Goal: Task Accomplishment & Management: Manage account settings

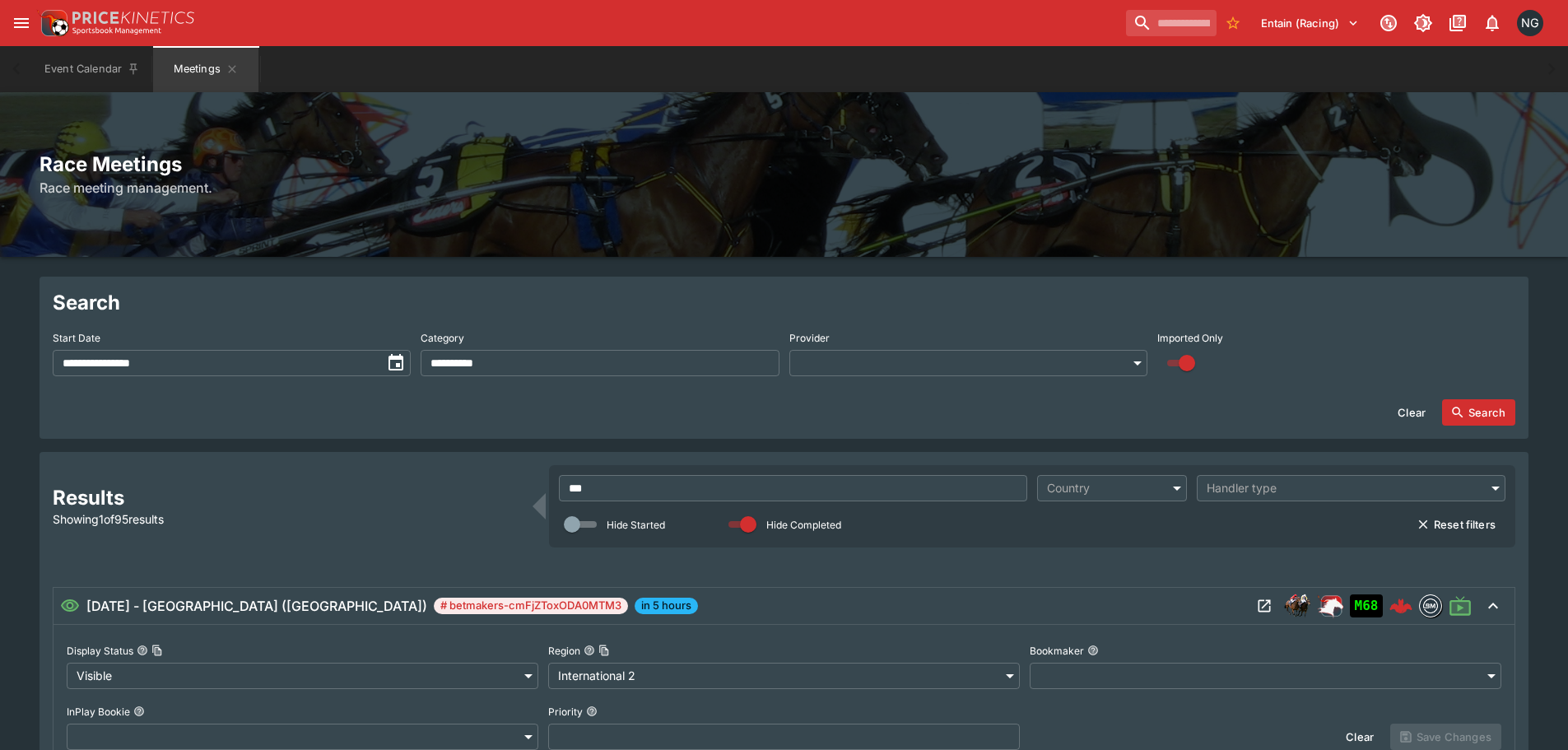
click at [940, 491] on input "***" at bounding box center [794, 488] width 469 height 26
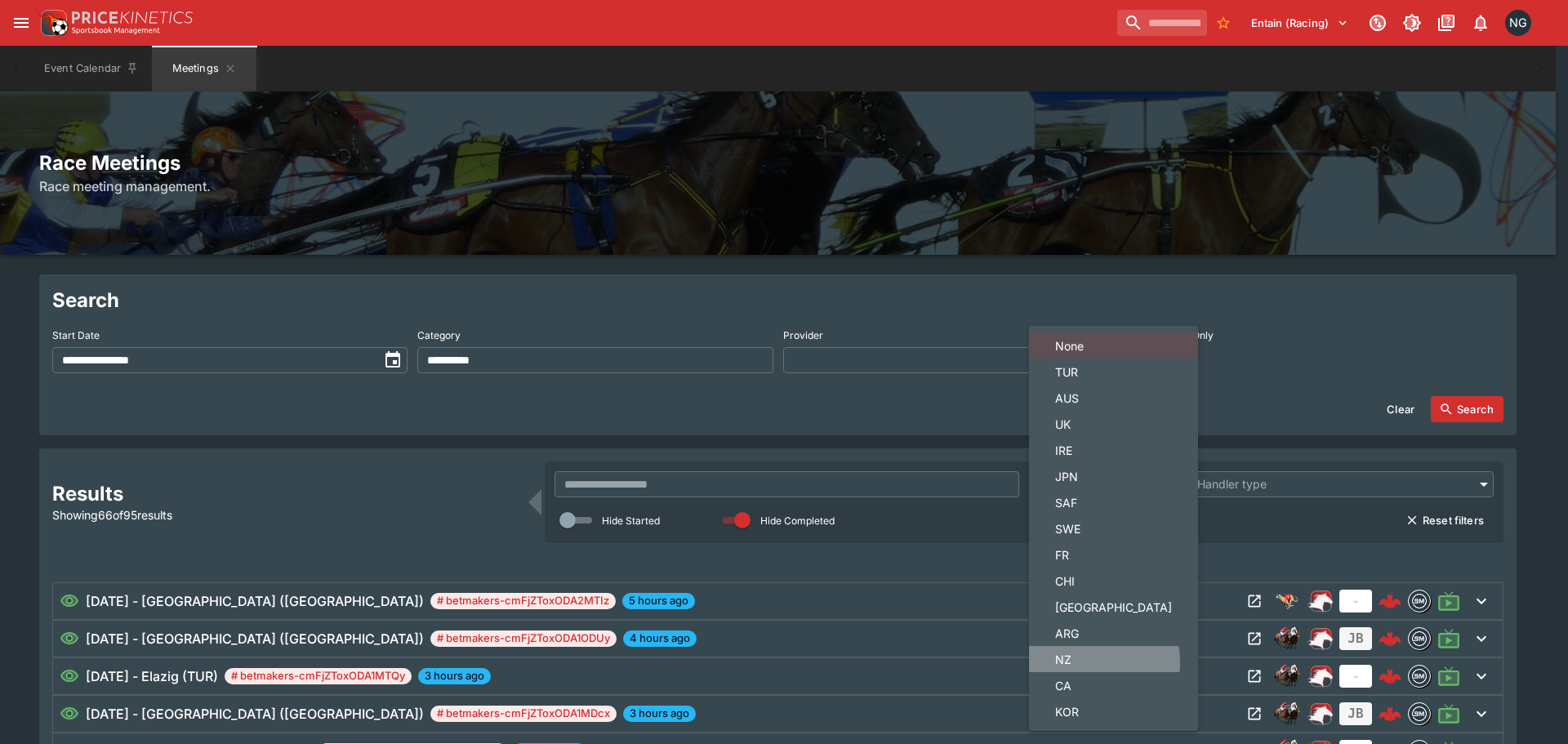
drag, startPoint x: 1080, startPoint y: 662, endPoint x: 1392, endPoint y: 413, distance: 399.2
click at [1080, 662] on span "NZ" at bounding box center [1113, 659] width 117 height 17
type input "**"
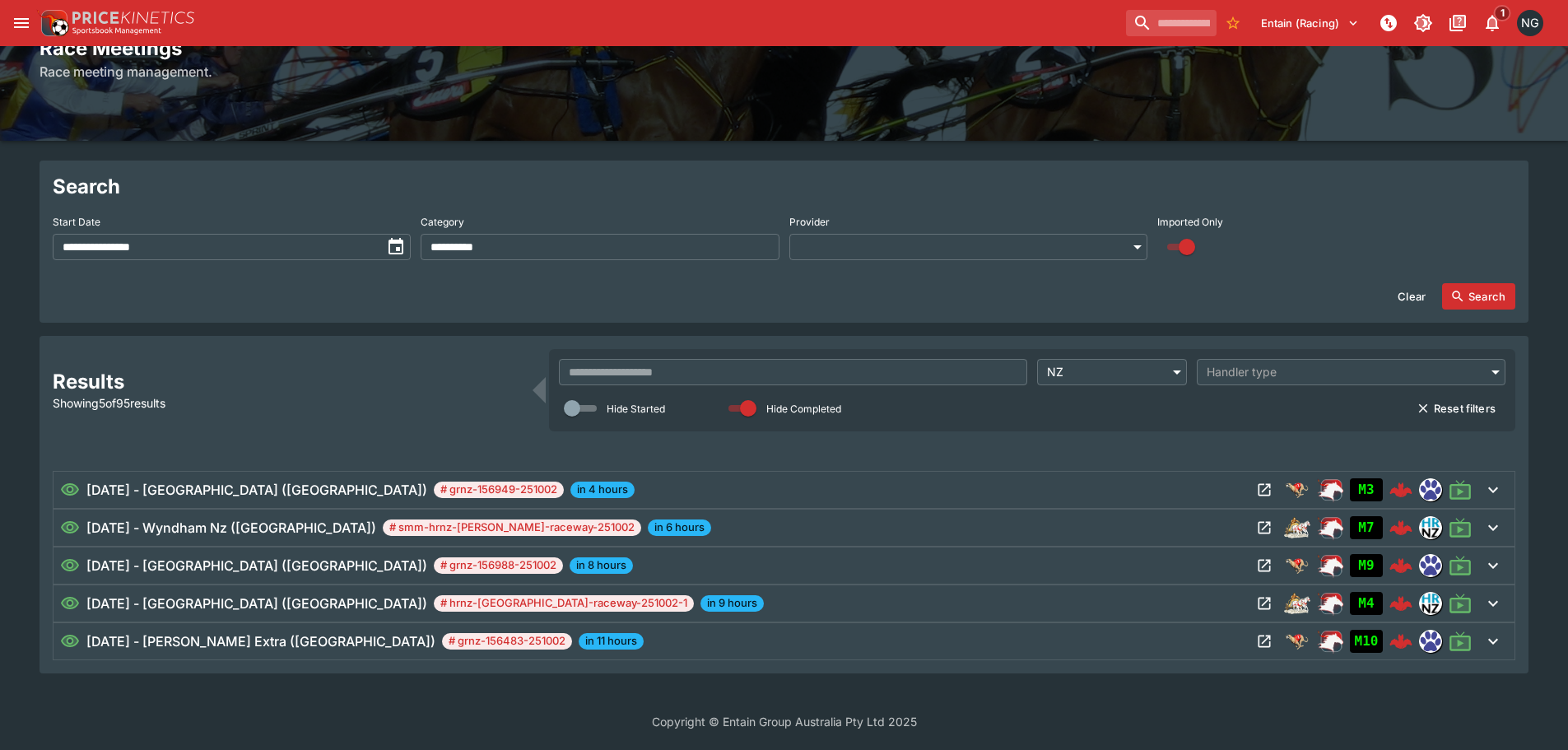
scroll to position [116, 0]
click at [1265, 485] on icon "Open Meeting" at bounding box center [1264, 490] width 17 height 17
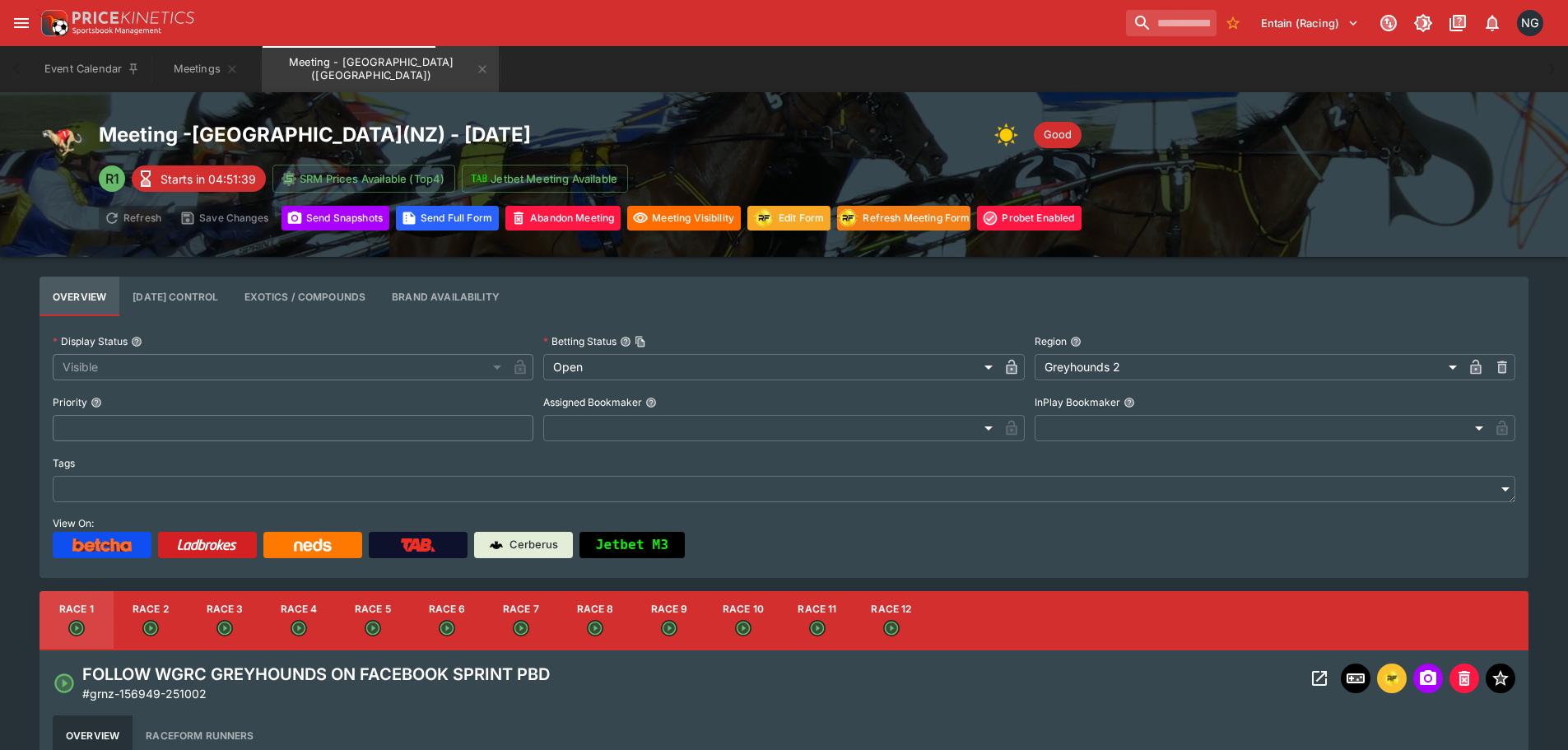
click at [986, 27] on div "Entain (Racing) 1 NG" at bounding box center [793, 24] width 1512 height 37
click at [967, 78] on div "Event Calendar Meetings Meeting - [GEOGRAPHIC_DATA] ([GEOGRAPHIC_DATA])" at bounding box center [784, 69] width 1502 height 46
click at [1234, 231] on div "Meeting - [GEOGRAPHIC_DATA] ( [GEOGRAPHIC_DATA] ) - [DATE] Good R1 Starts in 04…" at bounding box center [784, 174] width 1568 height 165
click at [990, 39] on div "Entain (Racing) 1 NG" at bounding box center [793, 24] width 1512 height 37
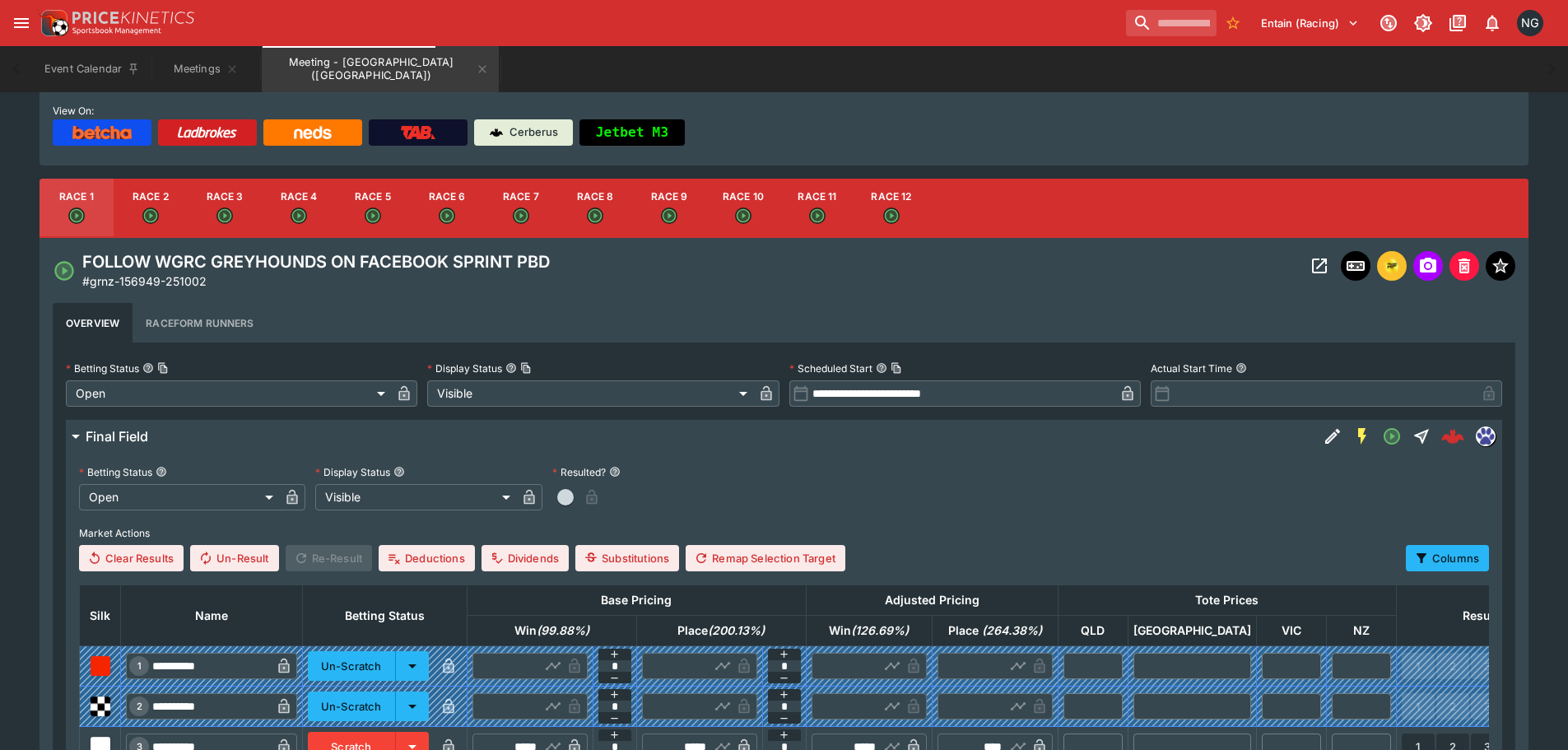
scroll to position [411, 0]
click at [375, 201] on button "Race 5" at bounding box center [372, 209] width 74 height 59
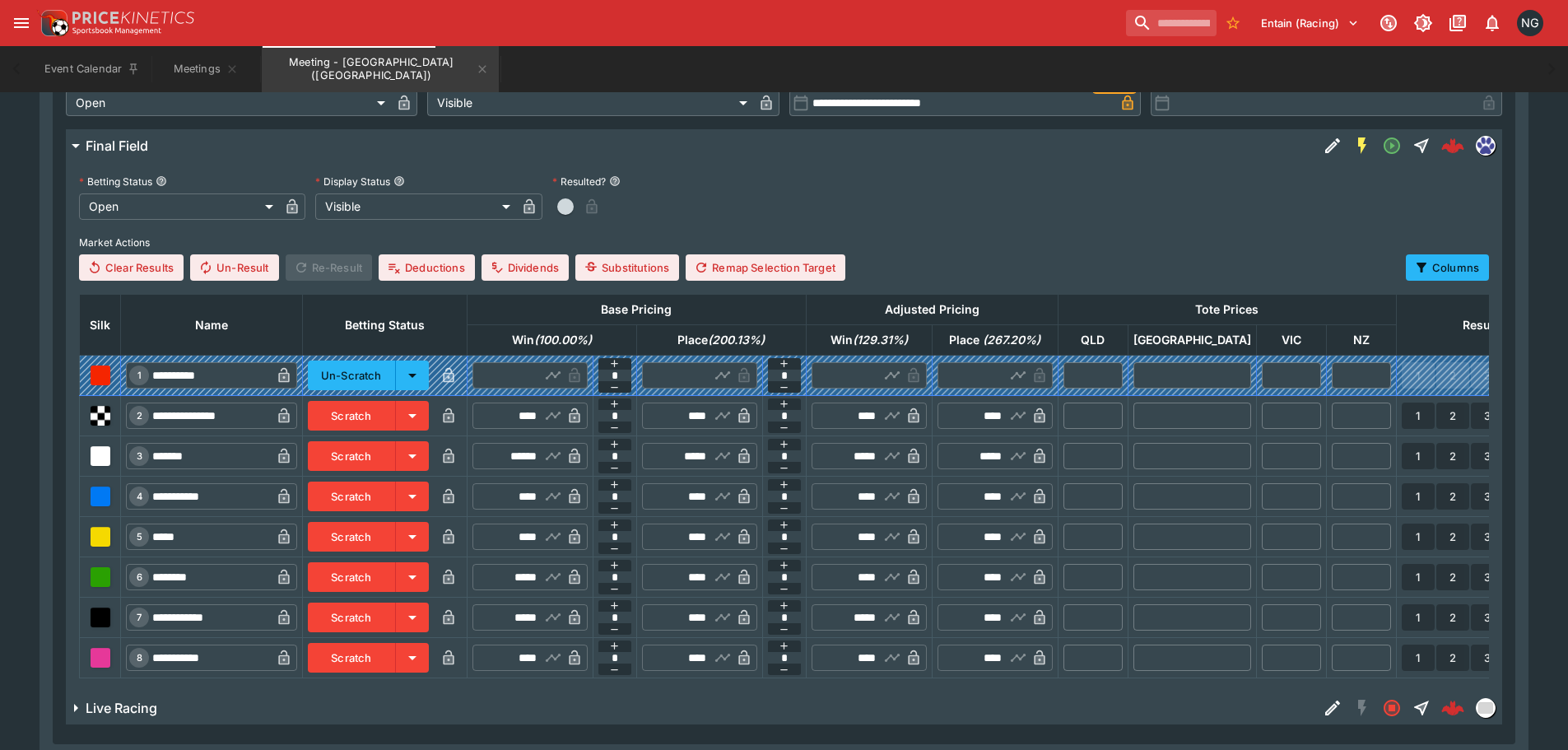
scroll to position [806, 0]
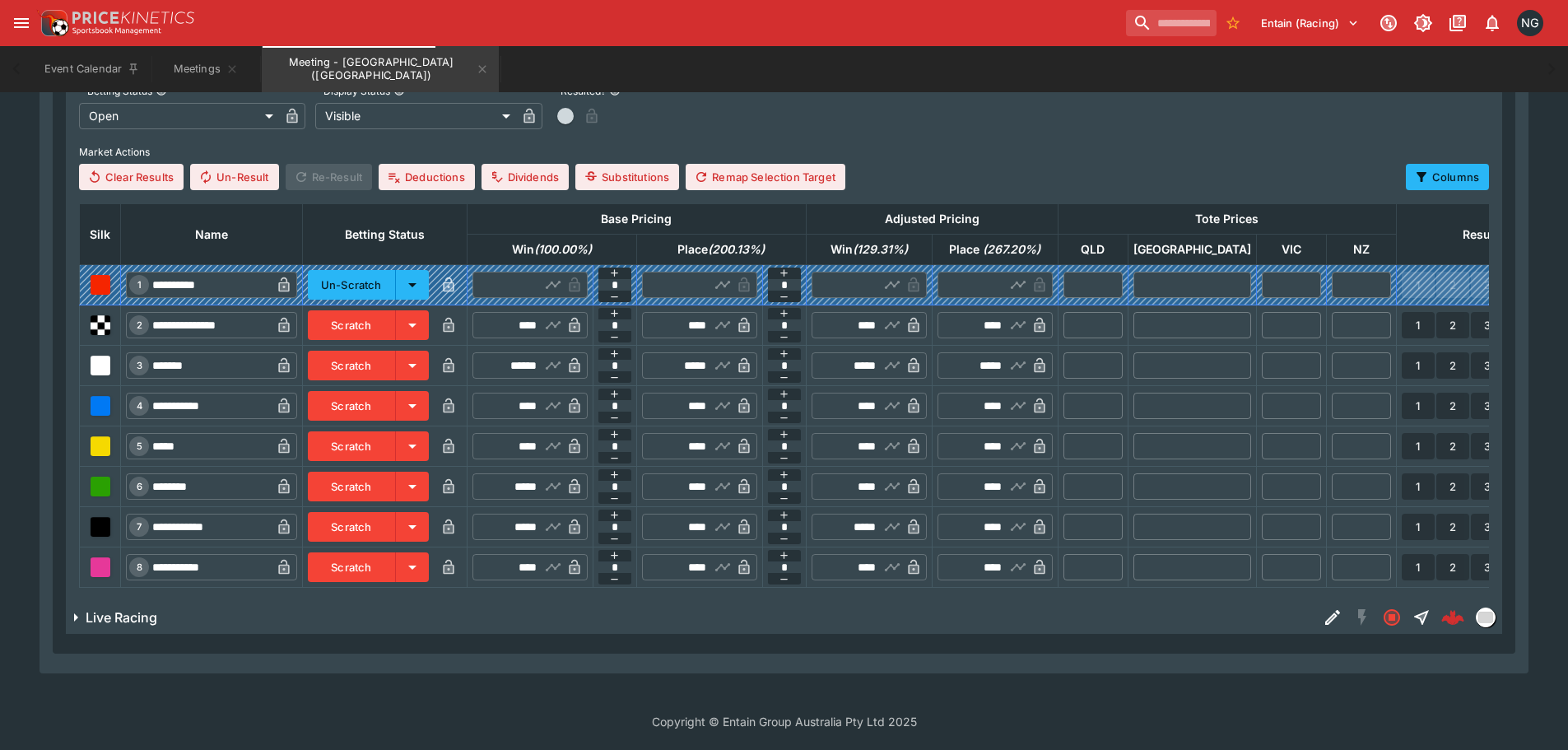
click at [384, 350] on button "Scratch" at bounding box center [351, 365] width 88 height 30
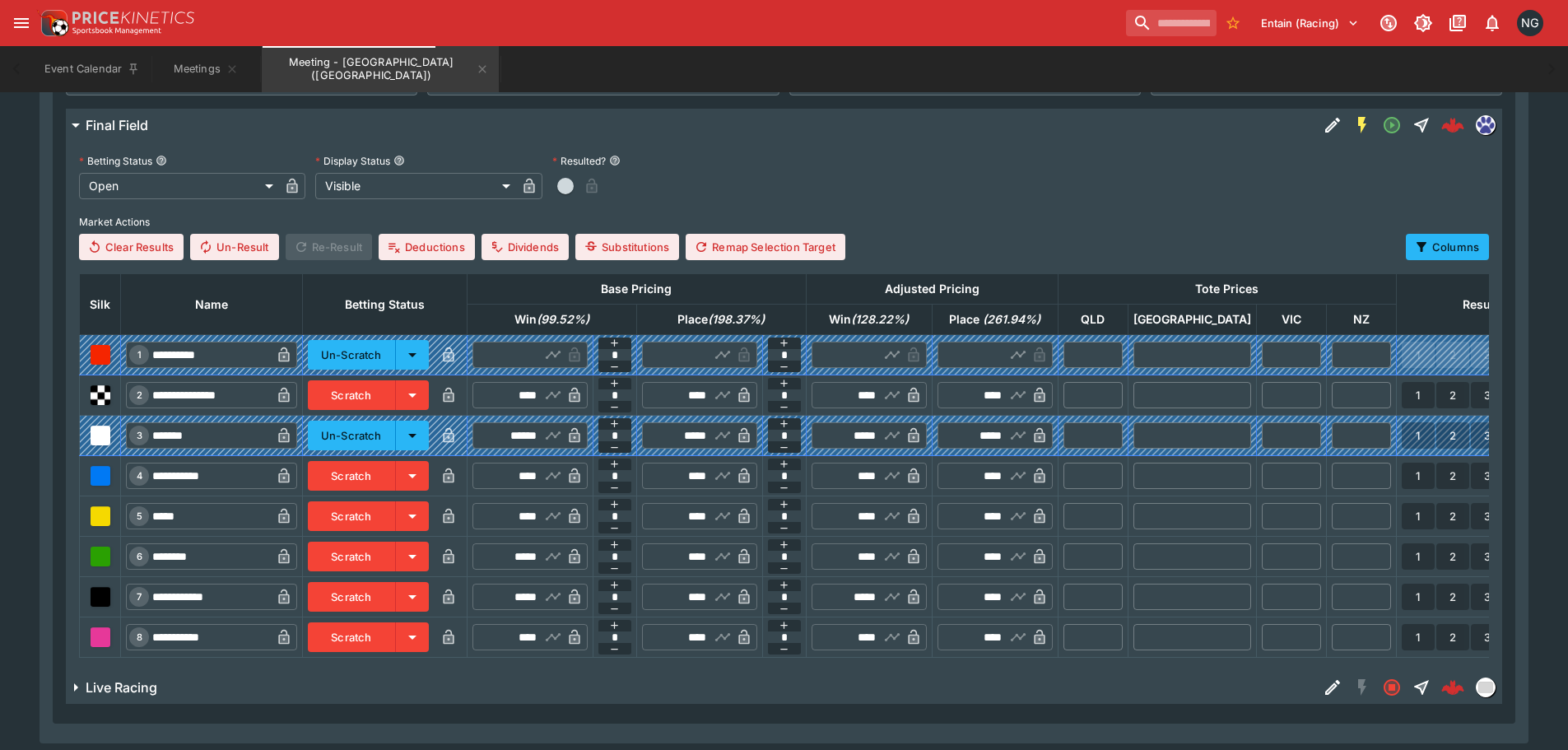
scroll to position [476, 0]
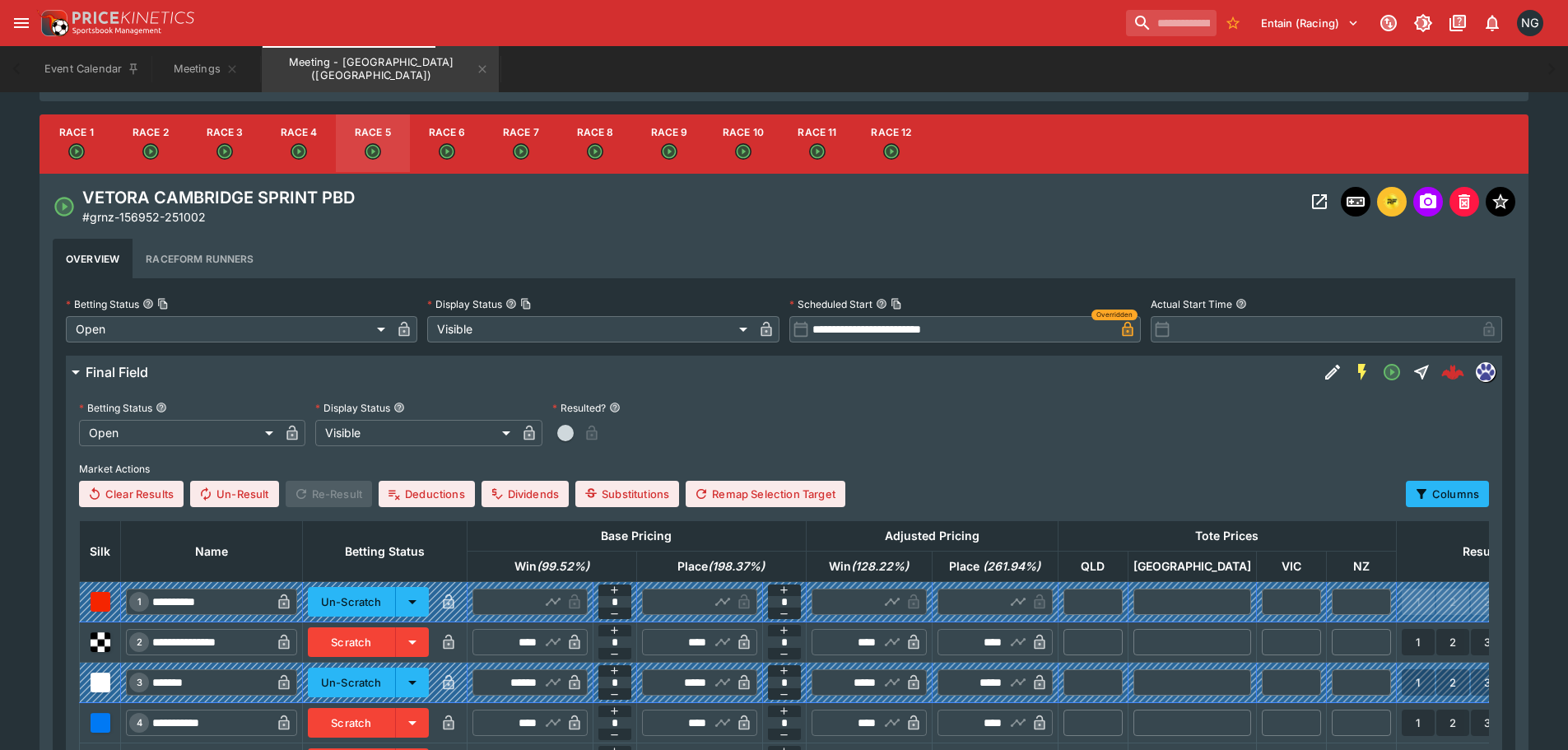
click at [544, 146] on button "Race 7" at bounding box center [521, 144] width 74 height 59
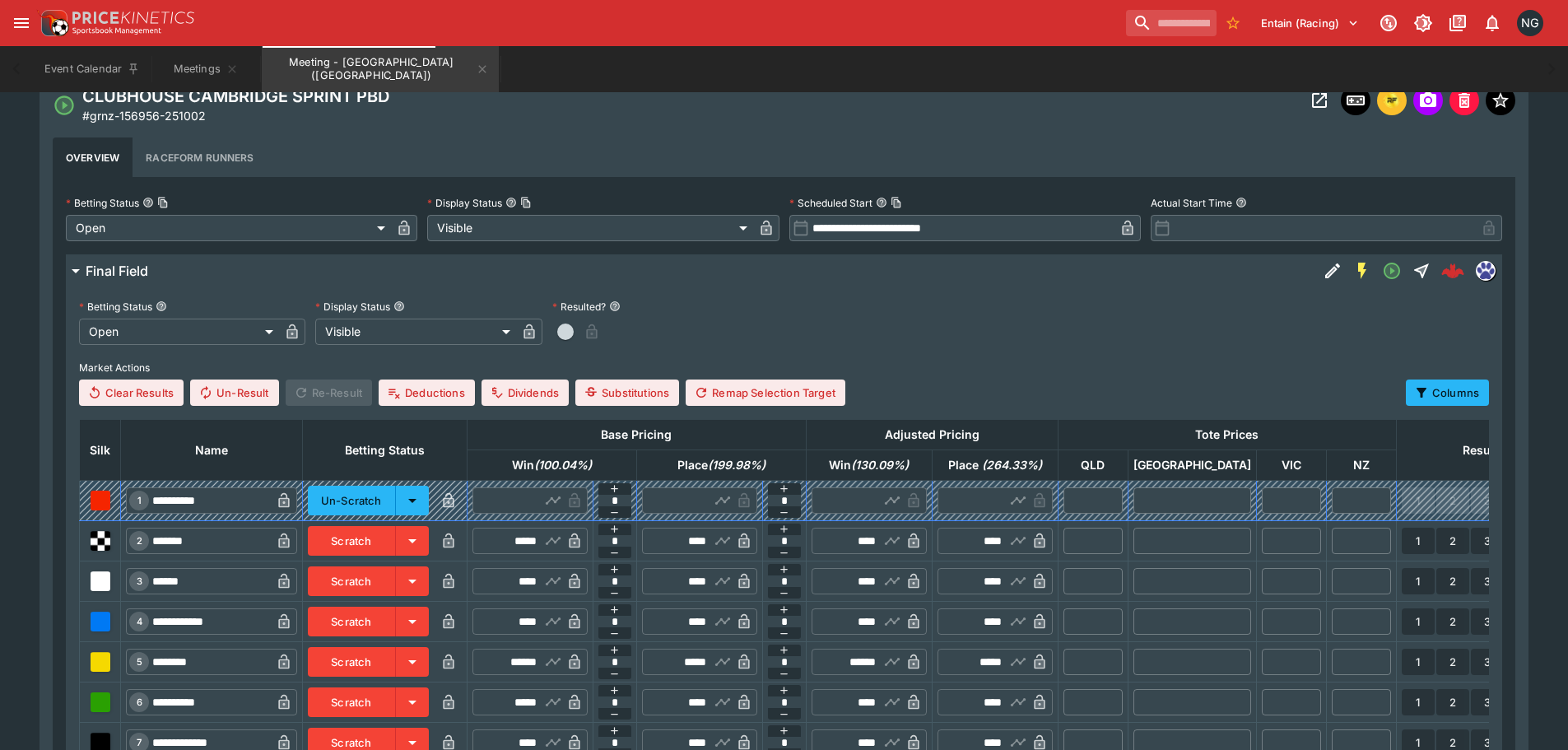
scroll to position [723, 0]
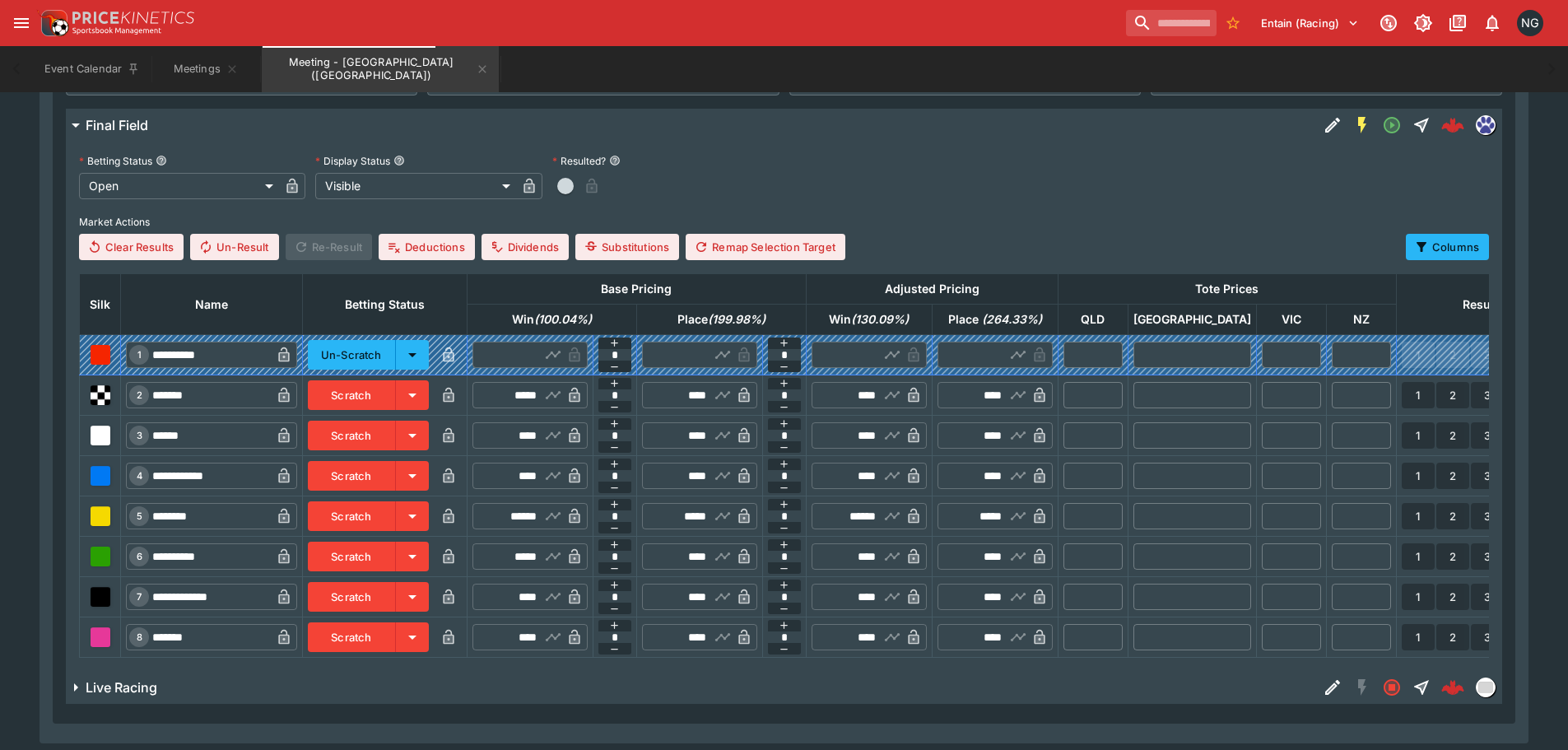
click at [389, 511] on button "Scratch" at bounding box center [351, 516] width 88 height 30
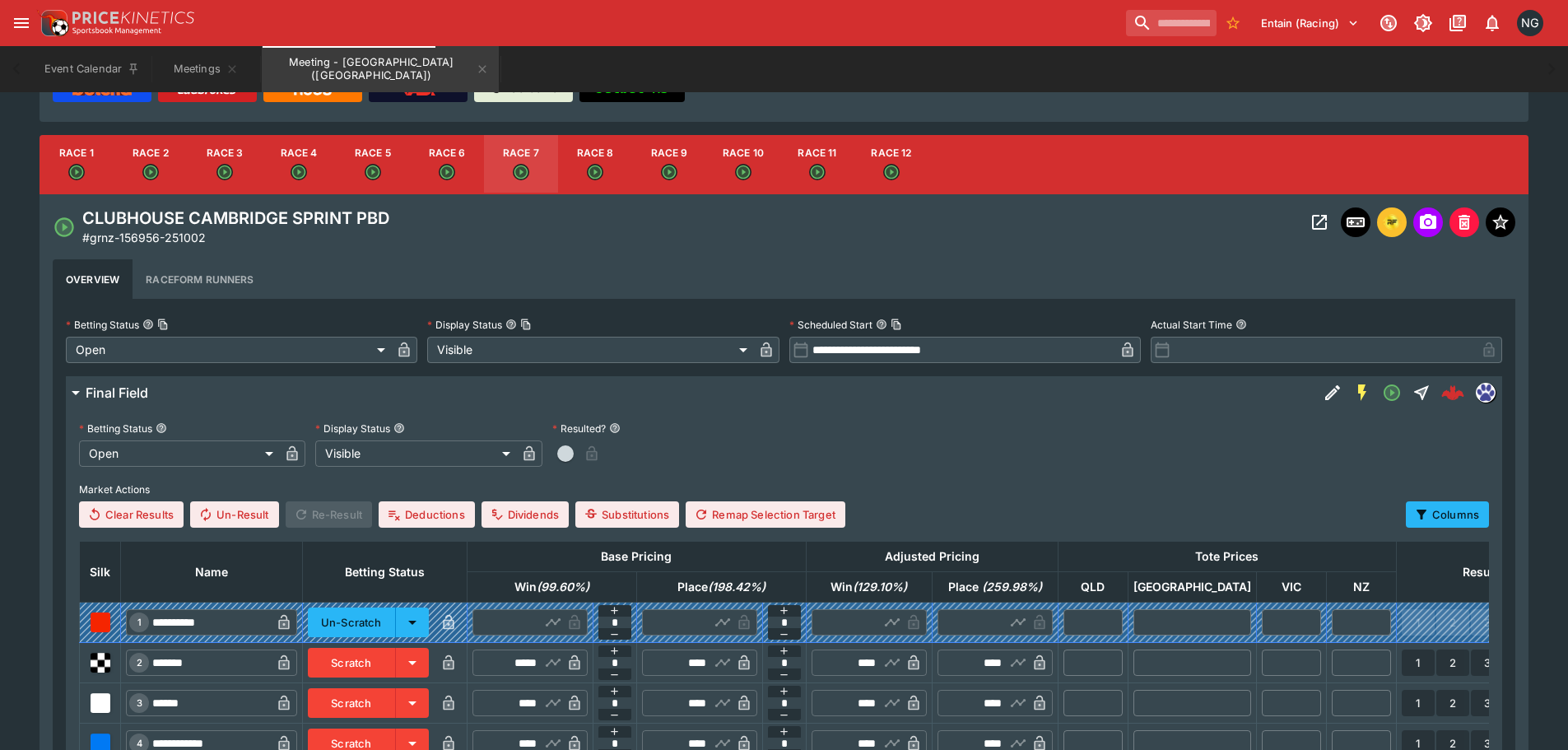
scroll to position [312, 0]
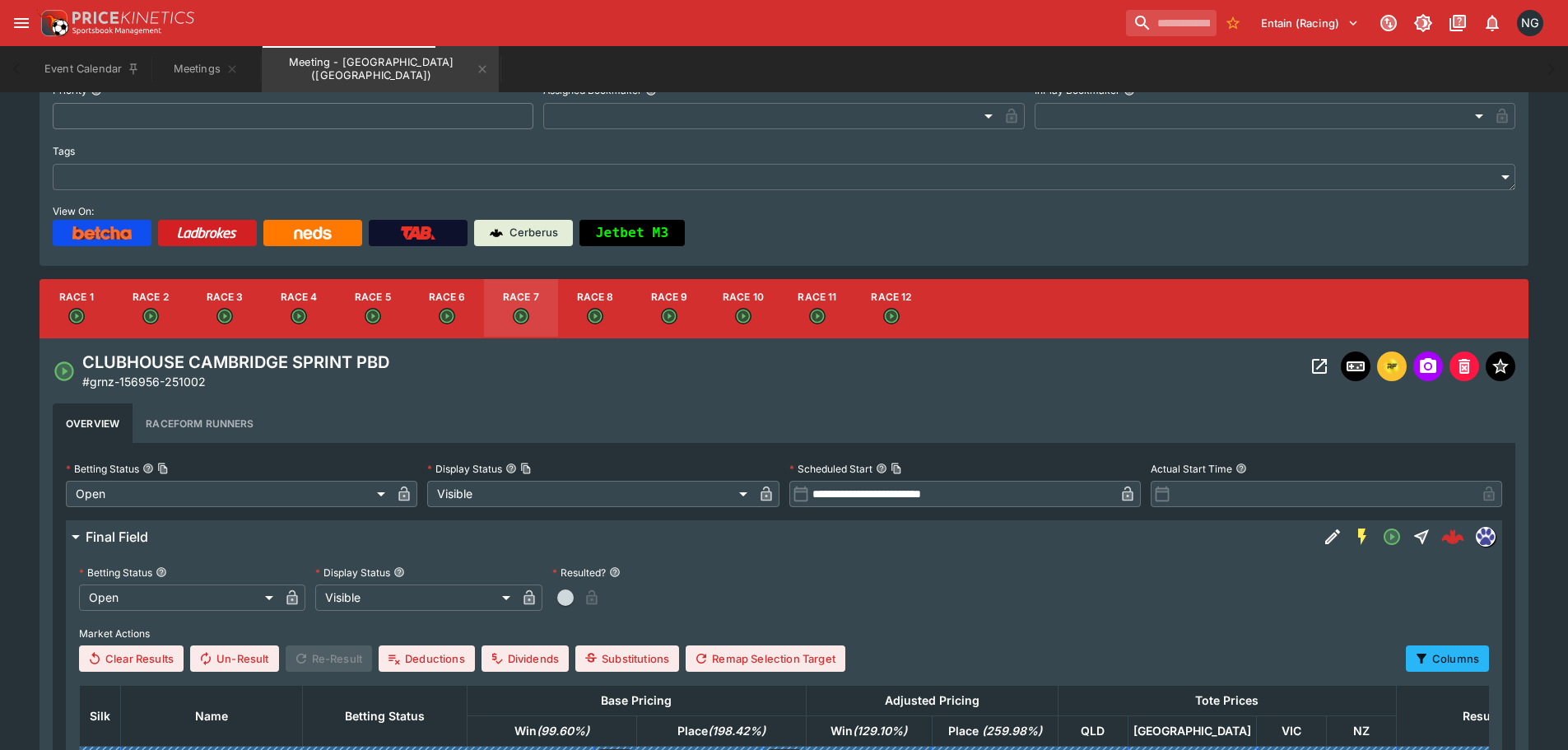
click at [604, 320] on button "Race 8" at bounding box center [595, 308] width 74 height 59
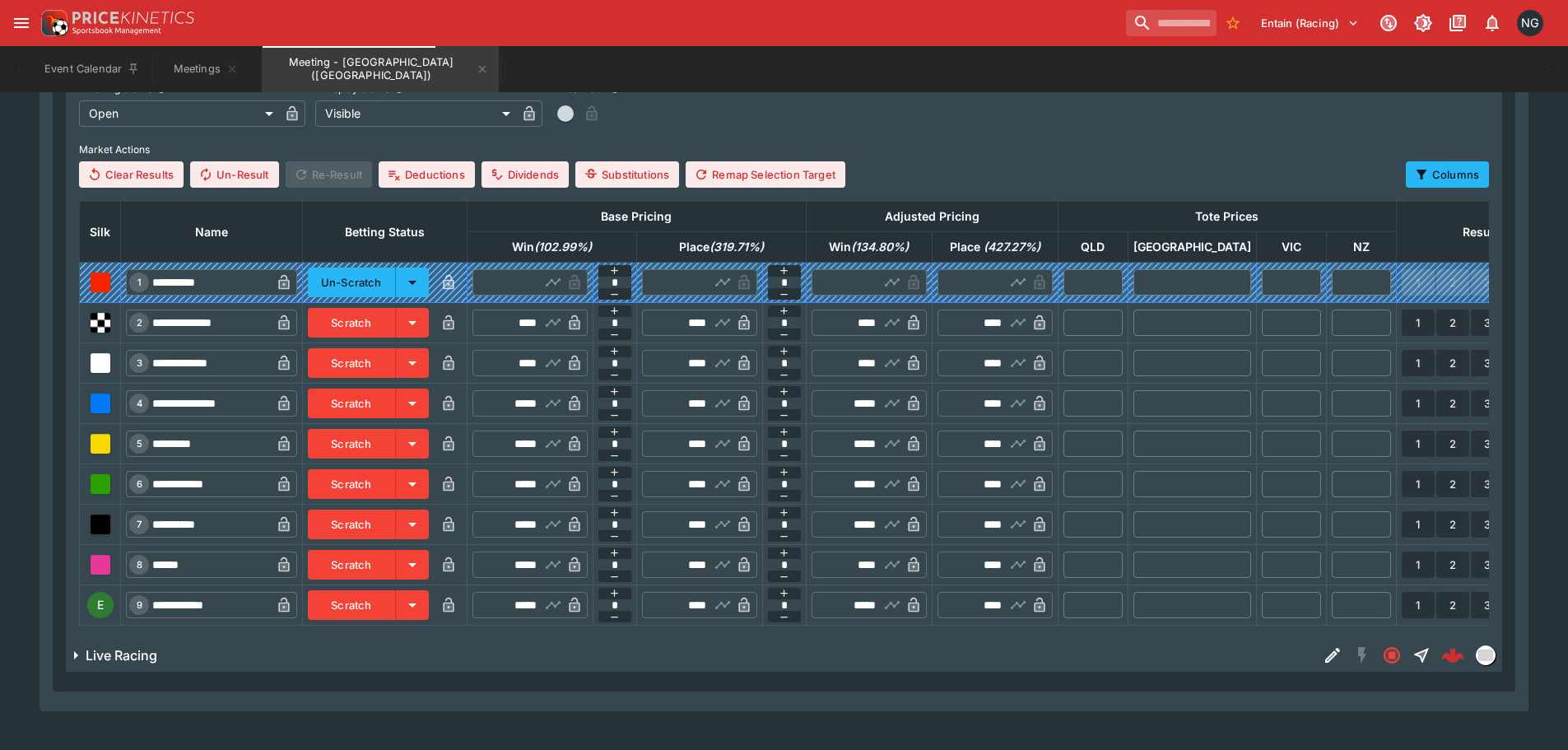
scroll to position [806, 0]
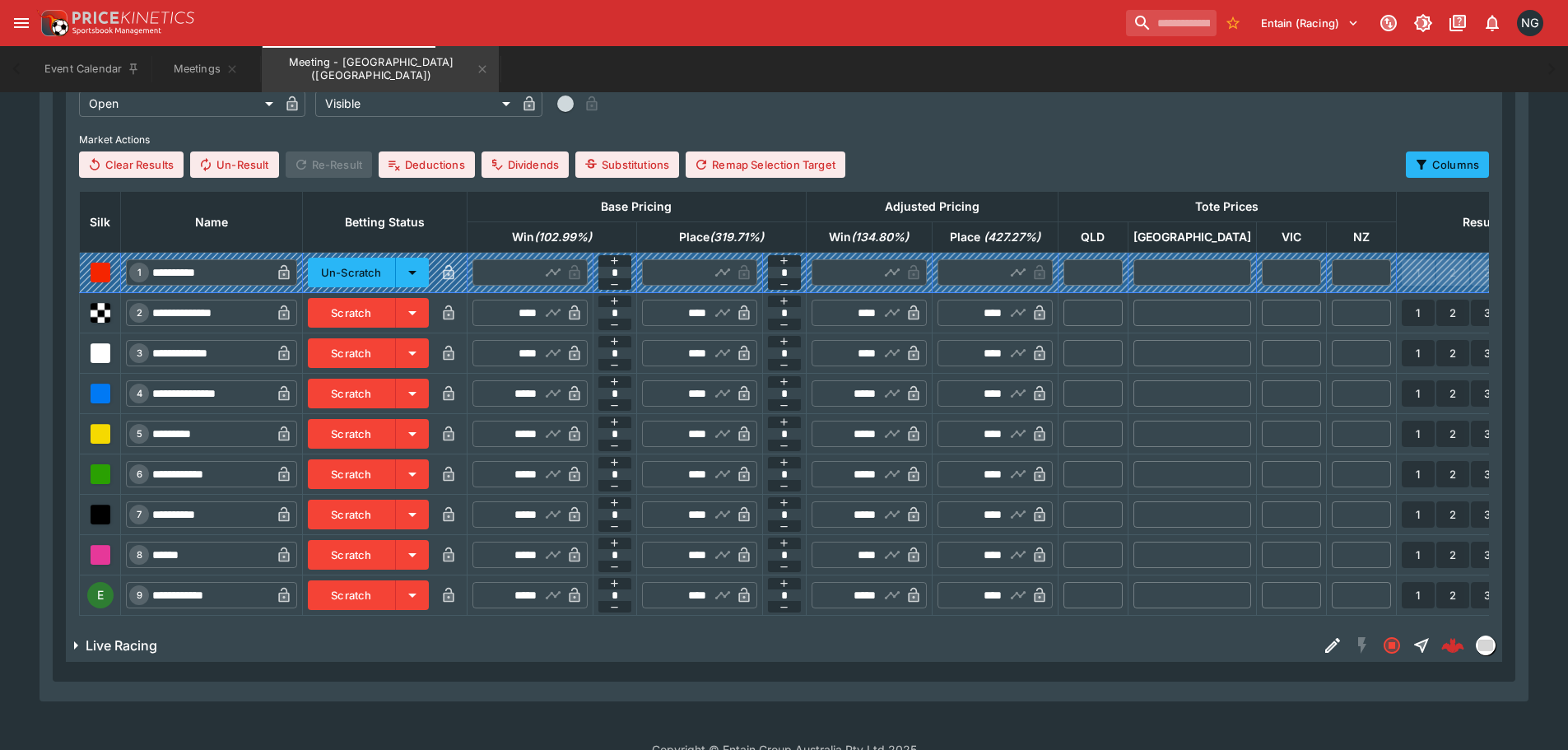
drag, startPoint x: 409, startPoint y: 591, endPoint x: 421, endPoint y: 584, distance: 13.9
click at [395, 591] on button "Scratch" at bounding box center [351, 595] width 88 height 30
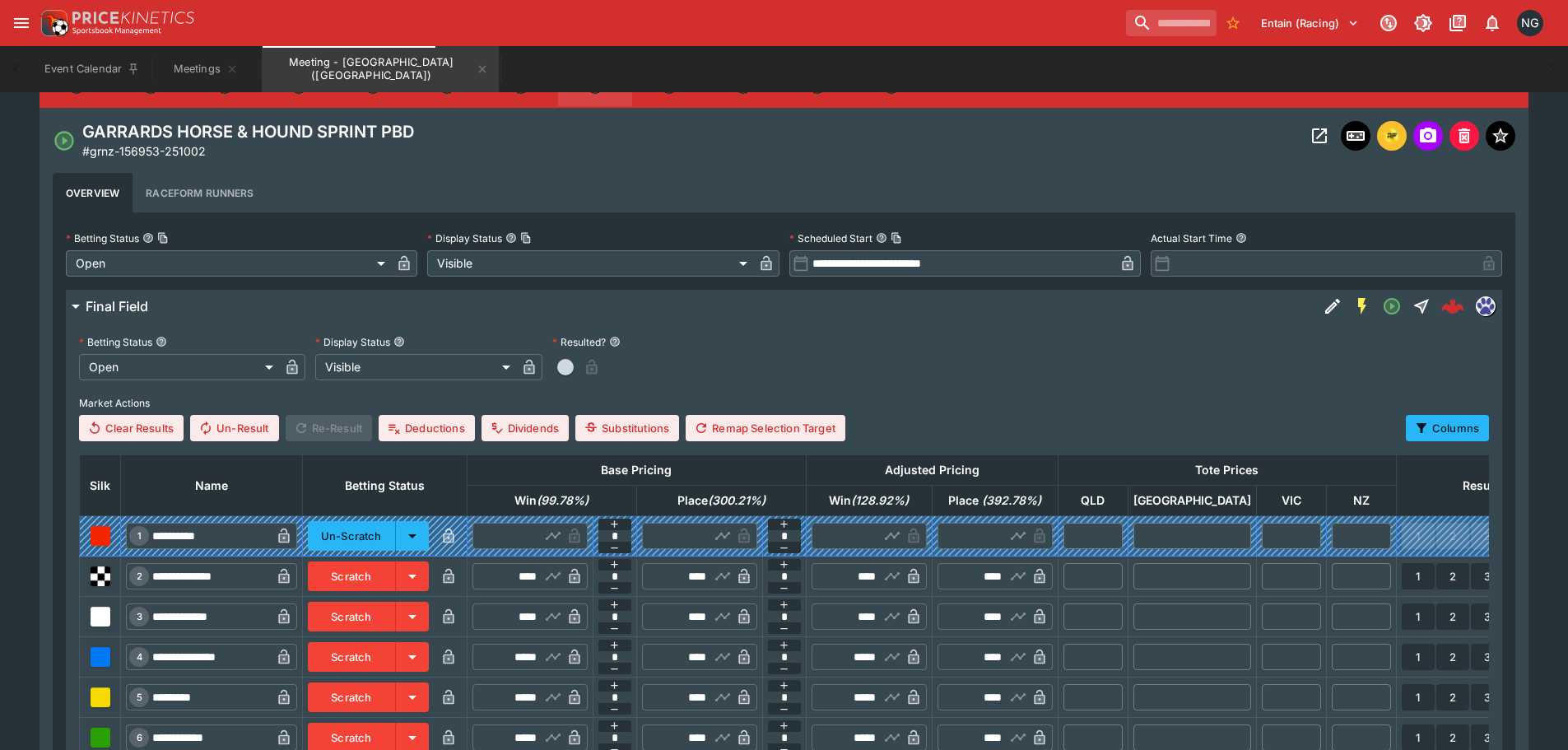
scroll to position [476, 0]
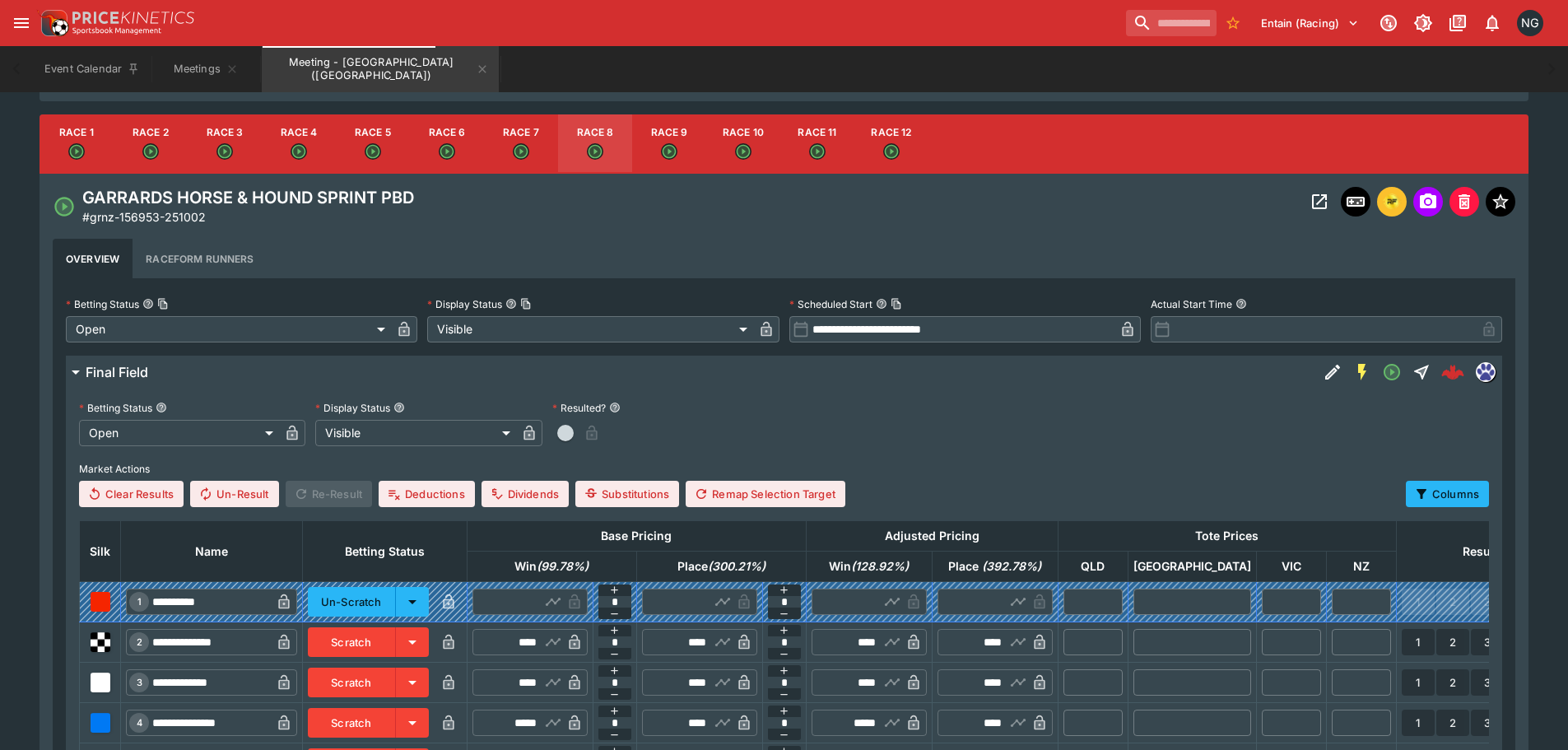
click at [659, 145] on button "Race 9" at bounding box center [669, 144] width 74 height 59
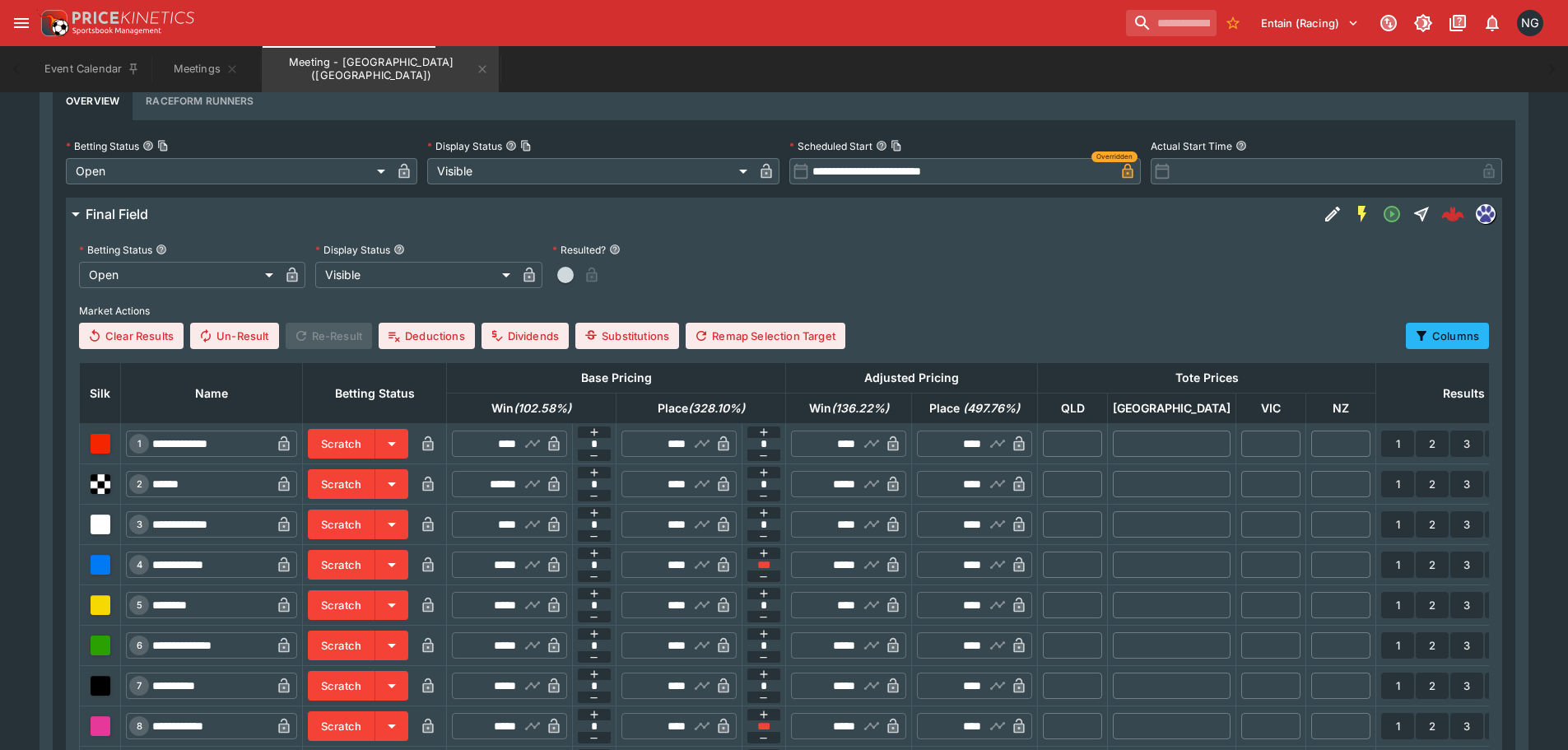
scroll to position [723, 0]
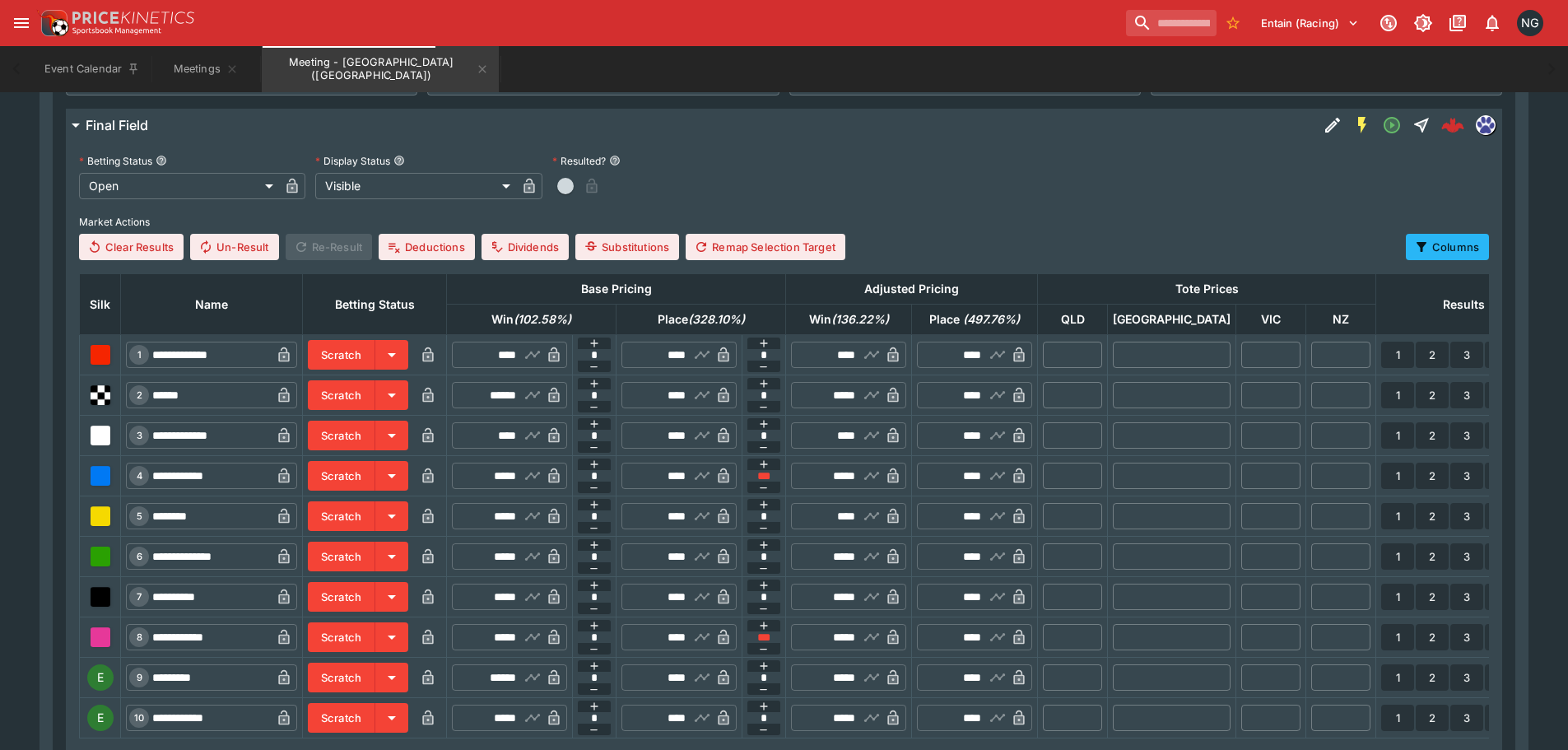
click at [375, 390] on button "Scratch" at bounding box center [341, 395] width 67 height 30
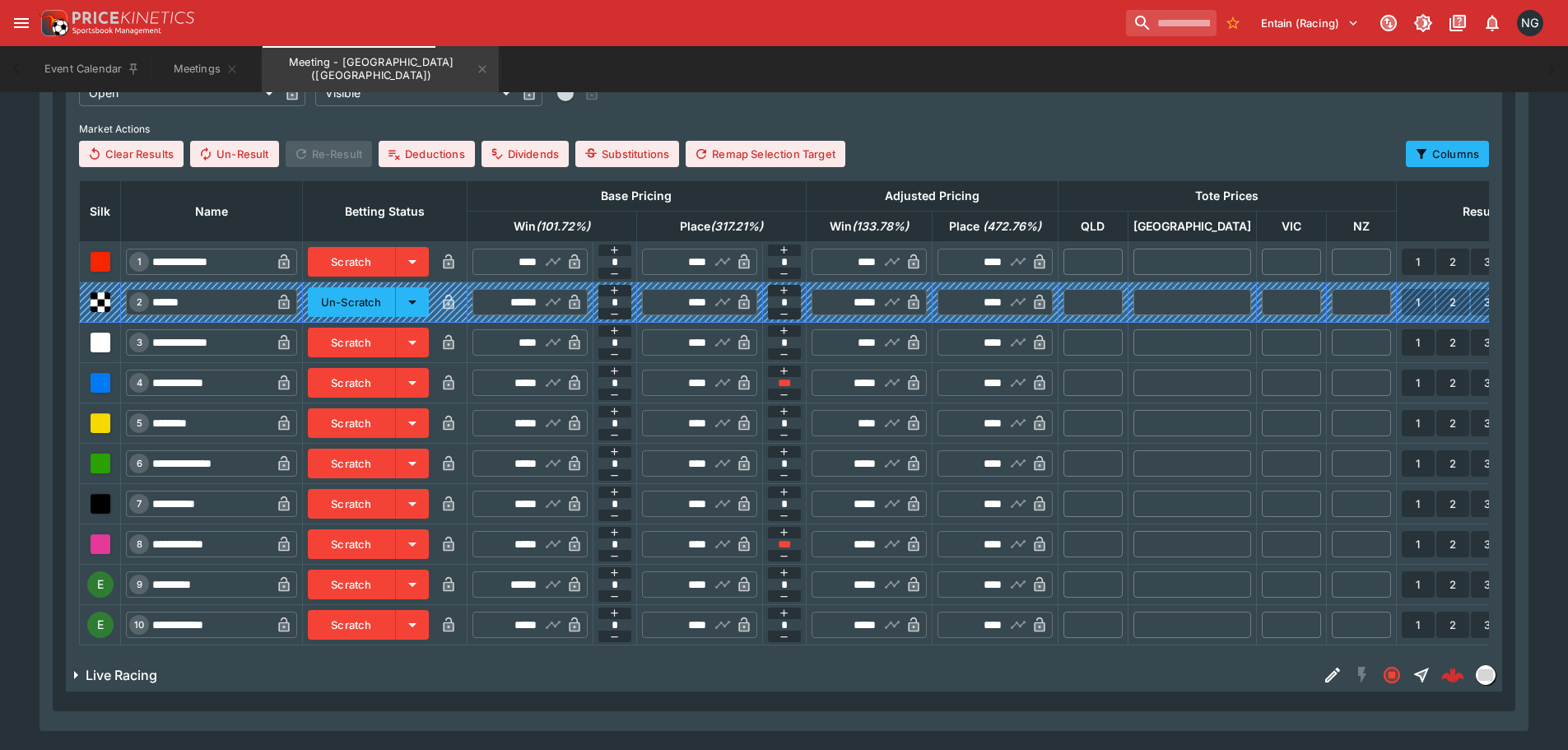
scroll to position [887, 0]
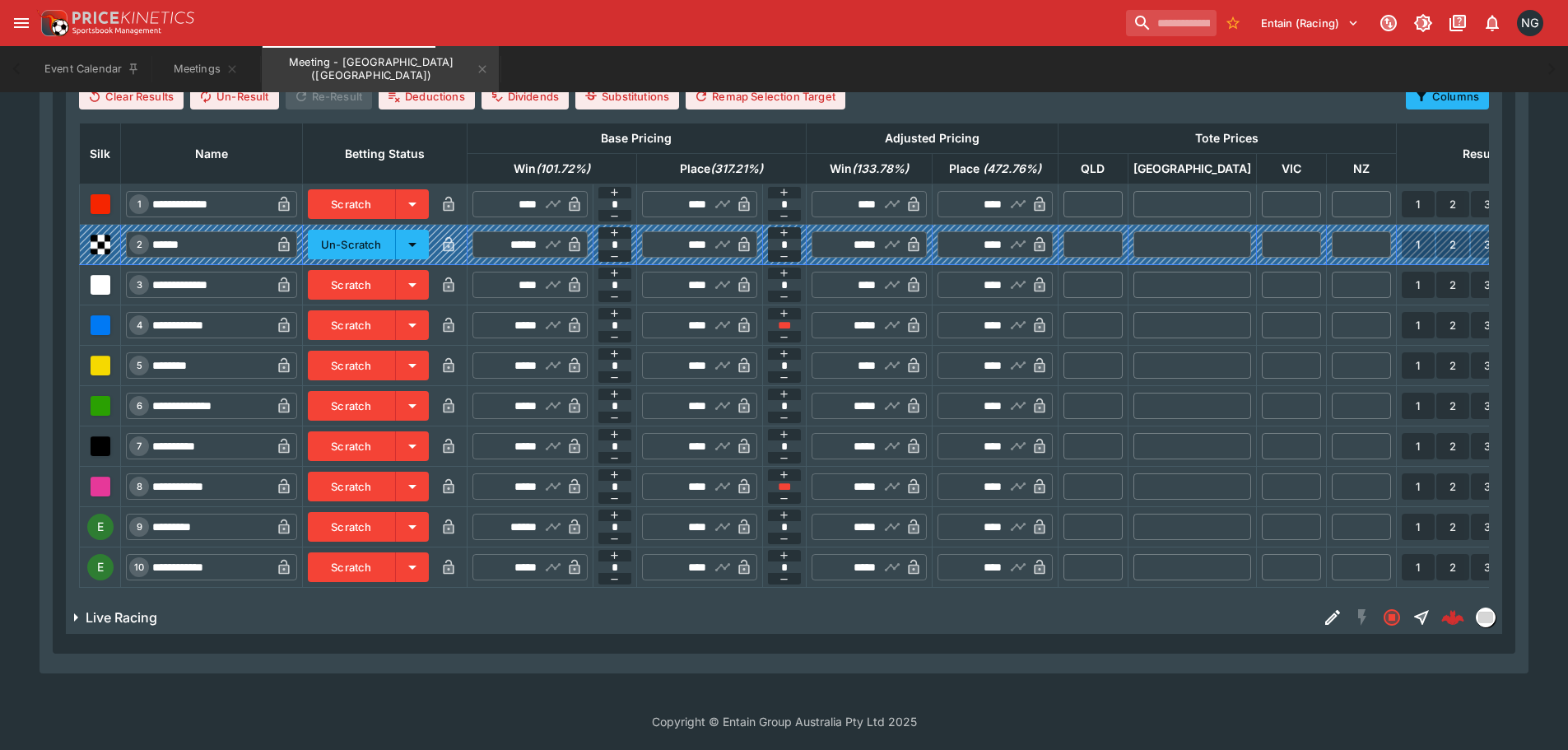
click at [382, 555] on button "Scratch" at bounding box center [351, 567] width 88 height 30
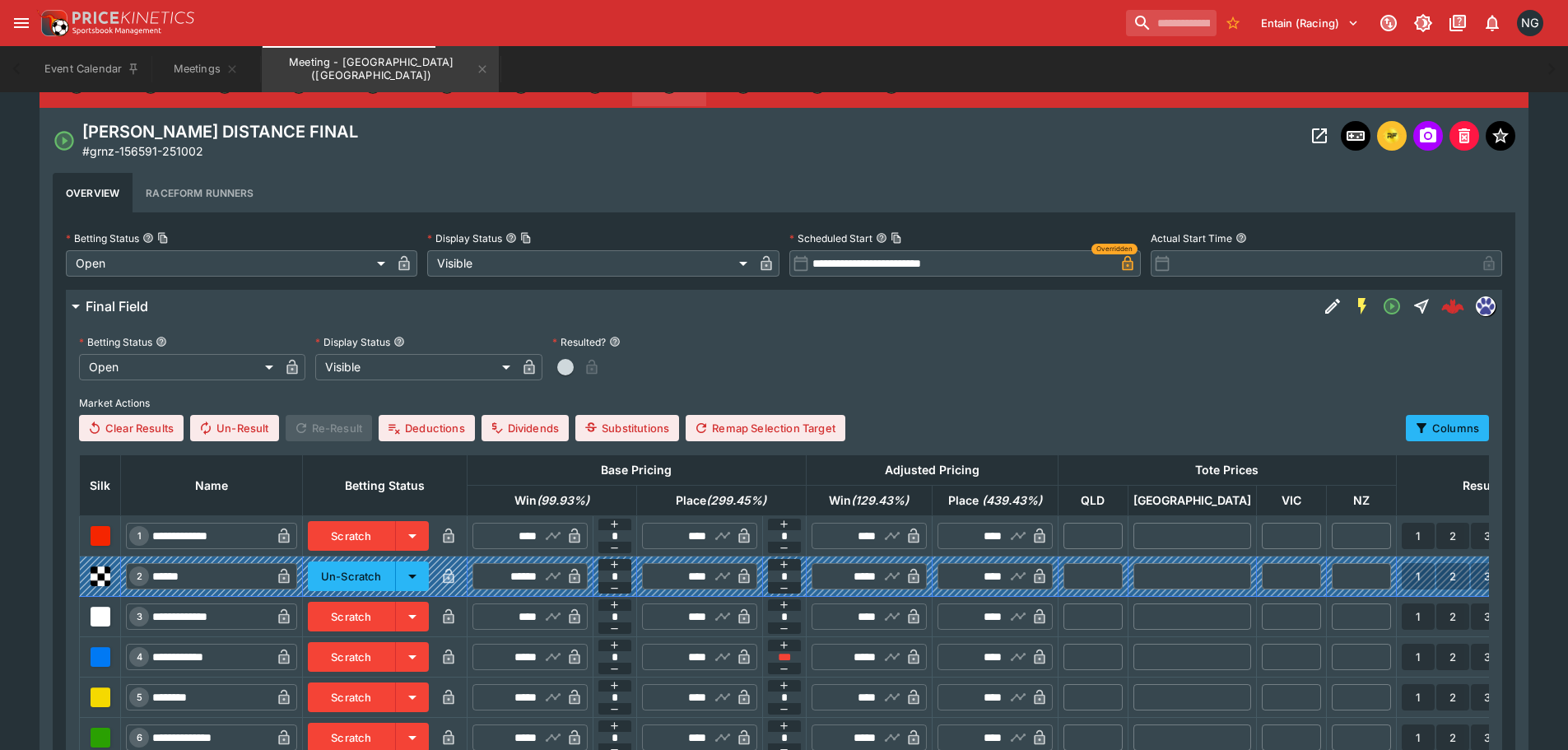
scroll to position [393, 0]
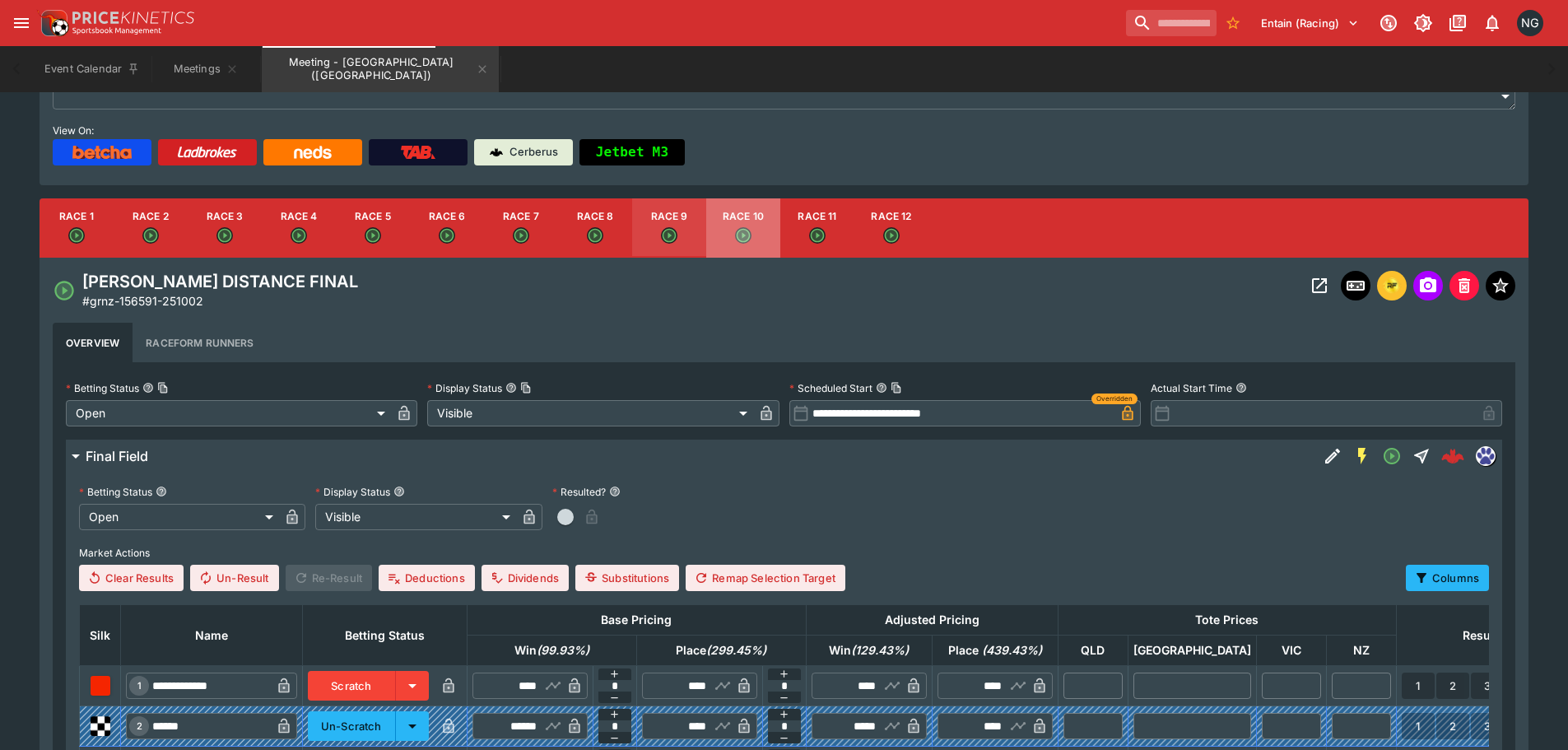
click at [769, 225] on button "Race 10" at bounding box center [743, 228] width 74 height 59
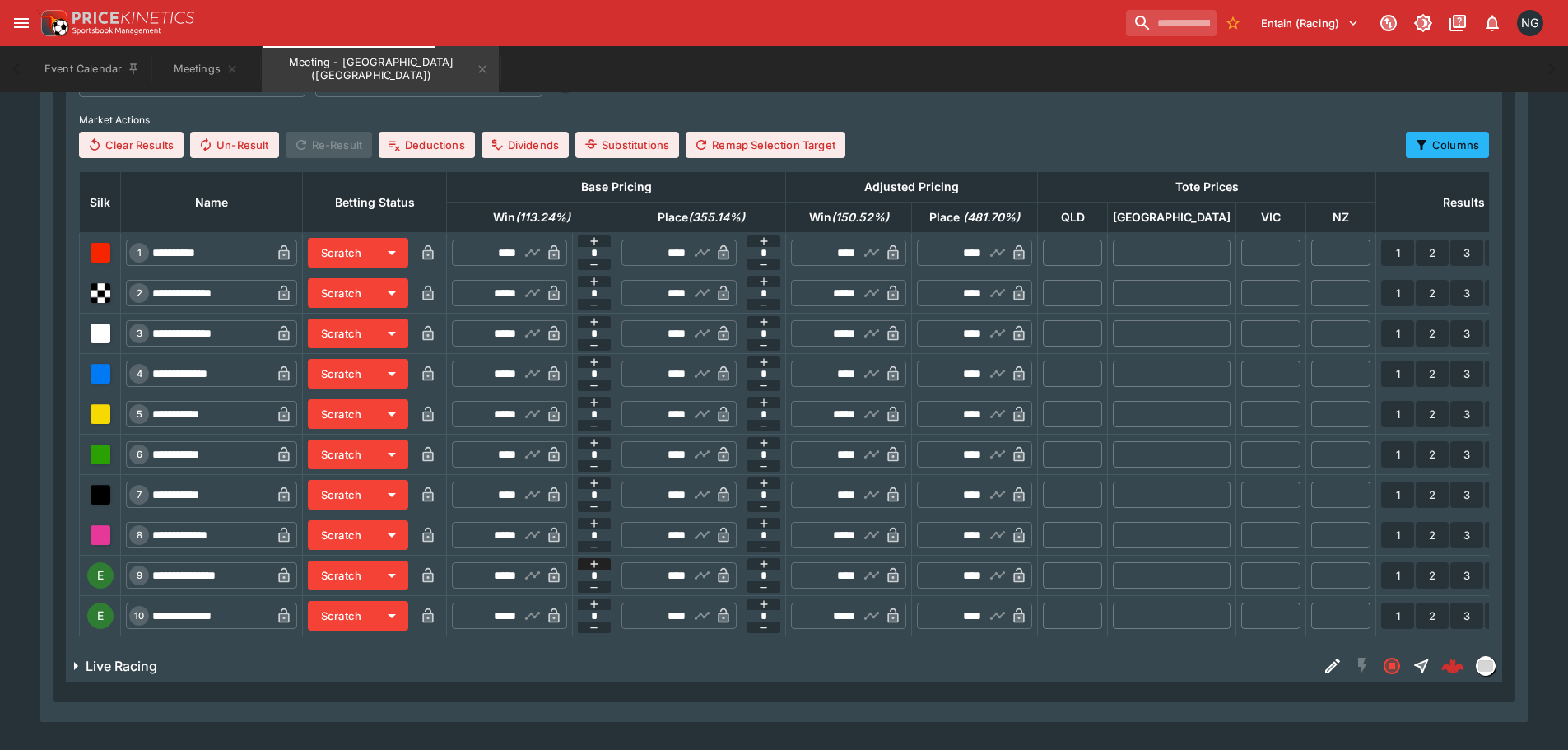
scroll to position [887, 0]
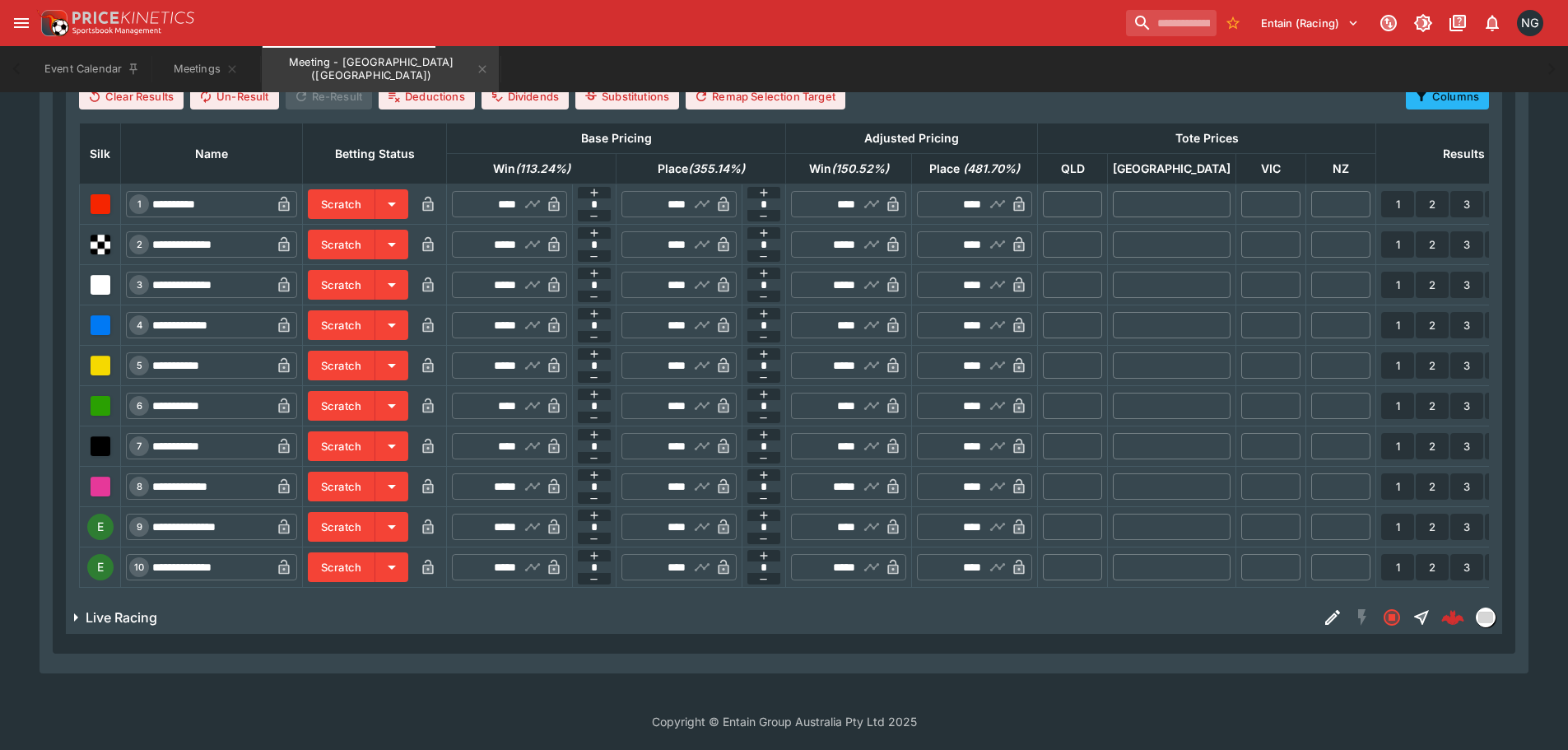
click at [375, 512] on button "Scratch" at bounding box center [341, 527] width 67 height 30
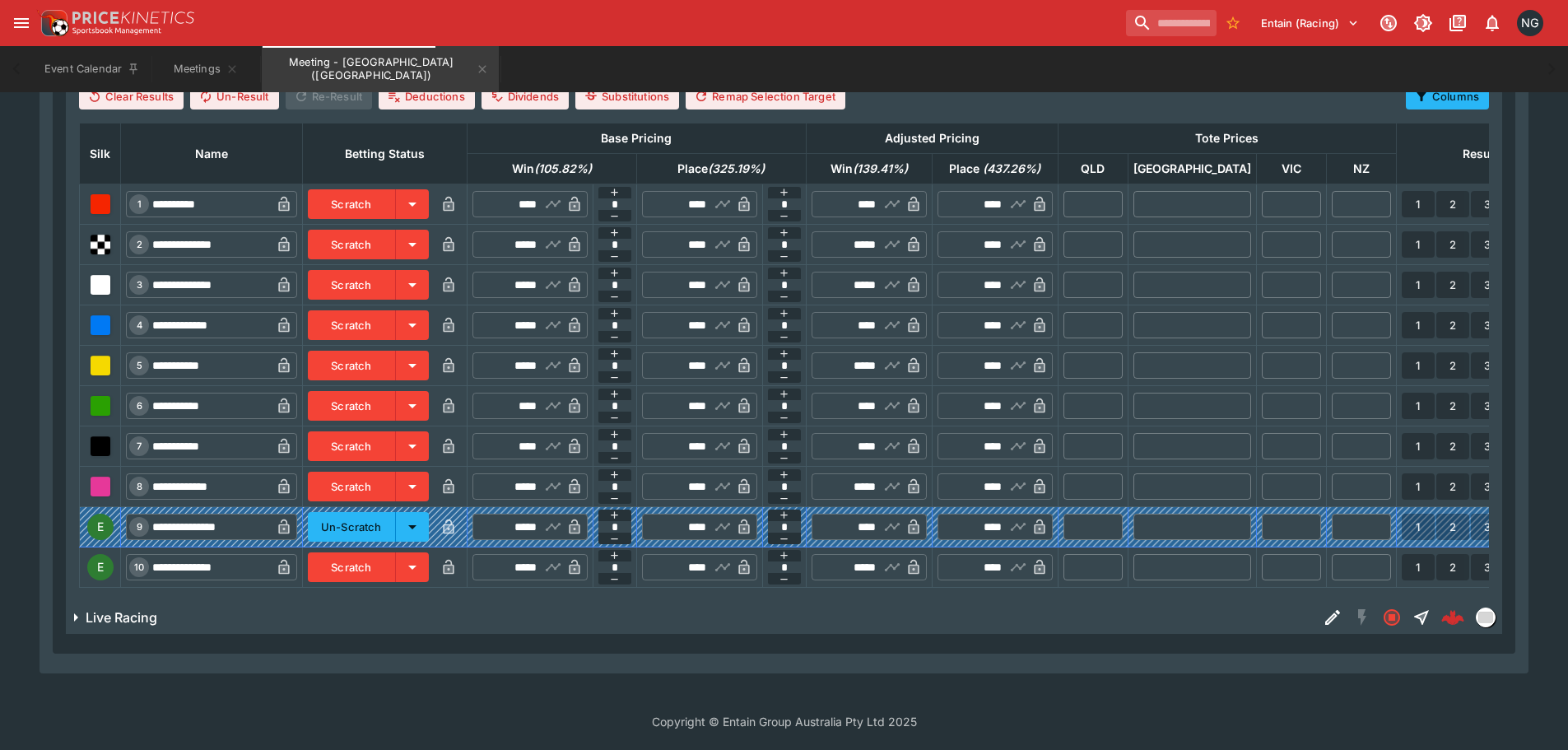
click at [375, 552] on button "Scratch" at bounding box center [351, 567] width 88 height 30
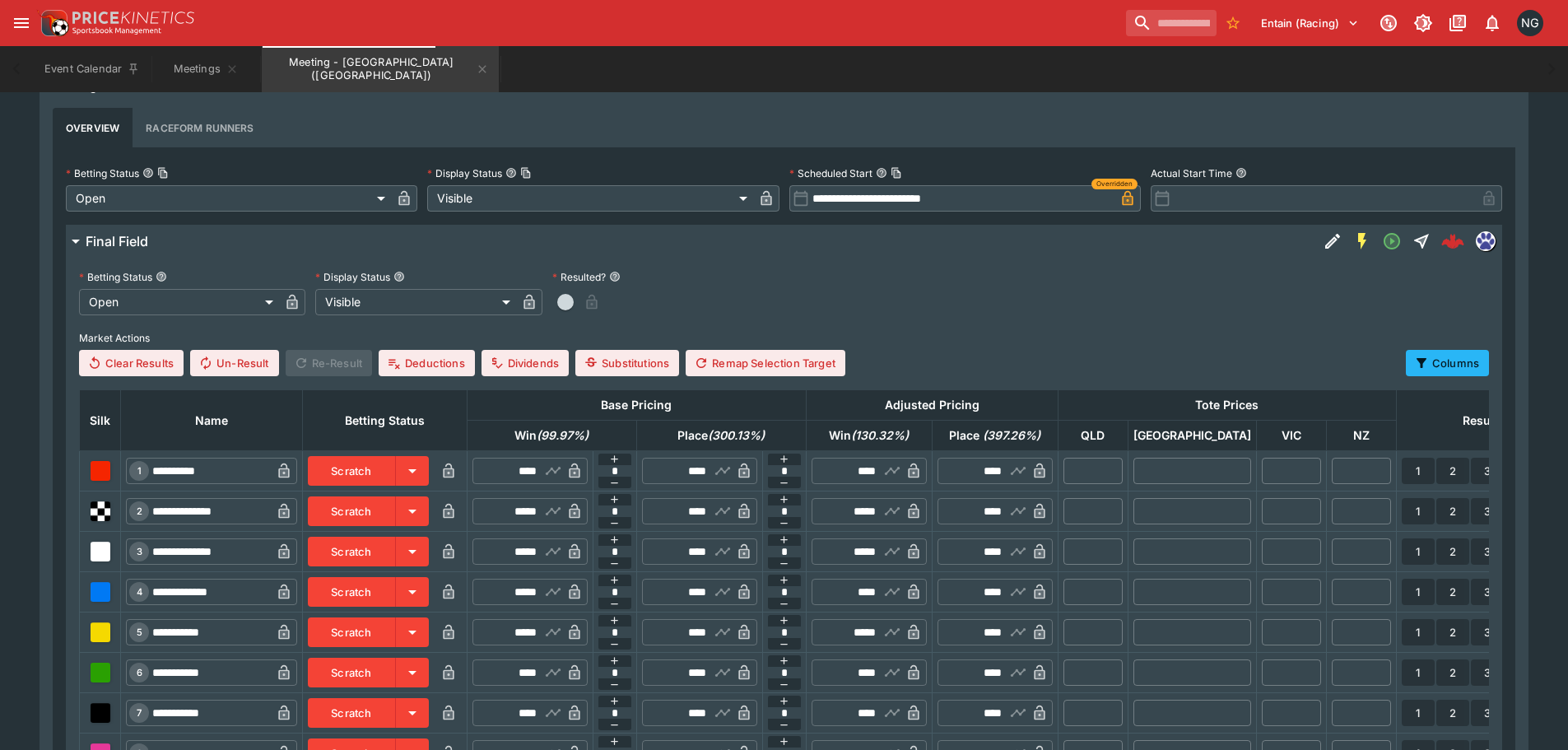
scroll to position [228, 0]
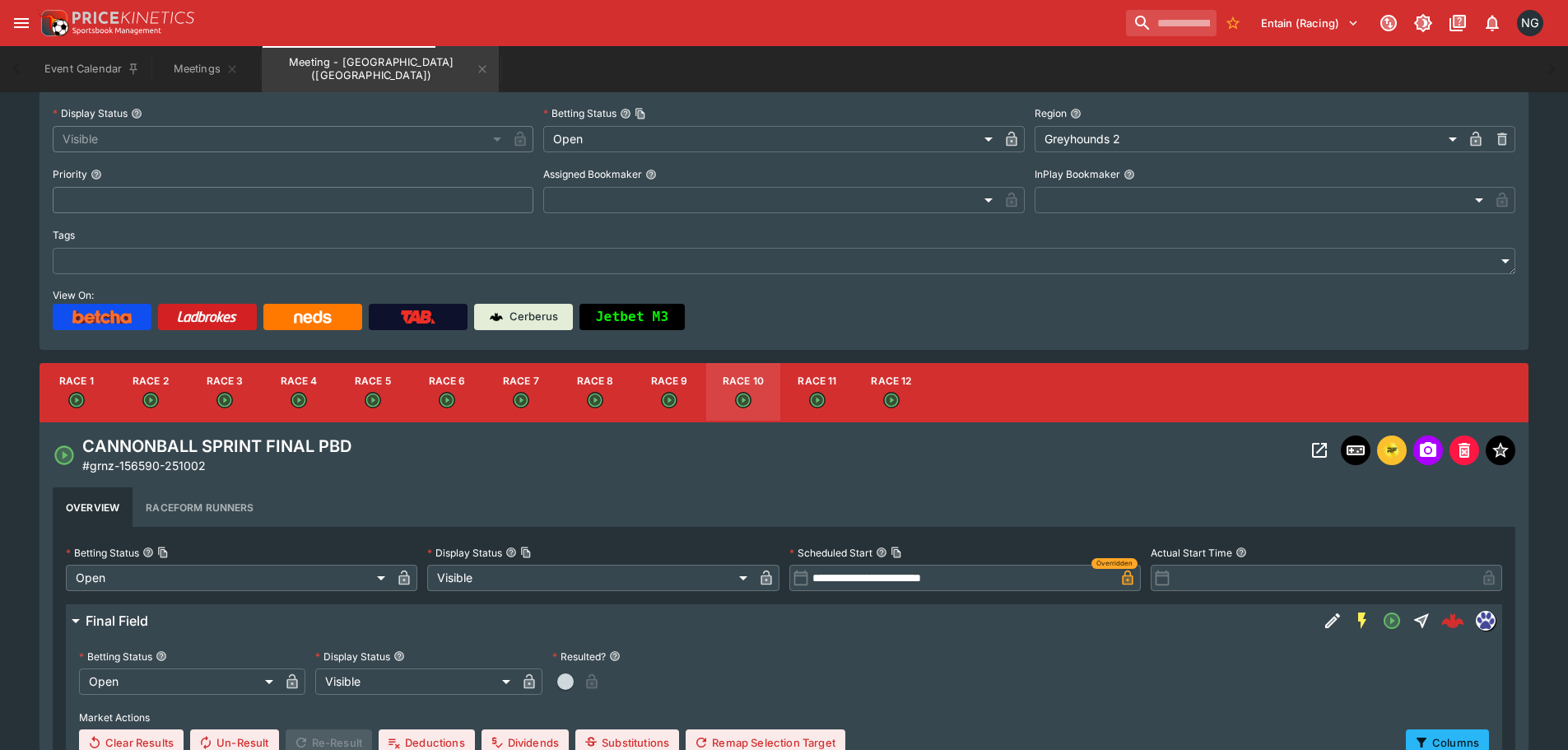
click at [822, 384] on button "Race 11" at bounding box center [817, 393] width 74 height 59
type input "**********"
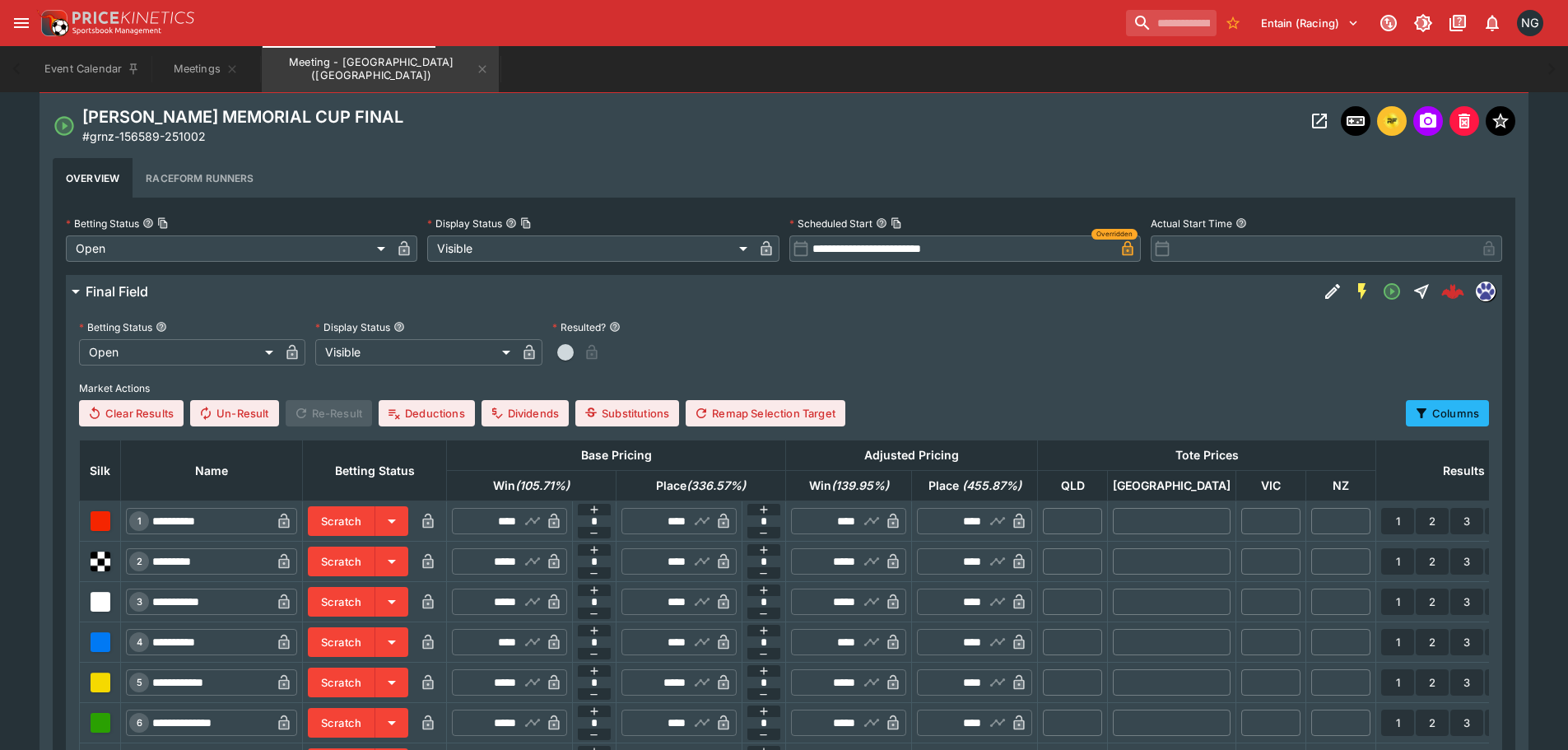
scroll to position [887, 0]
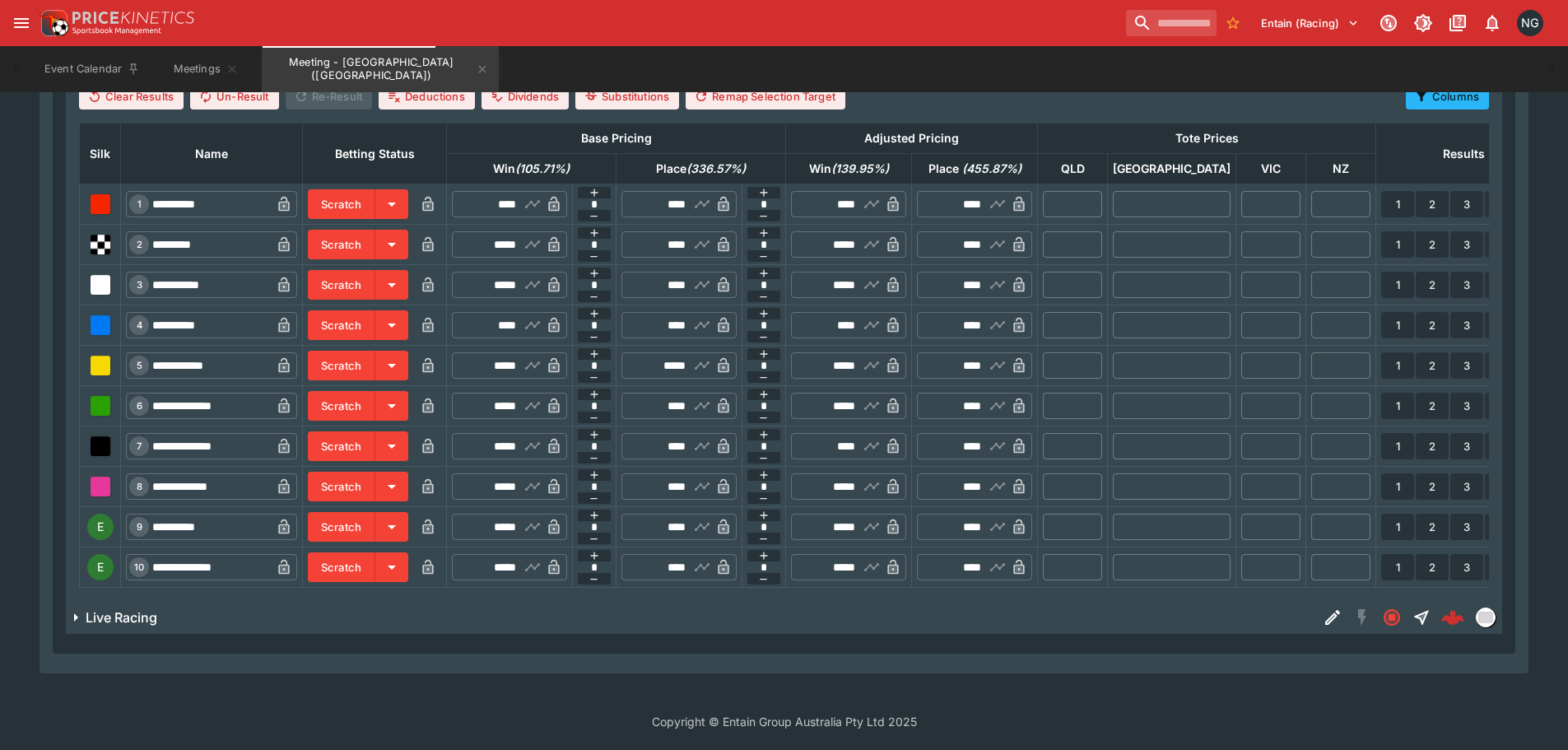
click at [375, 314] on button "Scratch" at bounding box center [341, 325] width 67 height 30
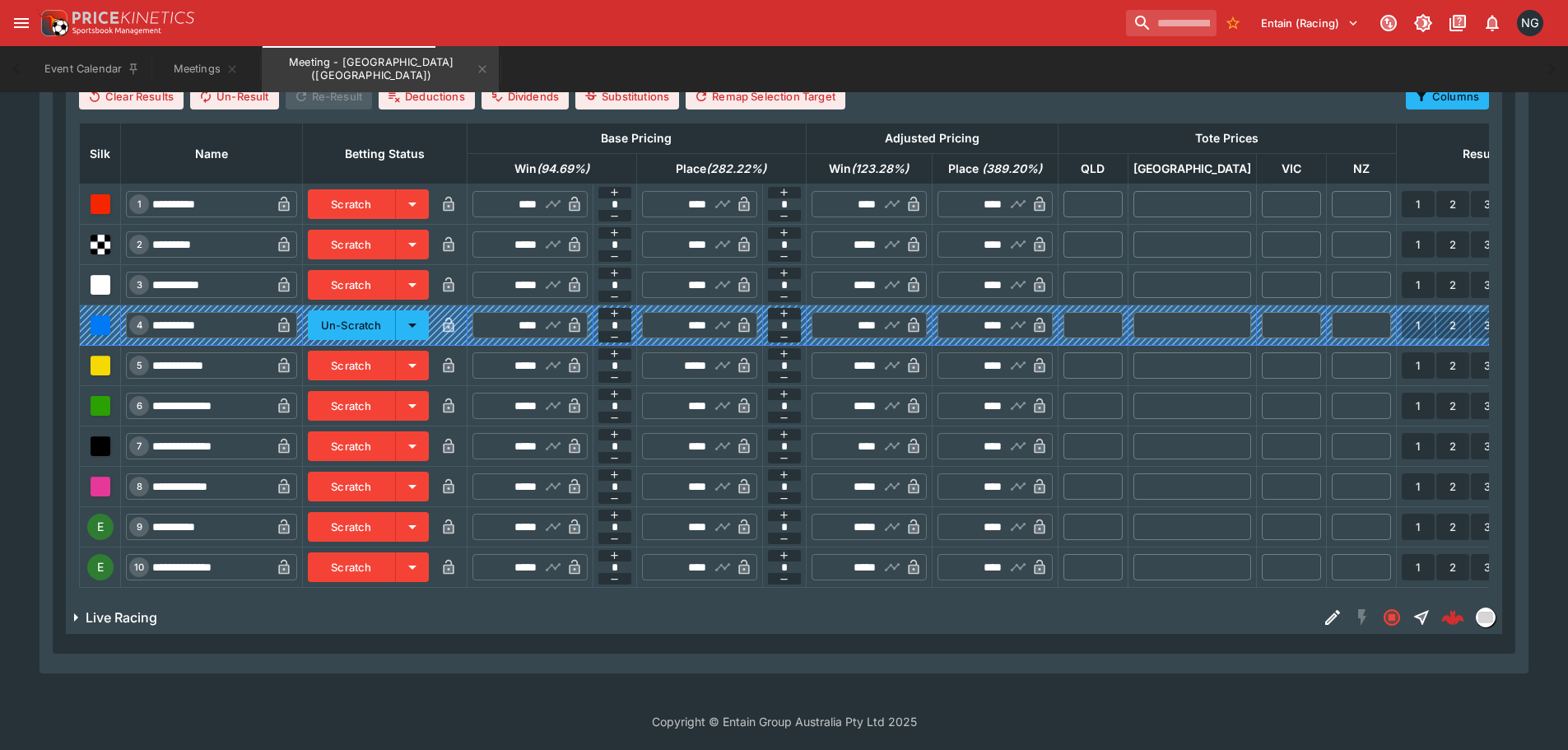
click at [389, 471] on button "Scratch" at bounding box center [351, 486] width 88 height 30
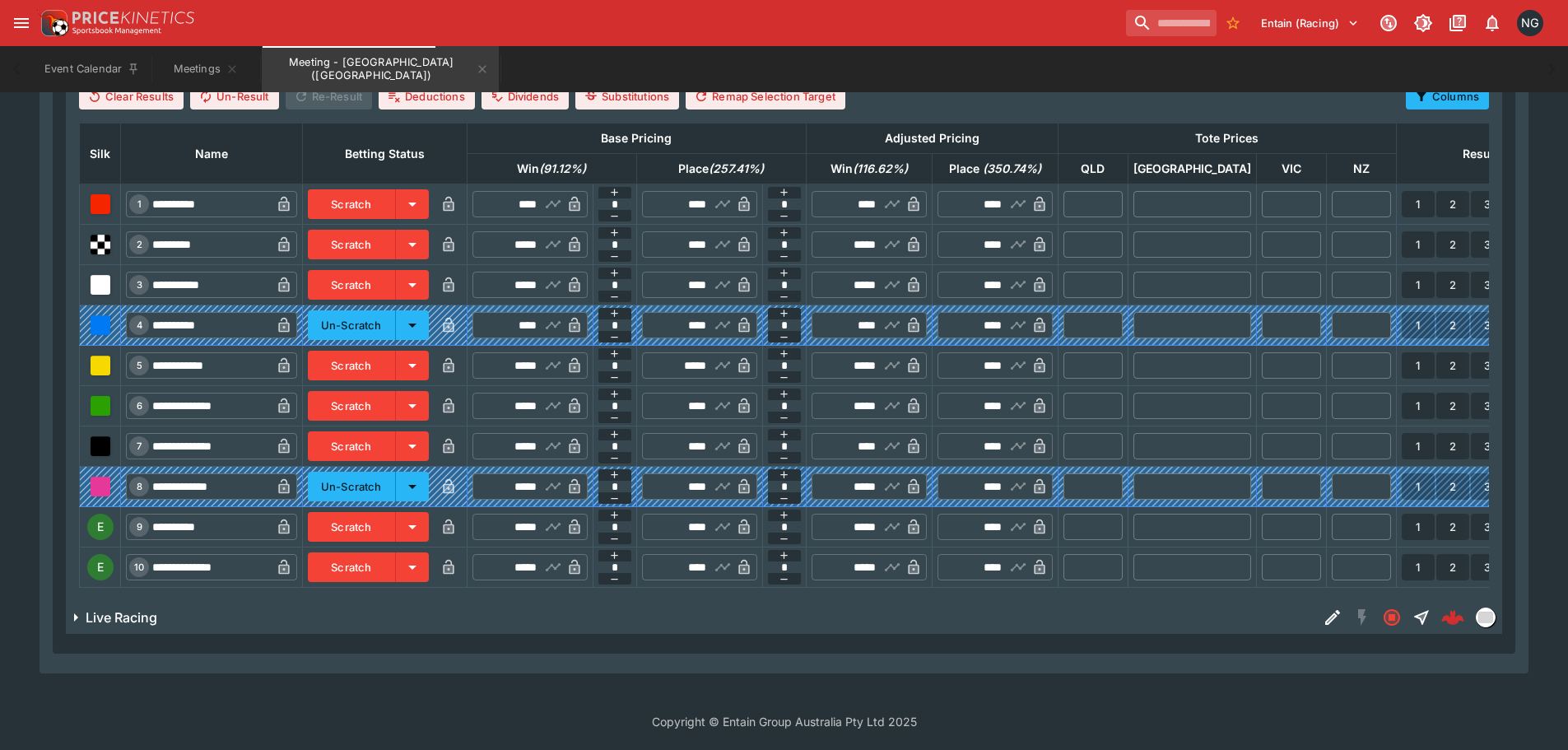
click at [388, 558] on button "Scratch" at bounding box center [351, 567] width 88 height 30
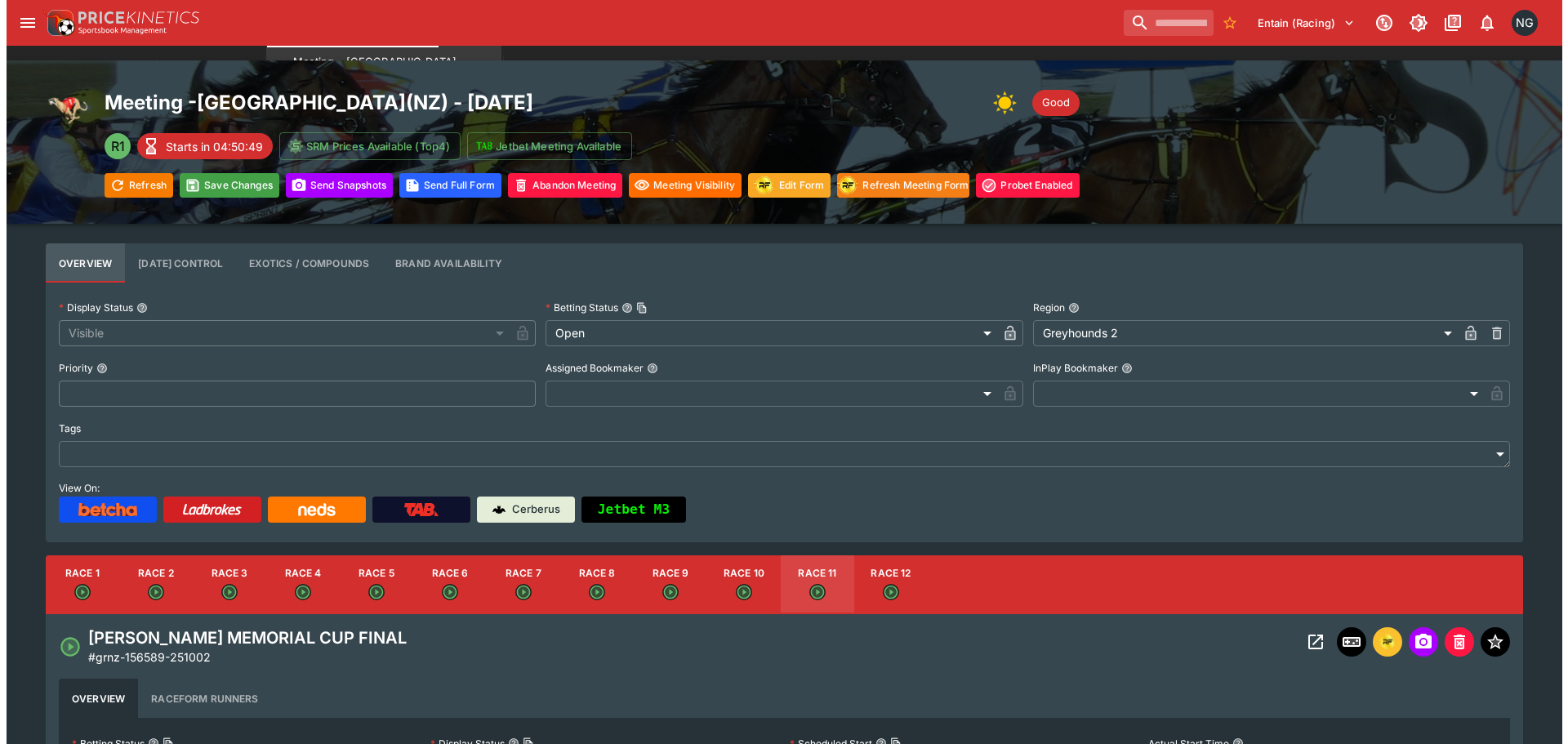
scroll to position [0, 0]
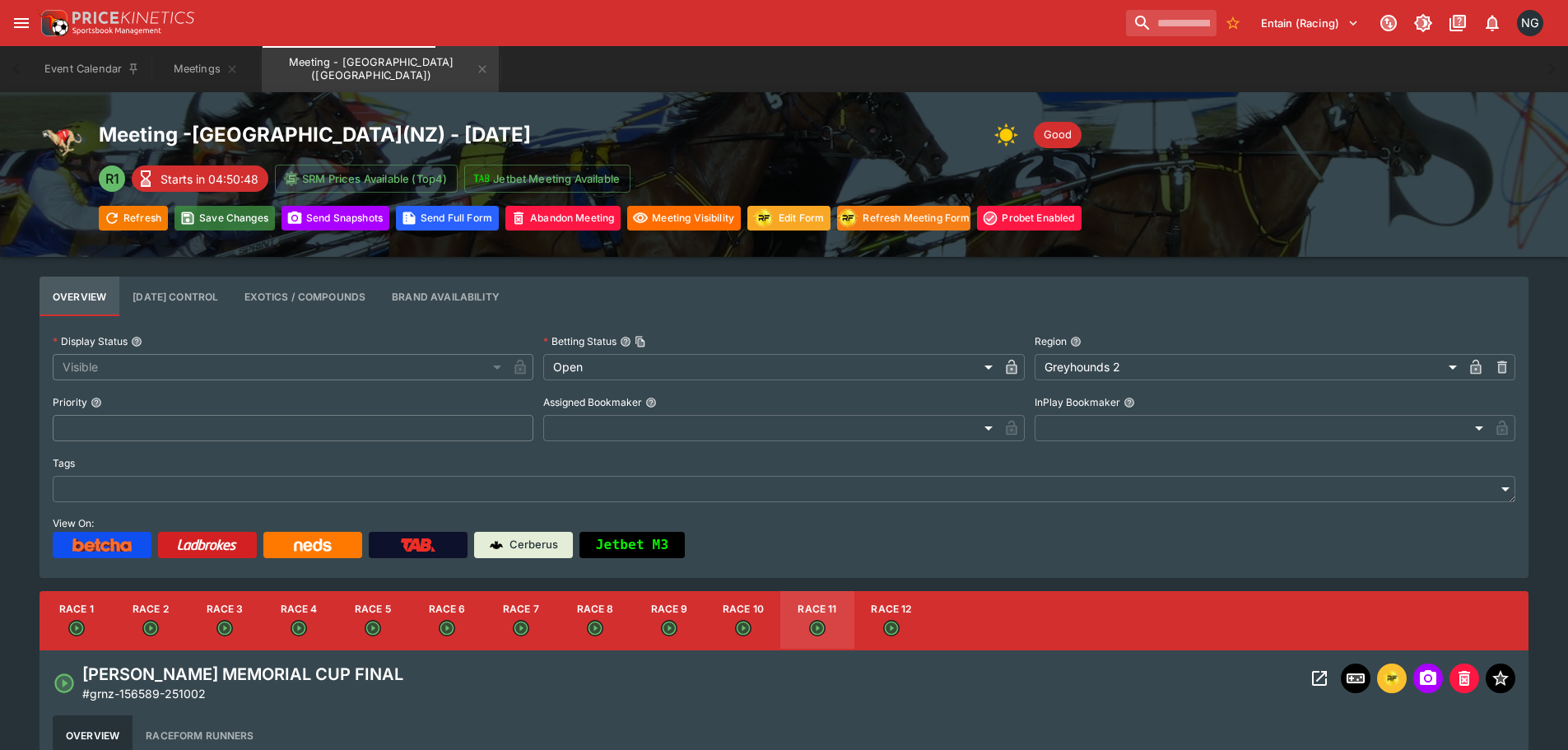
click at [255, 221] on button "Save Changes" at bounding box center [224, 218] width 100 height 24
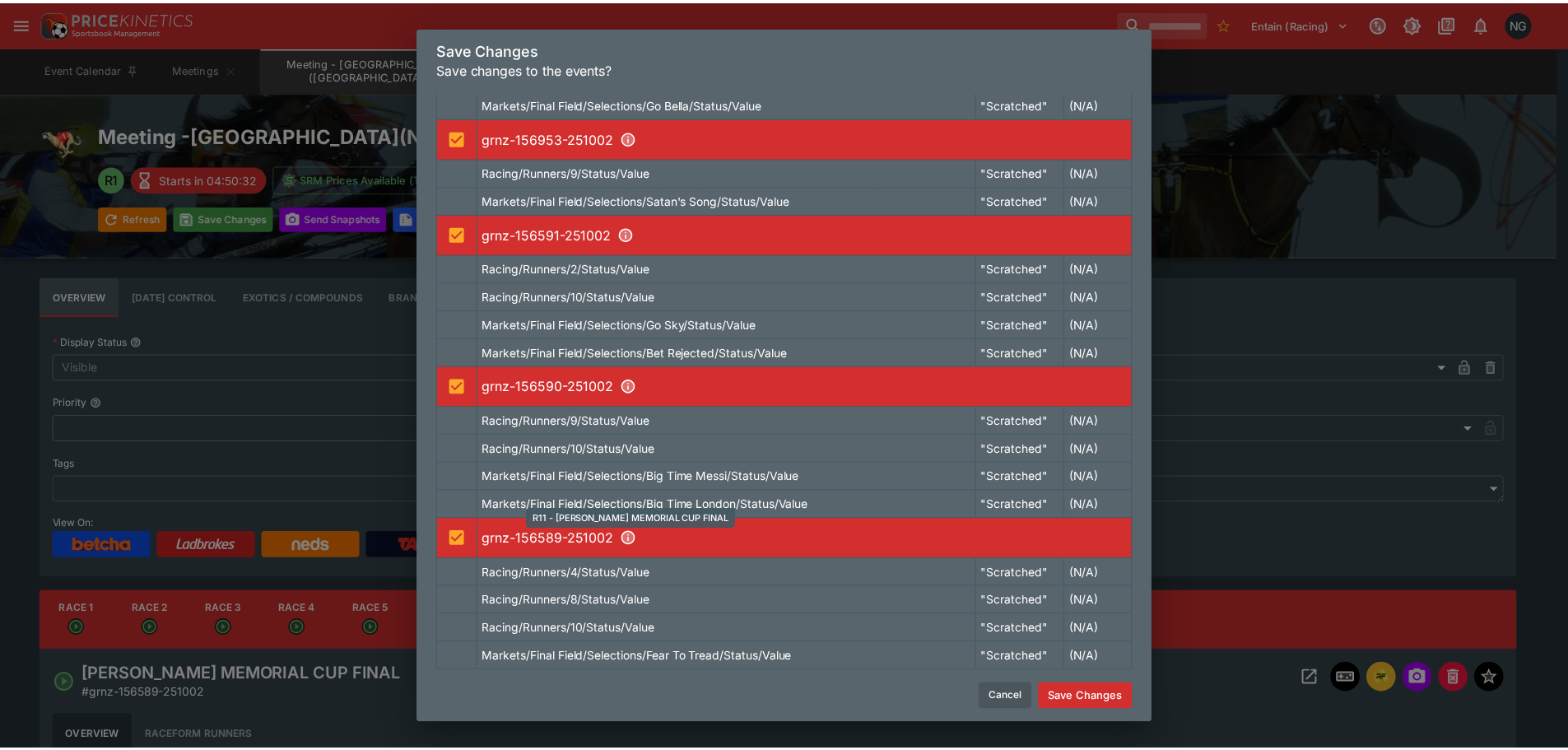
scroll to position [322, 0]
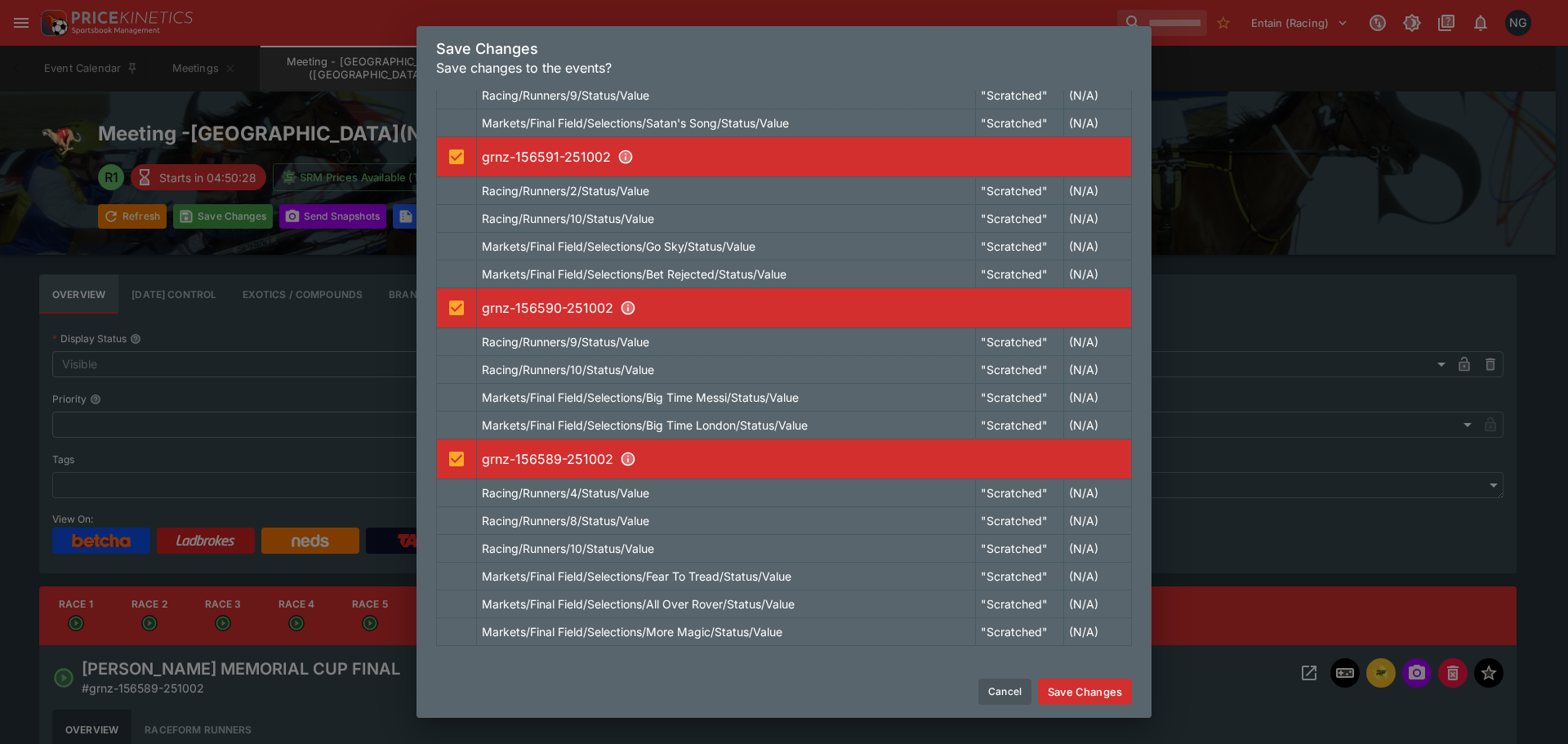
click at [1106, 696] on button "Save Changes" at bounding box center [1085, 691] width 94 height 26
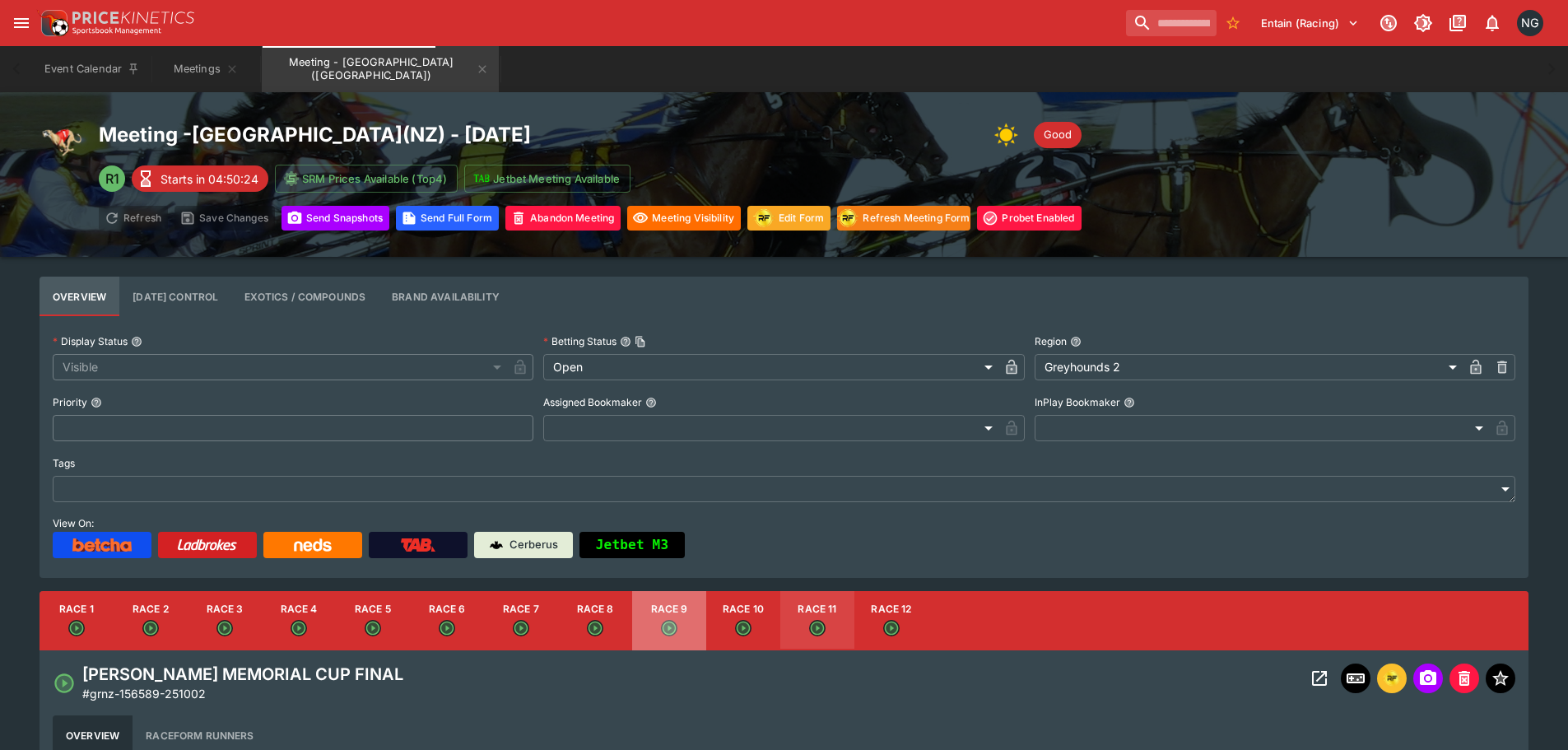
click at [669, 621] on icon "Open" at bounding box center [670, 628] width 14 height 14
type input "**********"
click at [1308, 670] on button "Open Event" at bounding box center [1320, 679] width 30 height 30
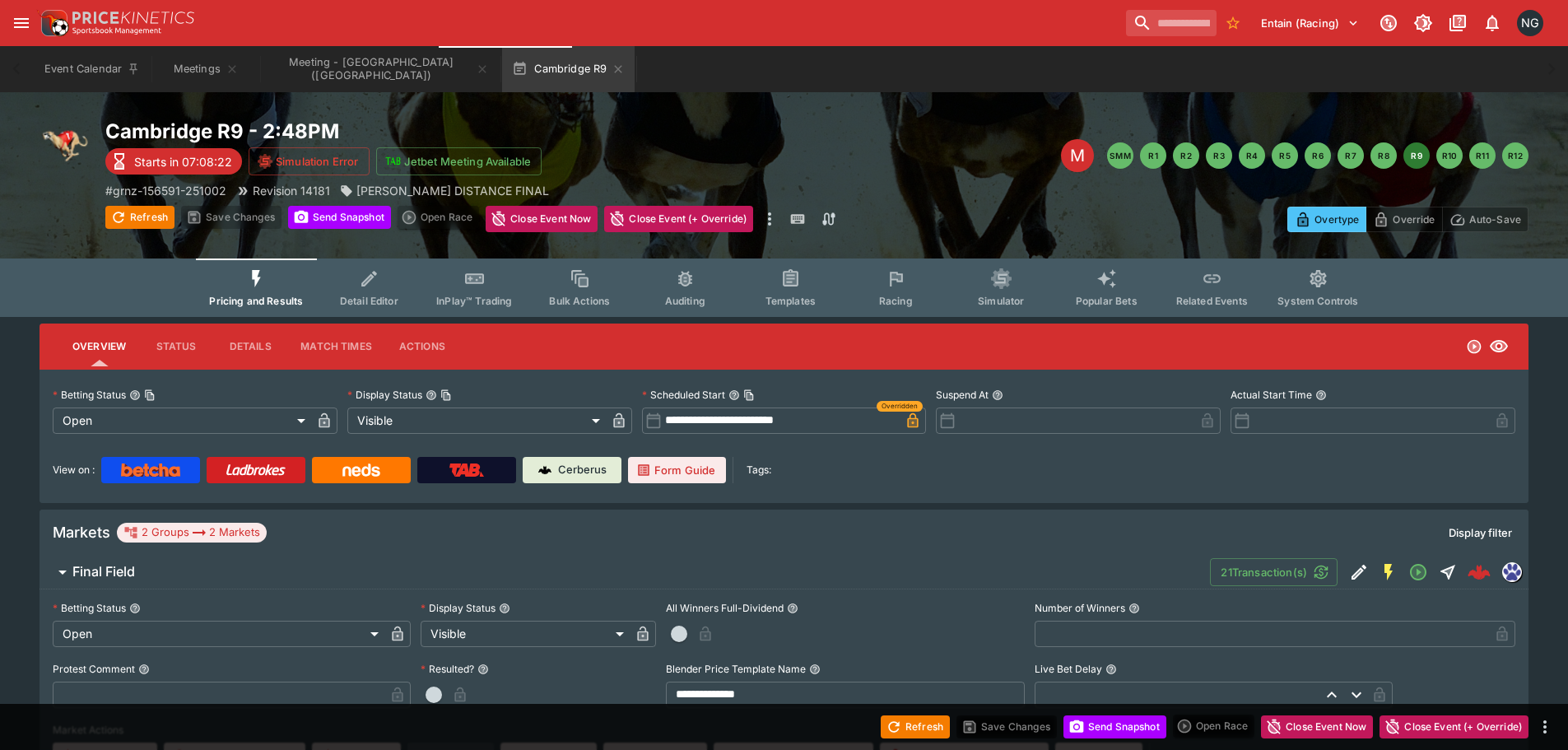
click at [909, 294] on span "Racing" at bounding box center [896, 301] width 34 height 12
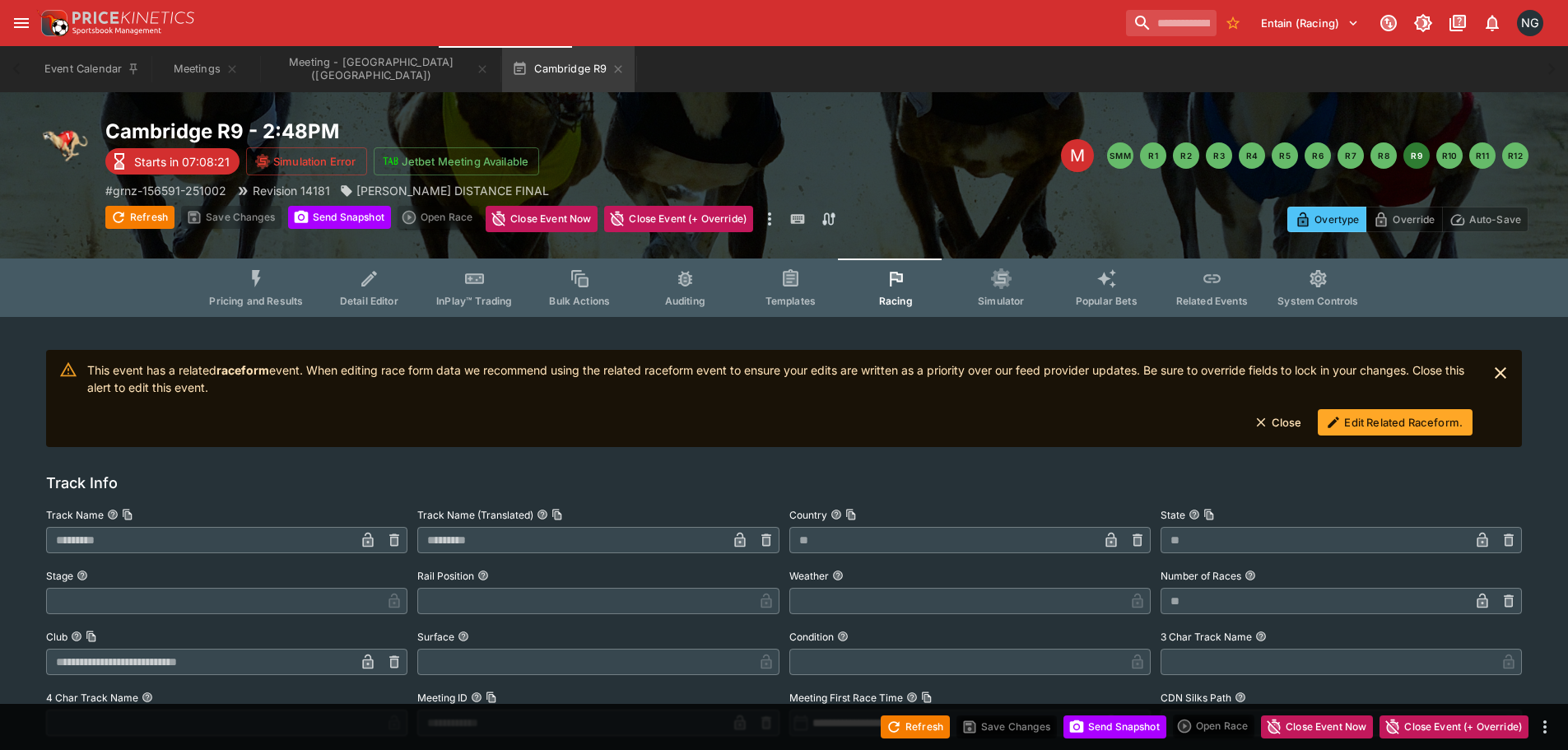
click at [1351, 416] on button "Edit Related Raceform." at bounding box center [1396, 422] width 155 height 26
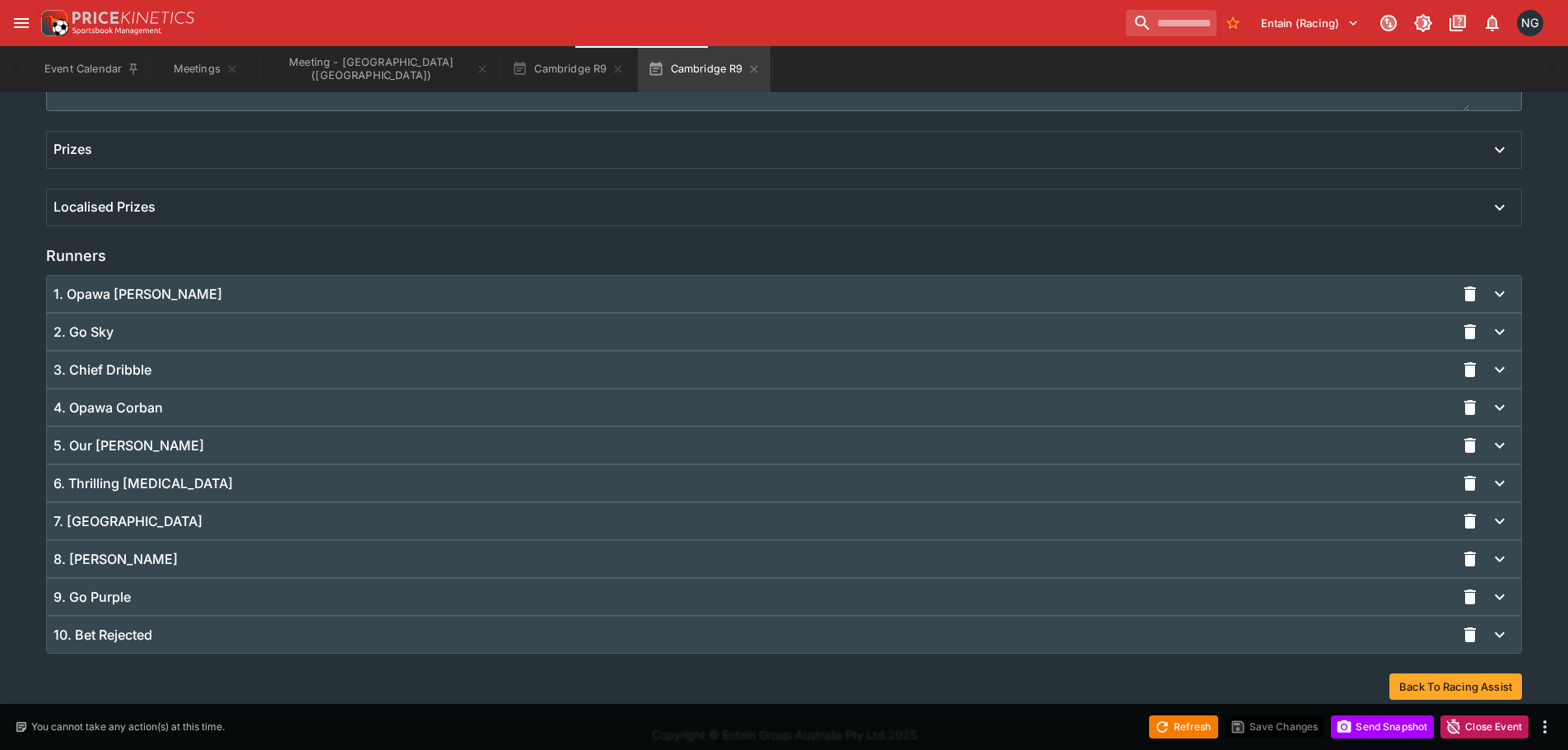
scroll to position [1028, 0]
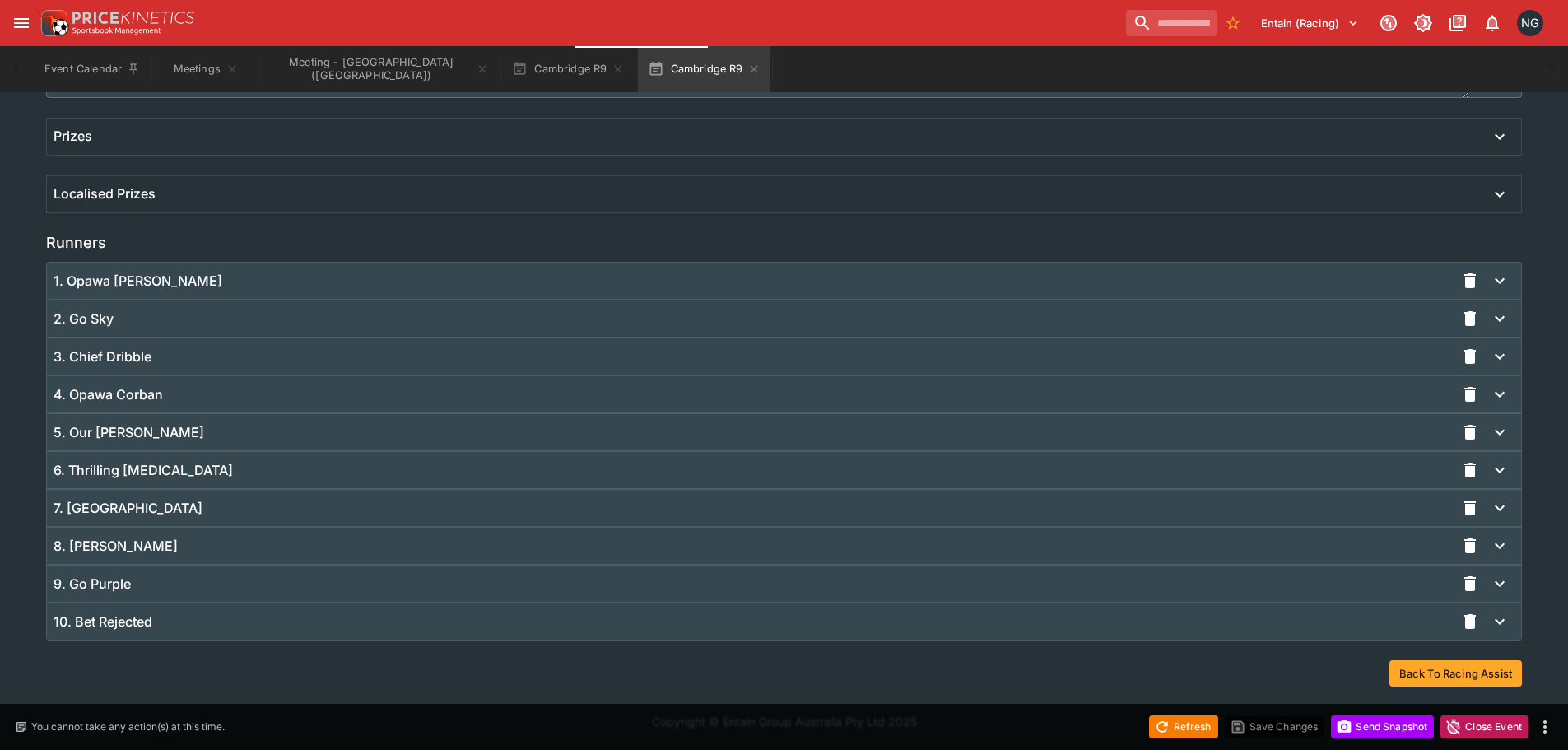
click at [255, 581] on div "9. Go Purple" at bounding box center [754, 584] width 1402 height 17
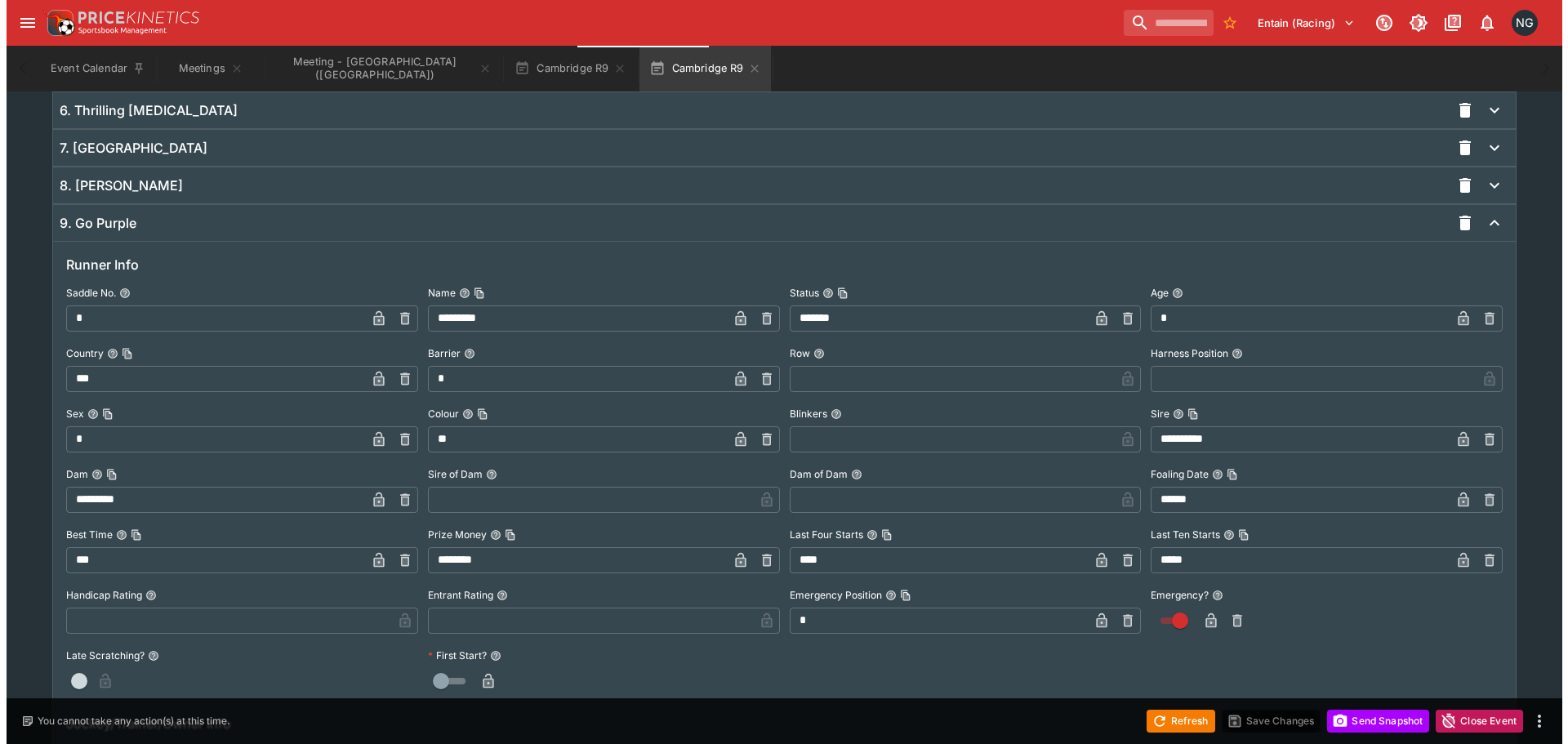
scroll to position [1428, 0]
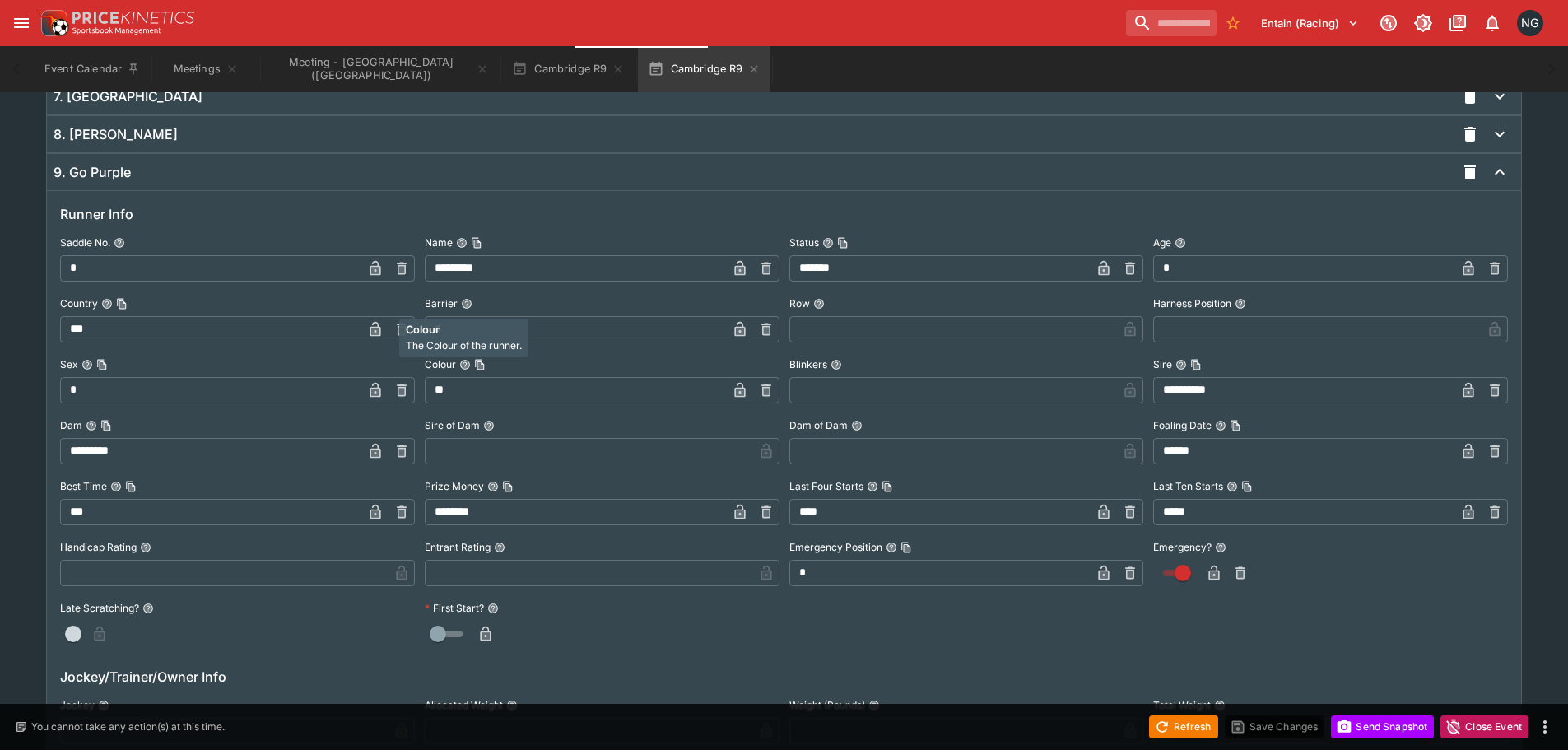
click at [448, 328] on p "Colour" at bounding box center [463, 329] width 116 height 16
click at [605, 318] on input "*" at bounding box center [576, 329] width 302 height 26
type input "*"
click at [745, 332] on icon "button" at bounding box center [740, 328] width 10 height 15
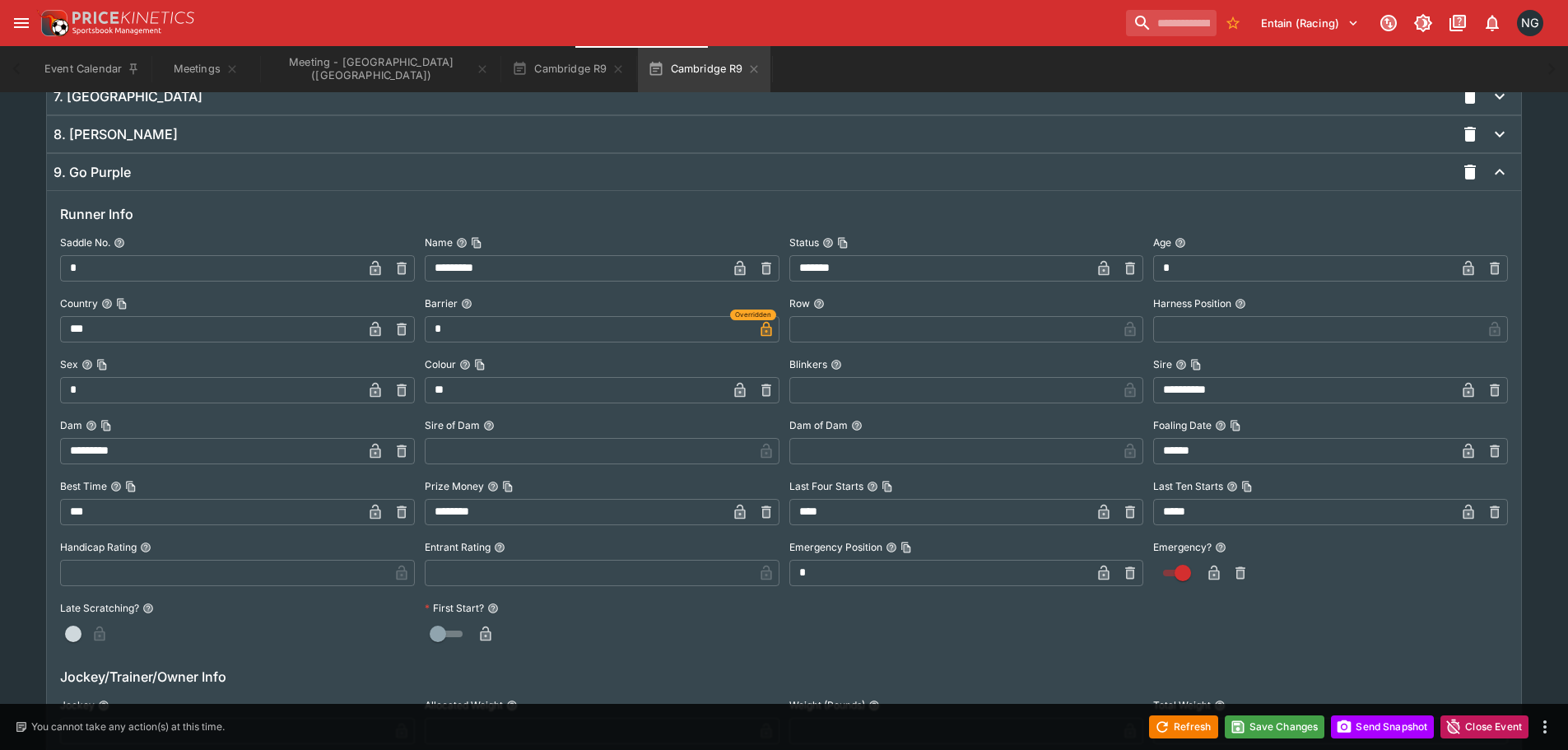
click at [1245, 580] on icon "button" at bounding box center [1240, 572] width 17 height 17
click at [1247, 727] on button "Save Changes" at bounding box center [1274, 726] width 100 height 23
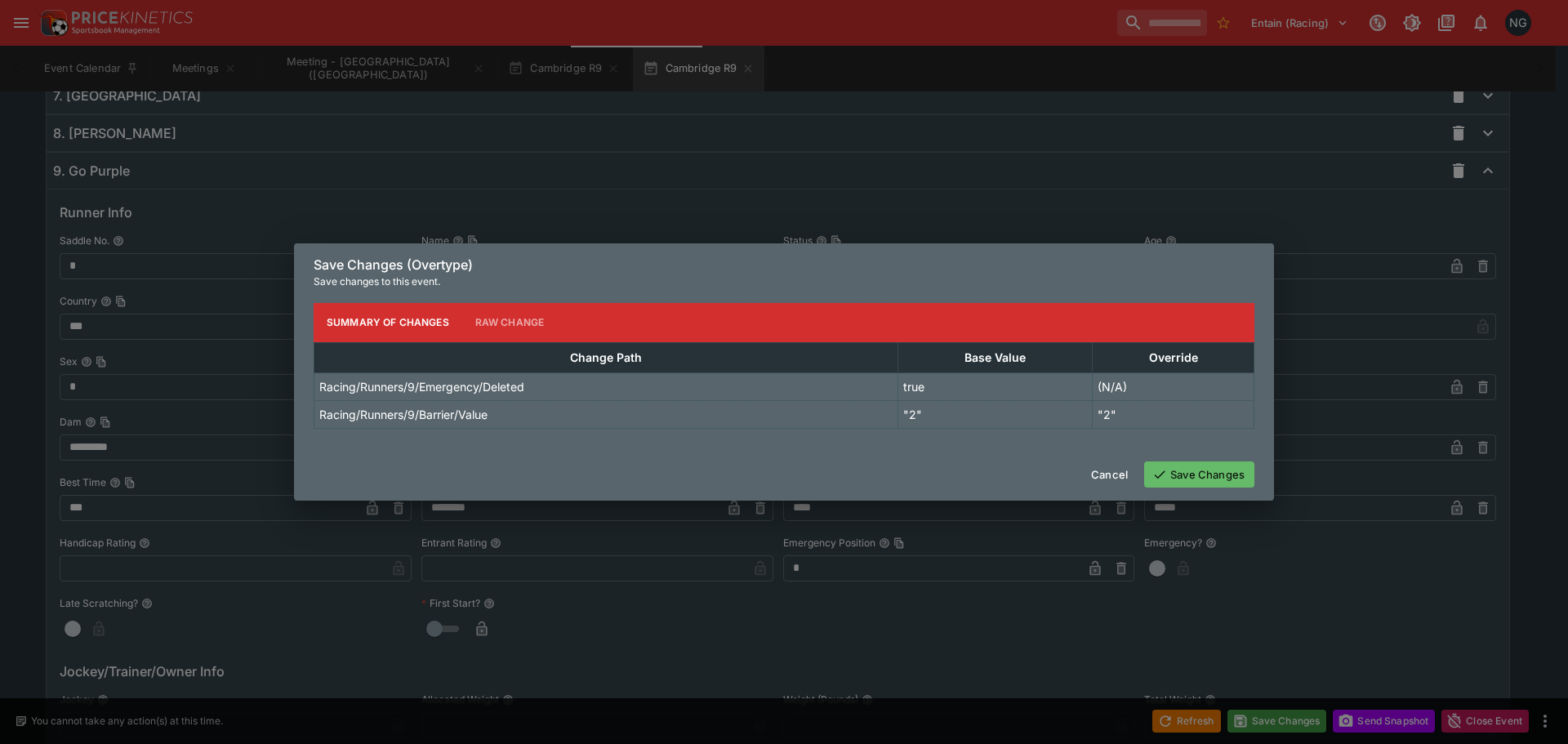
click at [1206, 473] on button "Save Changes" at bounding box center [1200, 474] width 111 height 26
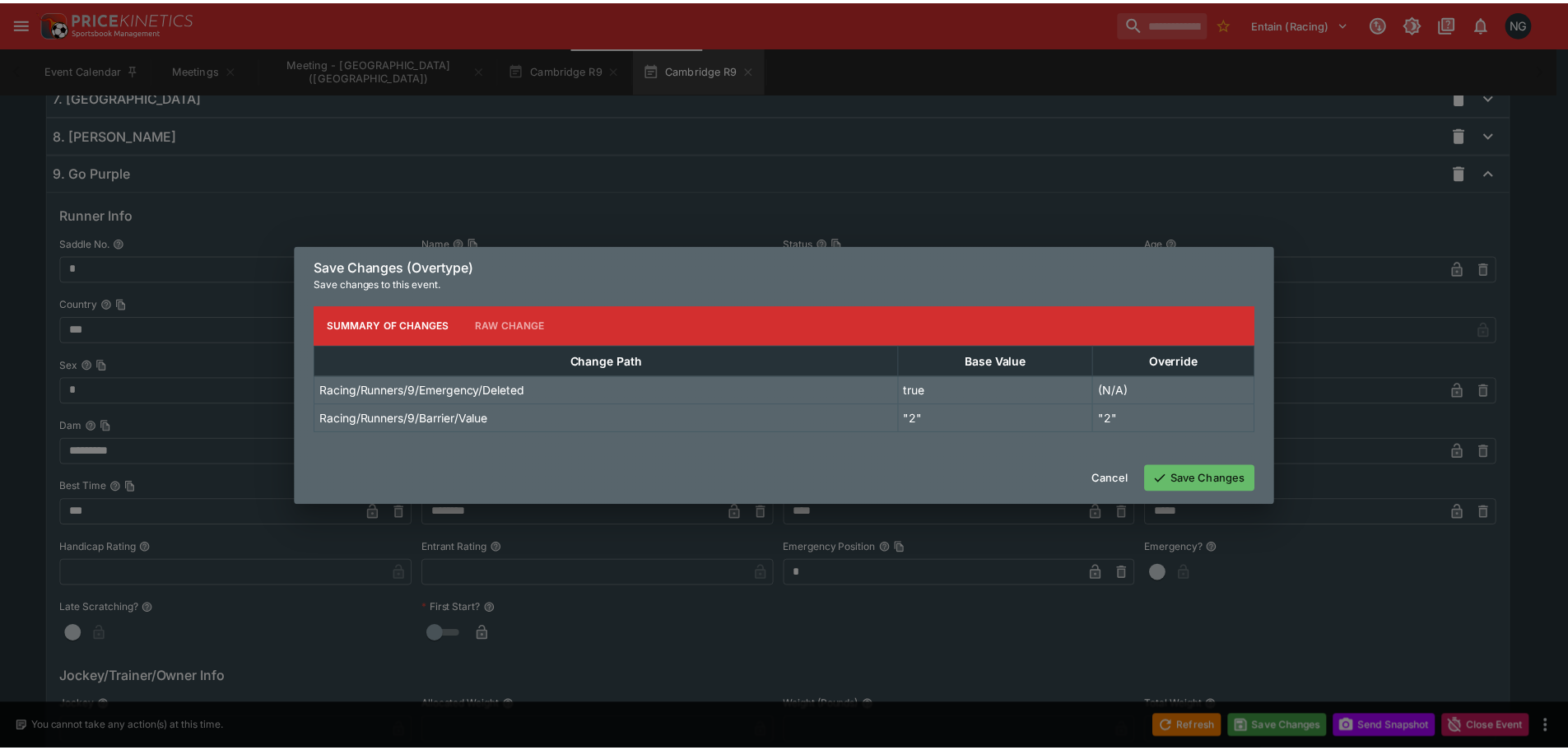
scroll to position [0, 0]
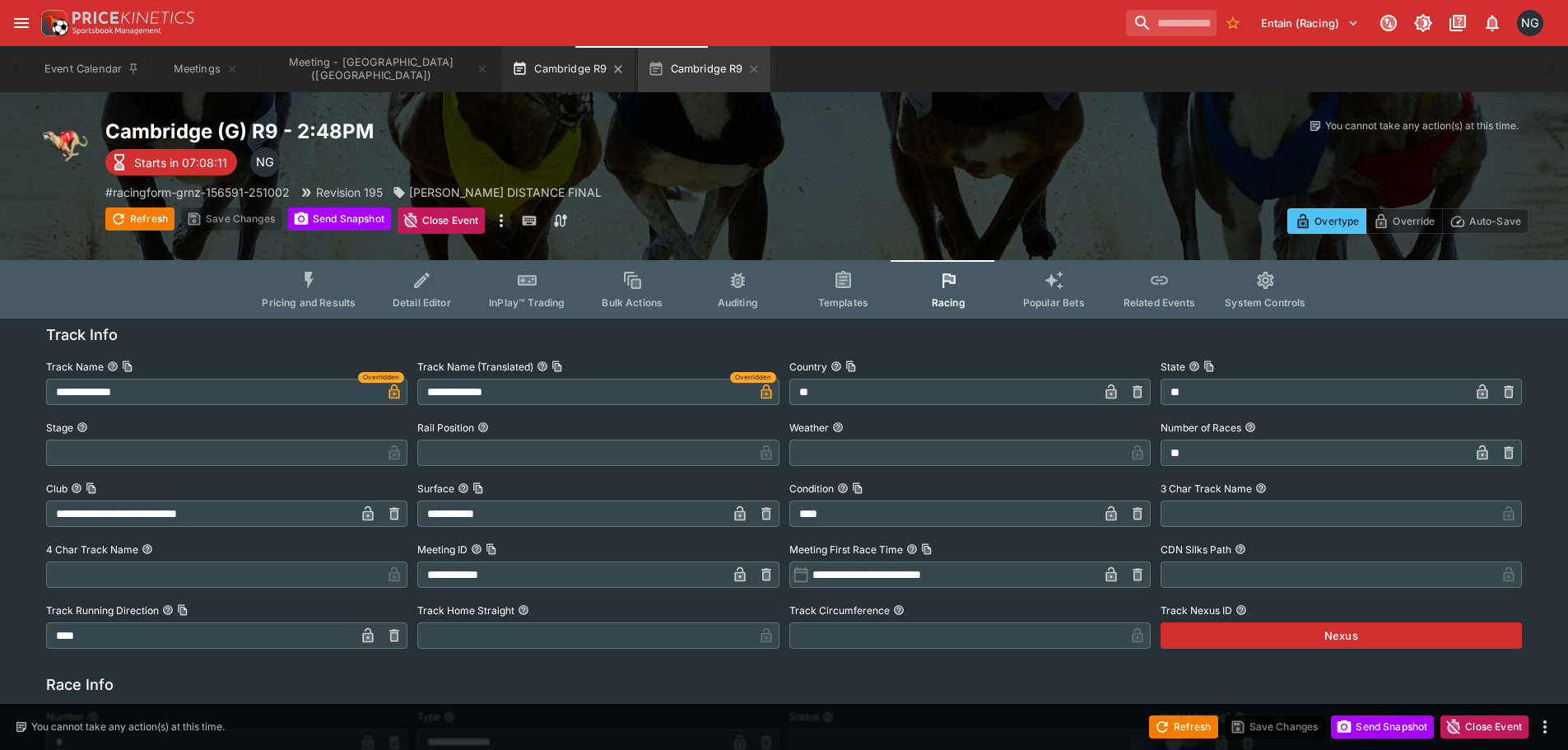
click at [502, 66] on button "Cambridge R9" at bounding box center [568, 69] width 132 height 46
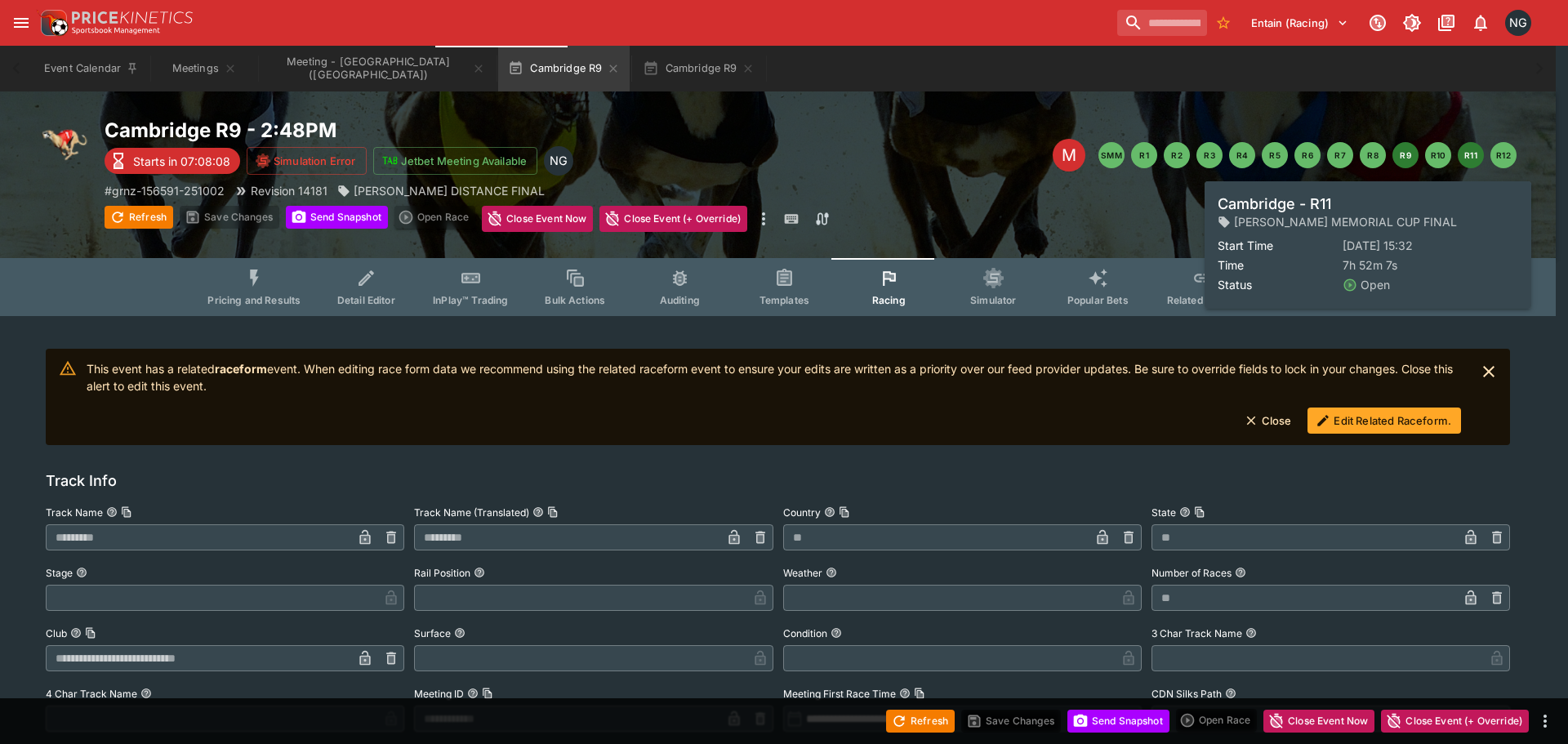
click at [1469, 148] on button "R11" at bounding box center [1470, 155] width 26 height 26
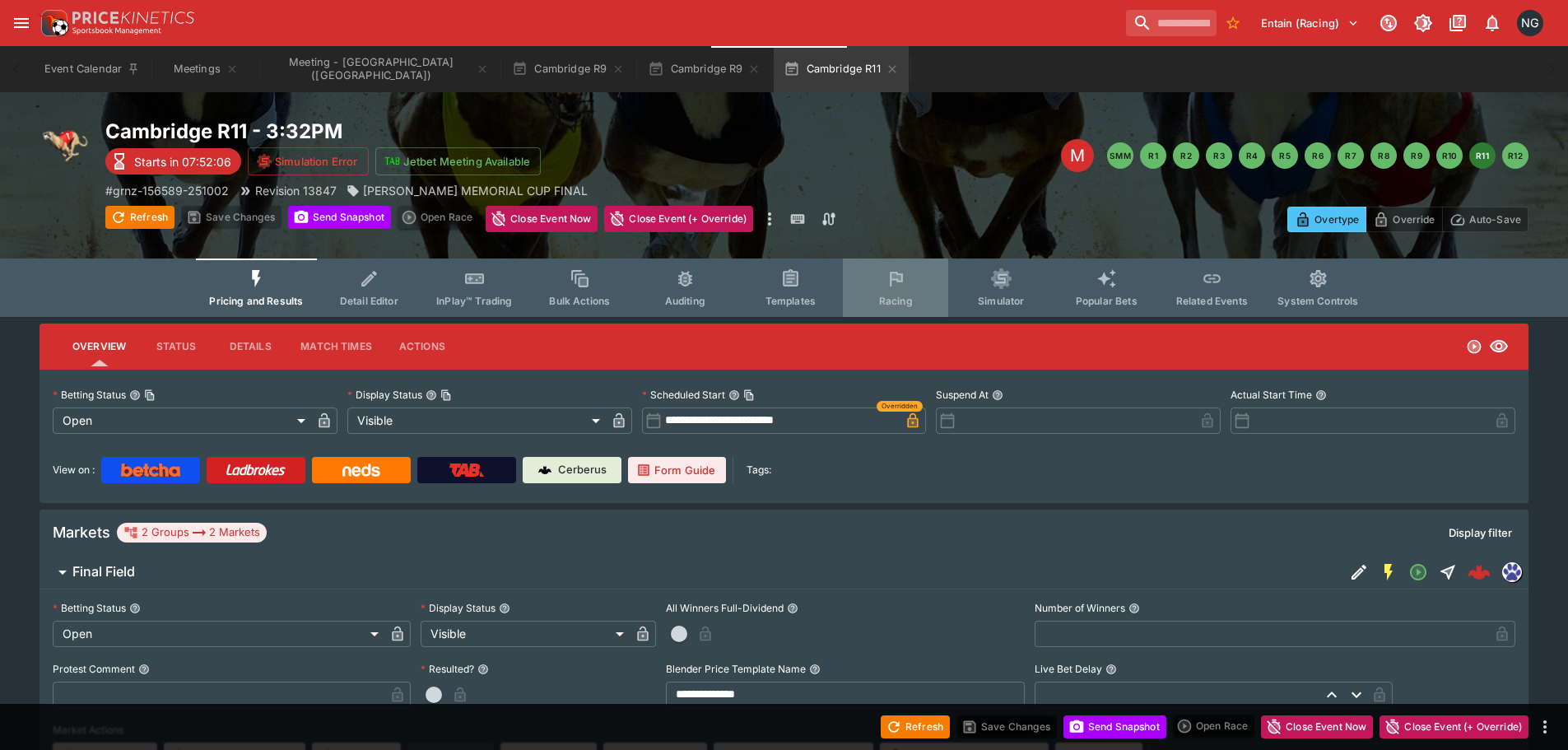
click at [911, 278] on button "Racing" at bounding box center [895, 287] width 105 height 58
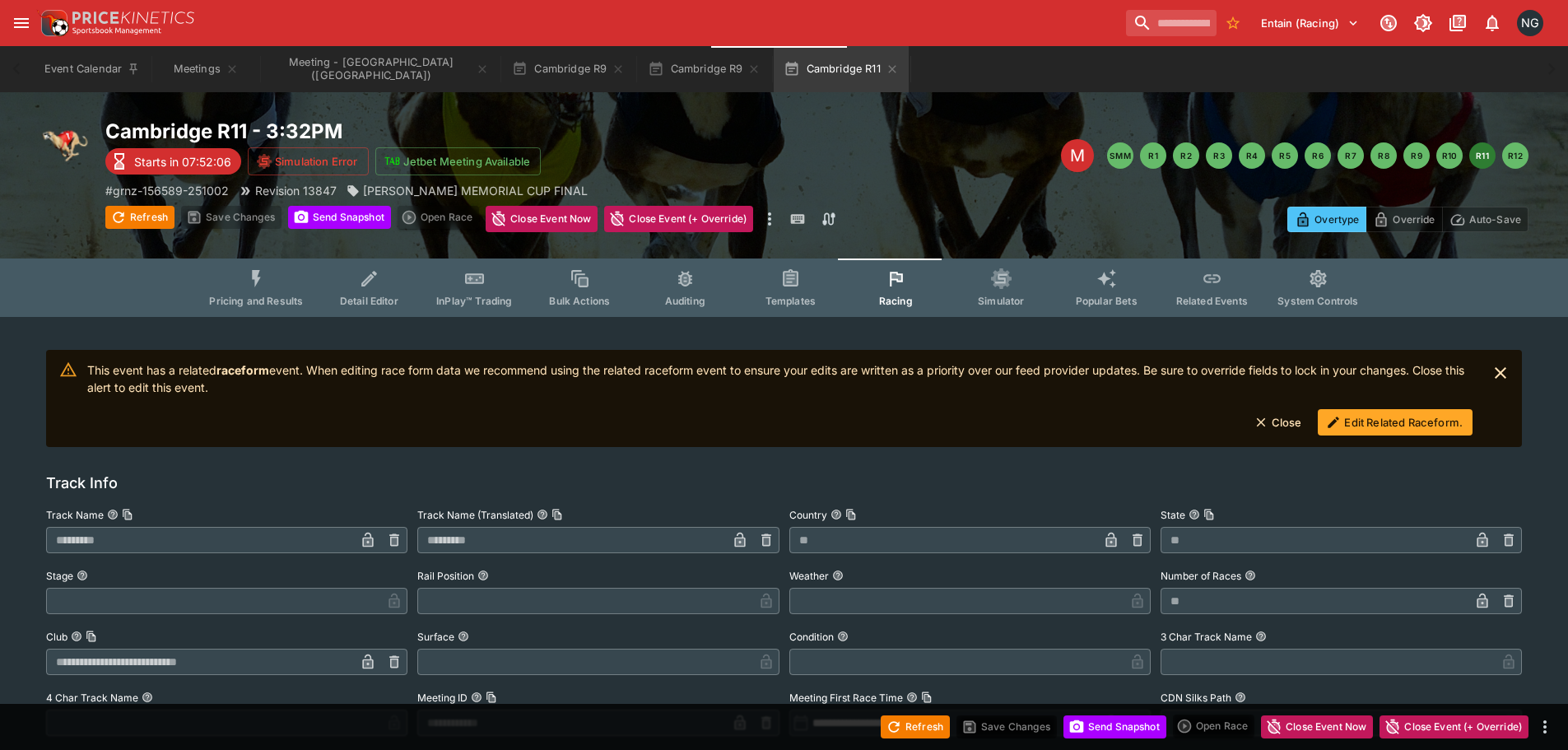
click at [1347, 429] on button "Edit Related Raceform." at bounding box center [1396, 422] width 155 height 26
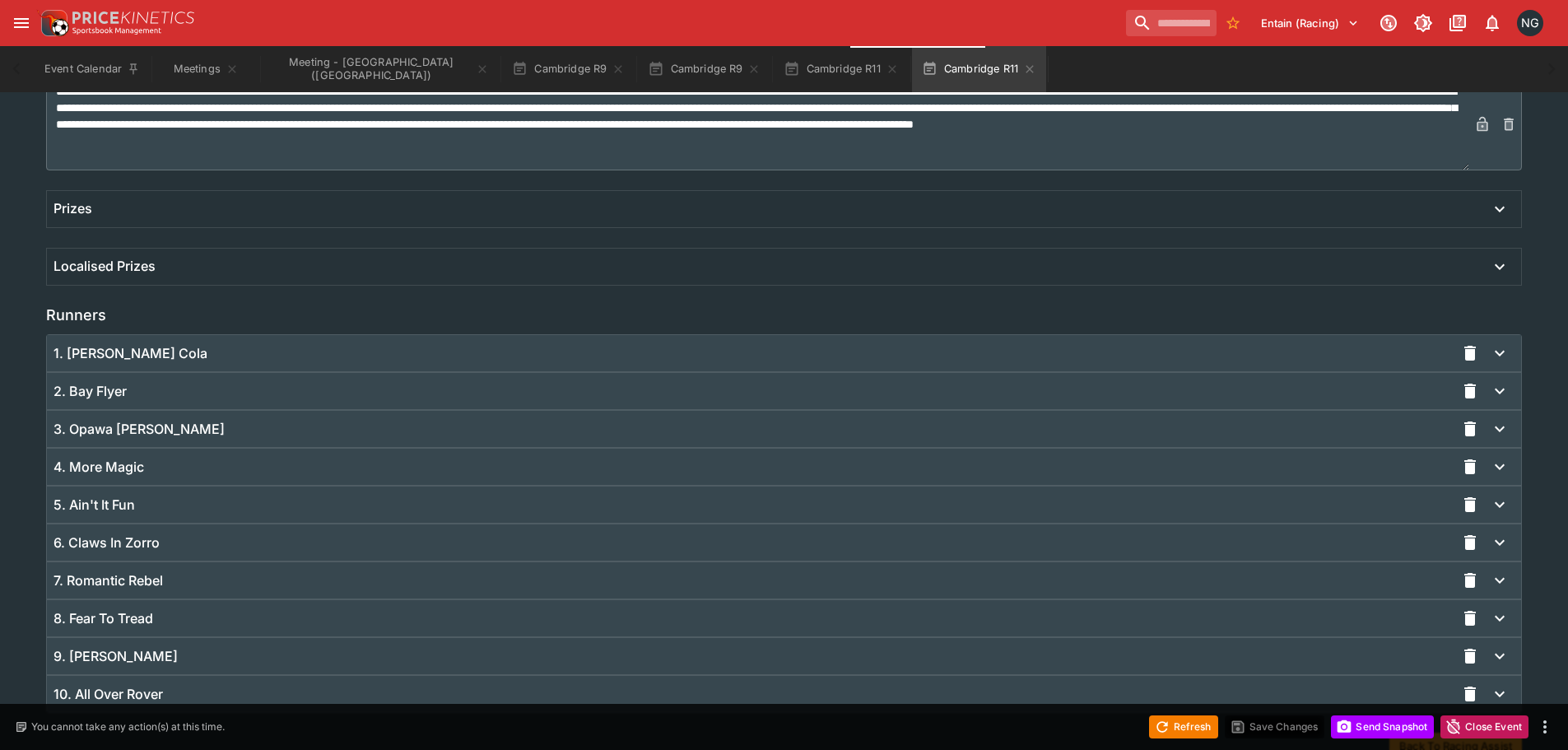
scroll to position [1028, 0]
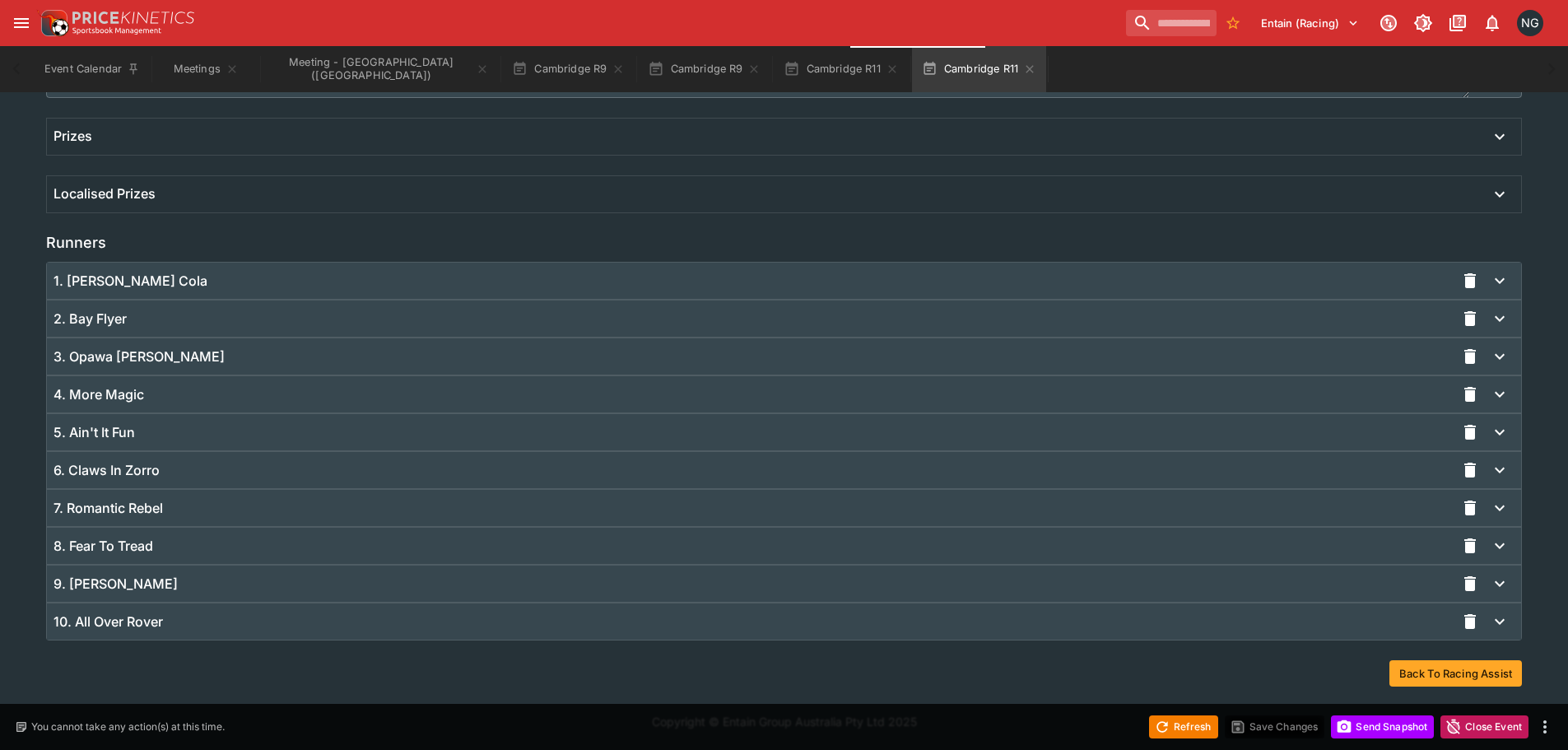
click at [179, 580] on div "9. [PERSON_NAME]" at bounding box center [754, 584] width 1402 height 17
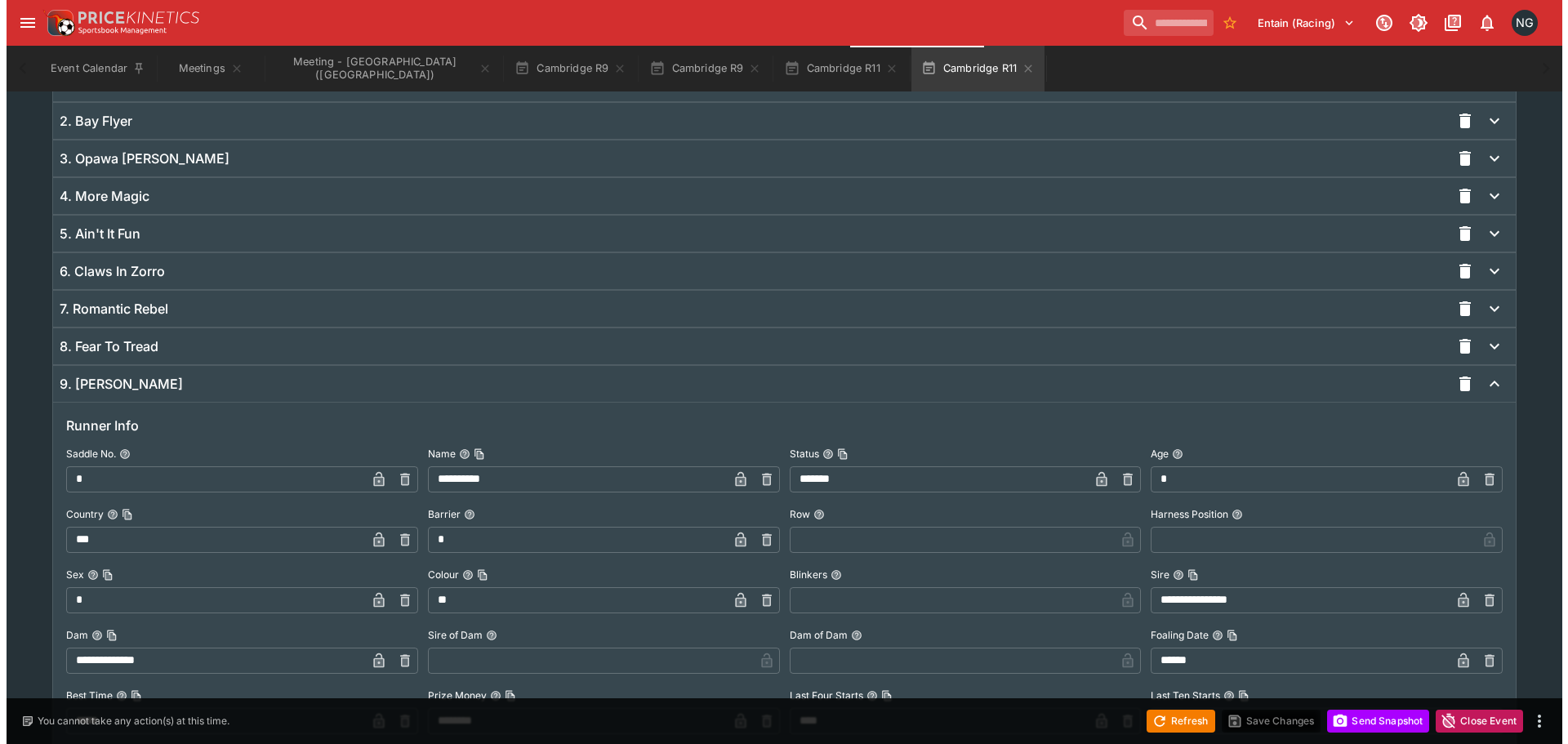
scroll to position [1346, 0]
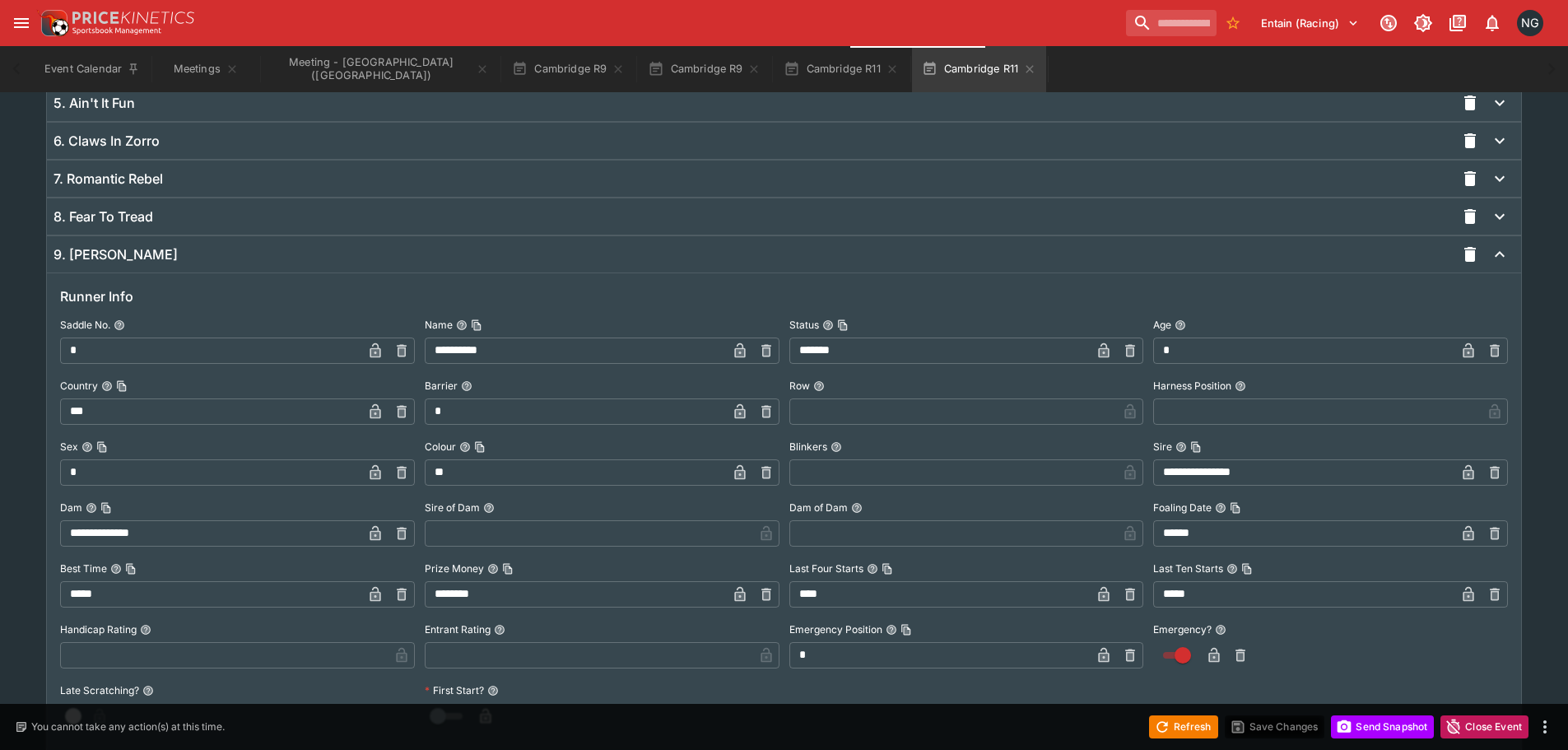
click at [489, 410] on input "*" at bounding box center [576, 411] width 302 height 26
type input "*"
click at [738, 410] on icon "button" at bounding box center [740, 411] width 10 height 15
click at [1238, 651] on icon "button" at bounding box center [1240, 655] width 17 height 17
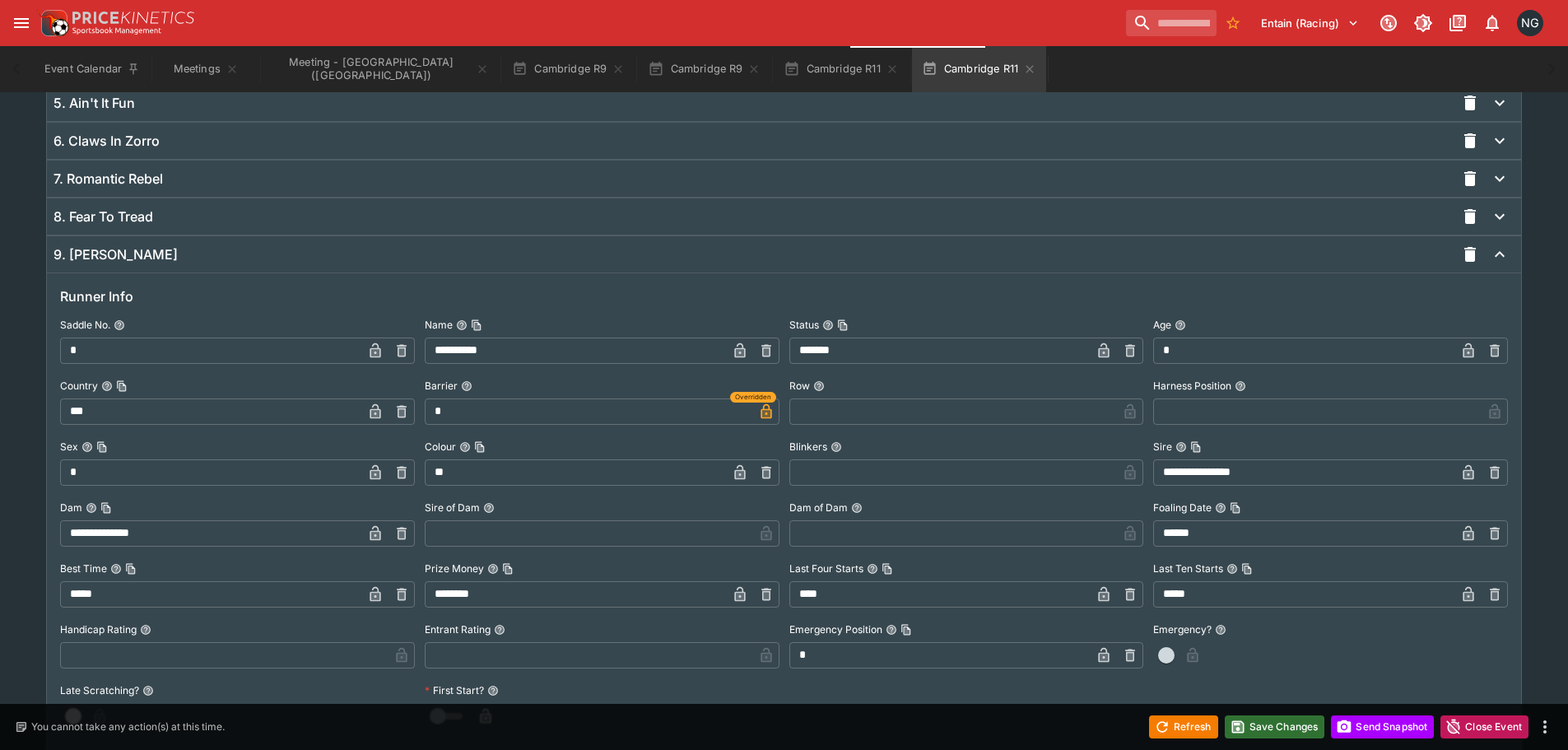
click at [1247, 726] on button "Save Changes" at bounding box center [1274, 726] width 100 height 23
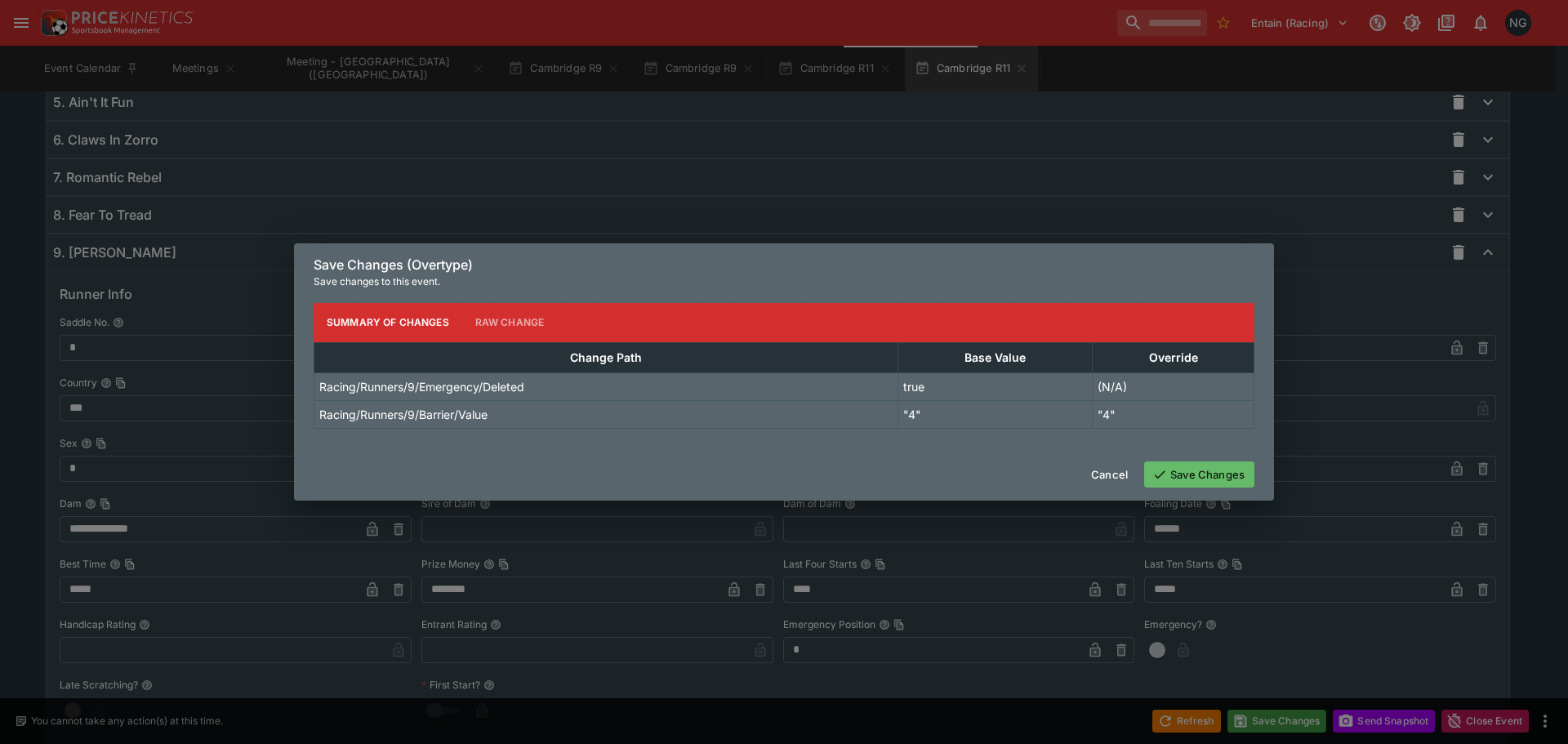
click at [1210, 472] on button "Save Changes" at bounding box center [1200, 474] width 111 height 26
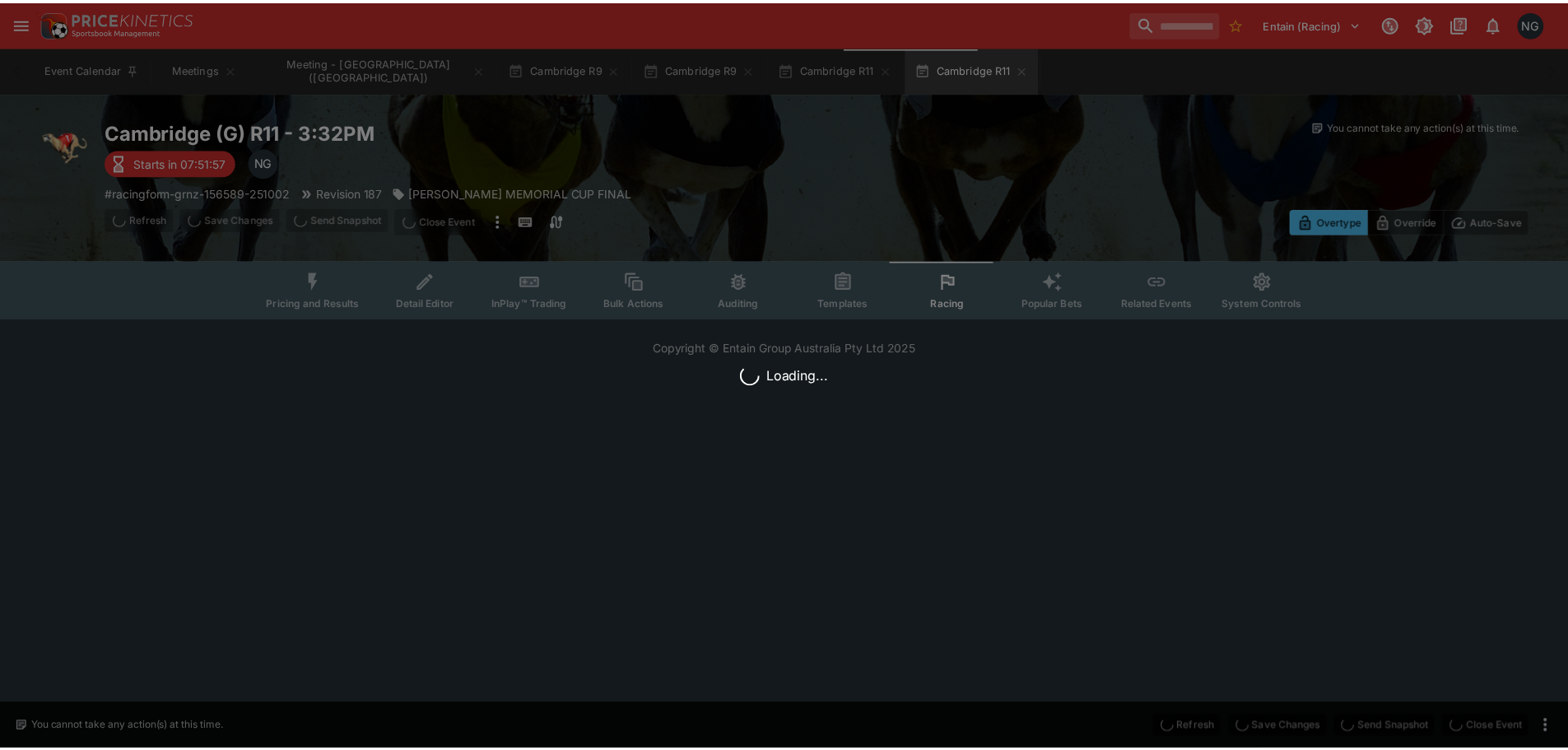
scroll to position [0, 0]
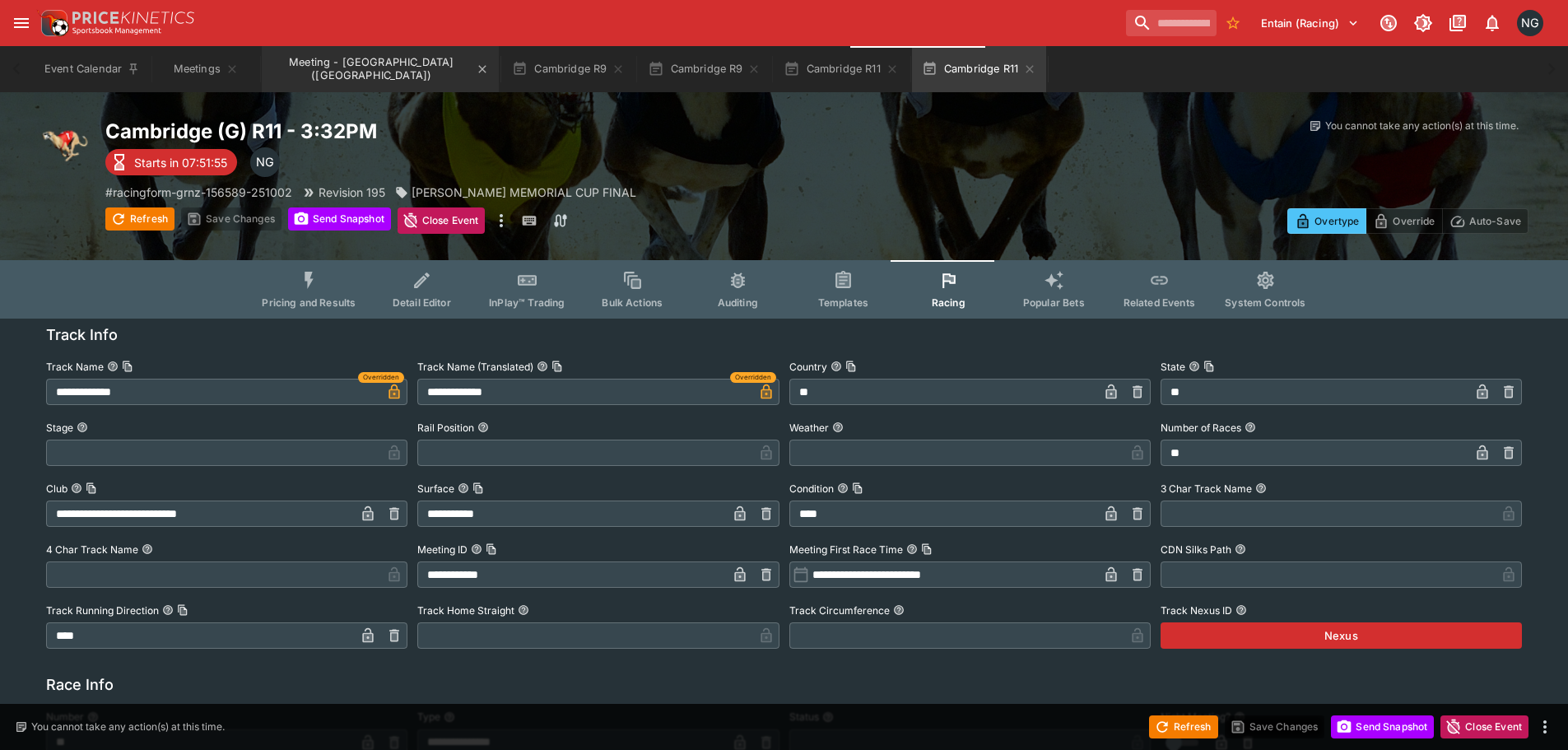
click at [379, 66] on button "Meeting - [GEOGRAPHIC_DATA] ([GEOGRAPHIC_DATA])" at bounding box center [380, 69] width 237 height 46
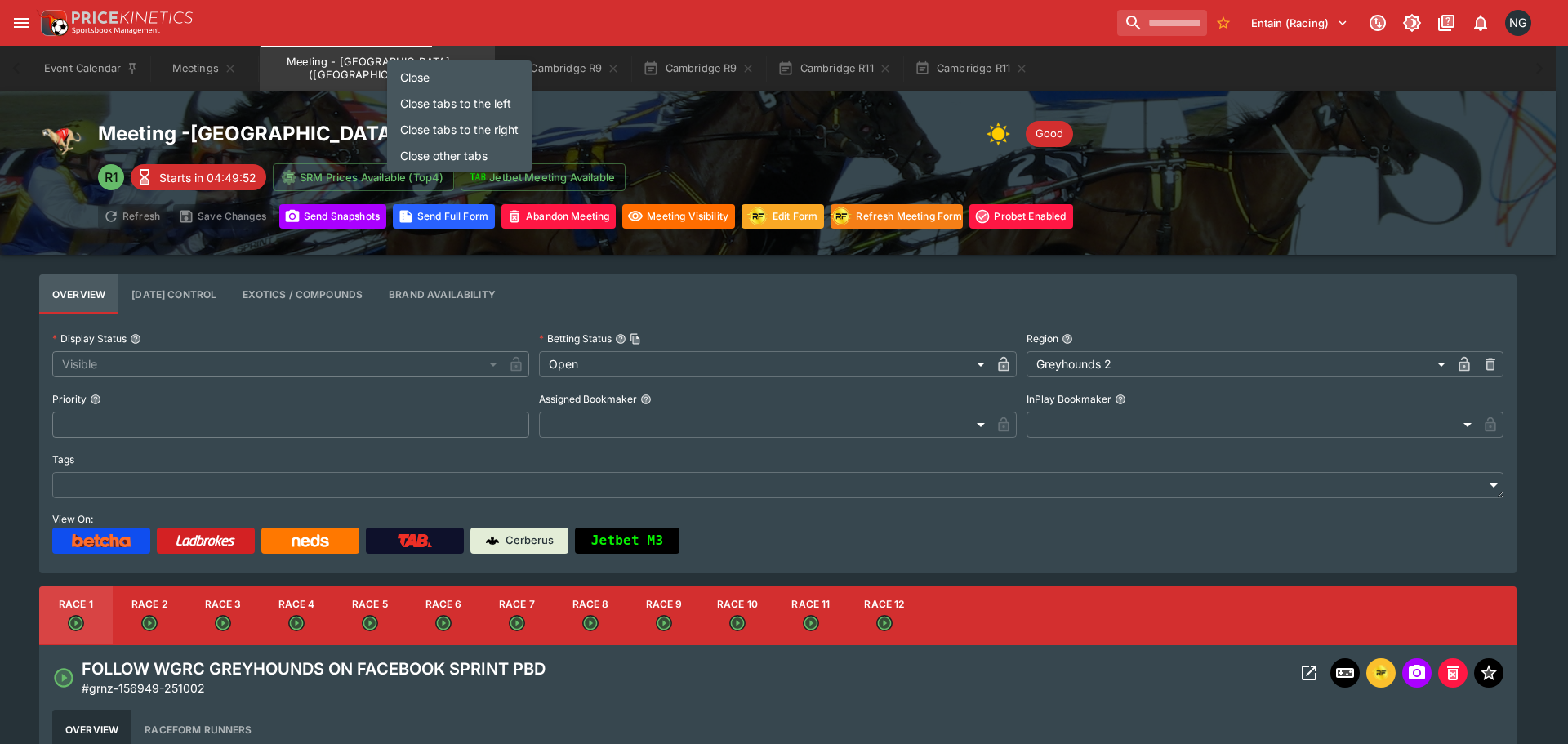
click at [458, 132] on li "Close tabs to the right" at bounding box center [459, 129] width 144 height 26
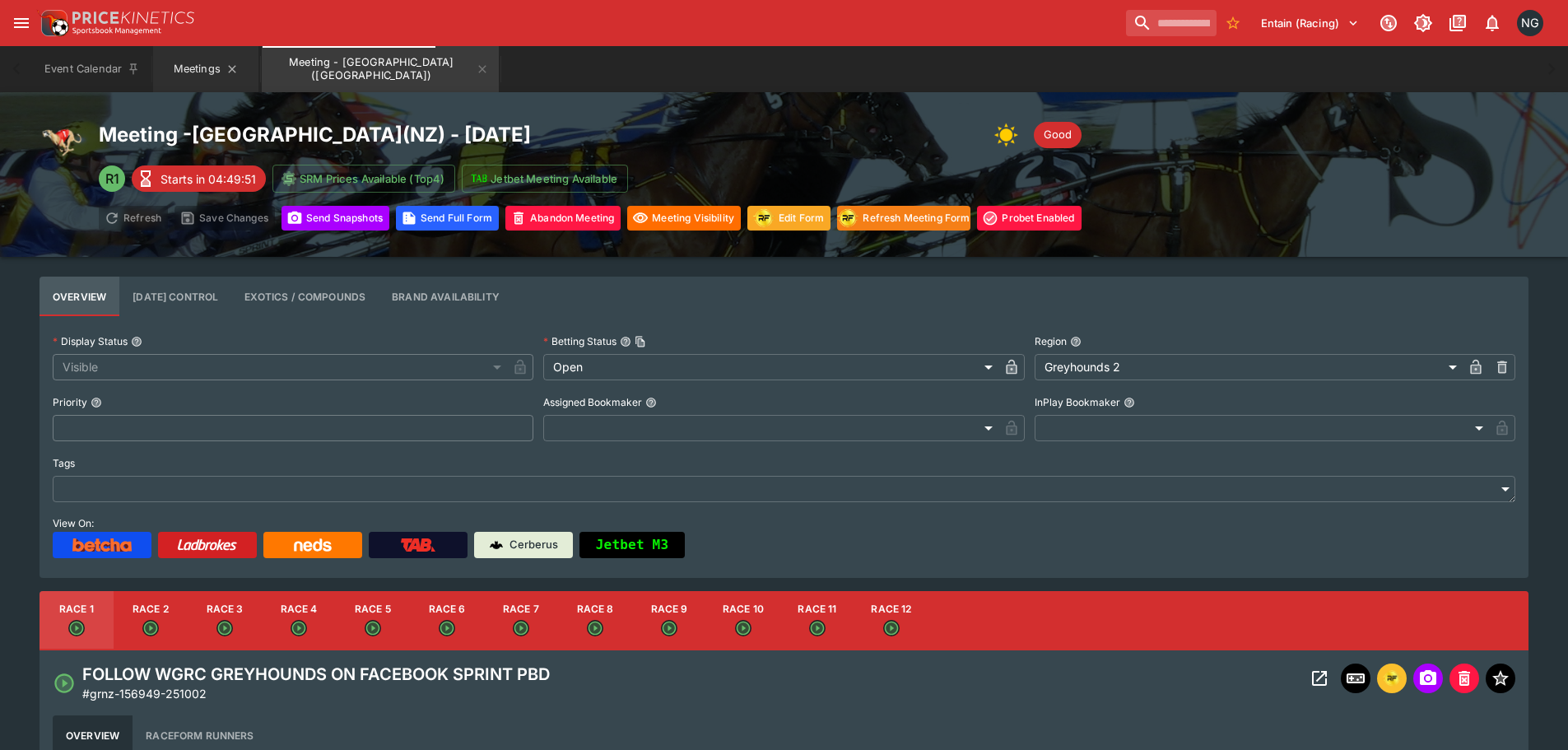
click at [171, 65] on button "Meetings" at bounding box center [206, 69] width 105 height 46
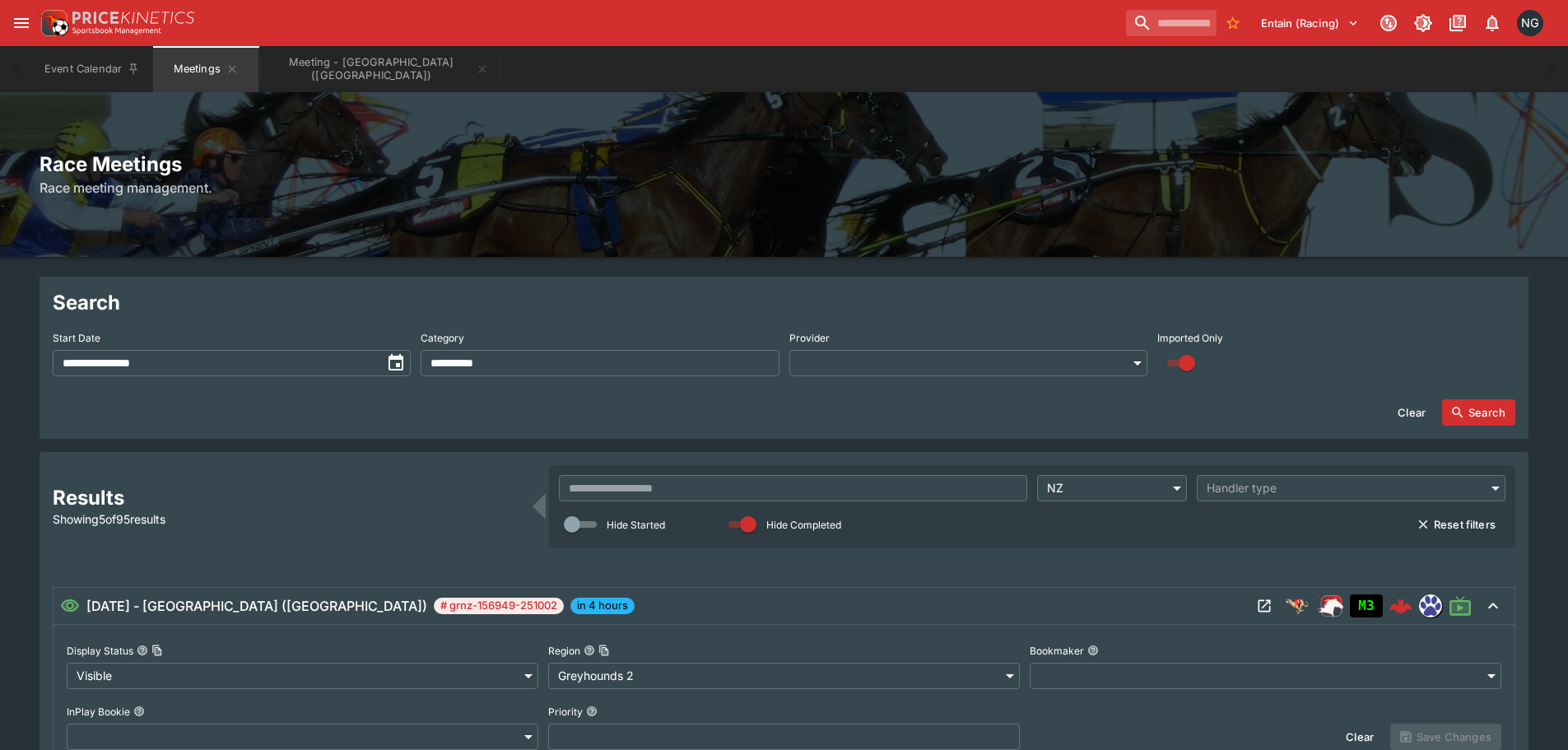
click at [1119, 599] on div "[DATE] - [GEOGRAPHIC_DATA] ([GEOGRAPHIC_DATA]) # grnz-156949-251002 in 4 hours" at bounding box center [655, 605] width 1191 height 20
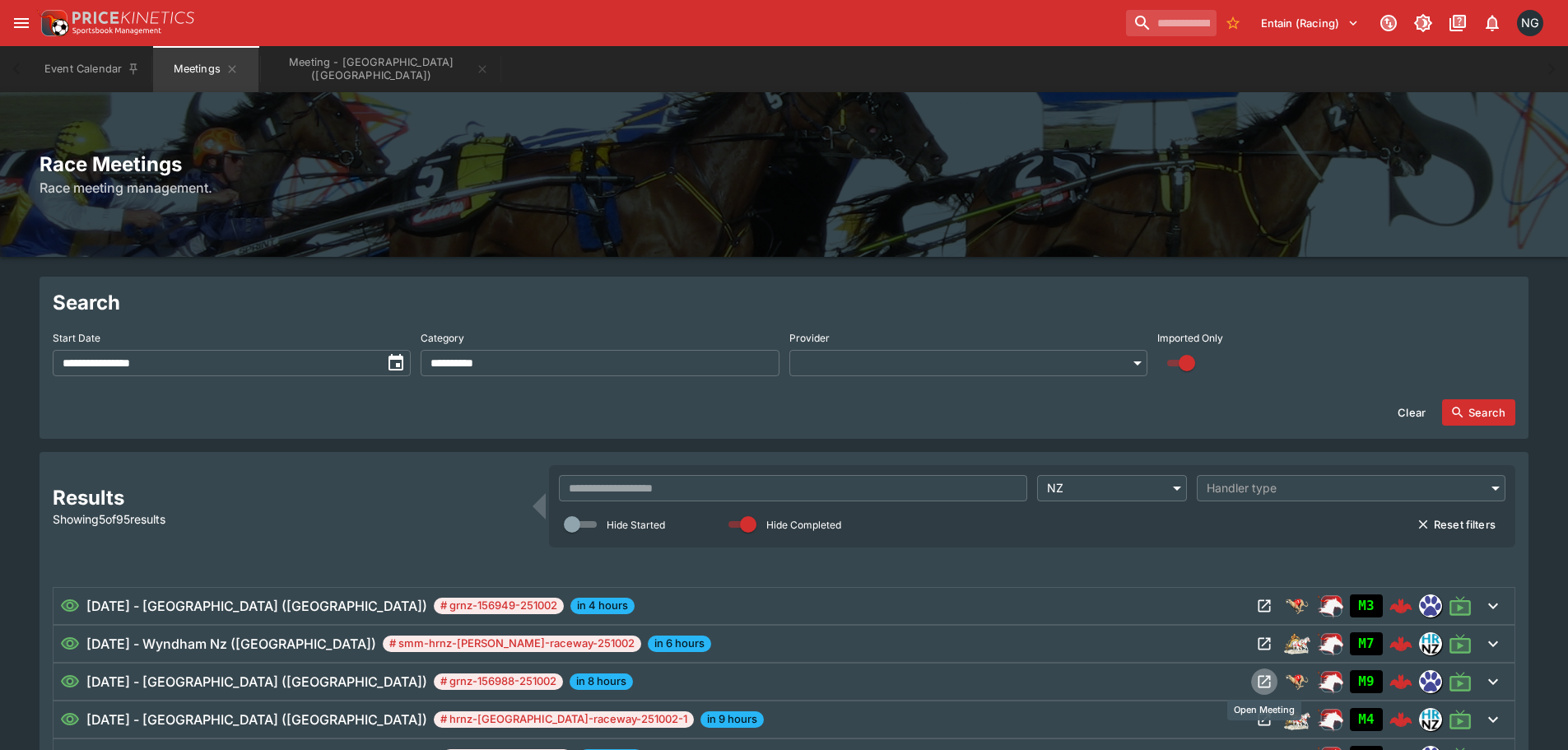
click at [1263, 680] on icon "Open Meeting" at bounding box center [1264, 681] width 17 height 17
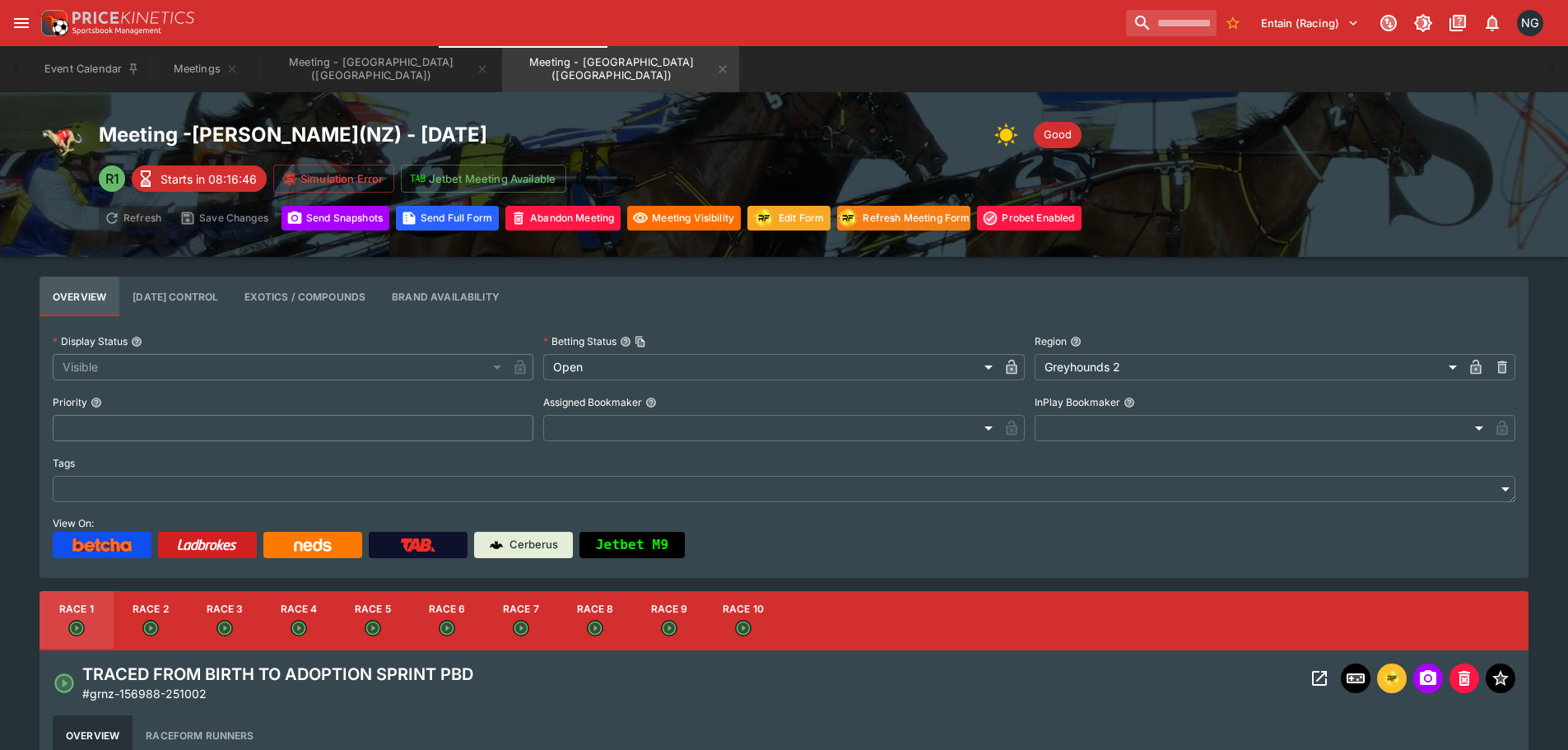
click at [689, 48] on div "Event Calendar Meetings Meeting - [GEOGRAPHIC_DATA] ([GEOGRAPHIC_DATA]) Meeting…" at bounding box center [784, 69] width 1502 height 46
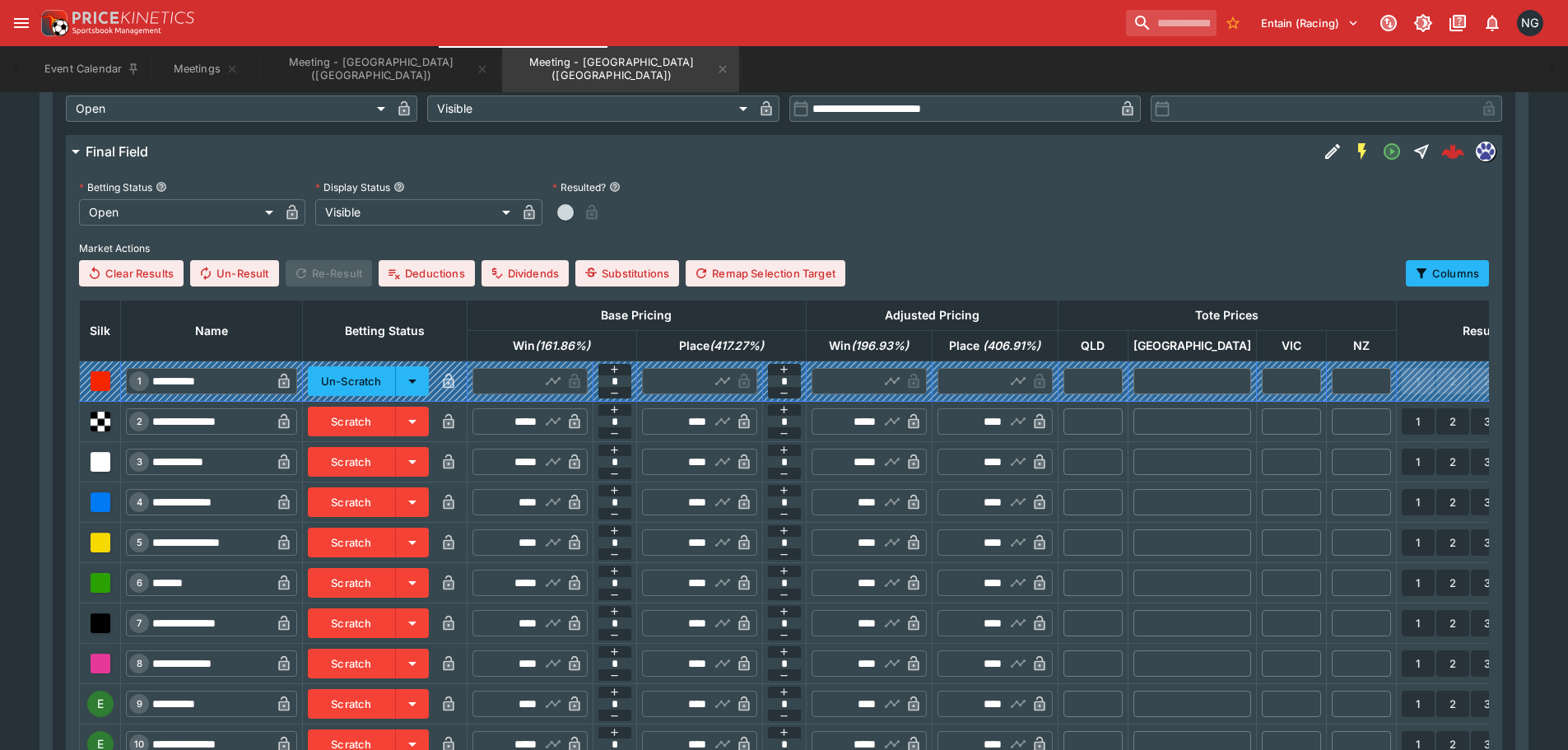
scroll to position [887, 0]
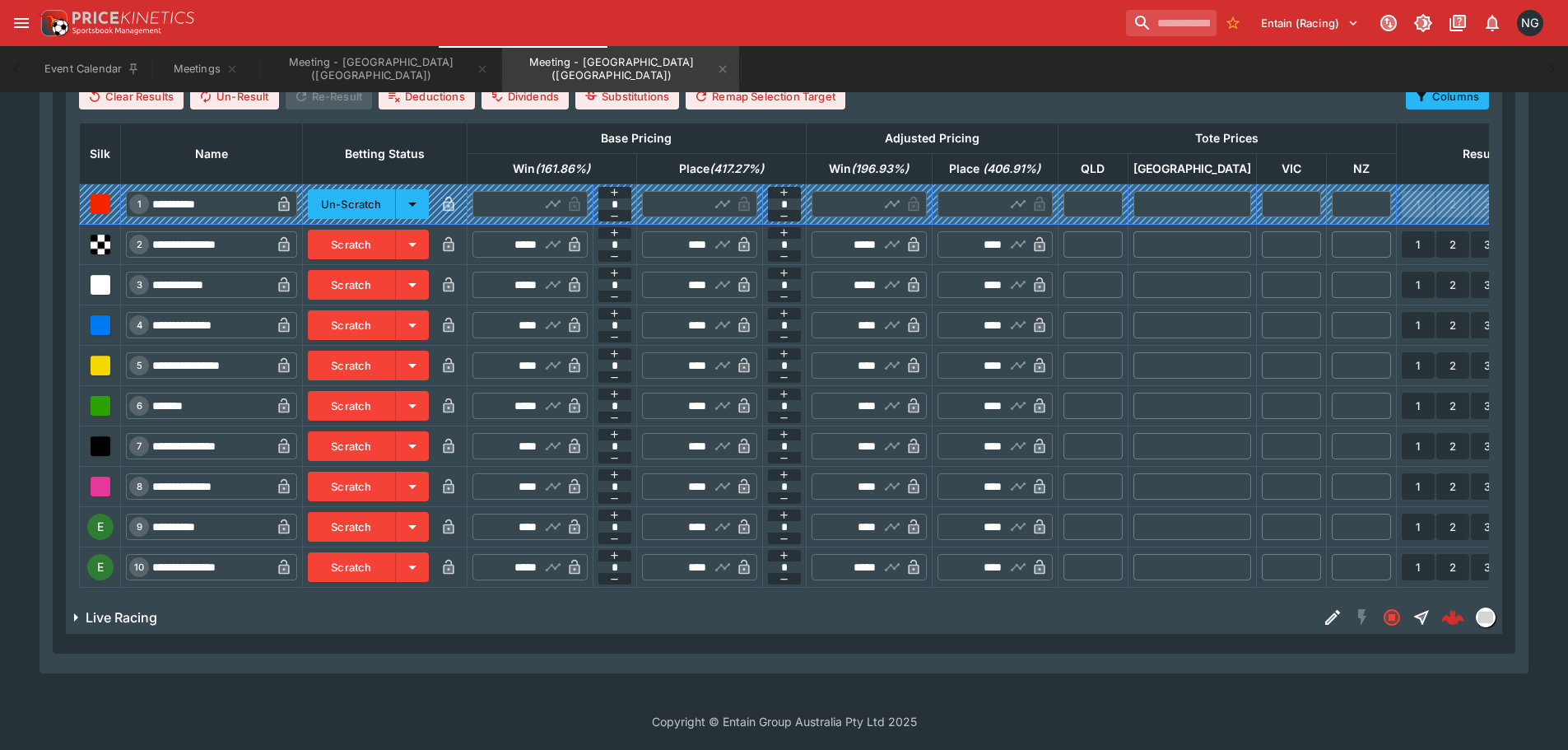
click at [395, 270] on button "Scratch" at bounding box center [351, 285] width 88 height 30
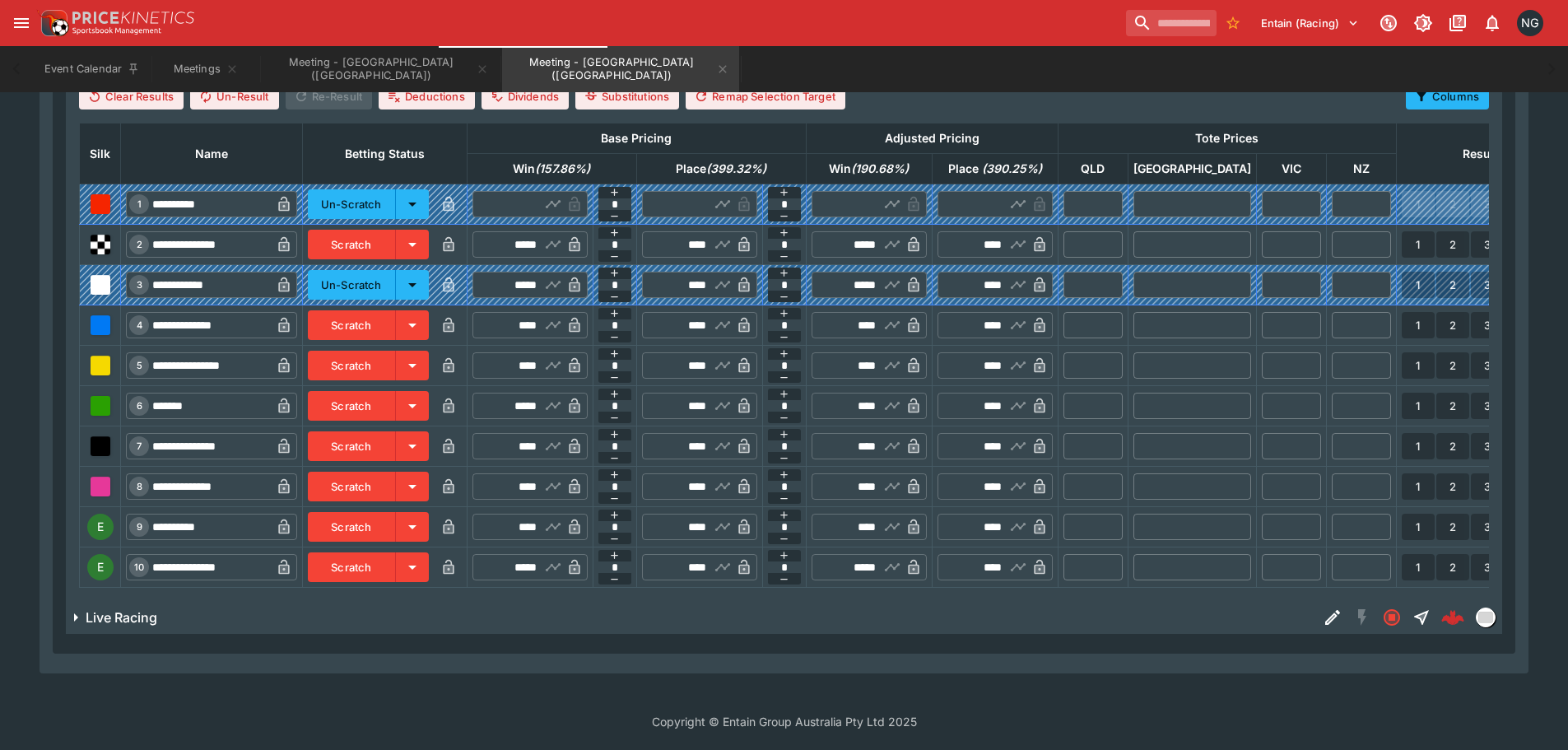
click at [385, 557] on button "Scratch" at bounding box center [351, 567] width 88 height 30
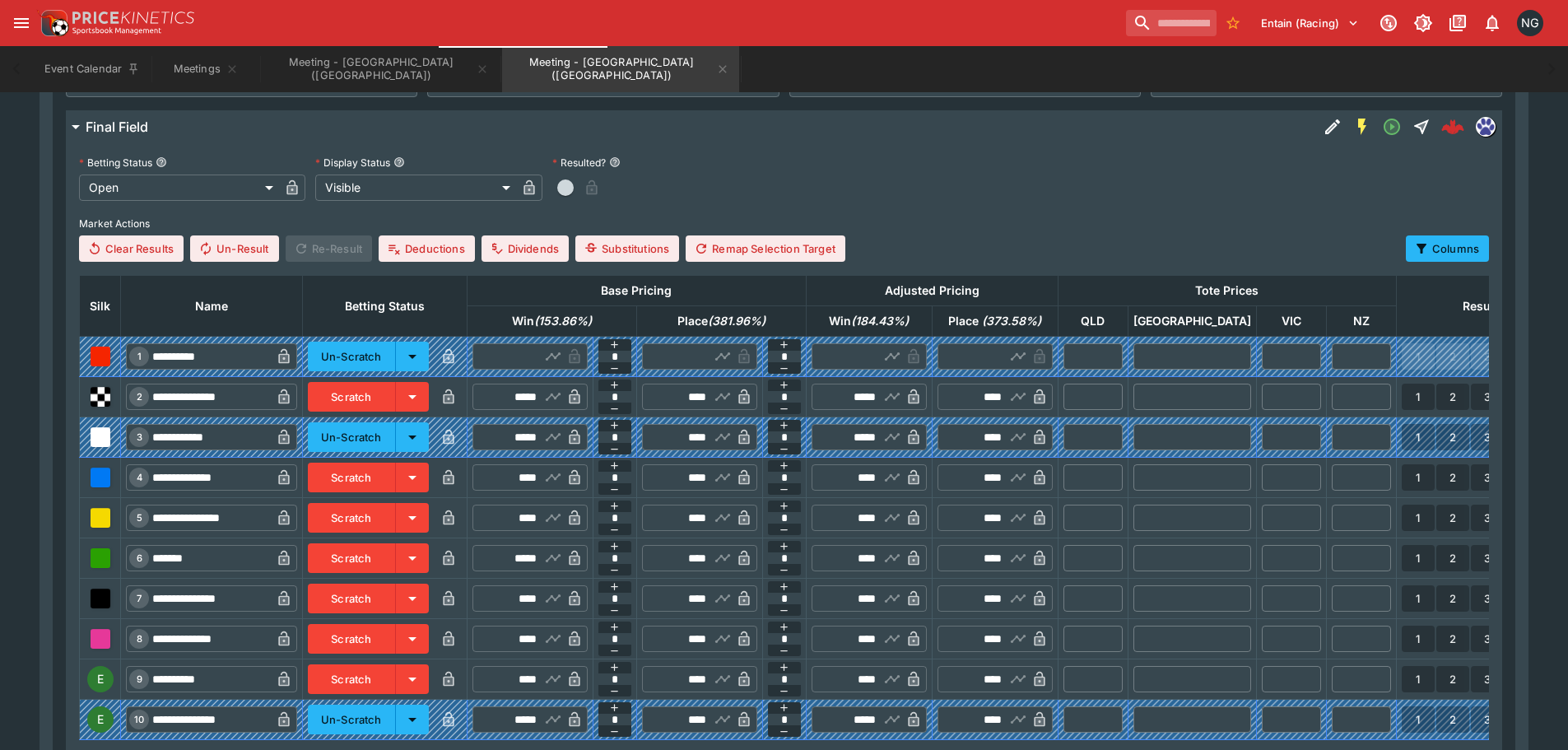
scroll to position [475, 0]
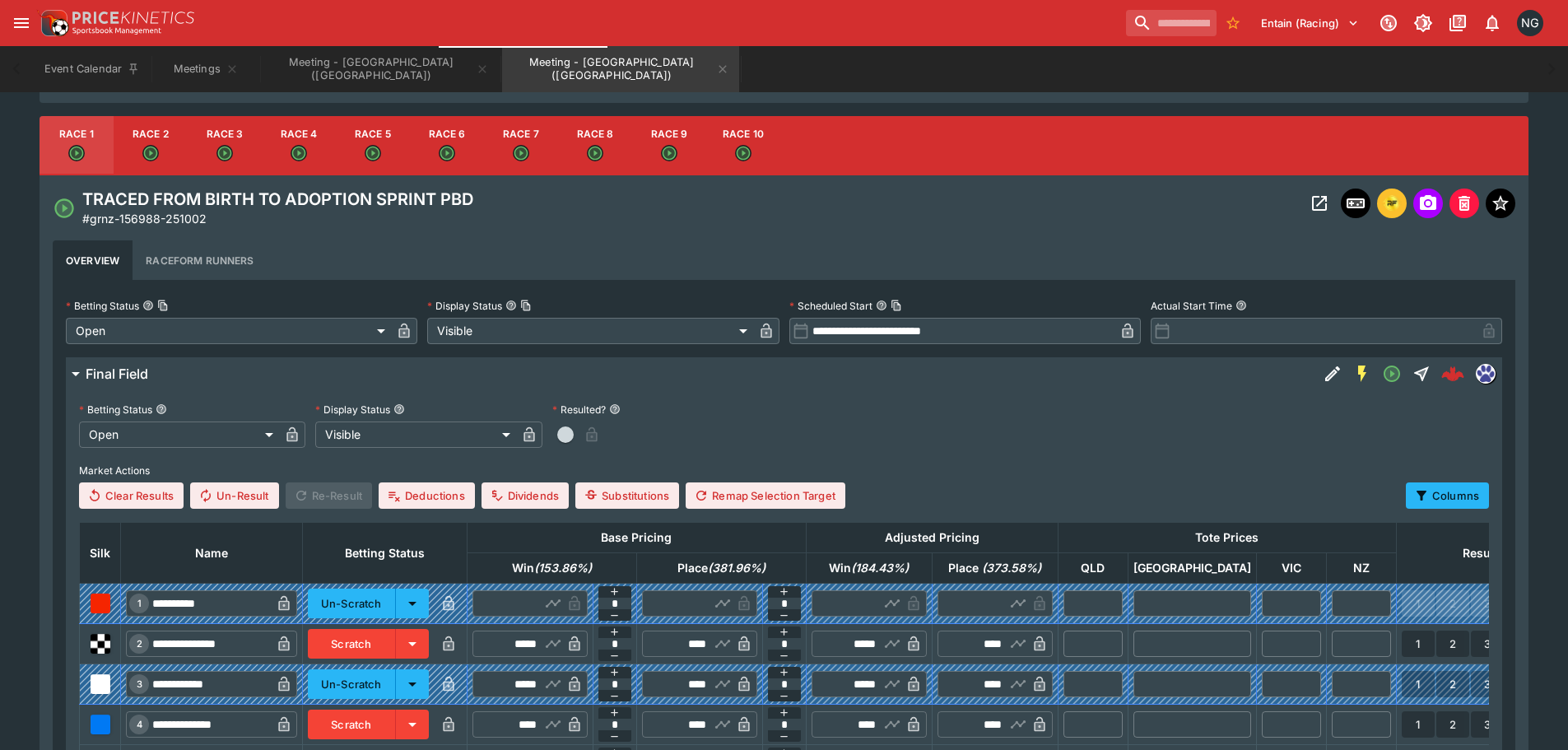
click at [226, 142] on button "Race 3" at bounding box center [224, 145] width 74 height 59
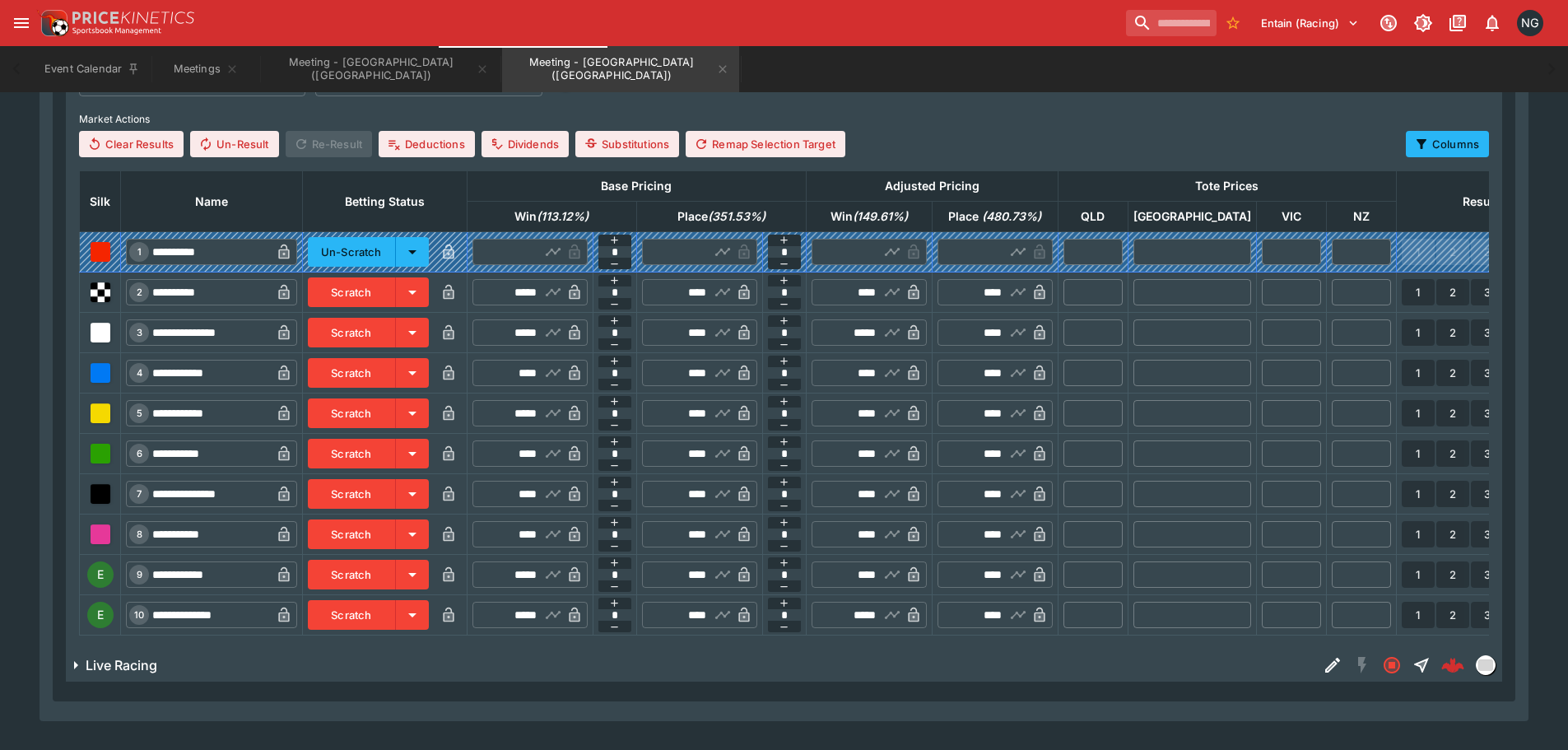
scroll to position [887, 0]
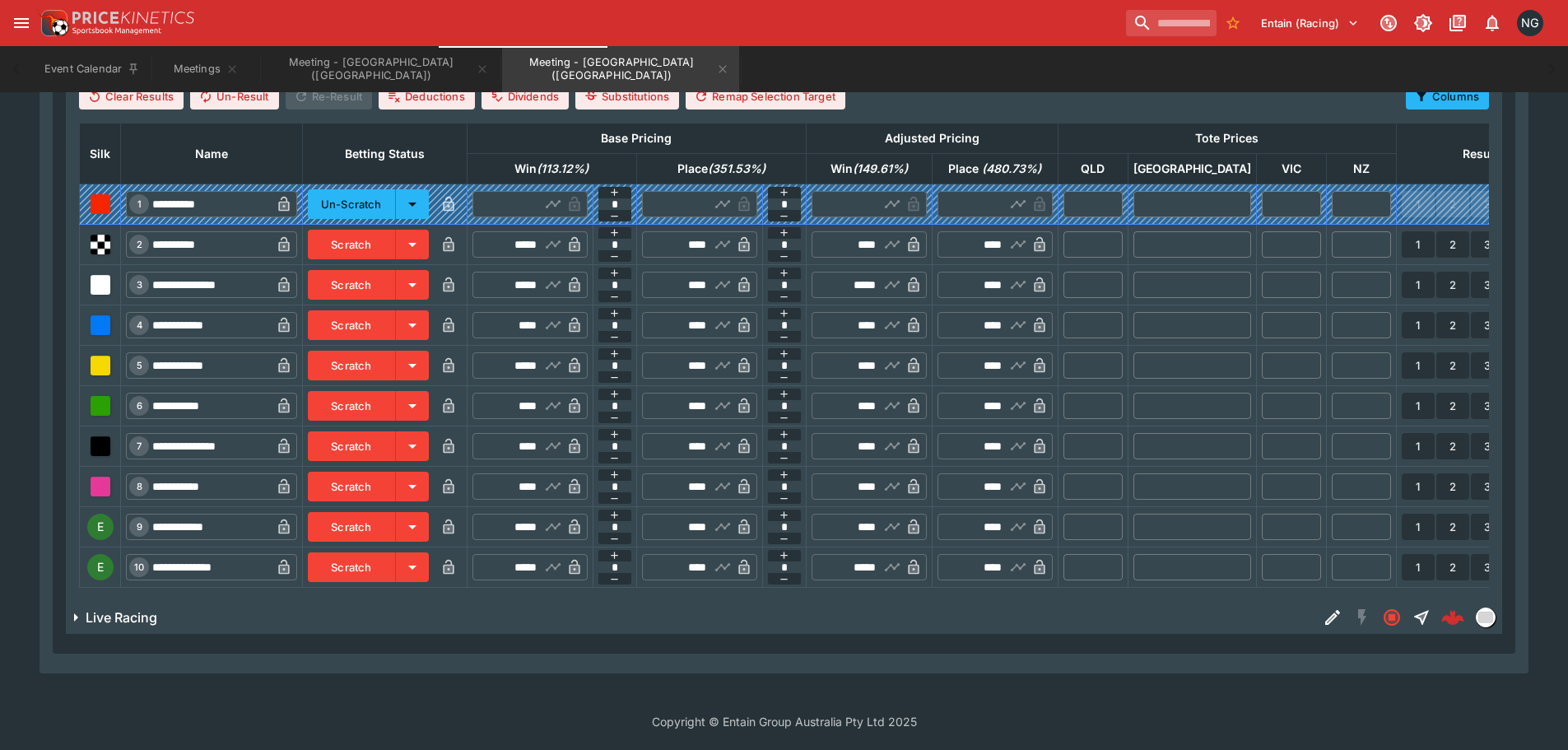
click at [395, 270] on button "Scratch" at bounding box center [351, 285] width 88 height 30
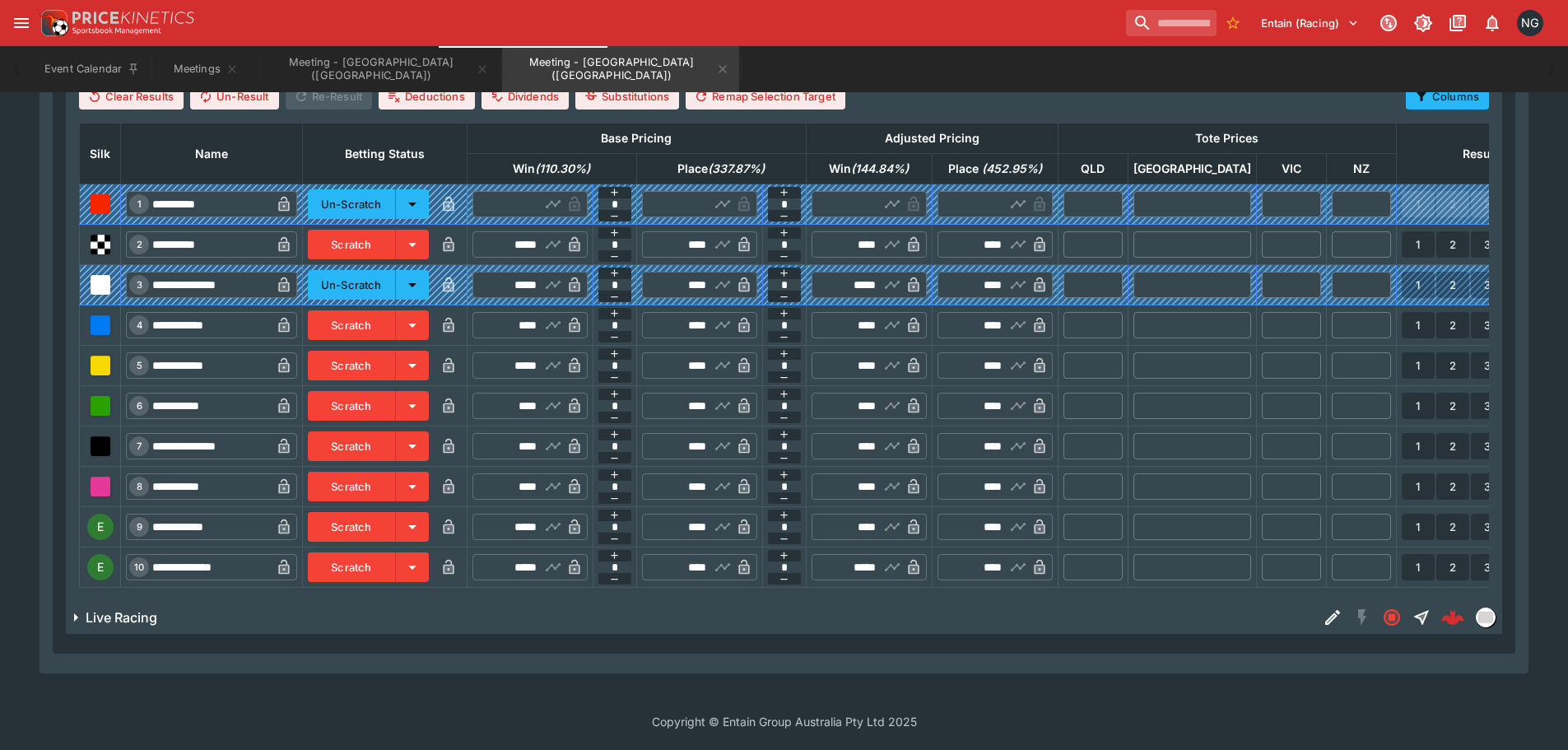
click at [389, 557] on button "Scratch" at bounding box center [351, 567] width 88 height 30
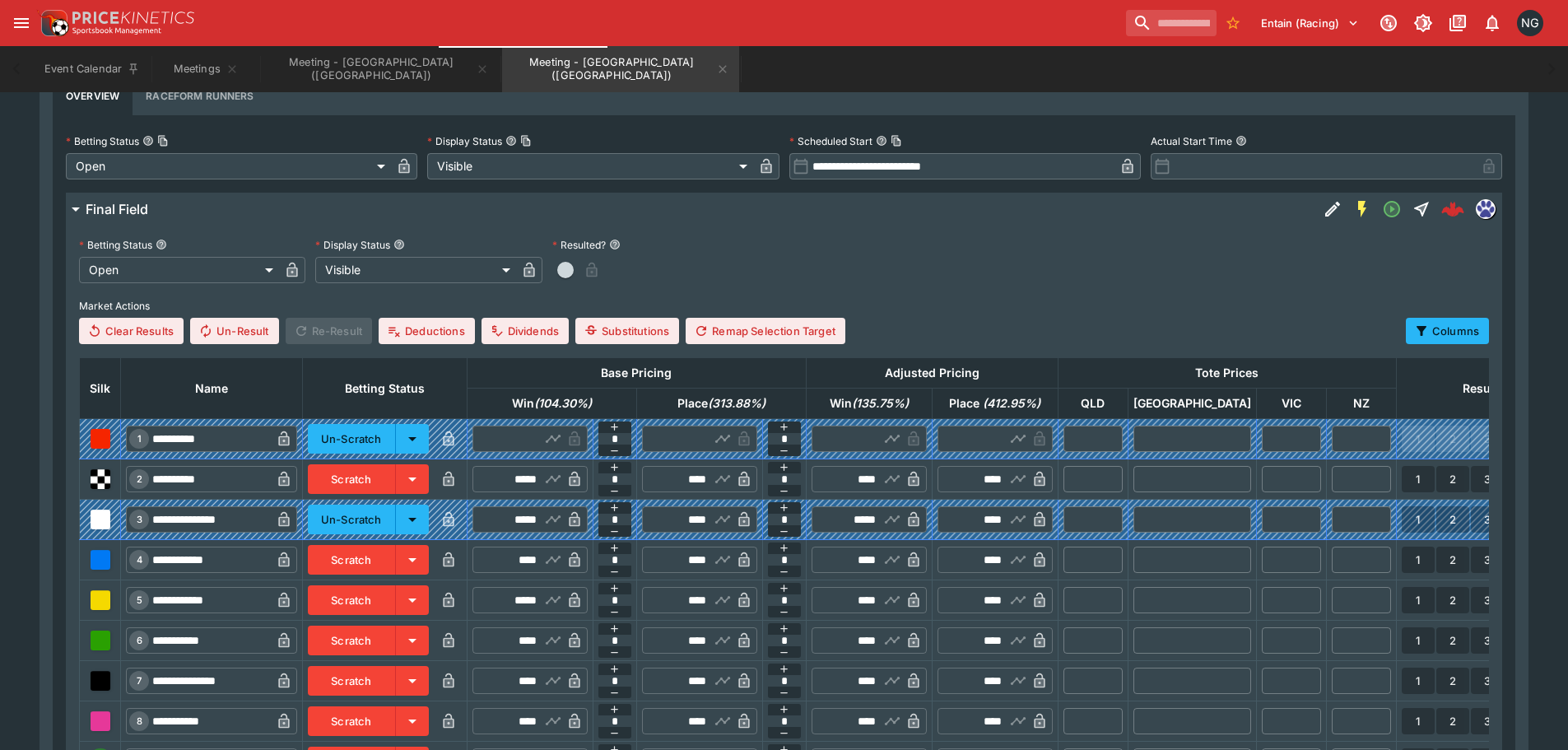
scroll to position [557, 0]
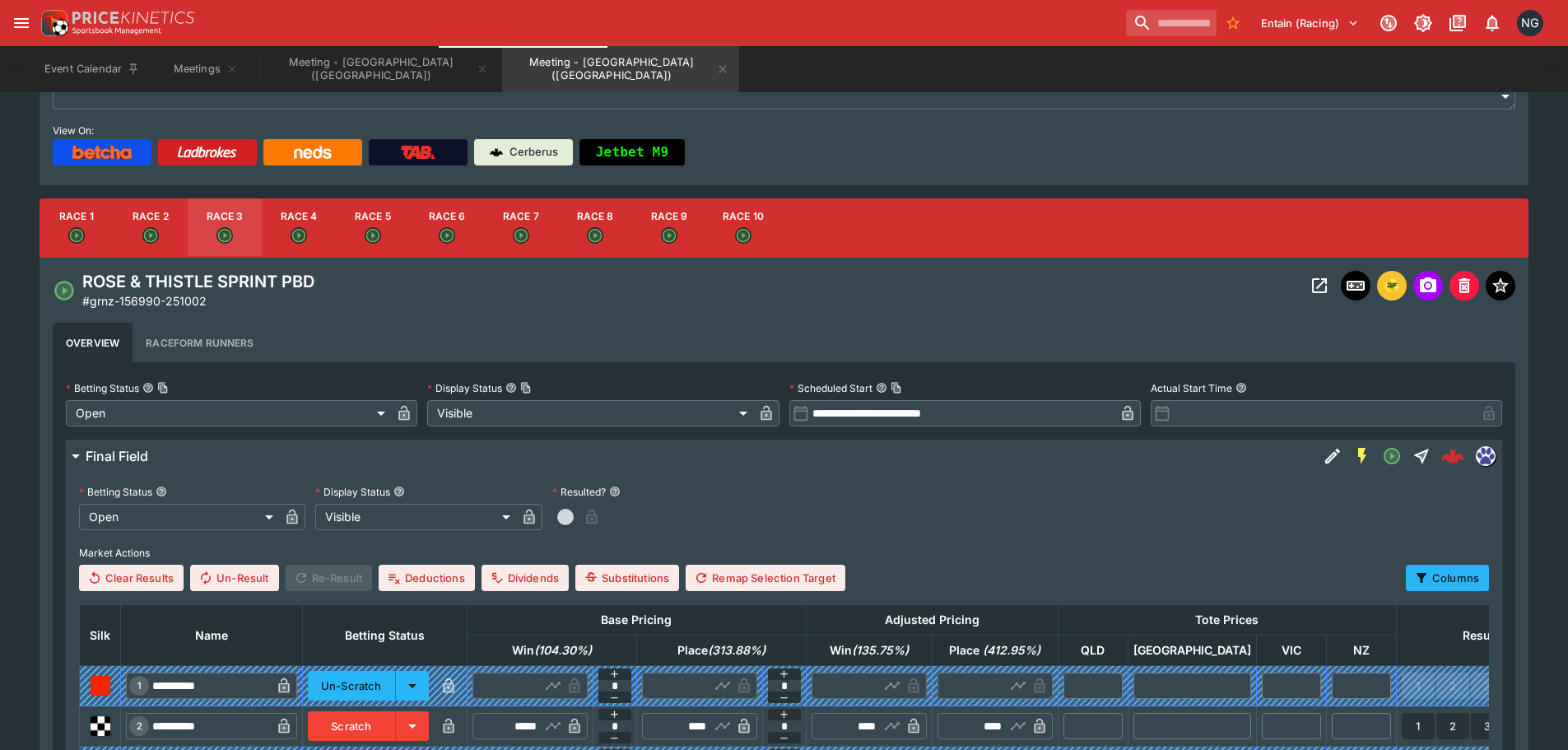
click at [321, 223] on button "Race 4" at bounding box center [298, 228] width 74 height 59
type input "**********"
type input "*****"
type input "****"
type input "*****"
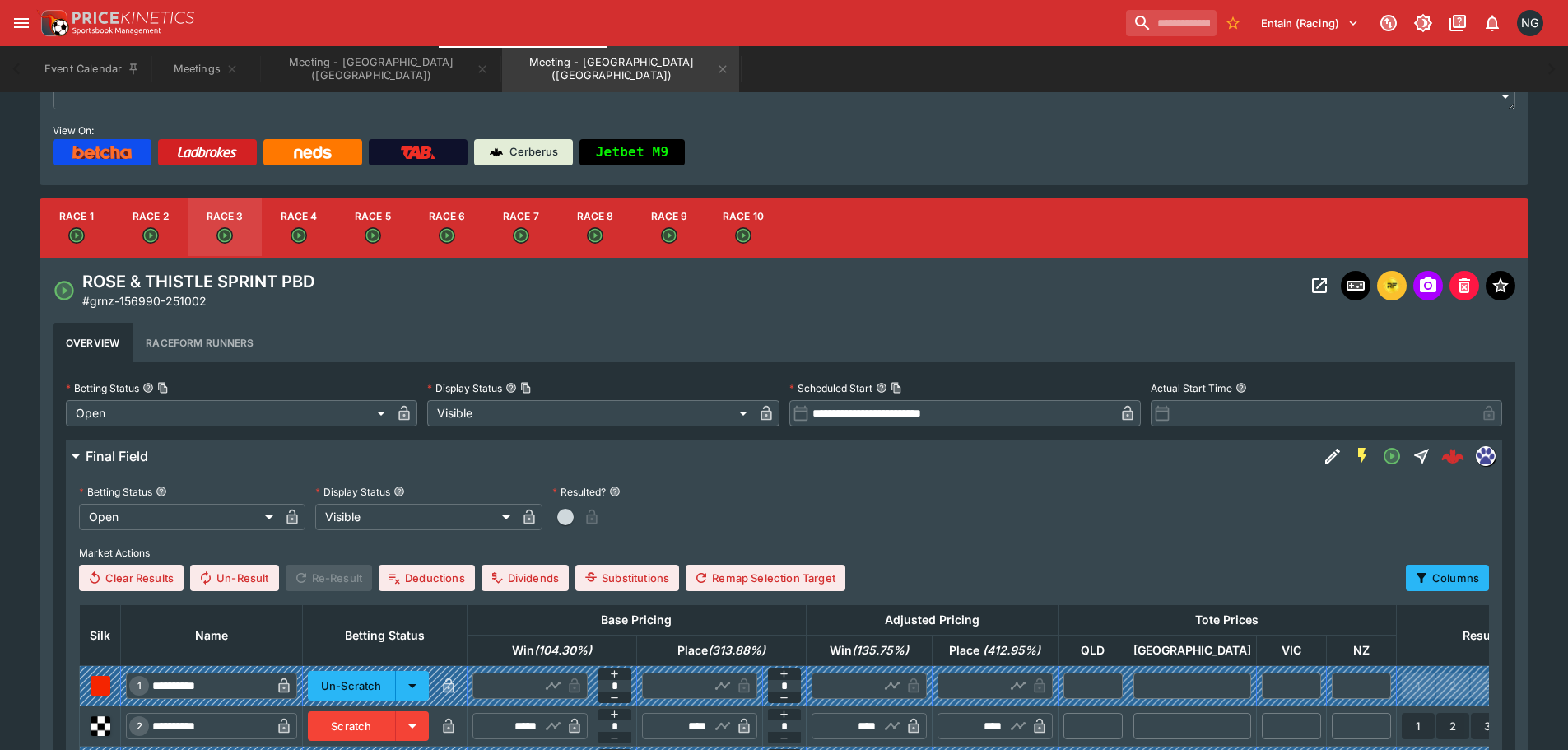
type input "****"
type input "*****"
type input "****"
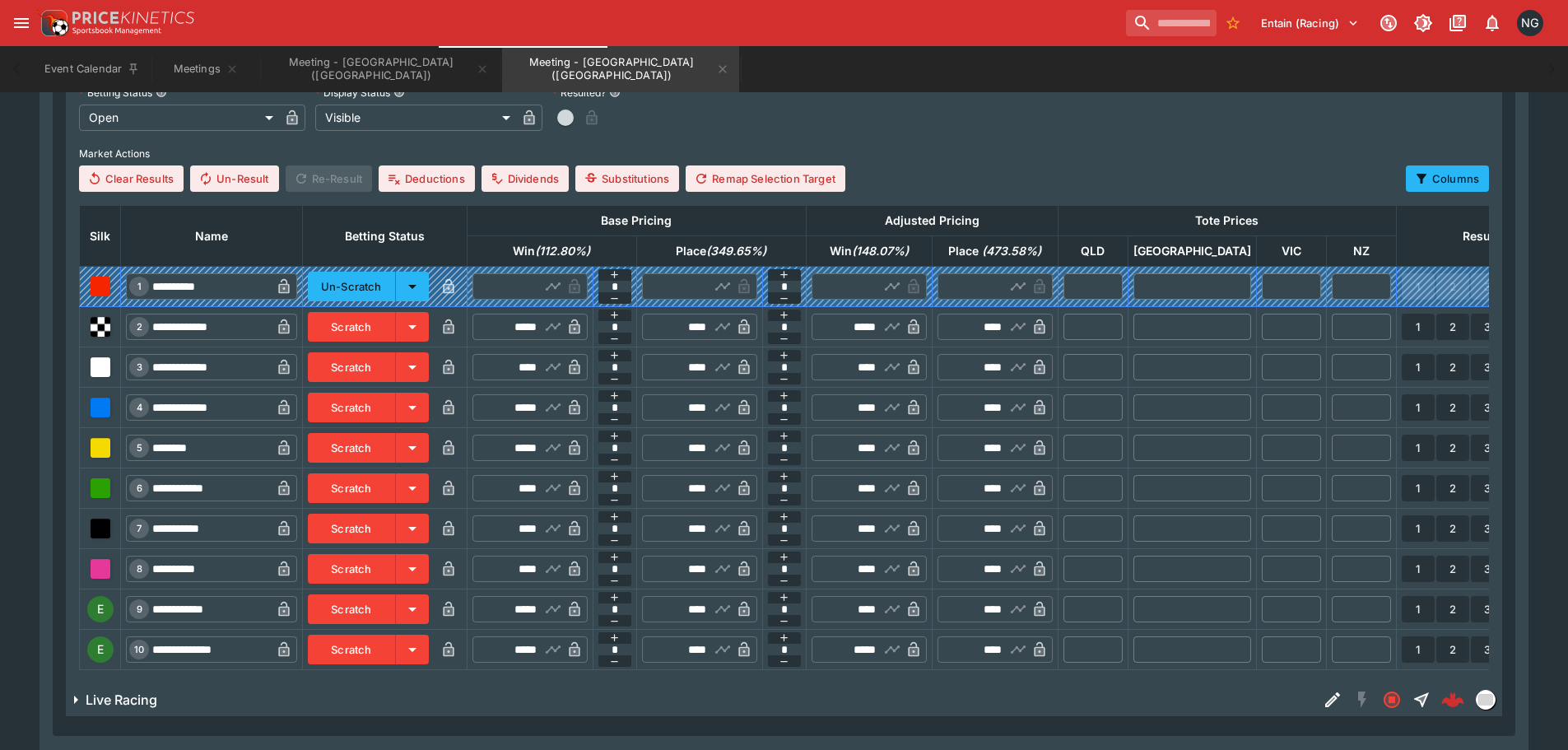
scroll to position [887, 0]
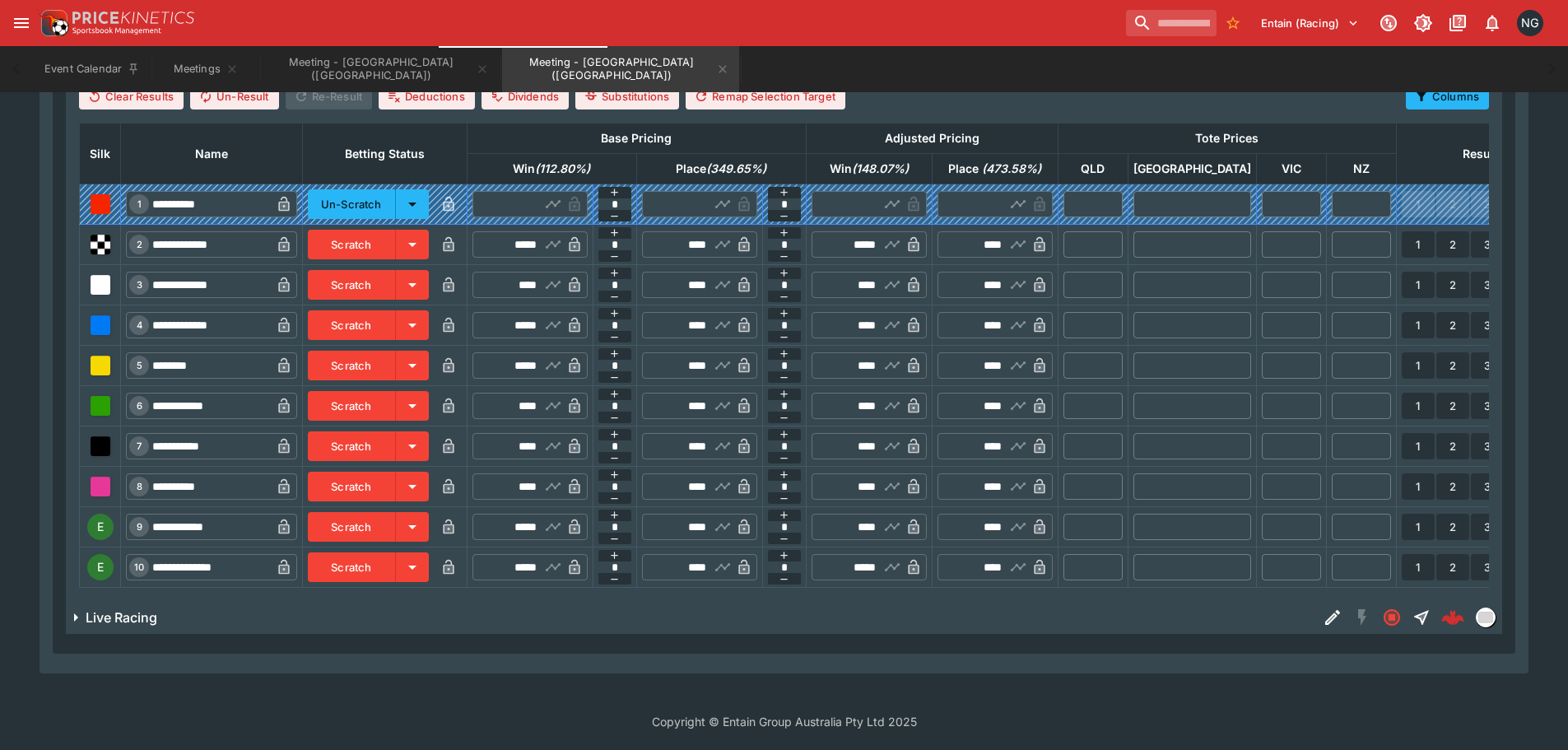
click at [395, 512] on button "Scratch" at bounding box center [351, 527] width 88 height 30
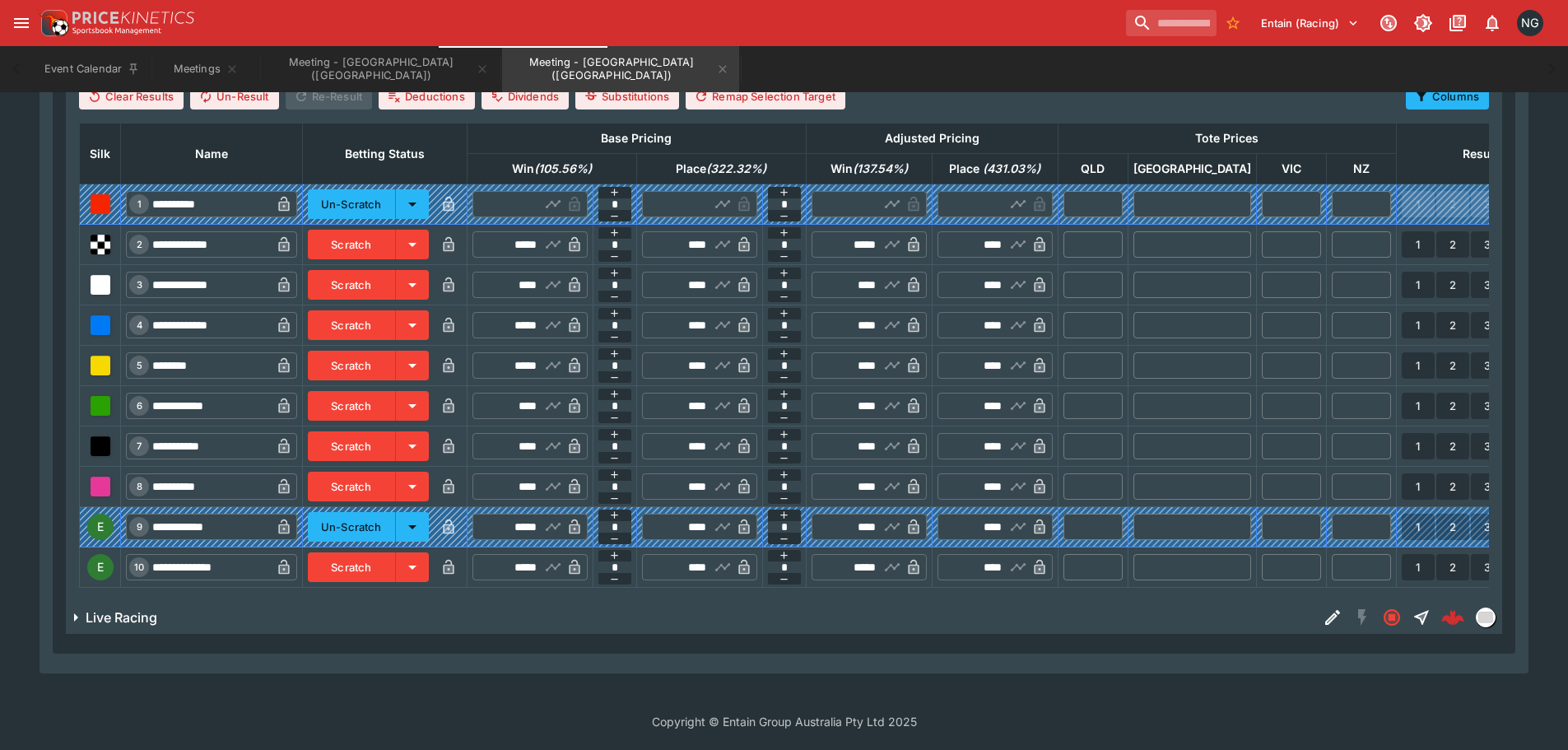
click at [395, 553] on button "Scratch" at bounding box center [351, 567] width 88 height 30
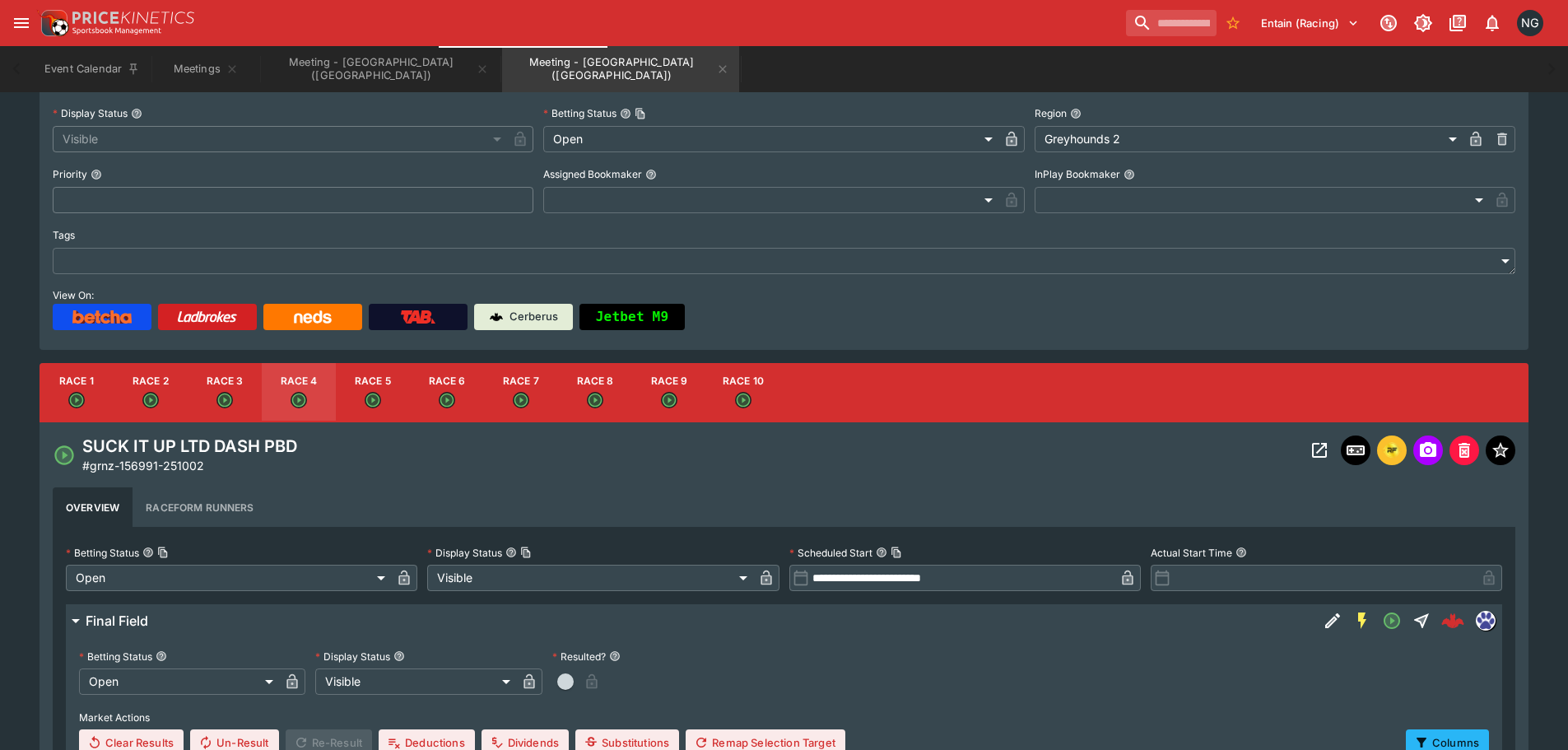
click at [395, 395] on button "Race 5" at bounding box center [372, 393] width 74 height 59
type input "**********"
type input "*****"
type input "****"
type input "*****"
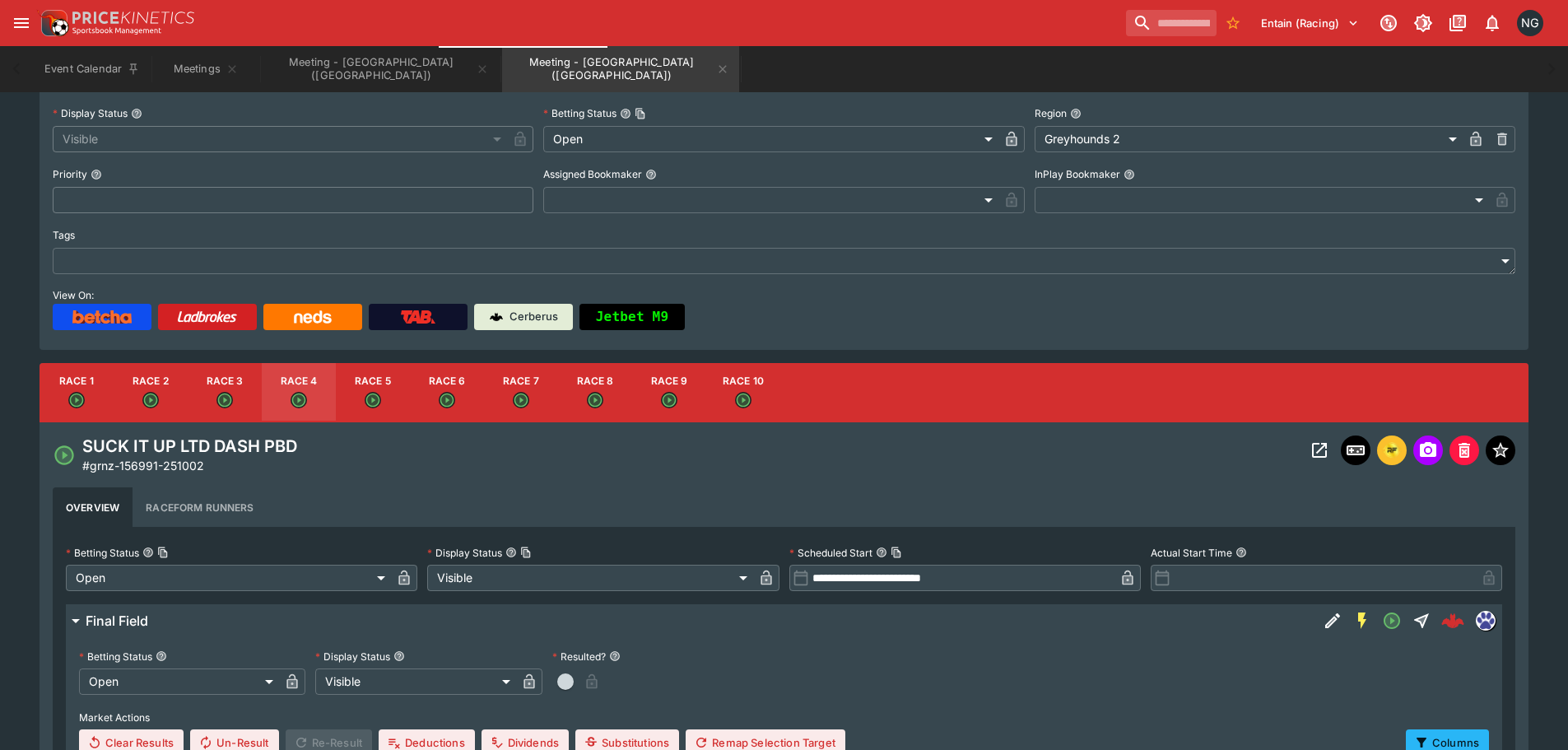
type input "****"
type input "*****"
type input "****"
type input "*****"
type input "****"
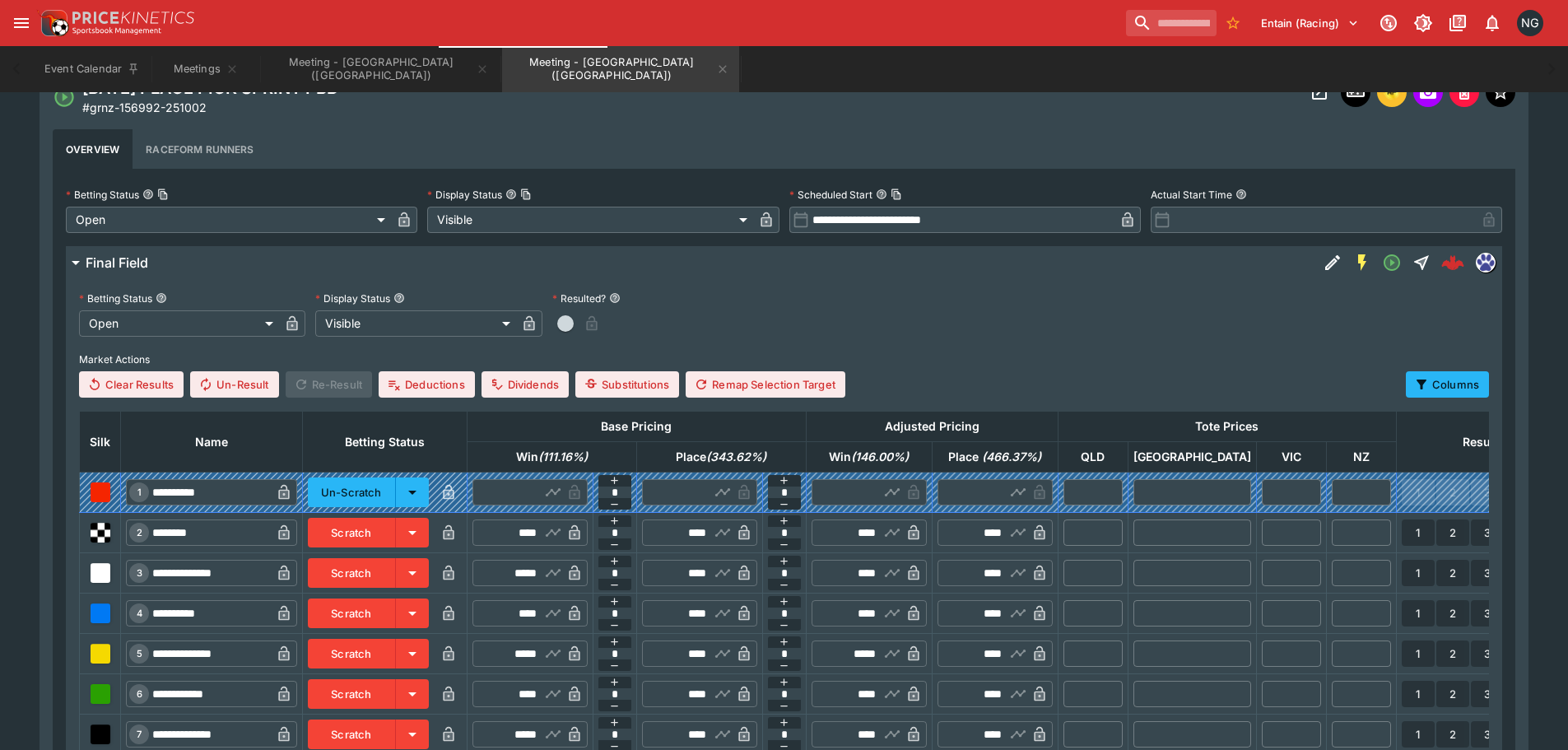
scroll to position [722, 0]
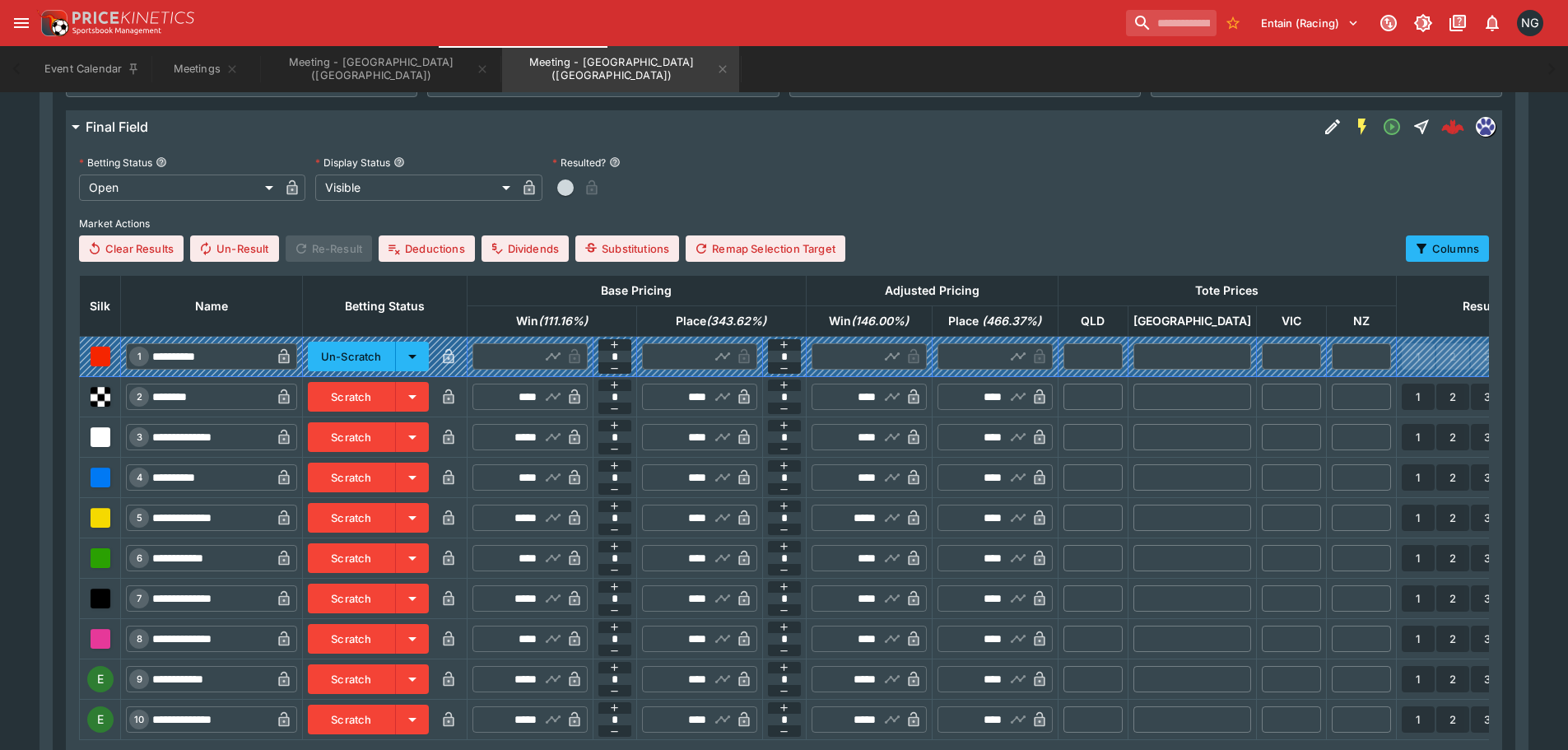
click at [395, 679] on button "Scratch" at bounding box center [351, 679] width 88 height 30
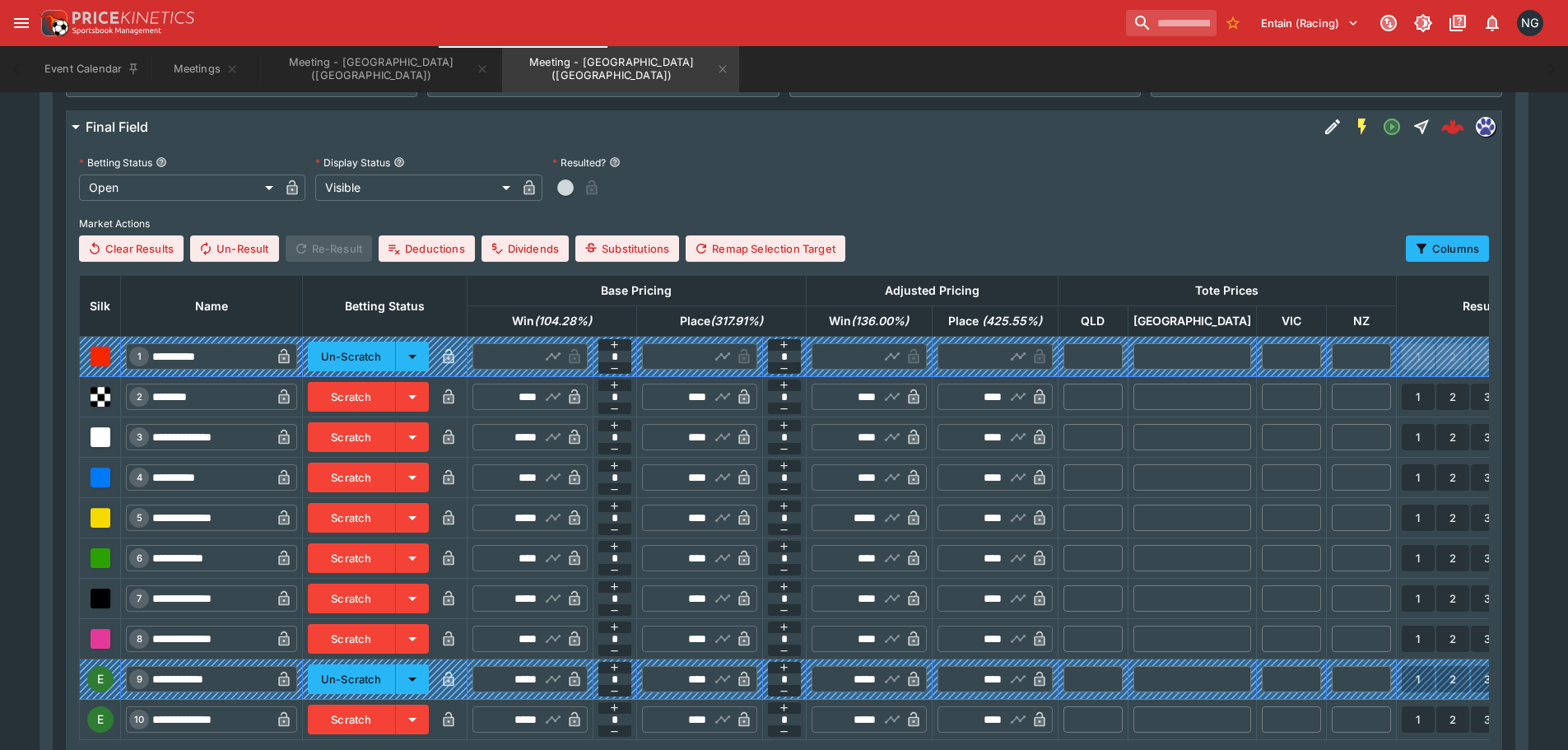
click at [395, 720] on button "Scratch" at bounding box center [351, 720] width 88 height 30
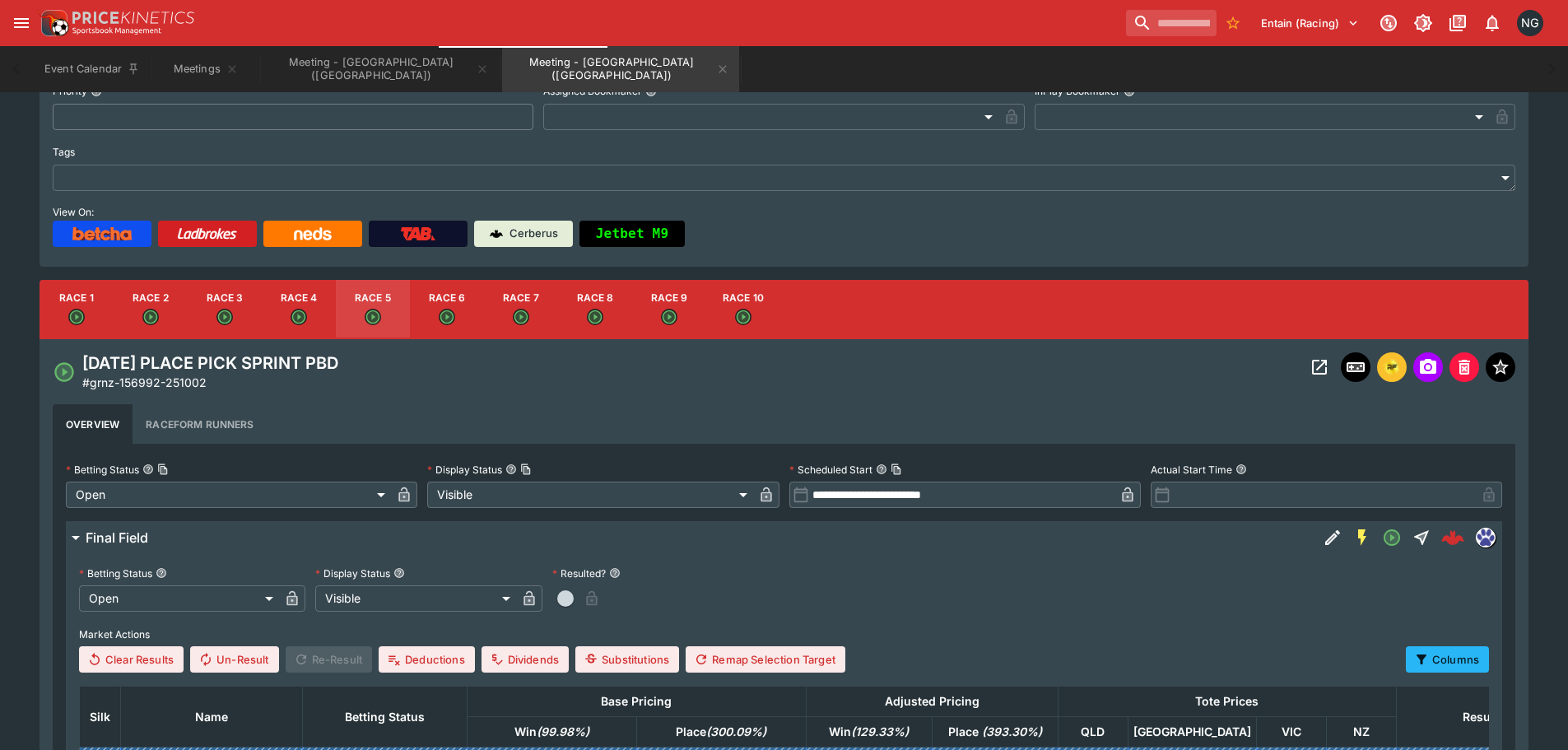
scroll to position [310, 0]
click at [666, 309] on icon "Open" at bounding box center [669, 317] width 17 height 17
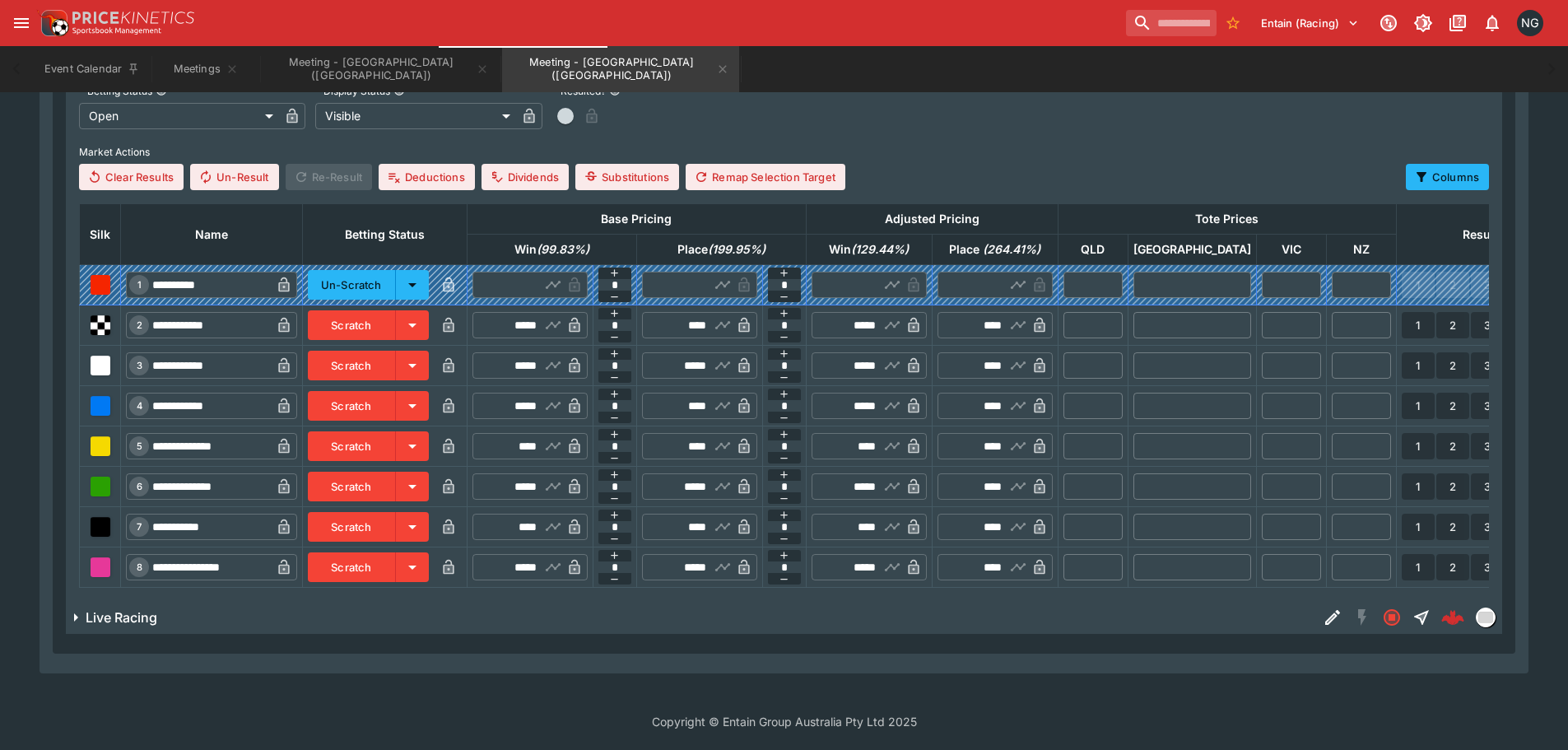
scroll to position [806, 0]
click at [384, 350] on button "Scratch" at bounding box center [351, 365] width 88 height 30
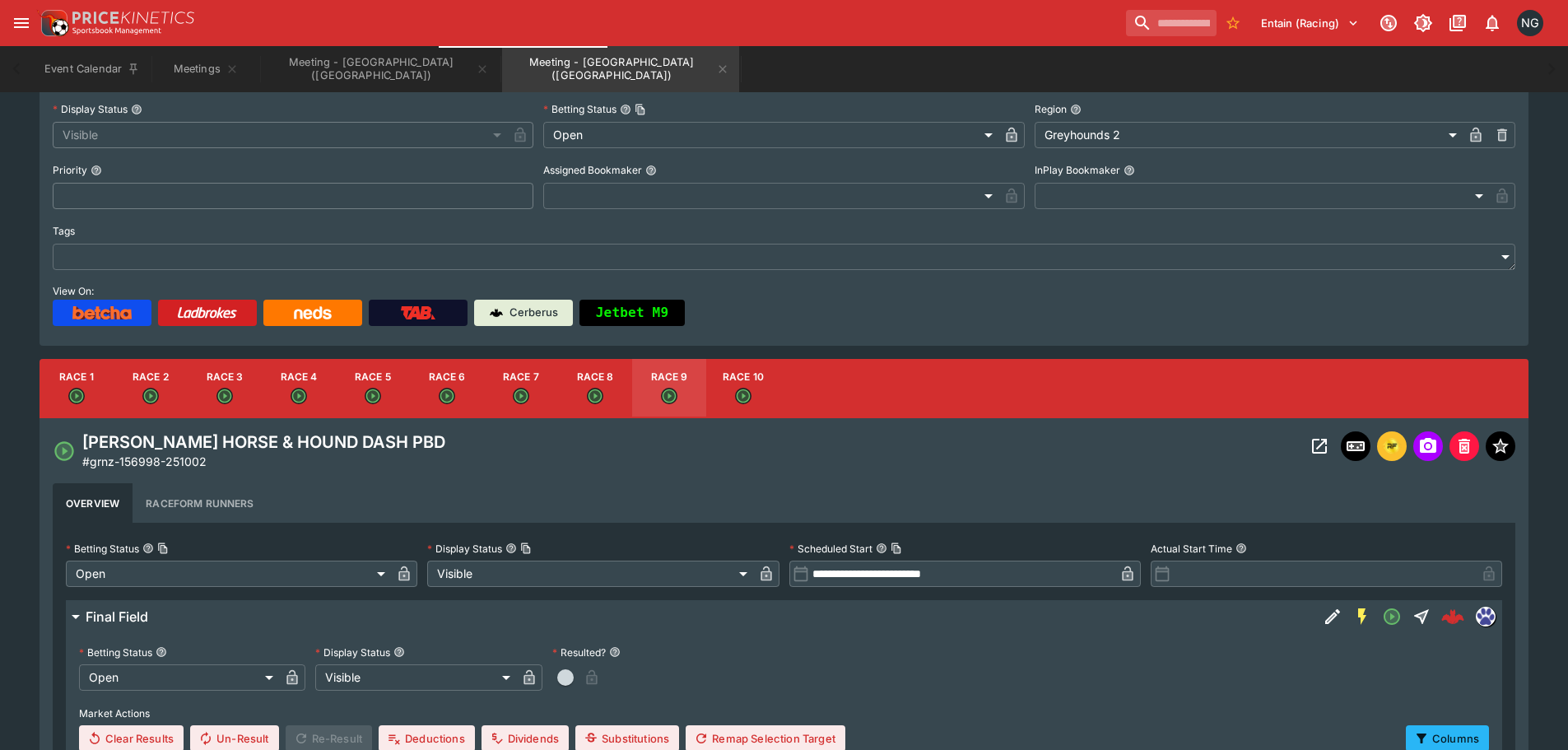
scroll to position [65, 0]
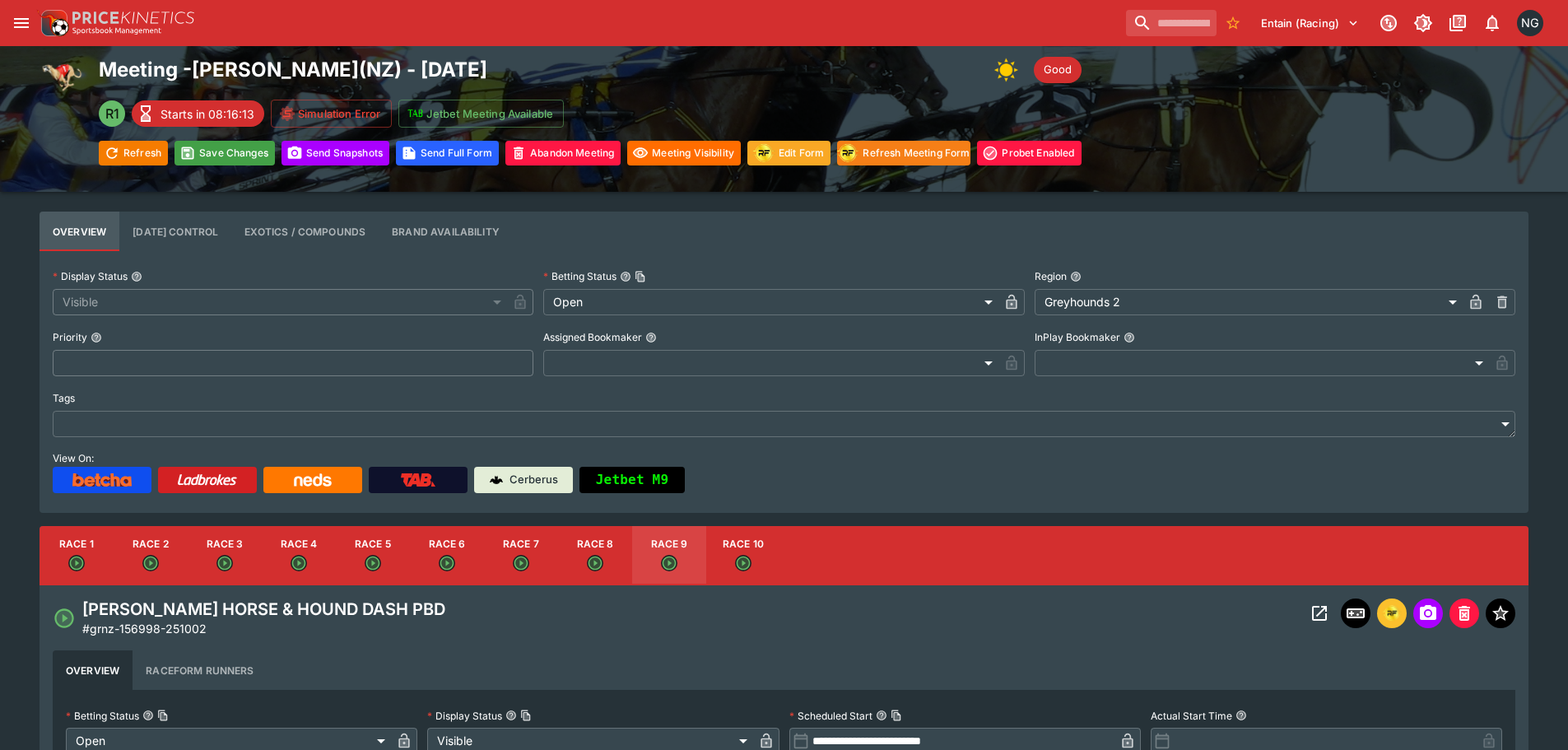
click at [750, 583] on button "Race 10" at bounding box center [743, 556] width 74 height 59
type input "**********"
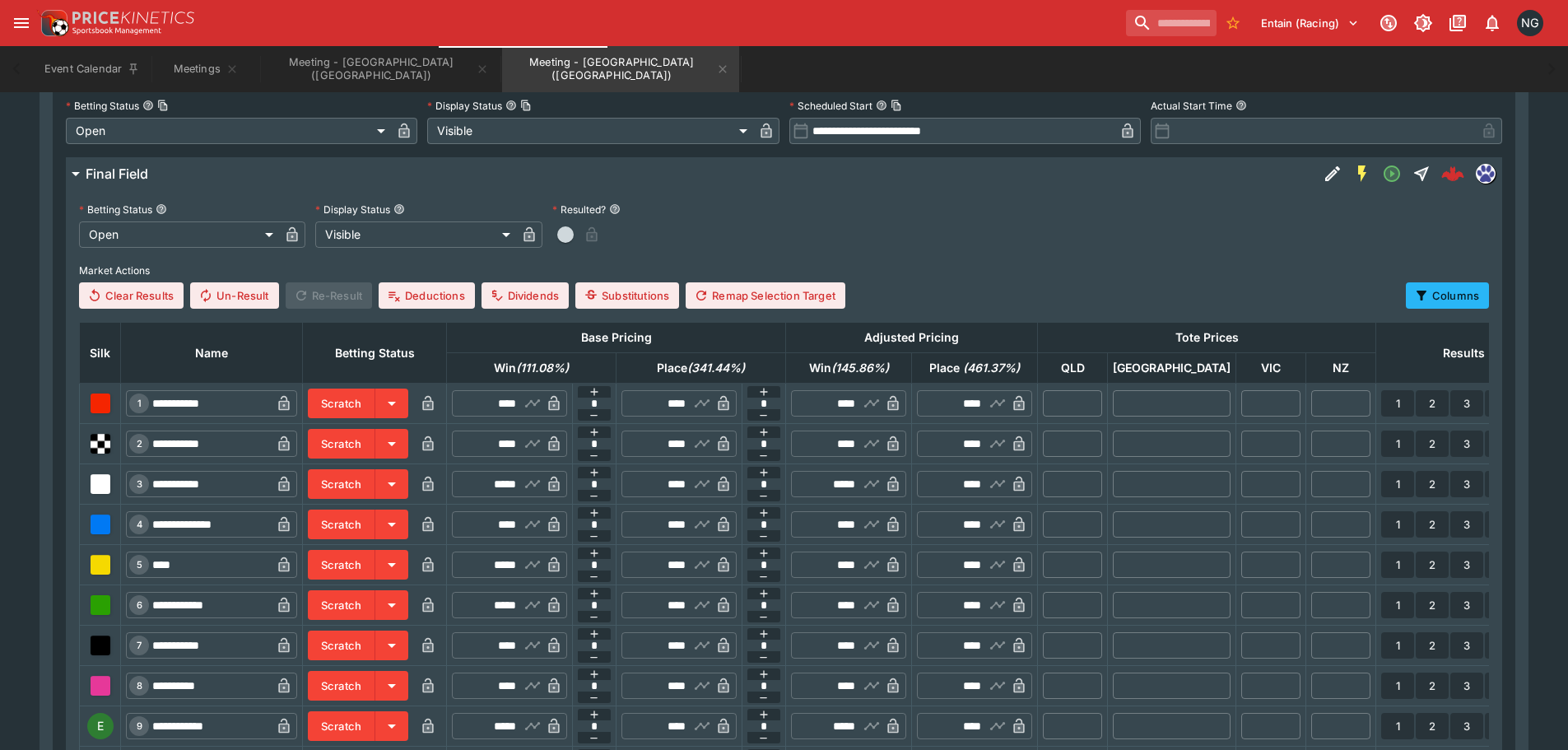
scroll to position [887, 0]
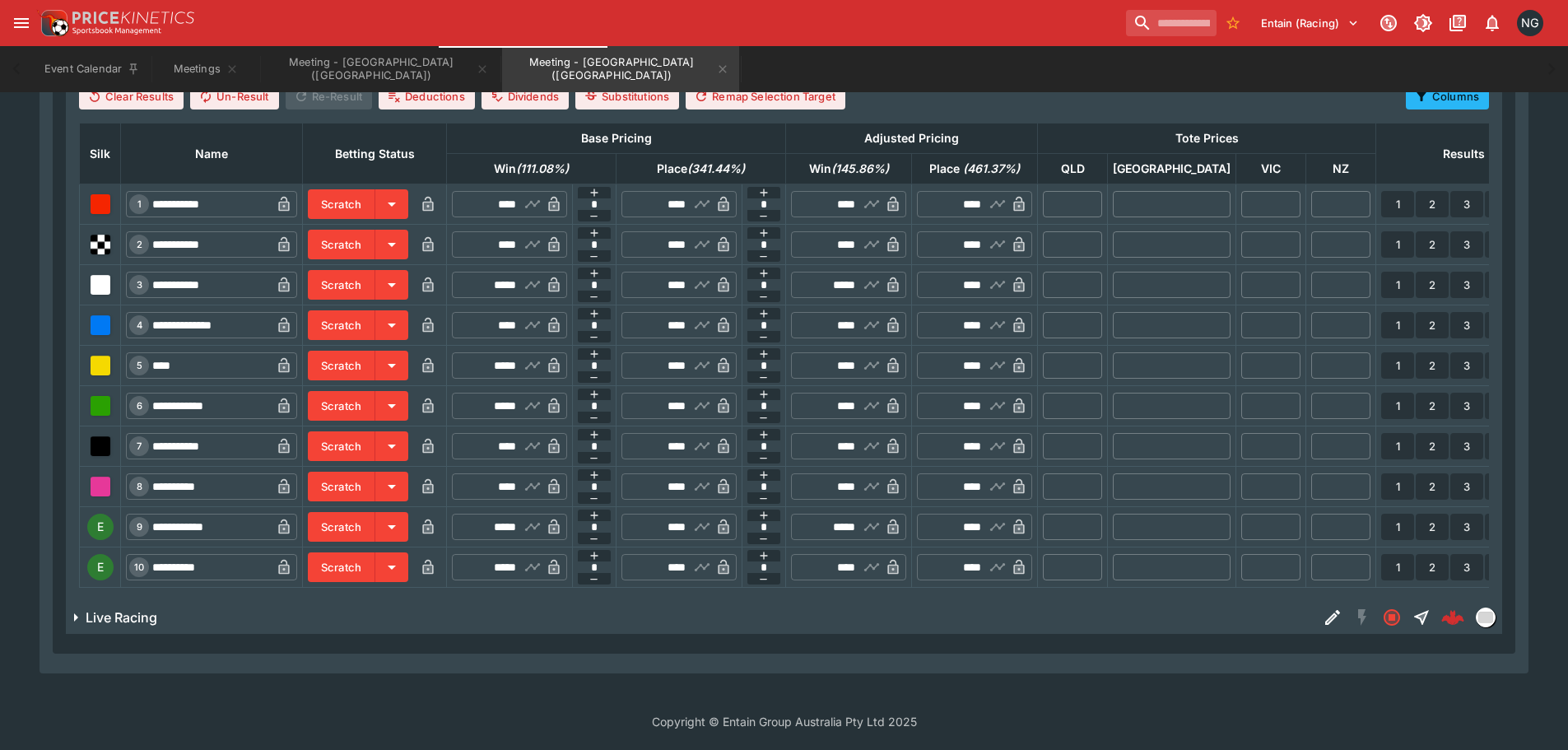
click at [375, 512] on button "Scratch" at bounding box center [341, 527] width 67 height 30
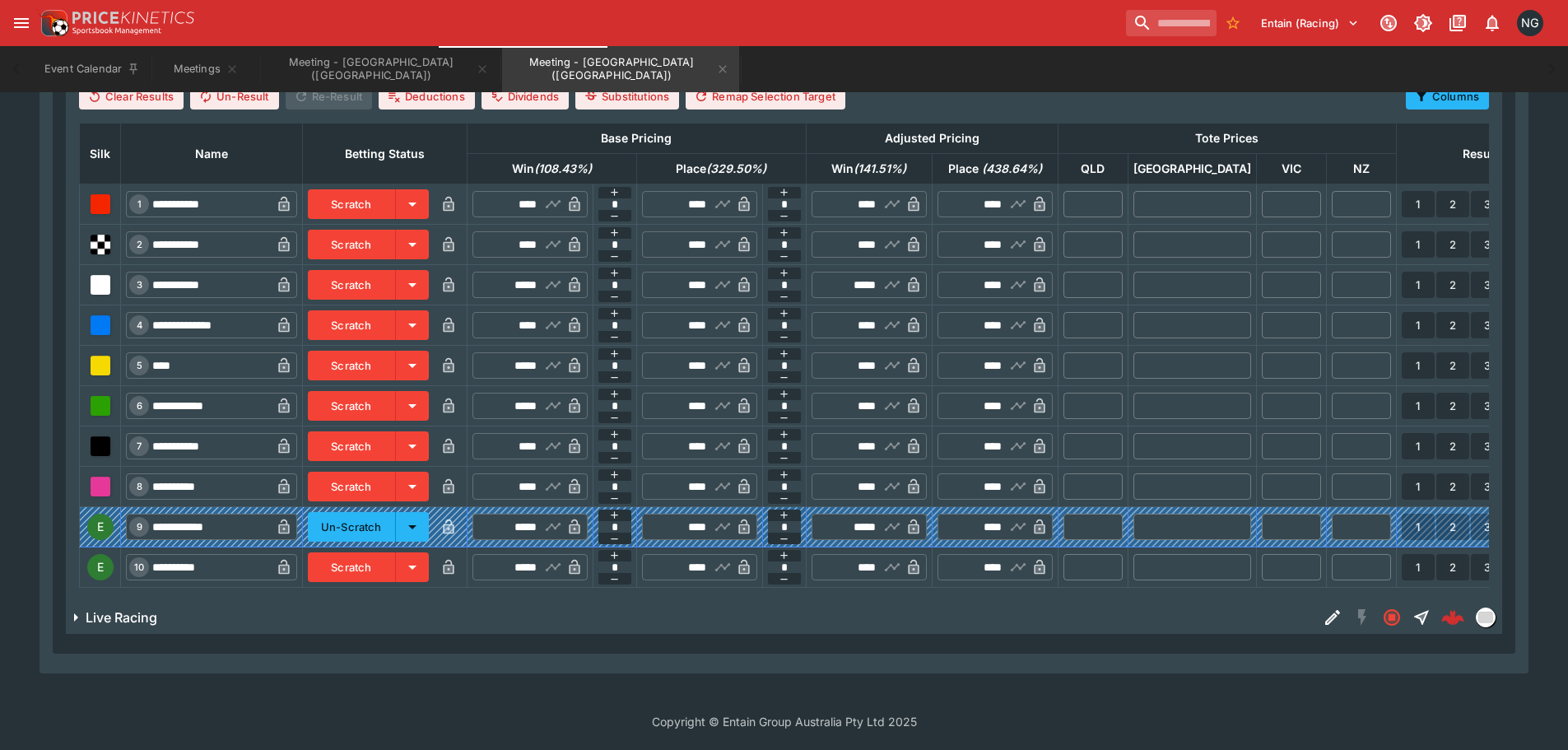
click at [381, 555] on button "Scratch" at bounding box center [351, 567] width 88 height 30
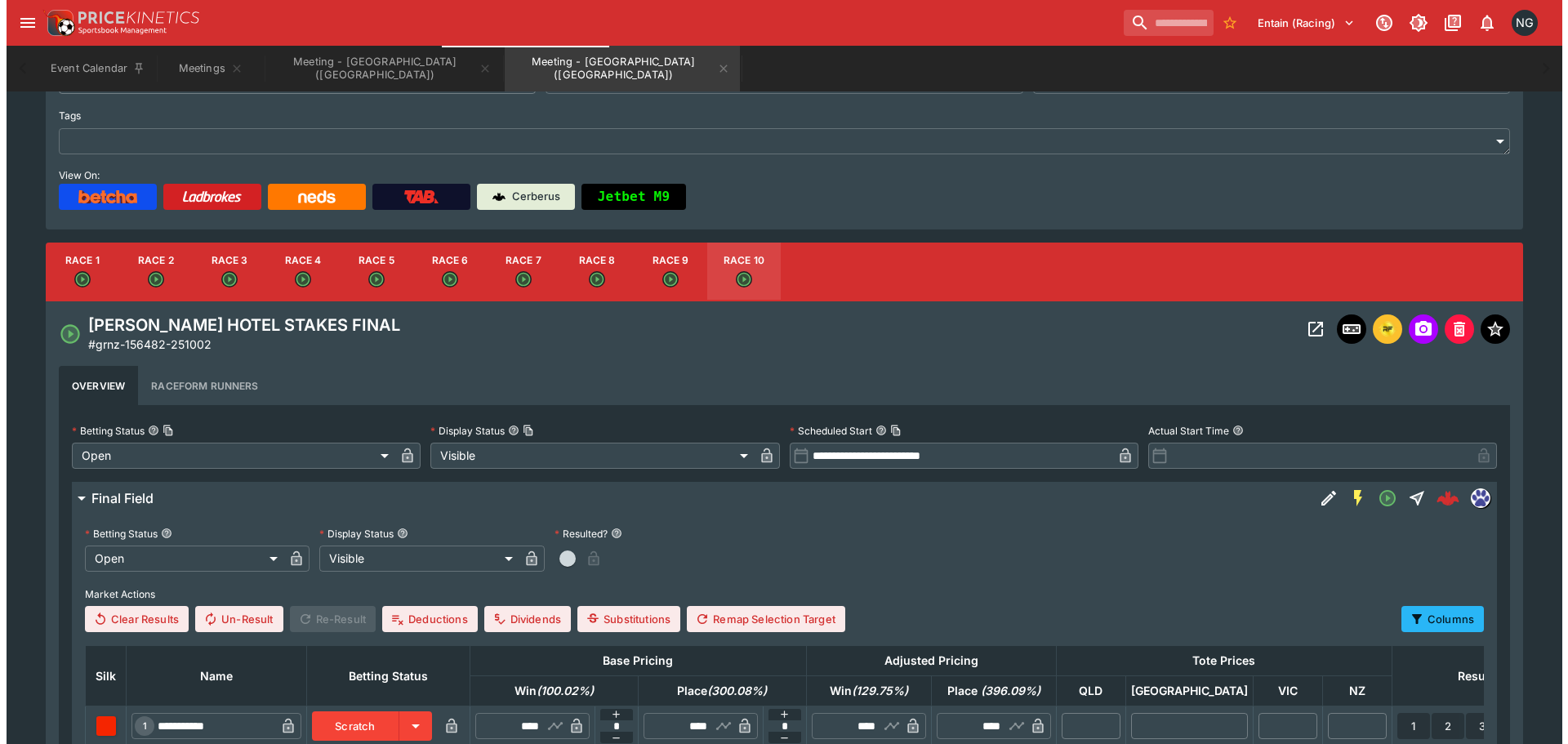
scroll to position [0, 0]
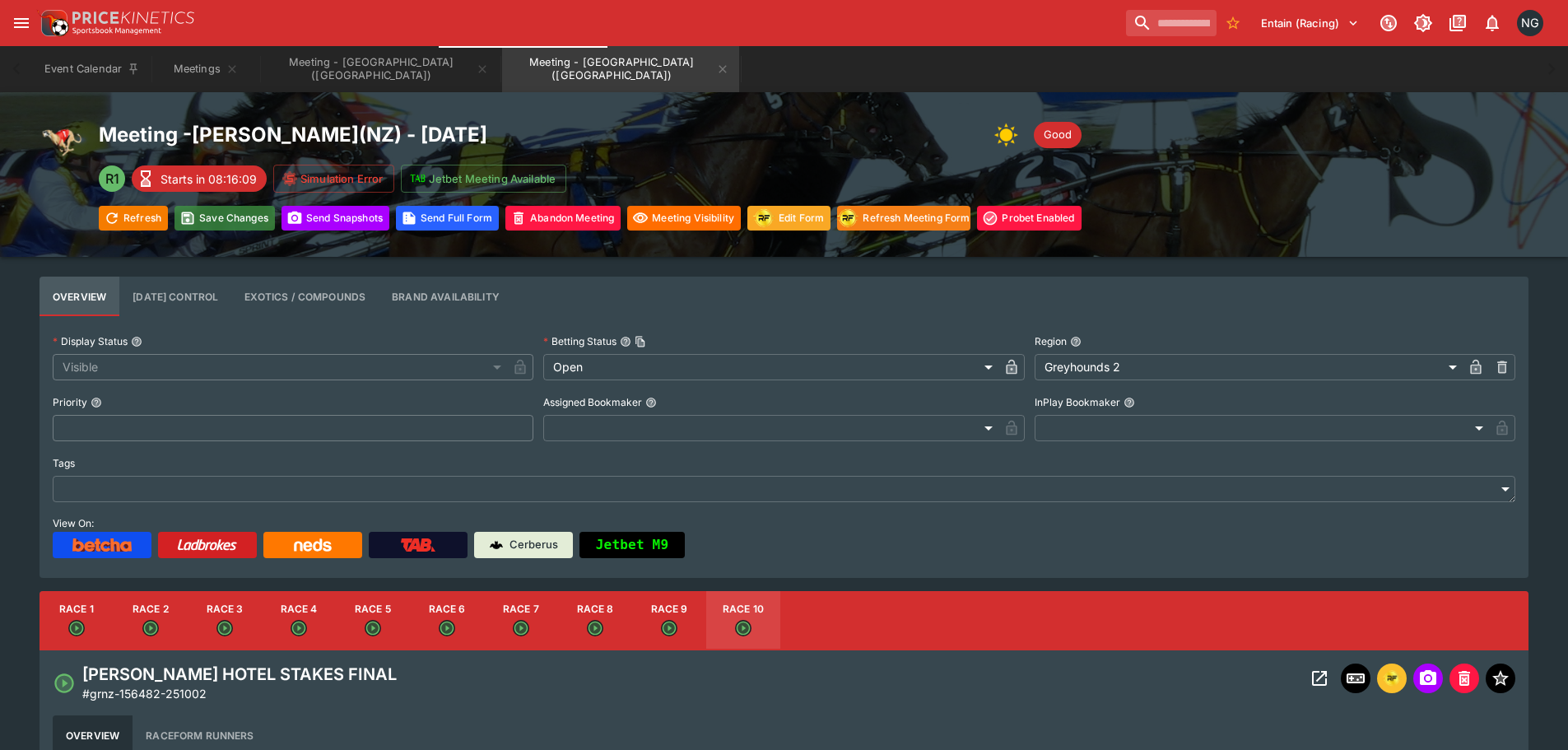
click at [225, 211] on button "Save Changes" at bounding box center [224, 218] width 100 height 24
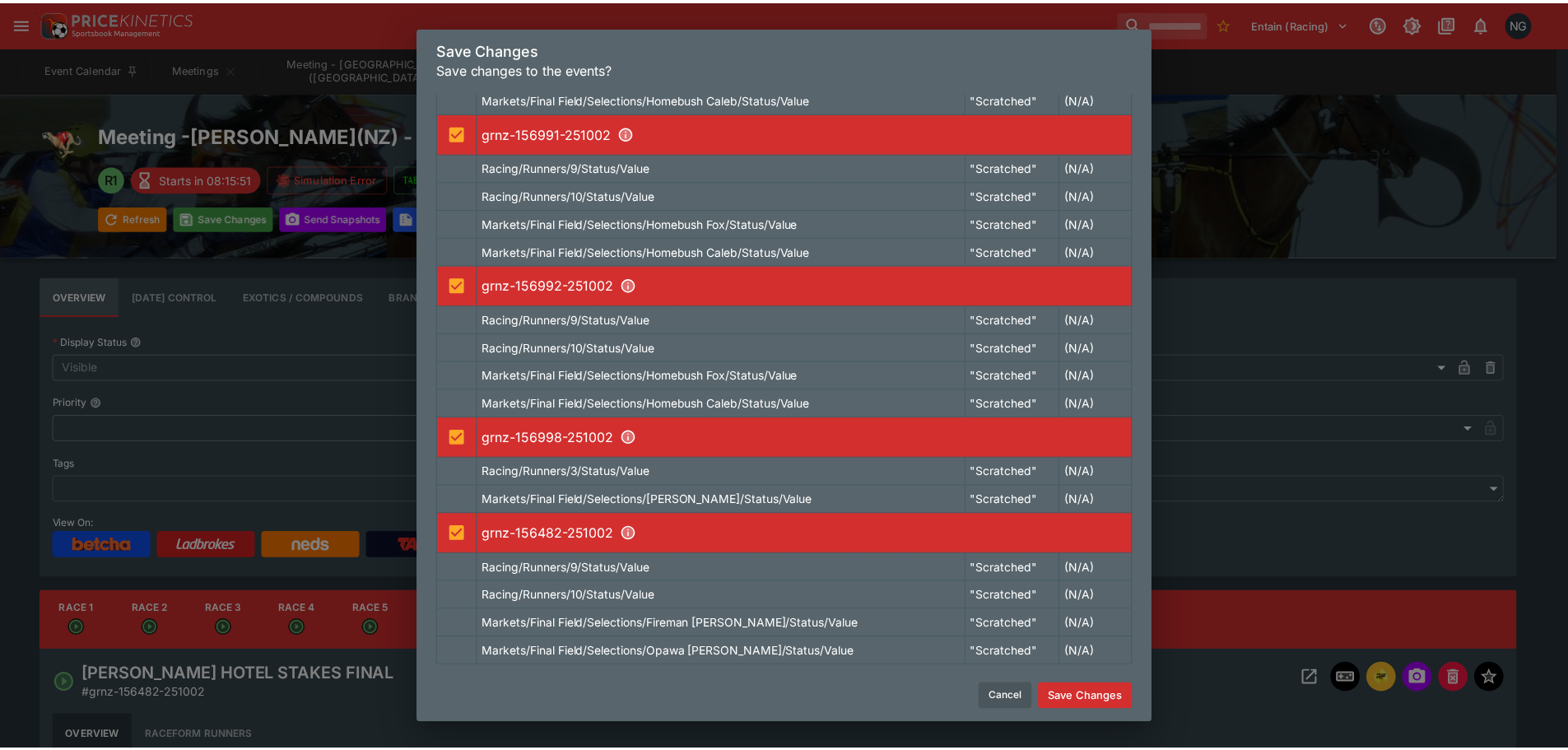
scroll to position [379, 0]
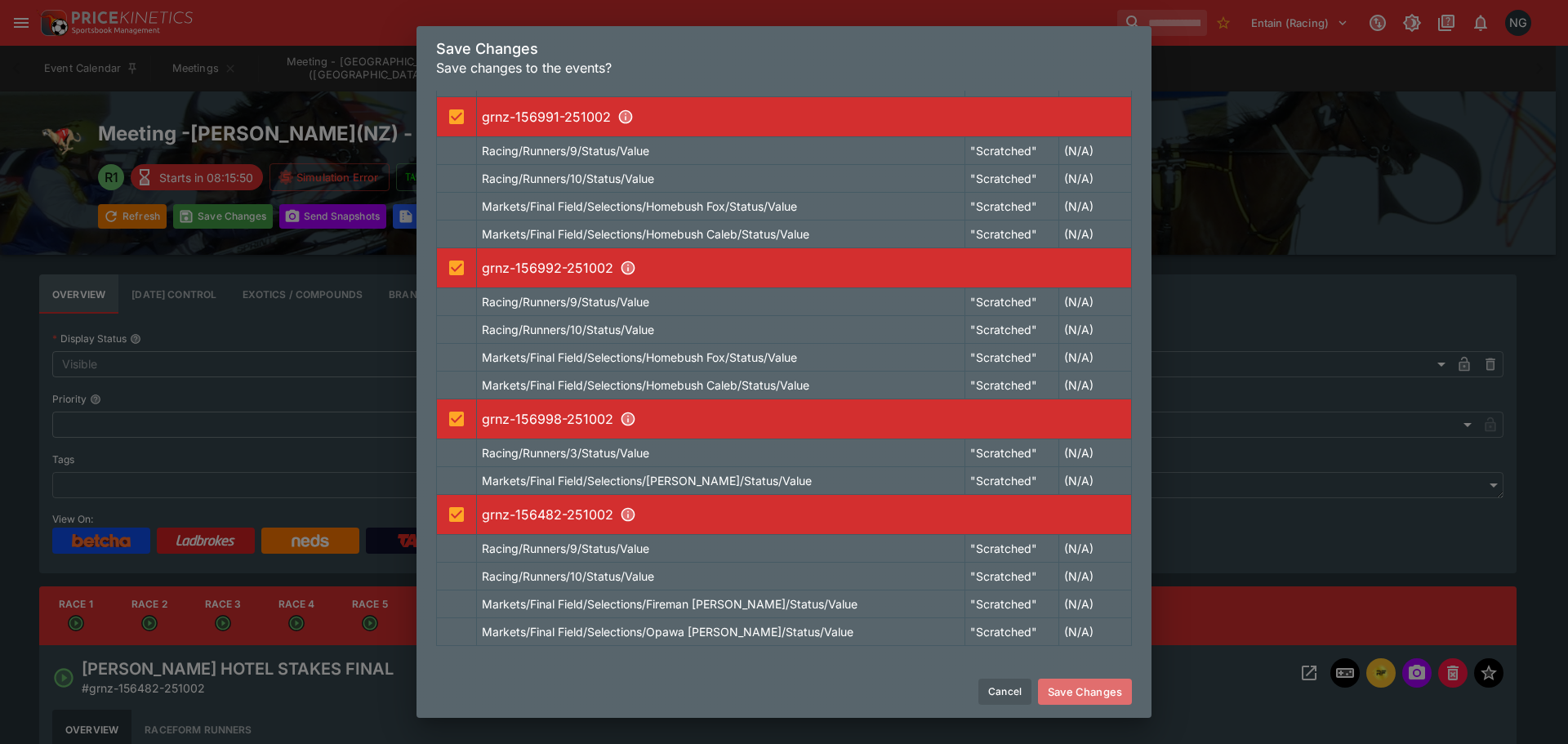
click at [1090, 696] on button "Save Changes" at bounding box center [1085, 691] width 94 height 26
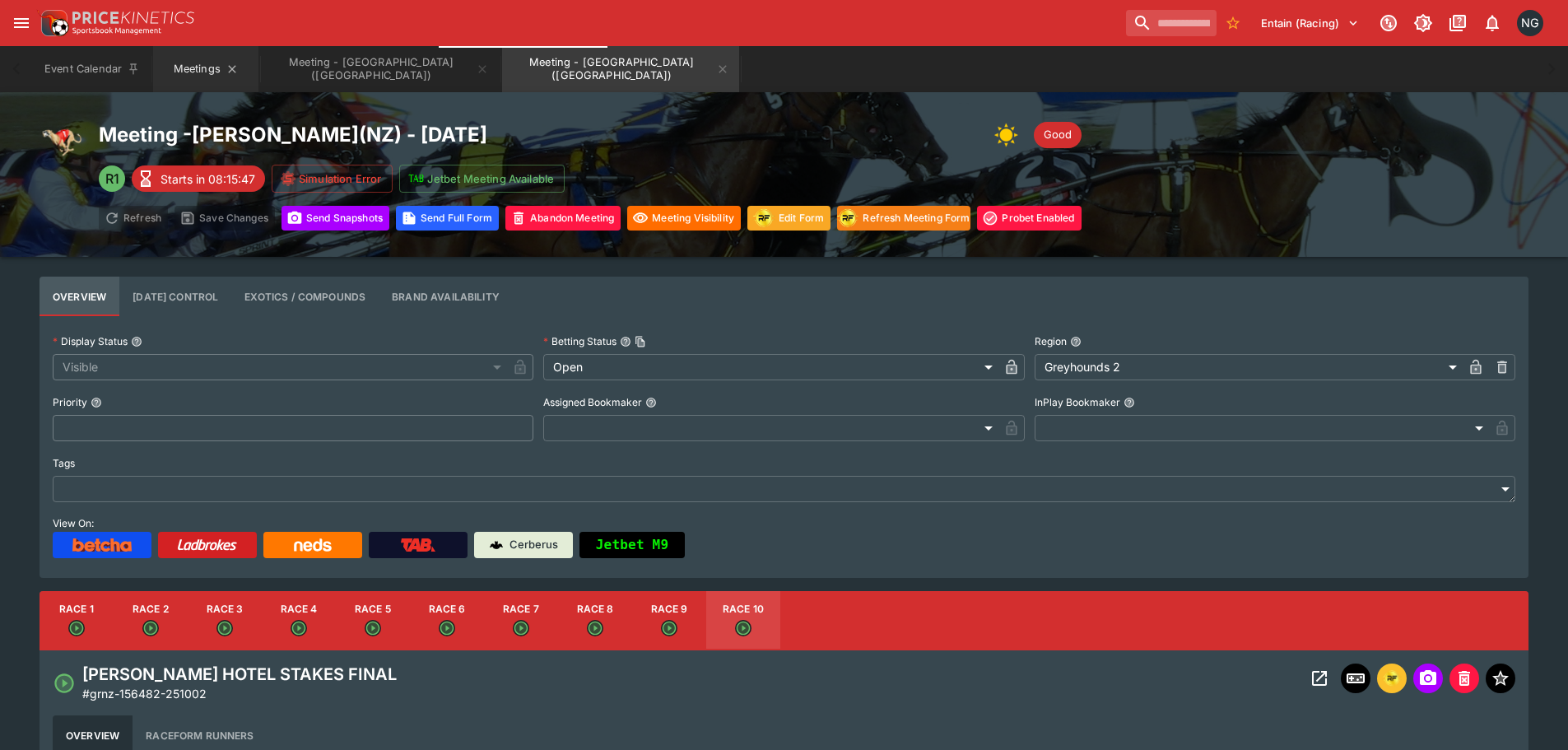
click at [199, 65] on button "Meetings" at bounding box center [206, 69] width 105 height 46
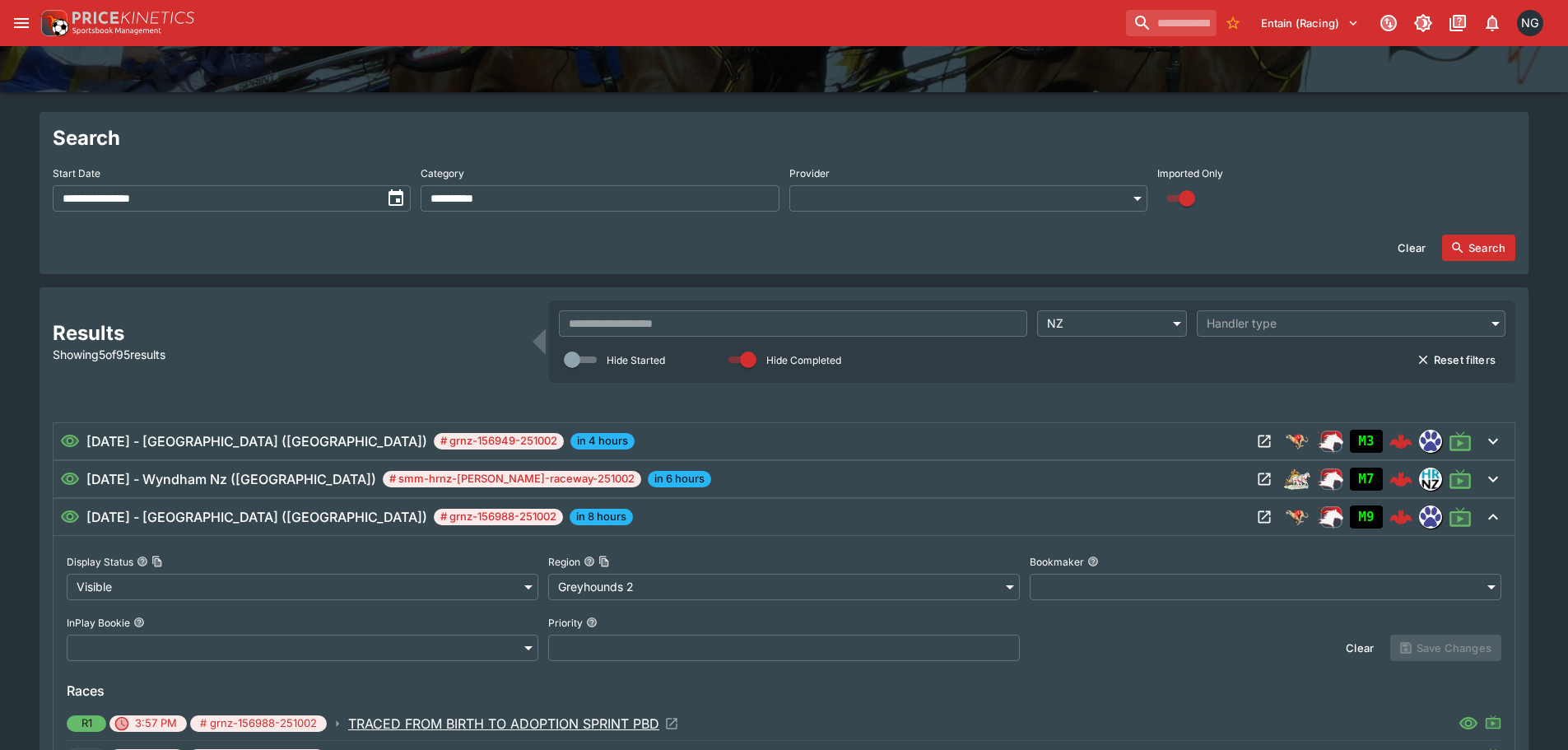
click at [751, 524] on div "[DATE] - [PERSON_NAME] ([GEOGRAPHIC_DATA]) # grnz-156988-251002 in 8 hours" at bounding box center [655, 517] width 1191 height 20
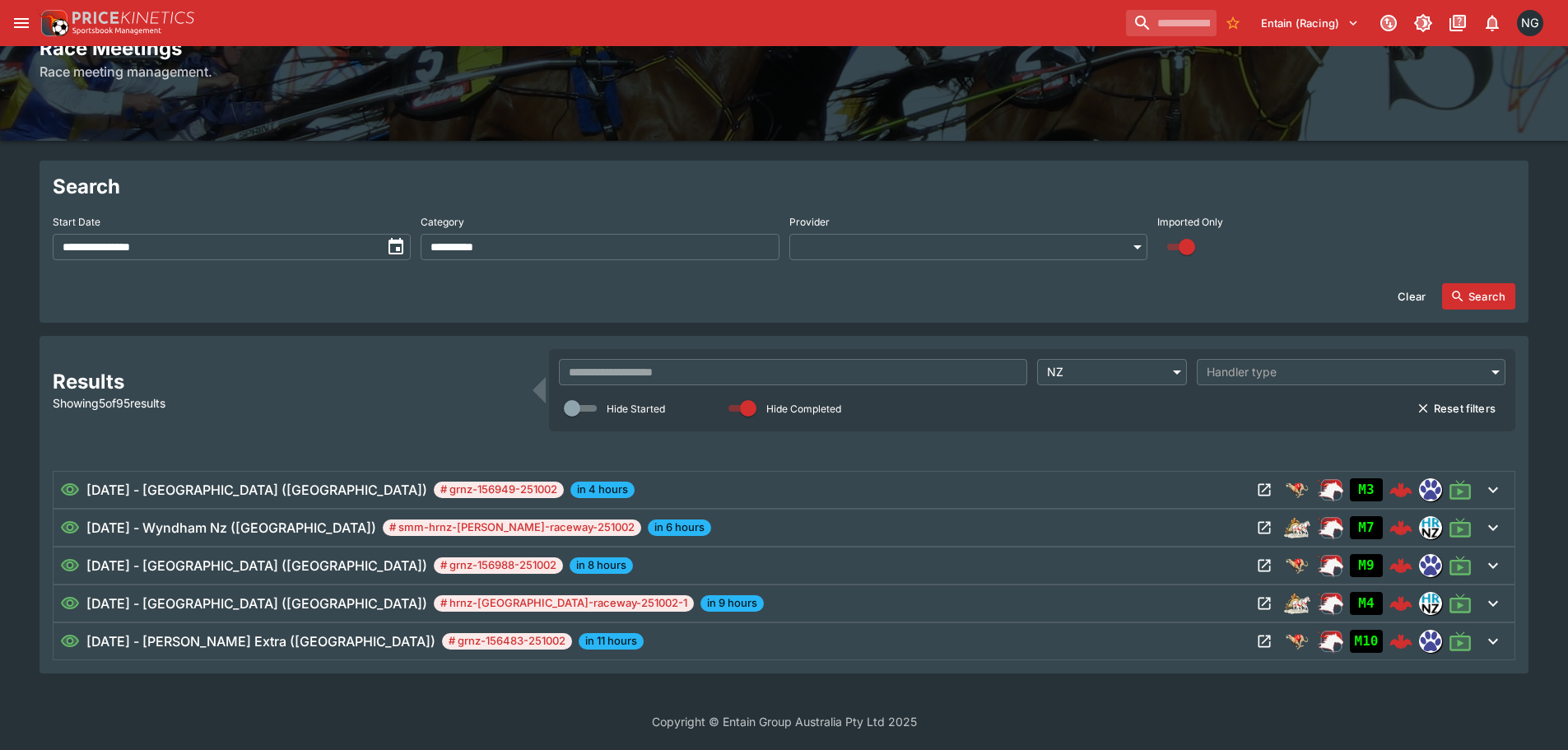
scroll to position [116, 0]
click at [1267, 640] on icon "Open Meeting" at bounding box center [1264, 641] width 17 height 17
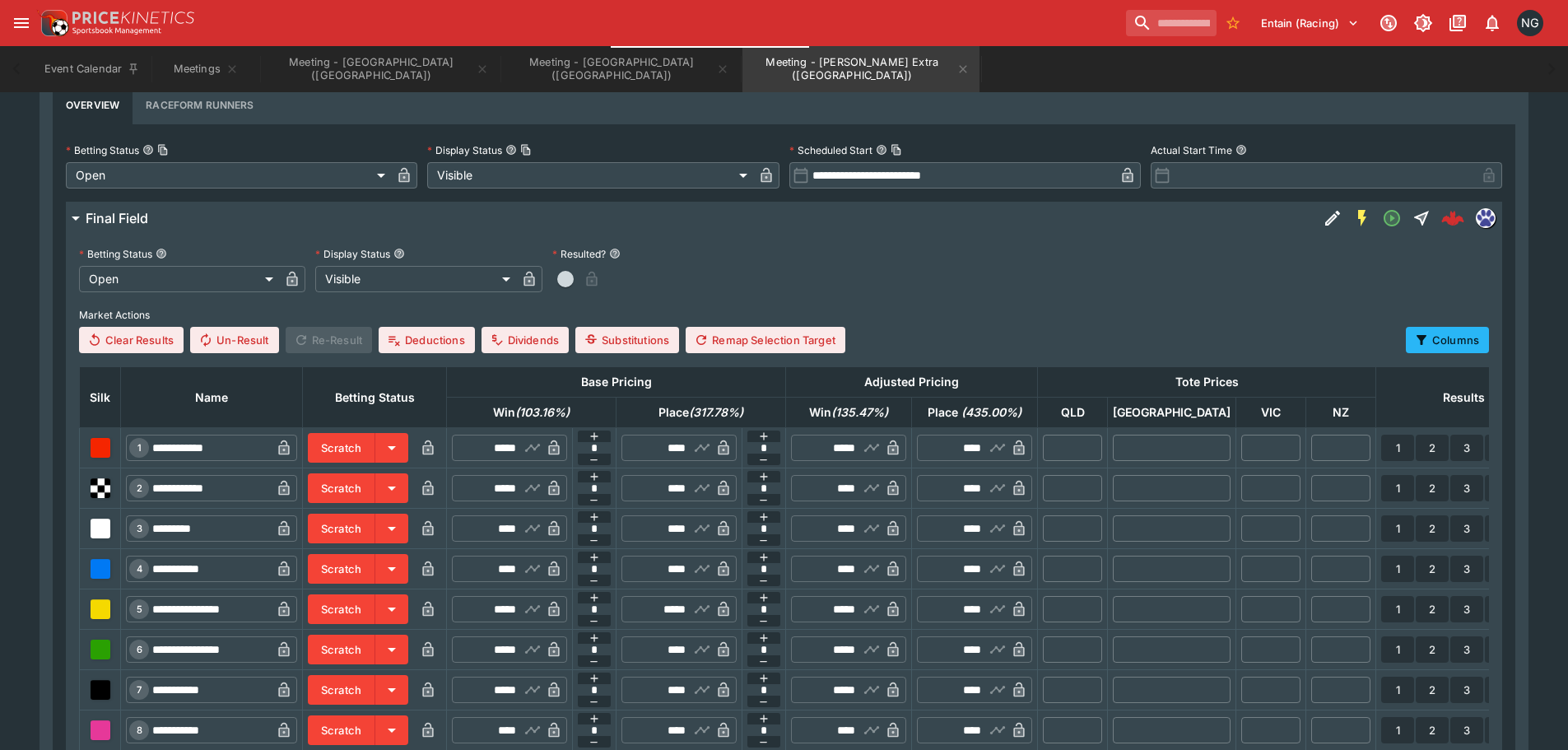
scroll to position [823, 0]
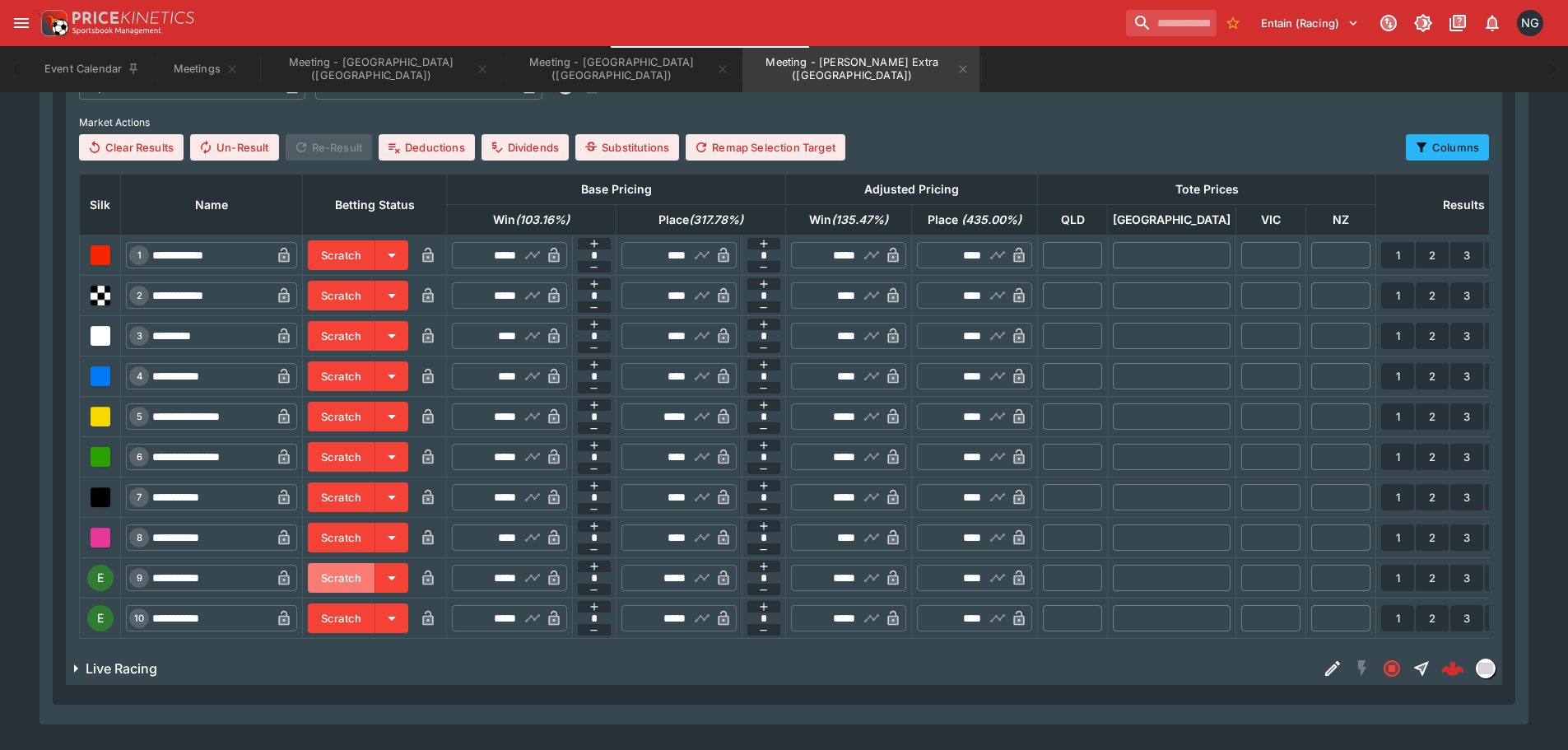
click at [375, 583] on button "Scratch" at bounding box center [341, 578] width 67 height 30
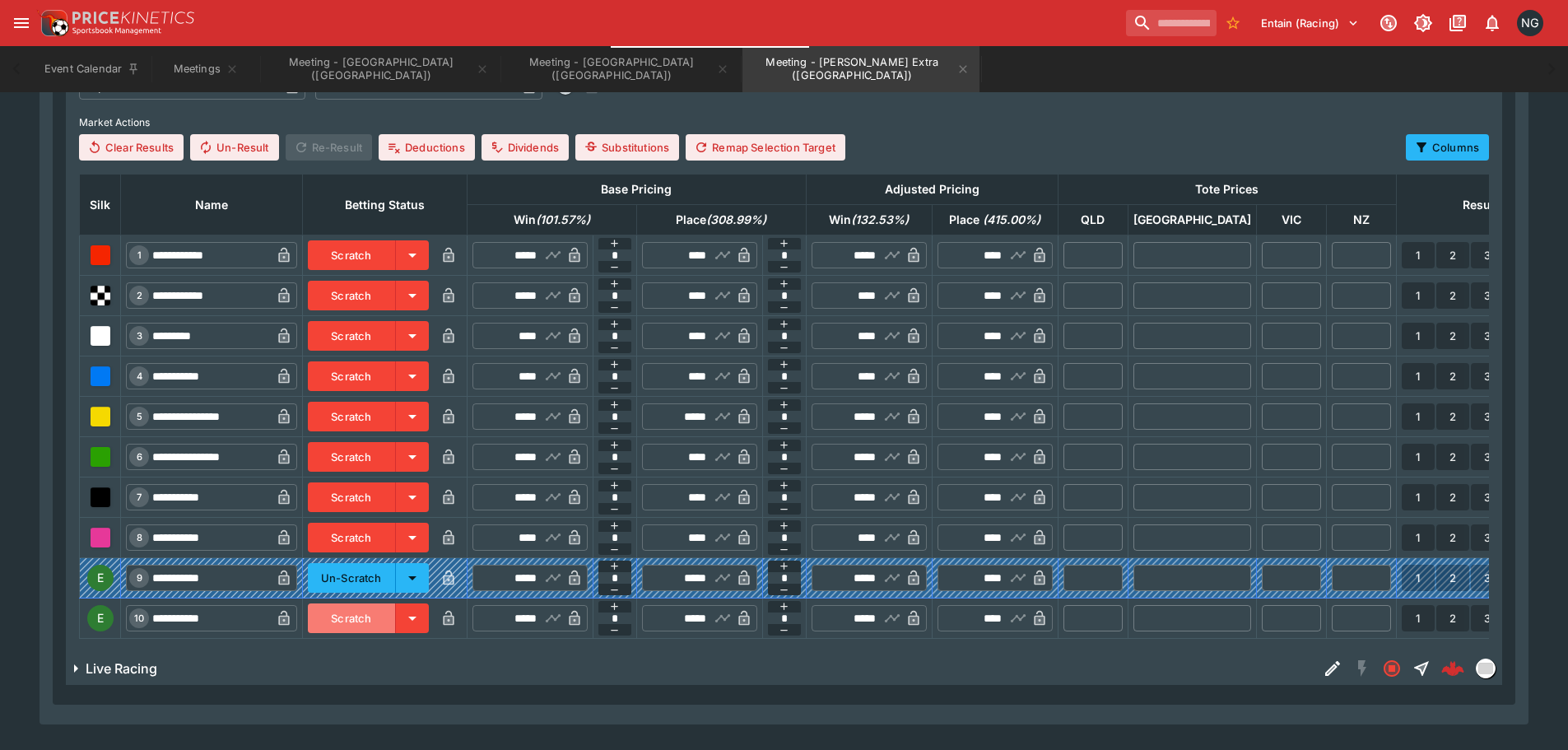
click at [375, 618] on button "Scratch" at bounding box center [351, 618] width 88 height 30
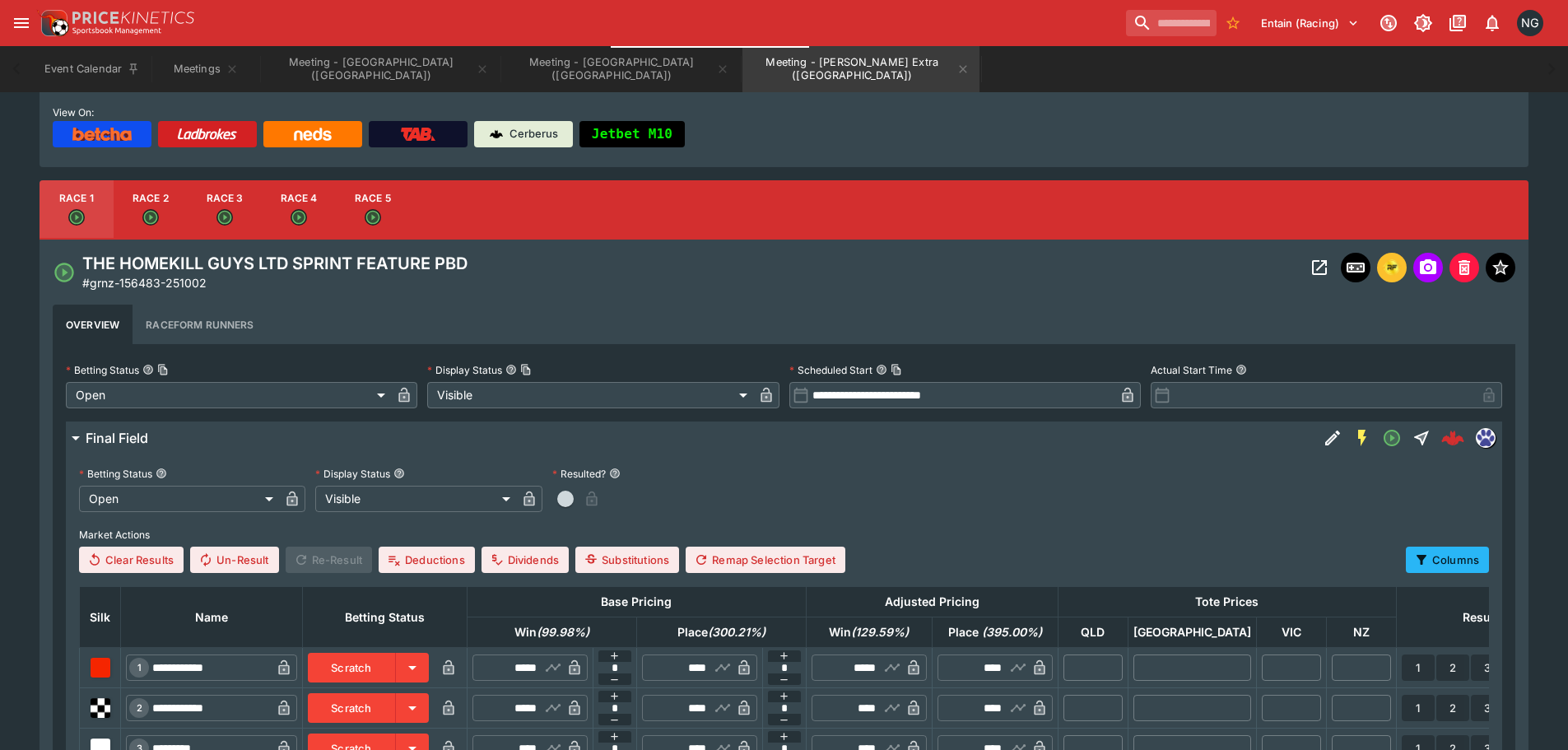
scroll to position [247, 0]
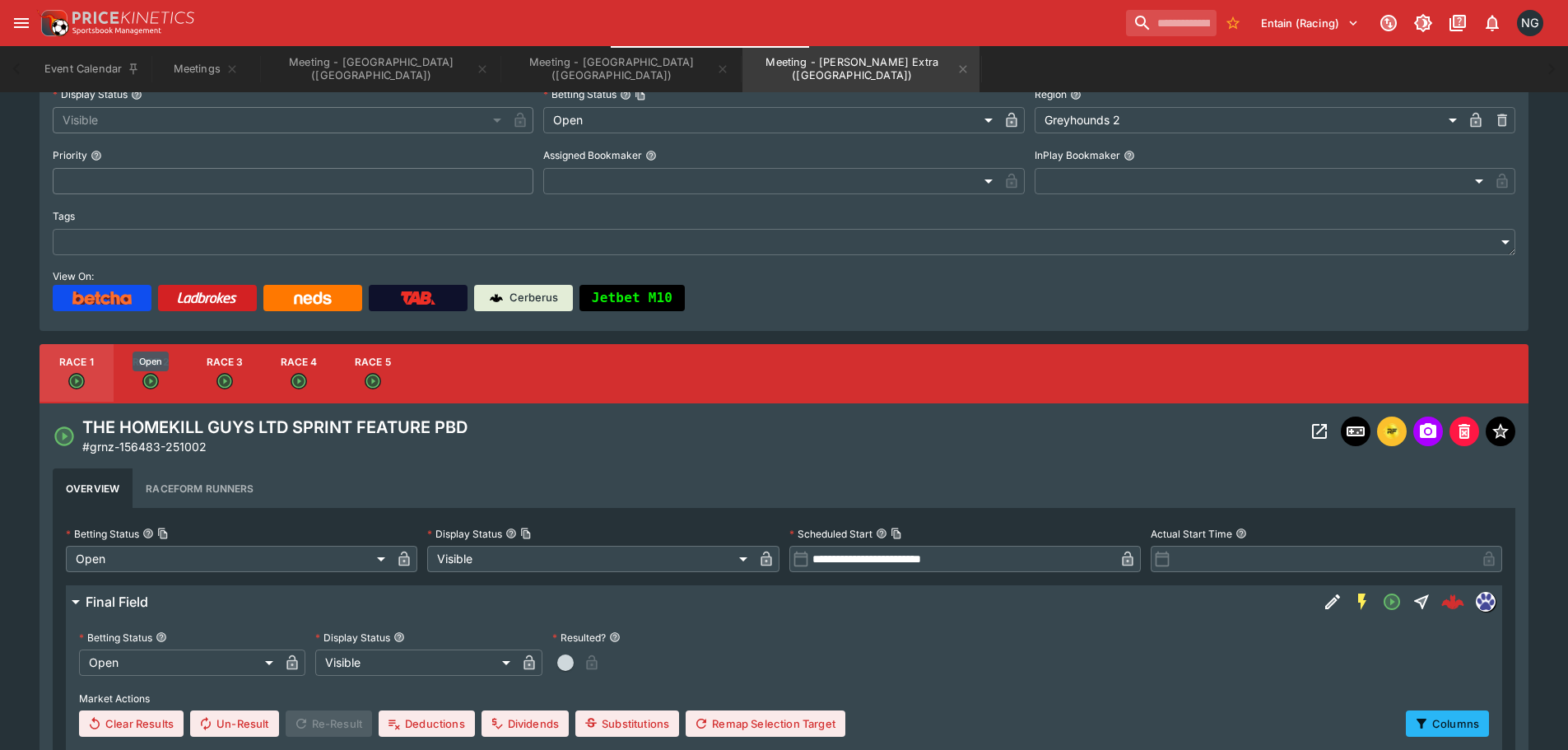
click at [157, 386] on icon "Open" at bounding box center [150, 381] width 17 height 17
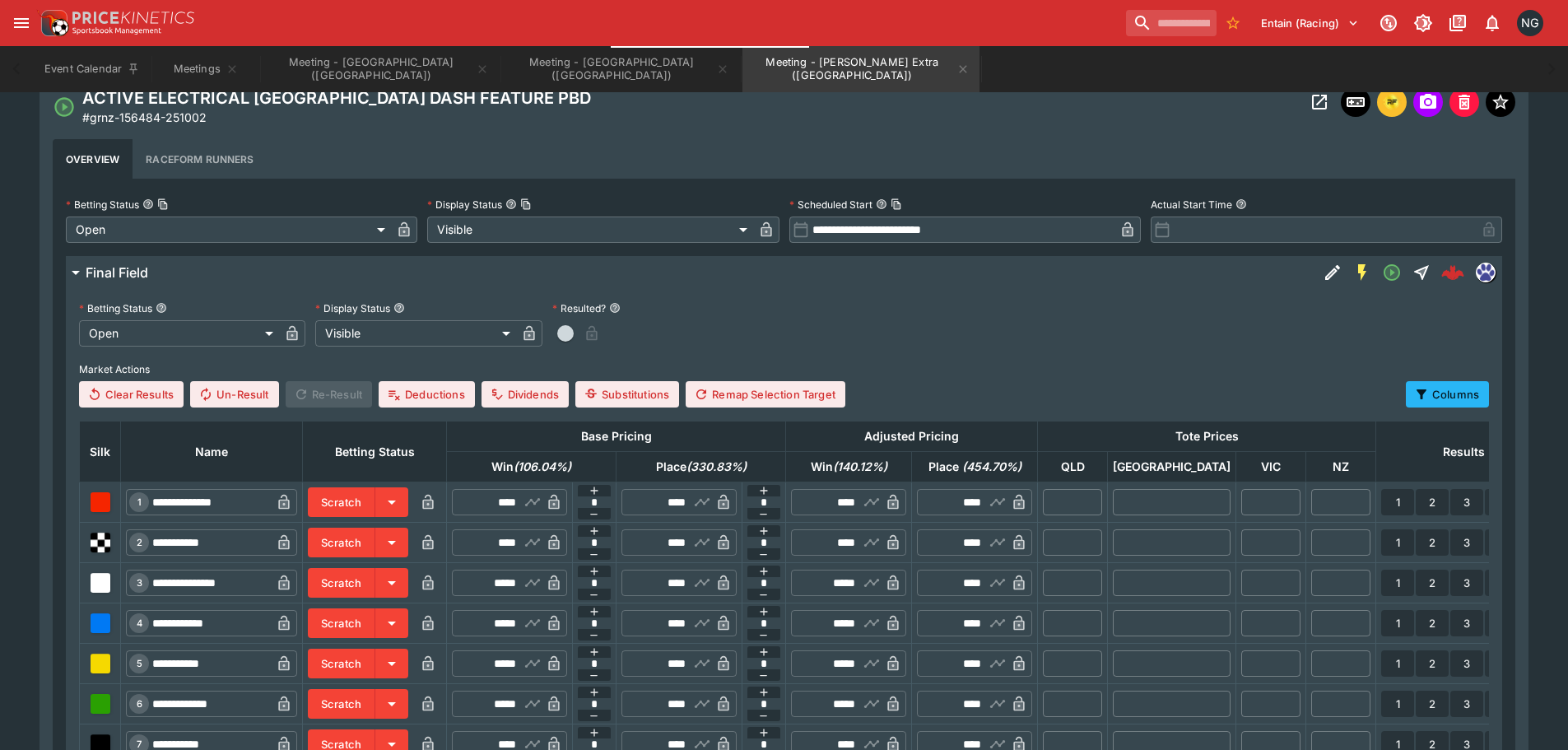
scroll to position [887, 0]
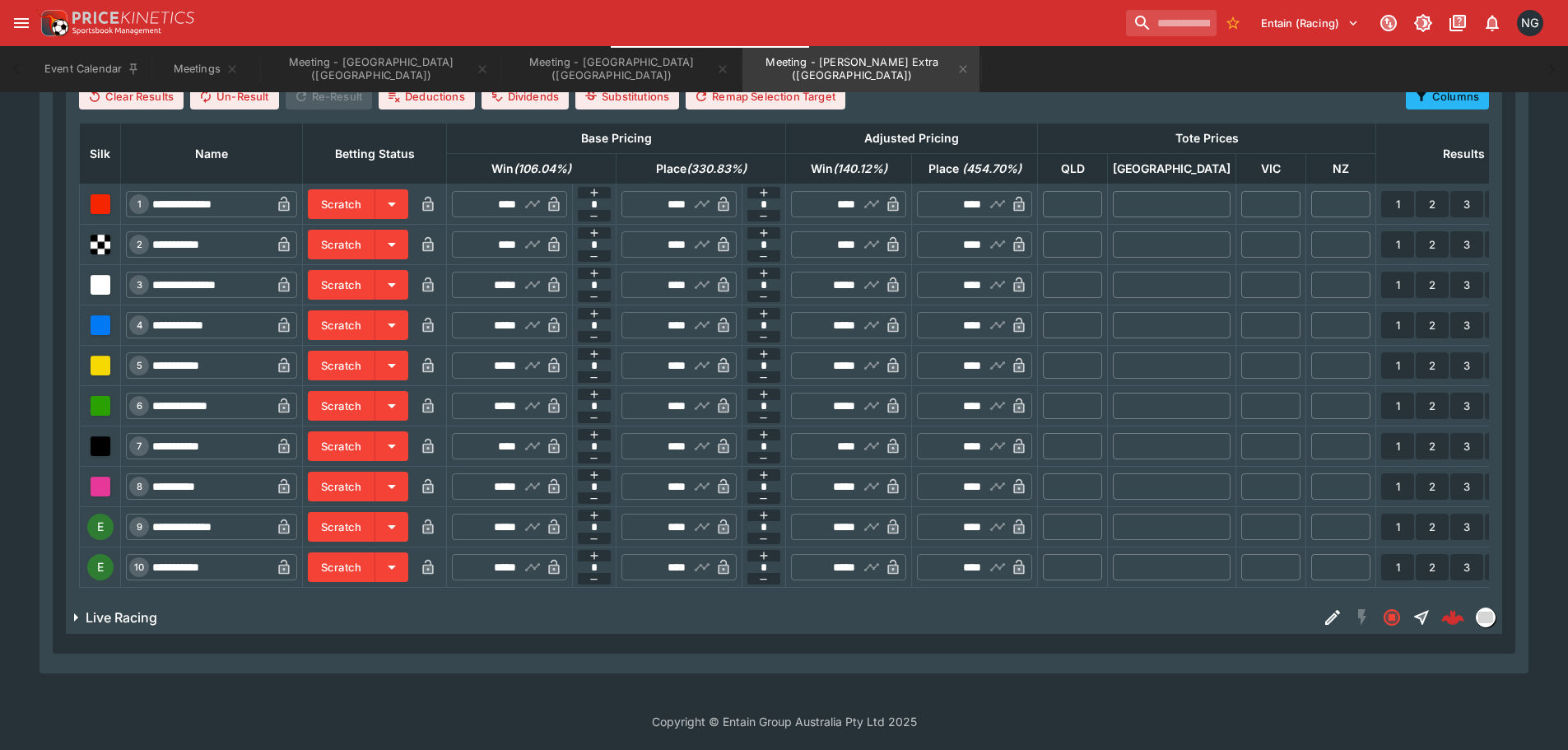
click at [375, 517] on button "Scratch" at bounding box center [341, 527] width 67 height 30
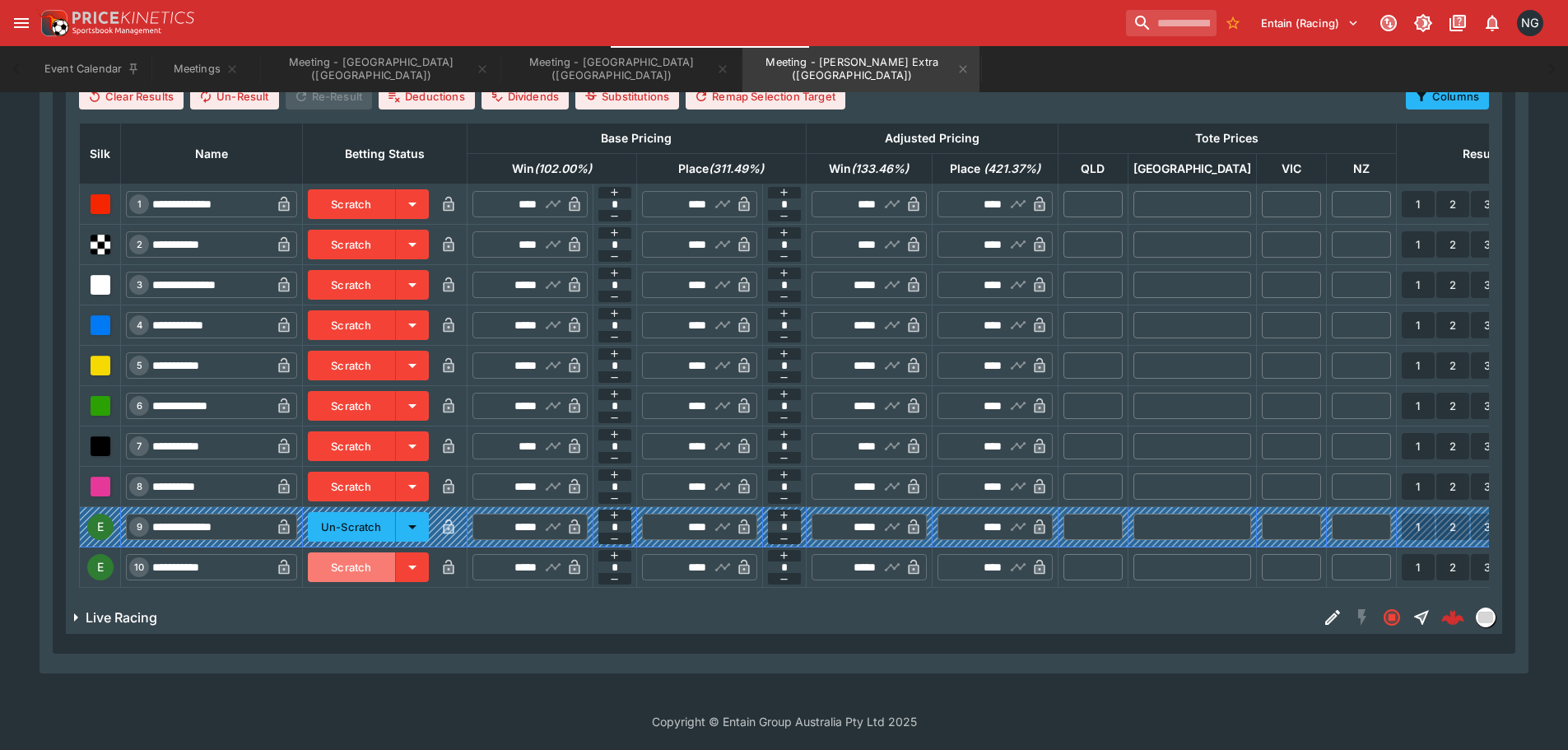
click at [377, 559] on button "Scratch" at bounding box center [351, 567] width 88 height 30
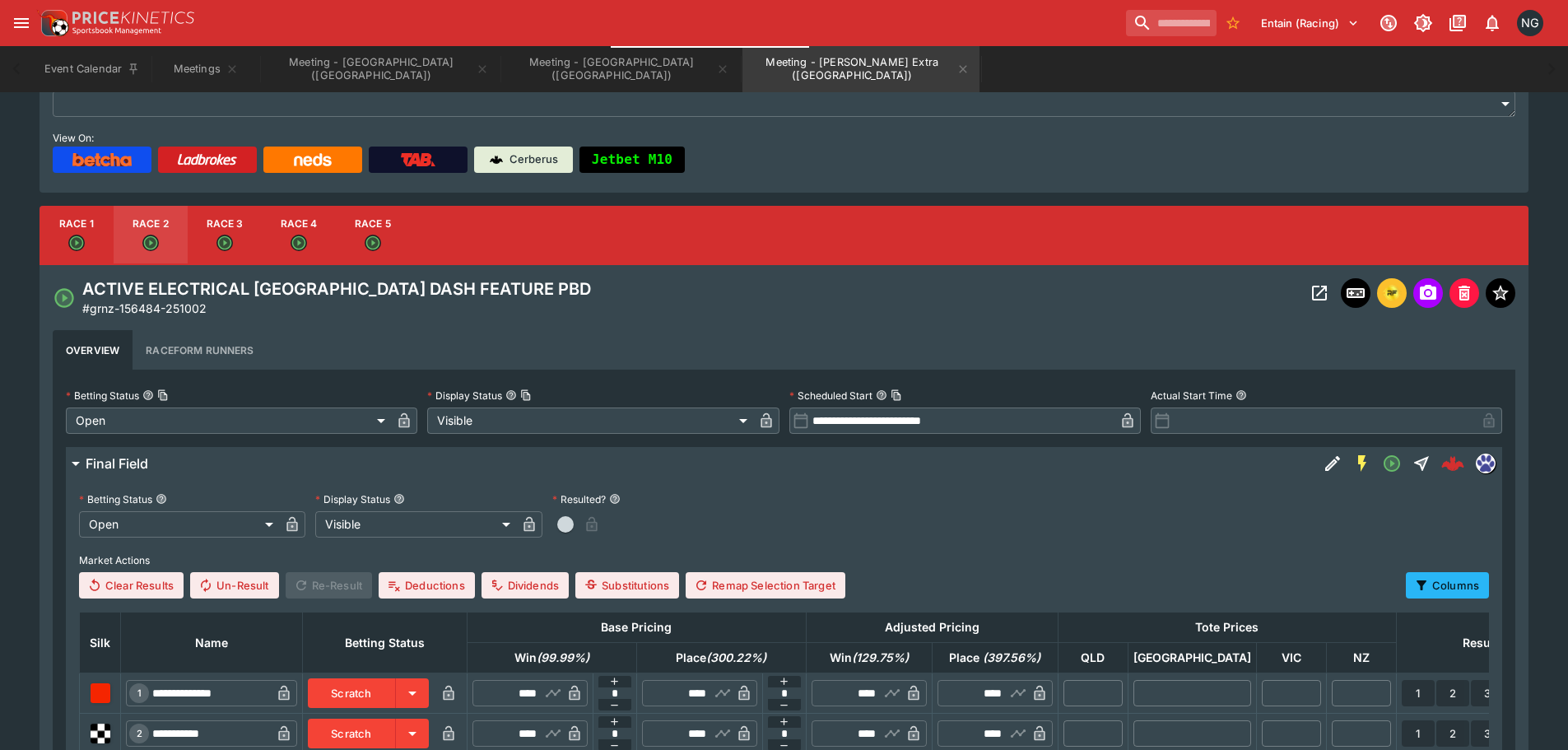
scroll to position [64, 0]
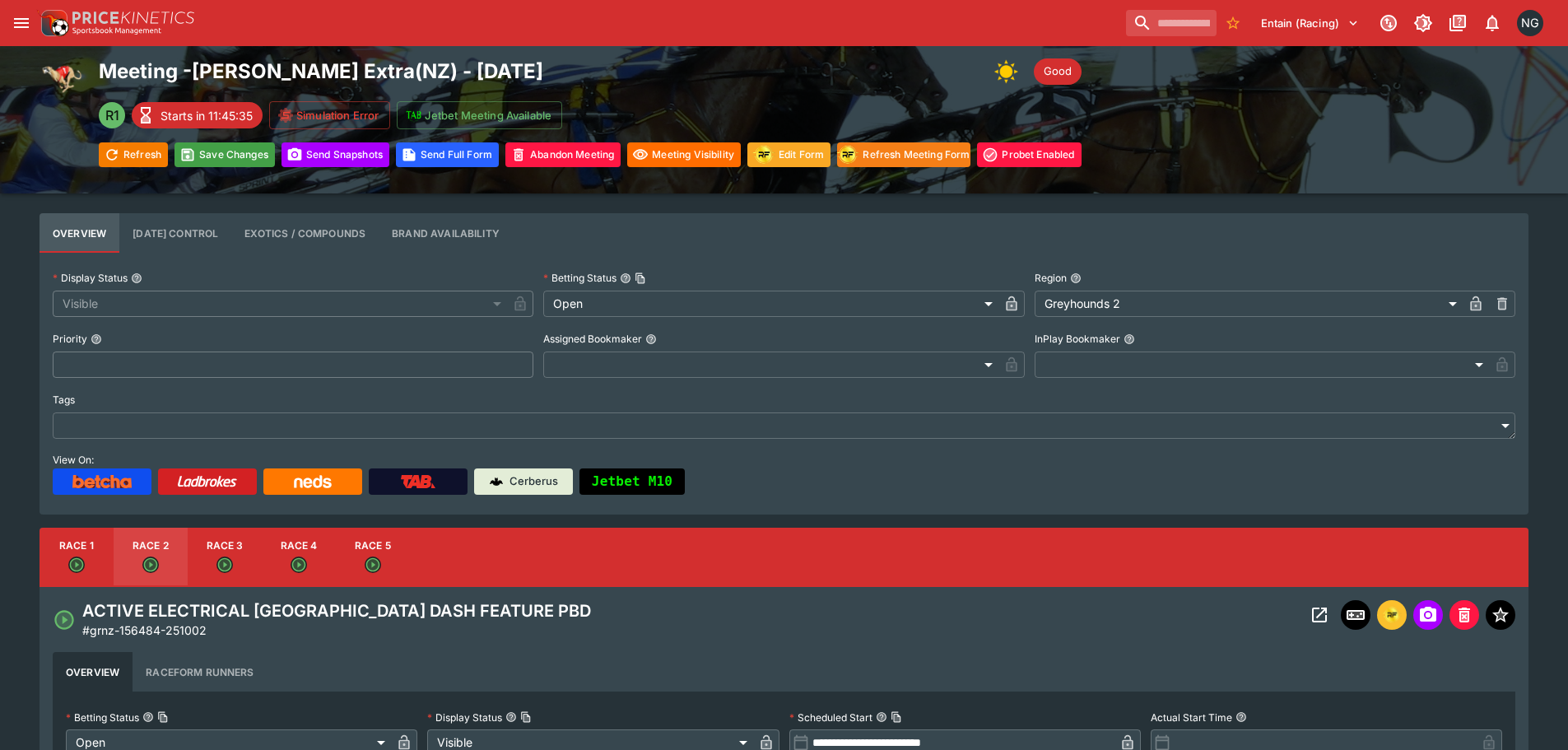
click at [377, 549] on button "Race 5" at bounding box center [372, 557] width 74 height 59
type input "**********"
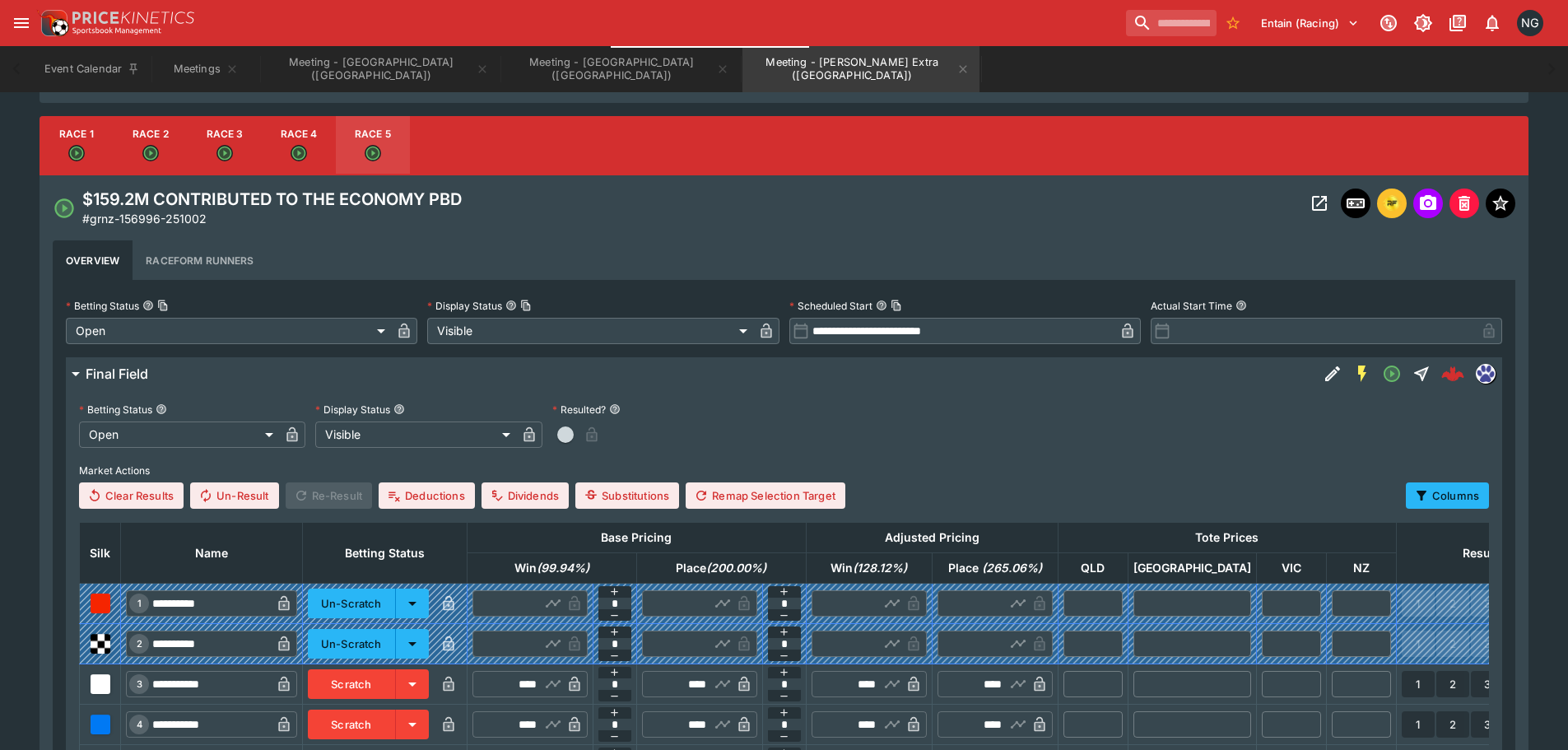
scroll to position [804, 0]
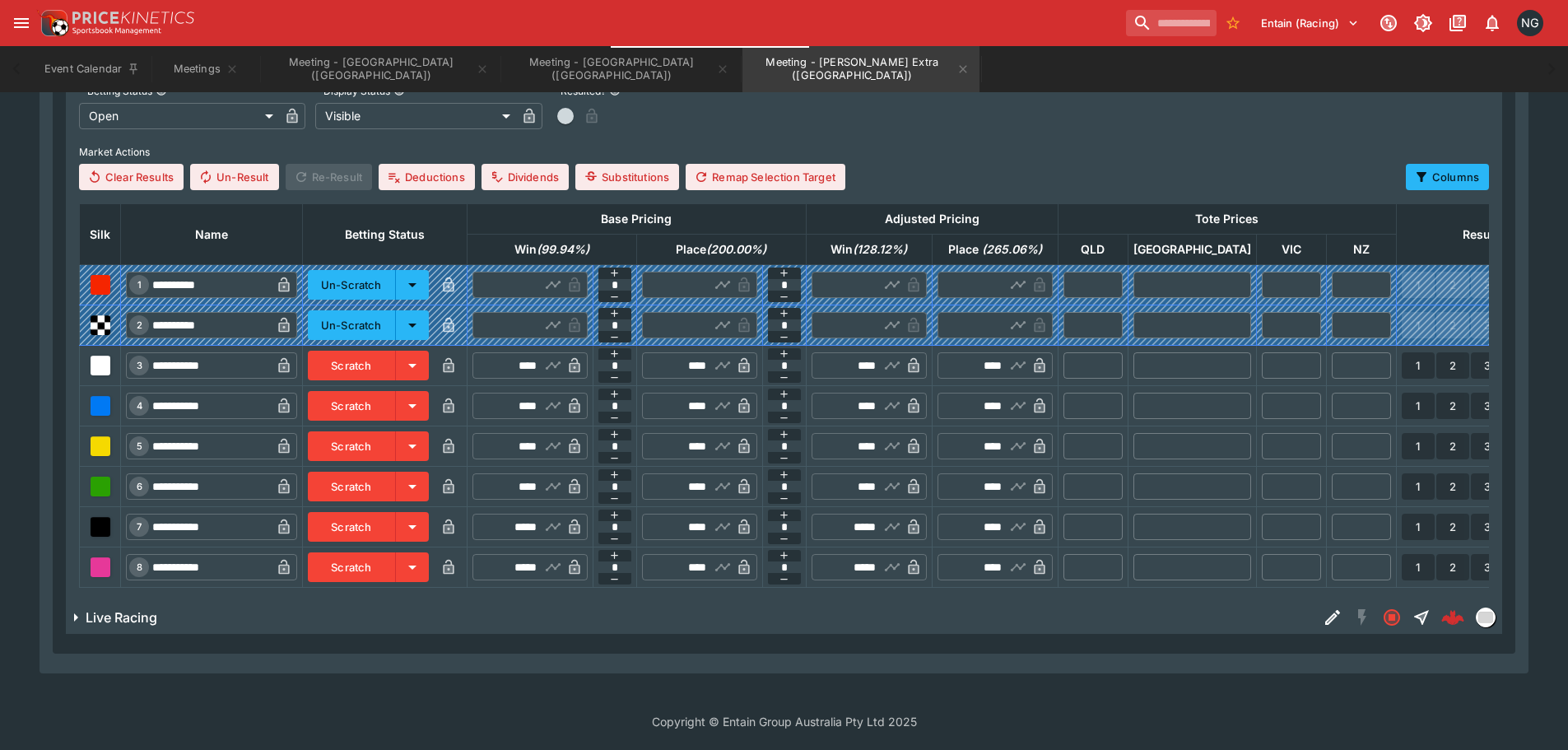
click at [390, 521] on button "Scratch" at bounding box center [351, 527] width 88 height 30
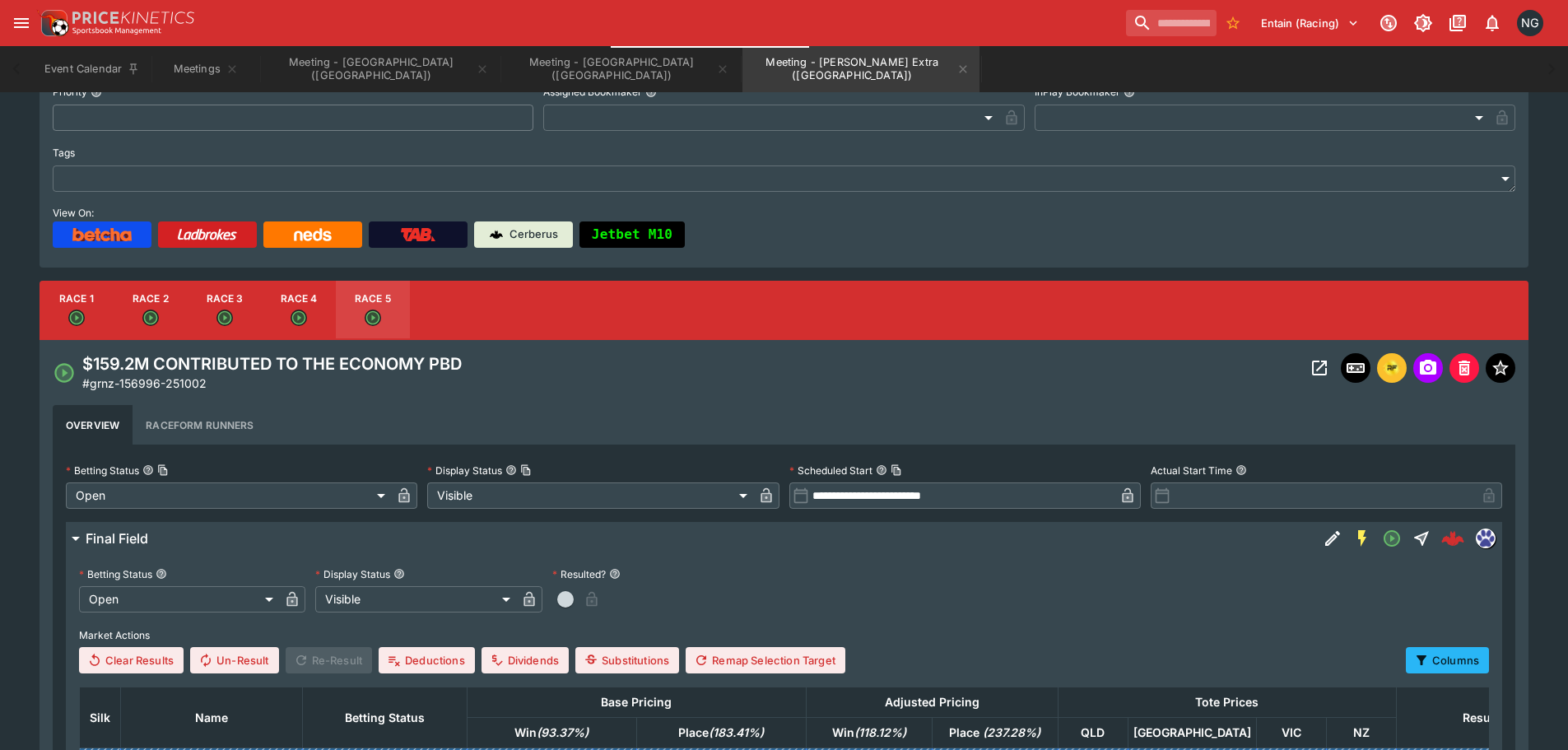
scroll to position [0, 0]
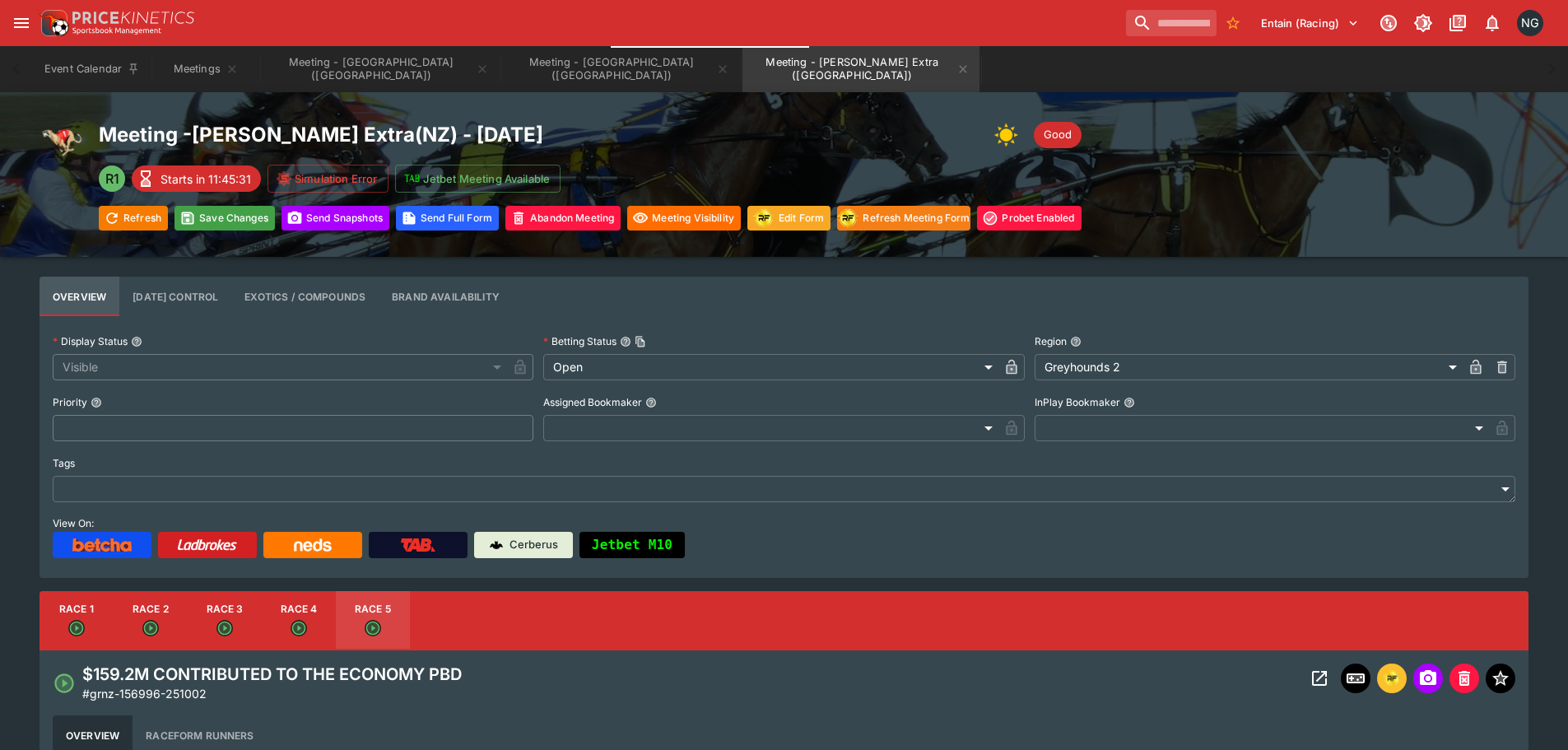
click at [208, 204] on div "Meeting - [PERSON_NAME] Extra ( [GEOGRAPHIC_DATA] ) - [DATE] Good R1 Starts in …" at bounding box center [590, 174] width 983 height 111
click at [212, 224] on button "Save Changes" at bounding box center [224, 218] width 100 height 24
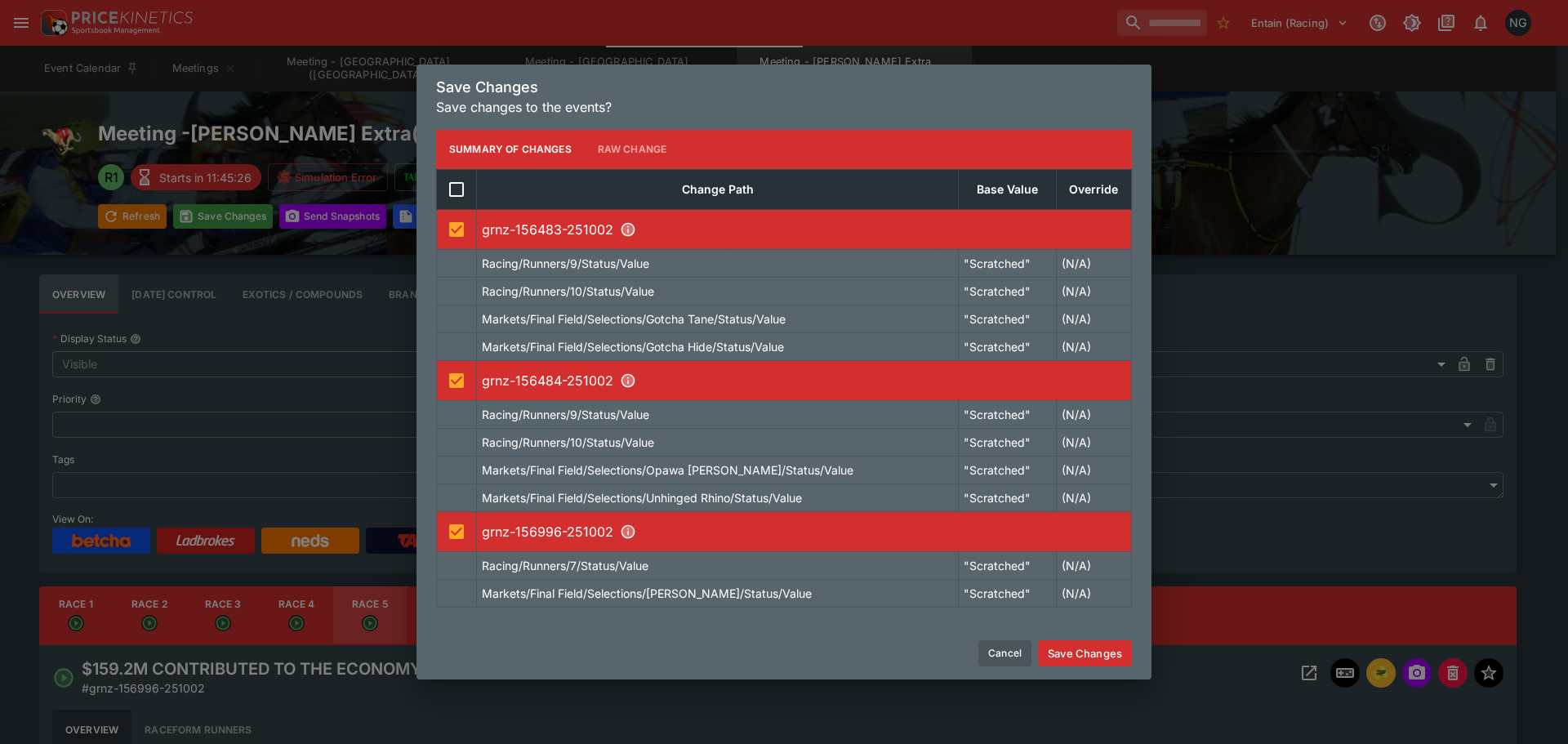
click at [1110, 661] on button "Save Changes" at bounding box center [1085, 653] width 94 height 26
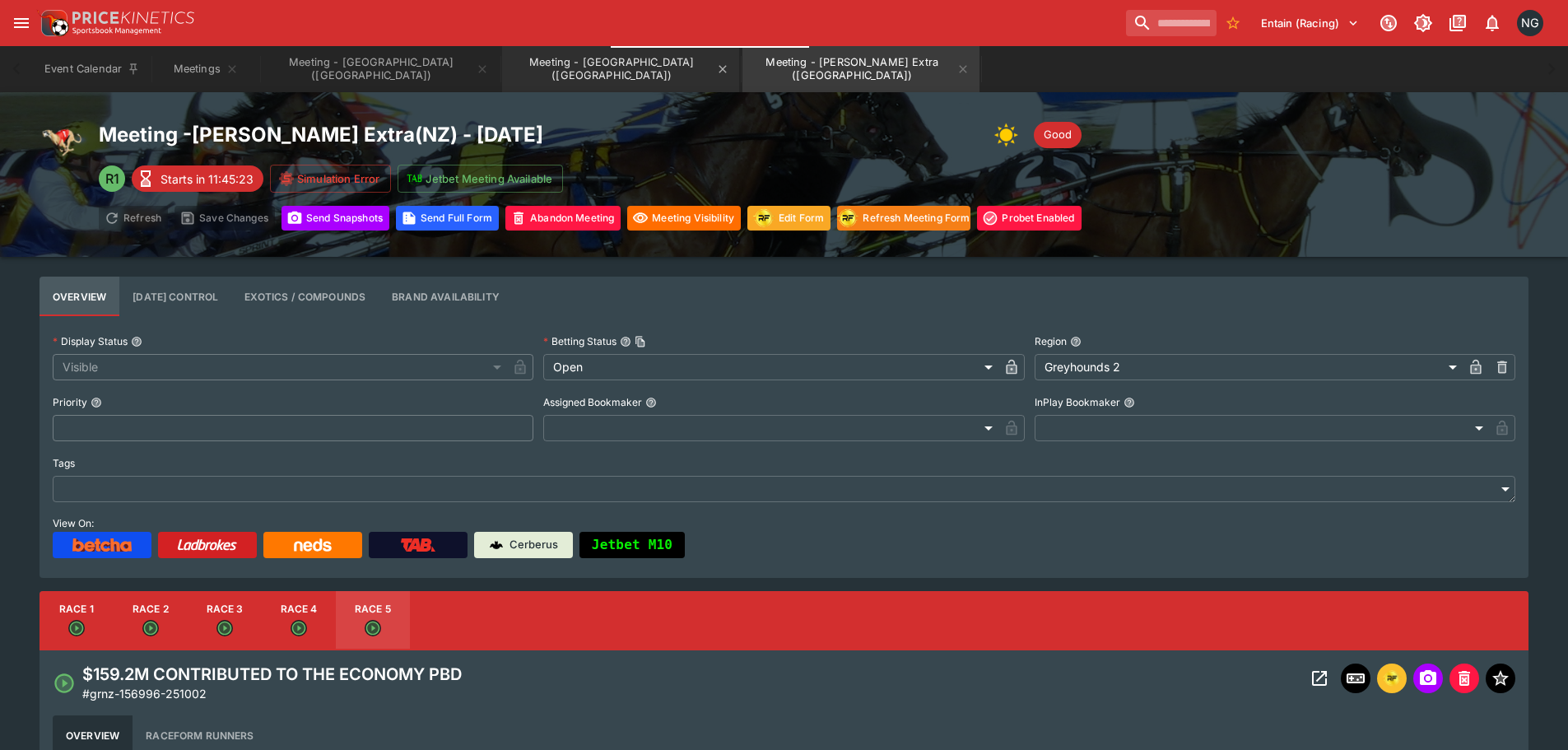
click at [502, 72] on button "Meeting - [GEOGRAPHIC_DATA] ([GEOGRAPHIC_DATA])" at bounding box center [620, 69] width 237 height 46
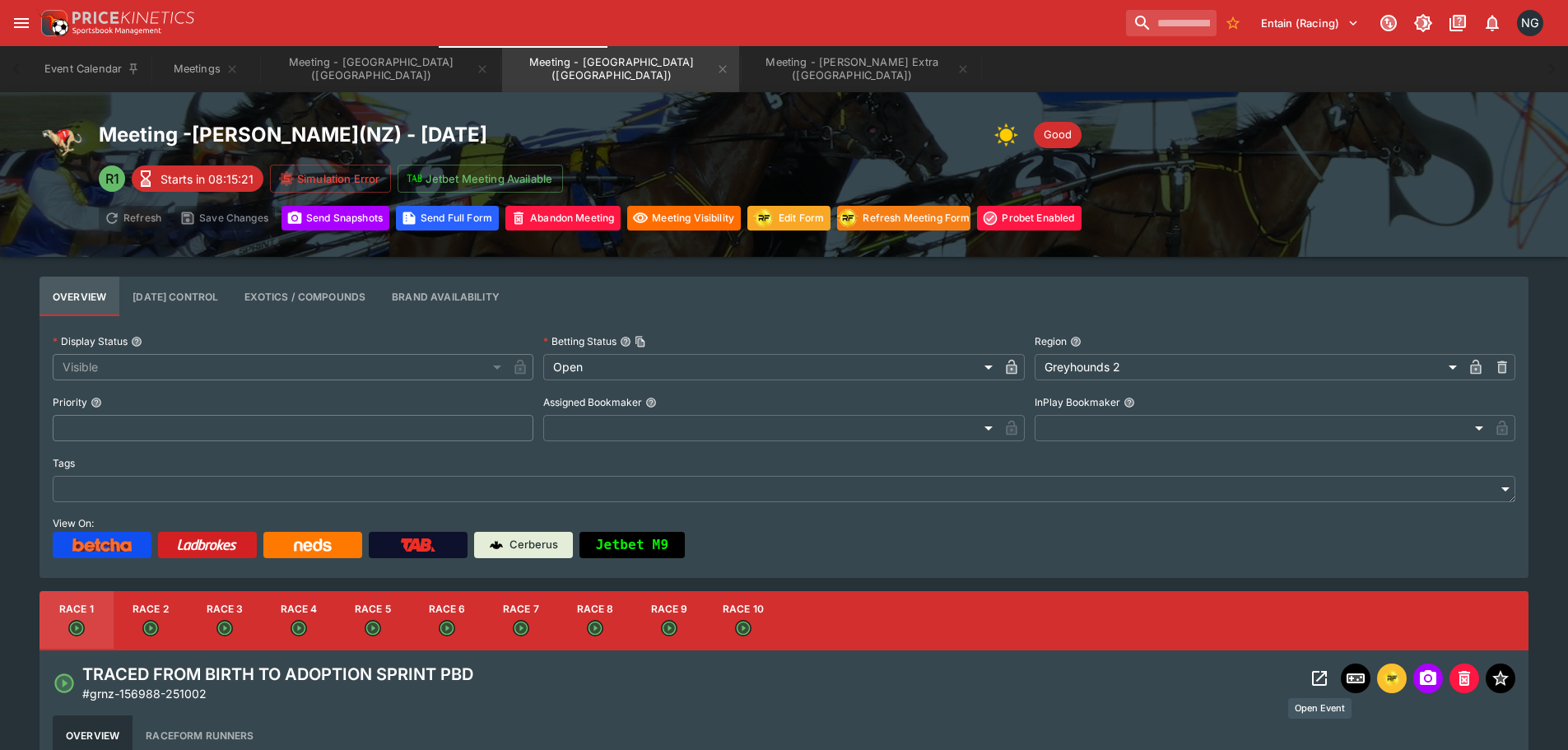
click at [1315, 672] on icon "Open Event" at bounding box center [1319, 678] width 15 height 15
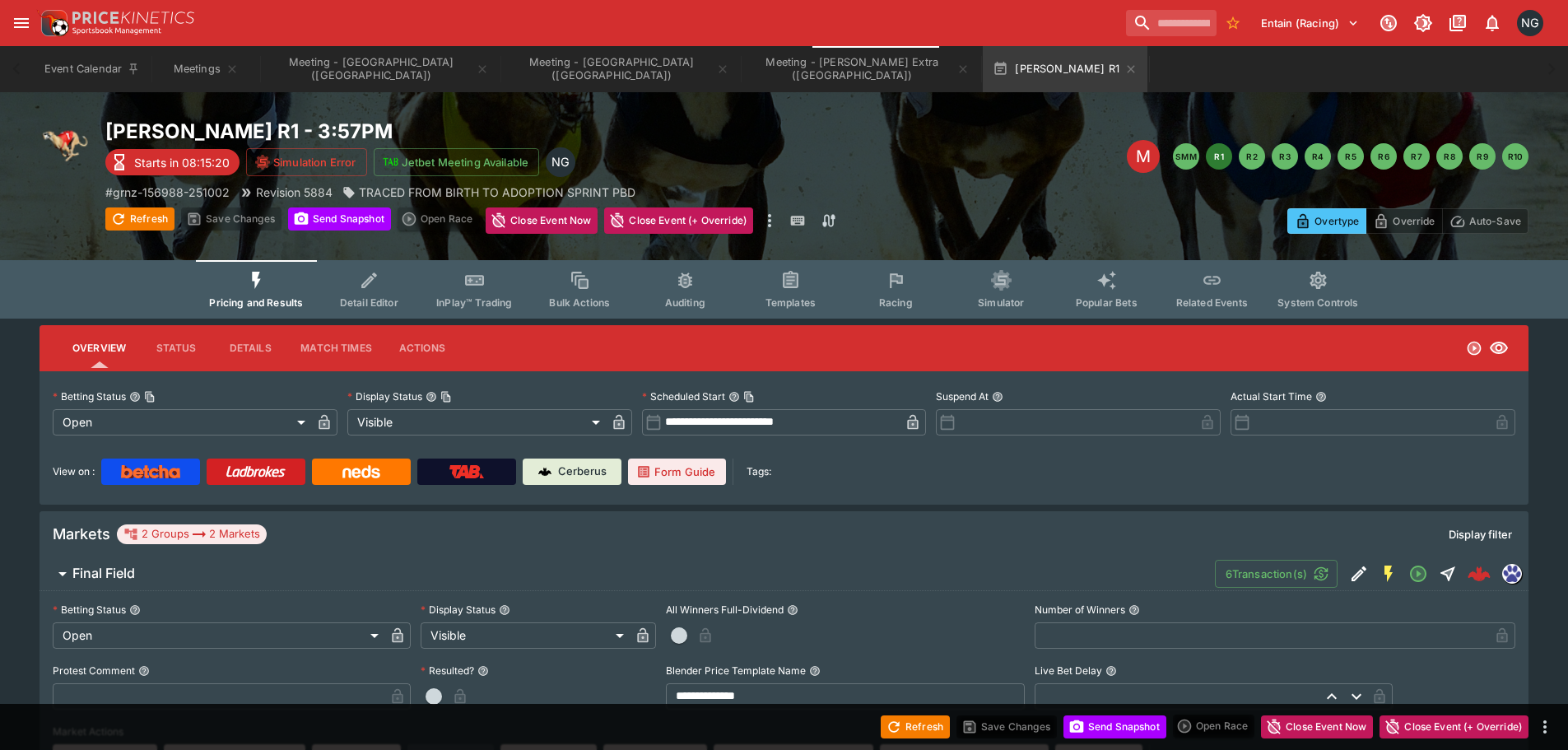
click at [902, 287] on icon "Event type filters" at bounding box center [896, 280] width 22 height 22
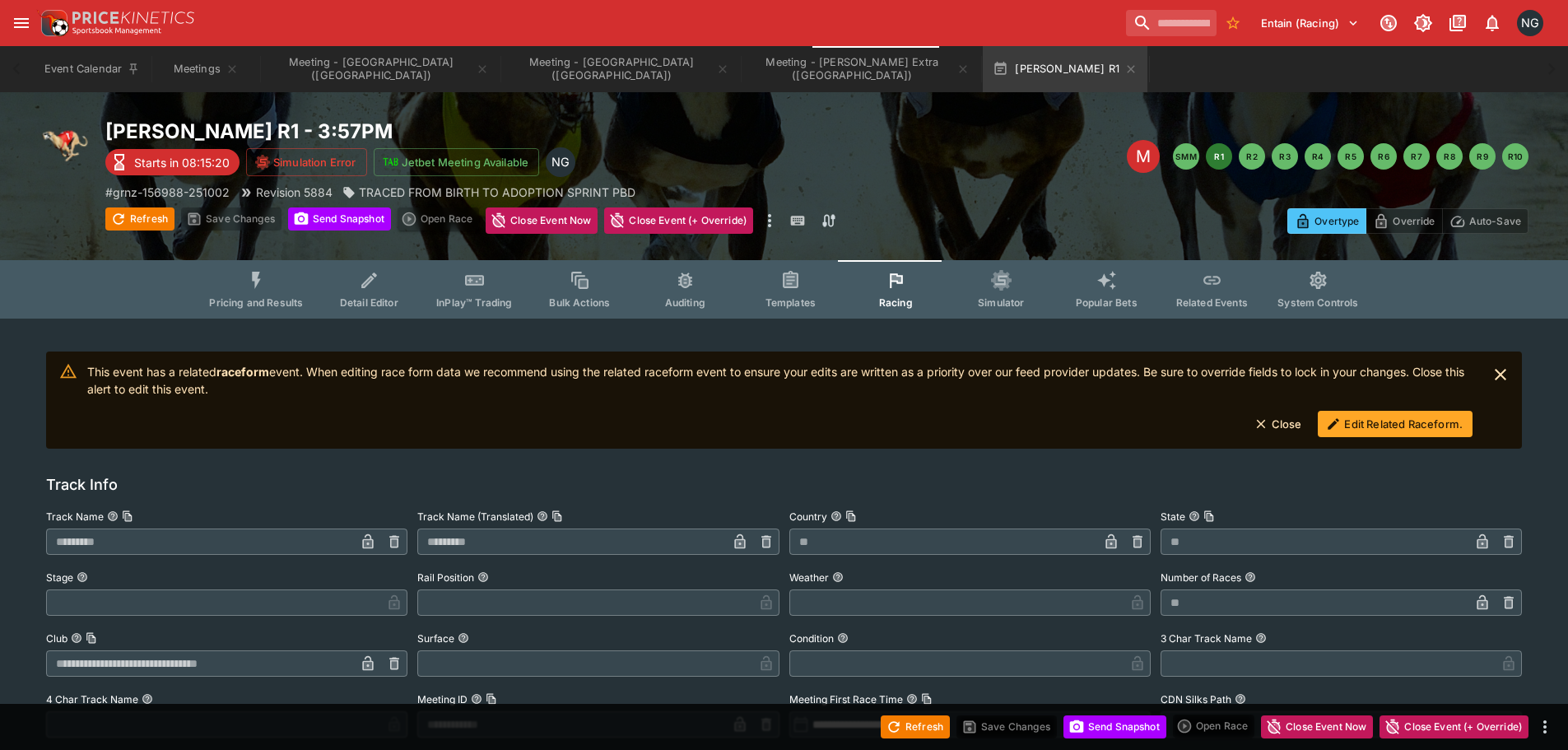
click at [1391, 419] on button "Edit Related Raceform." at bounding box center [1396, 423] width 155 height 26
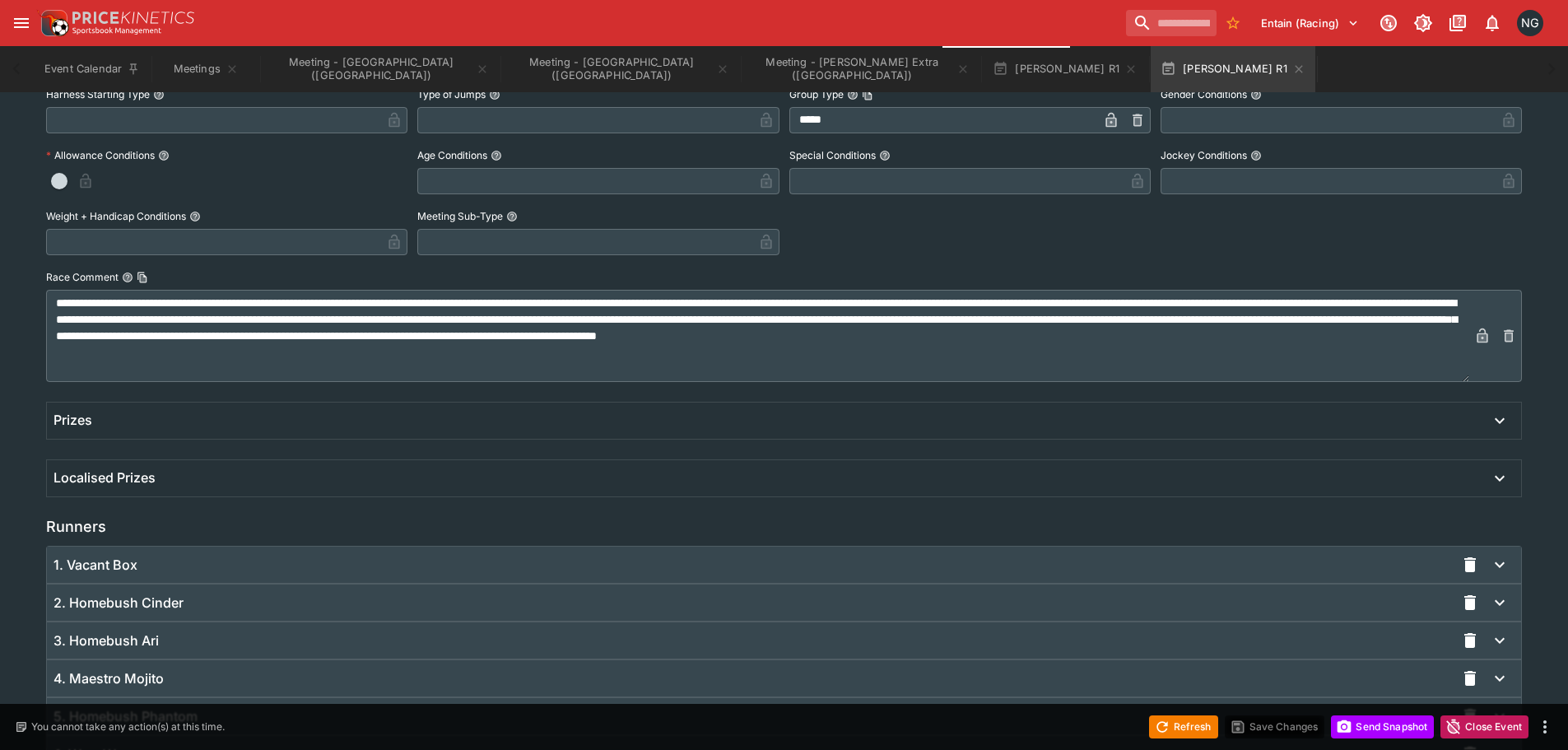
scroll to position [1024, 0]
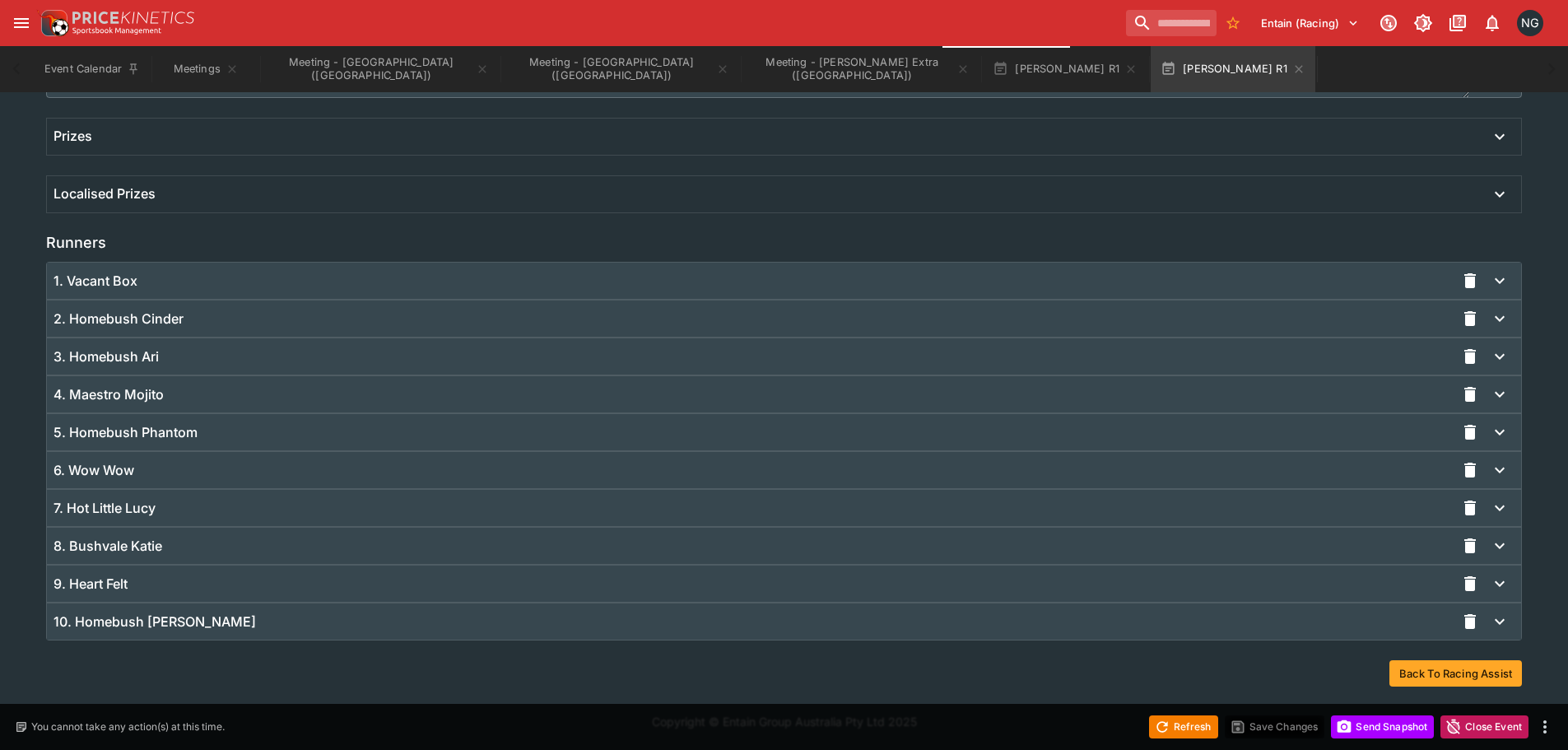
click at [213, 578] on div "9. Heart Felt" at bounding box center [754, 584] width 1402 height 17
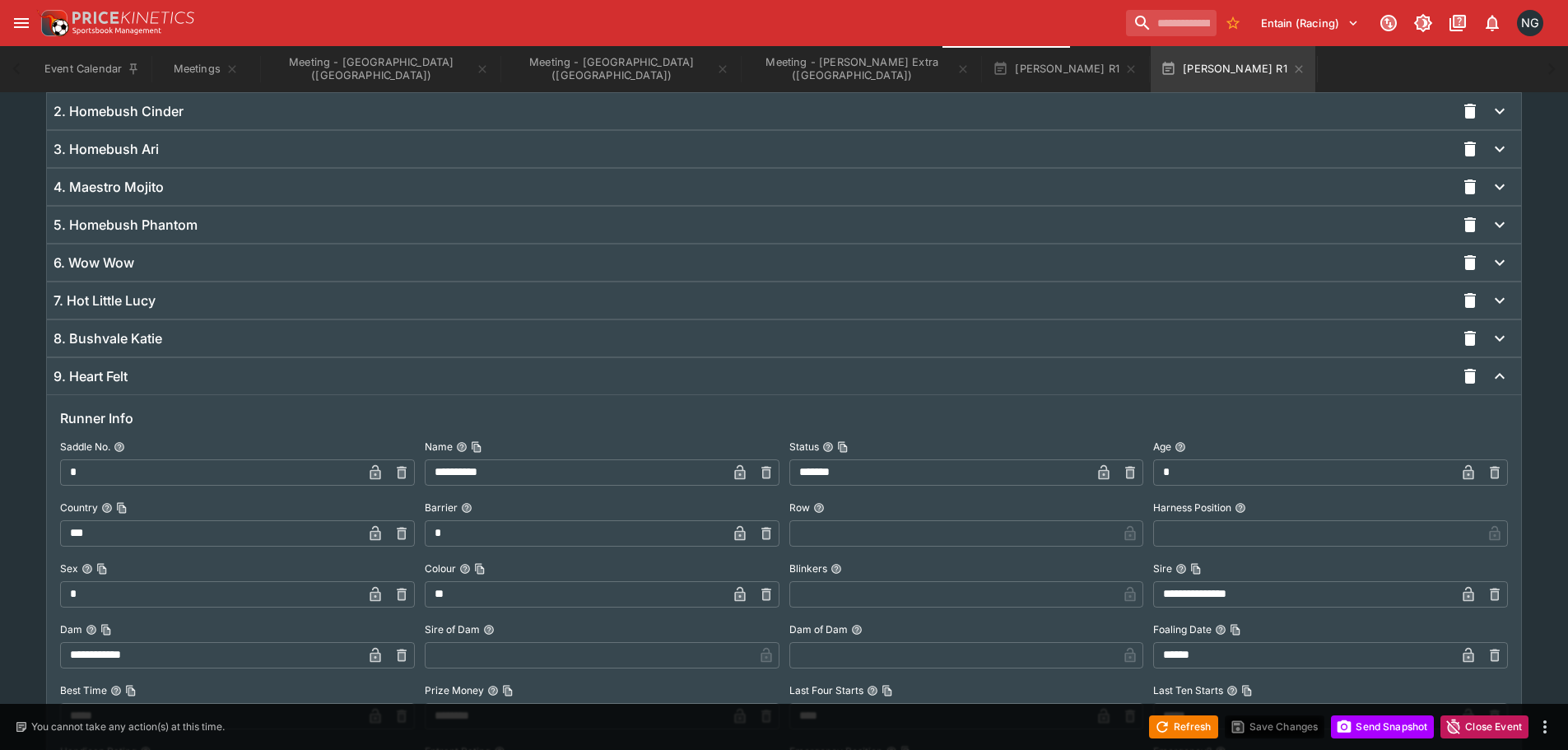
scroll to position [1354, 0]
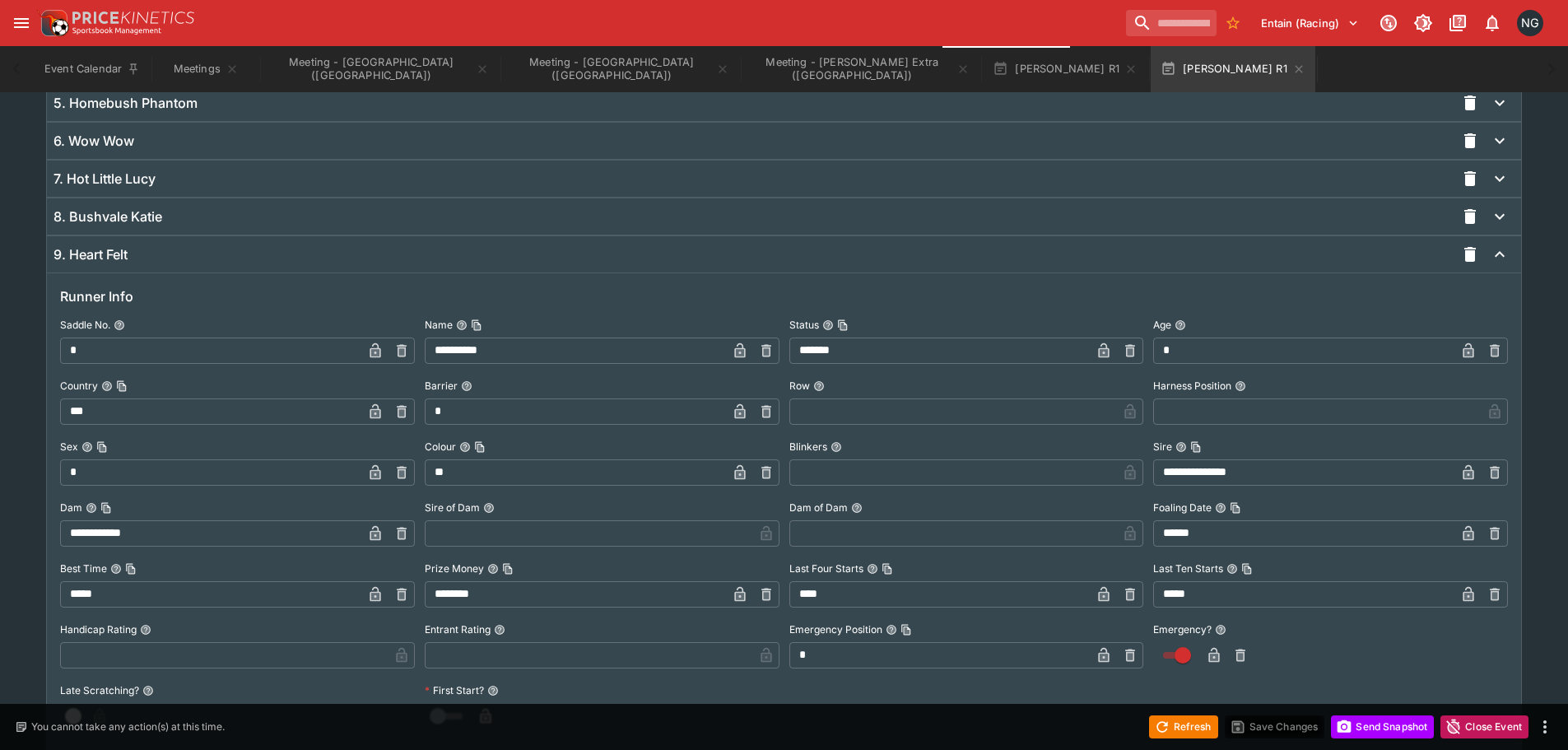
click at [476, 412] on input "*" at bounding box center [576, 411] width 302 height 26
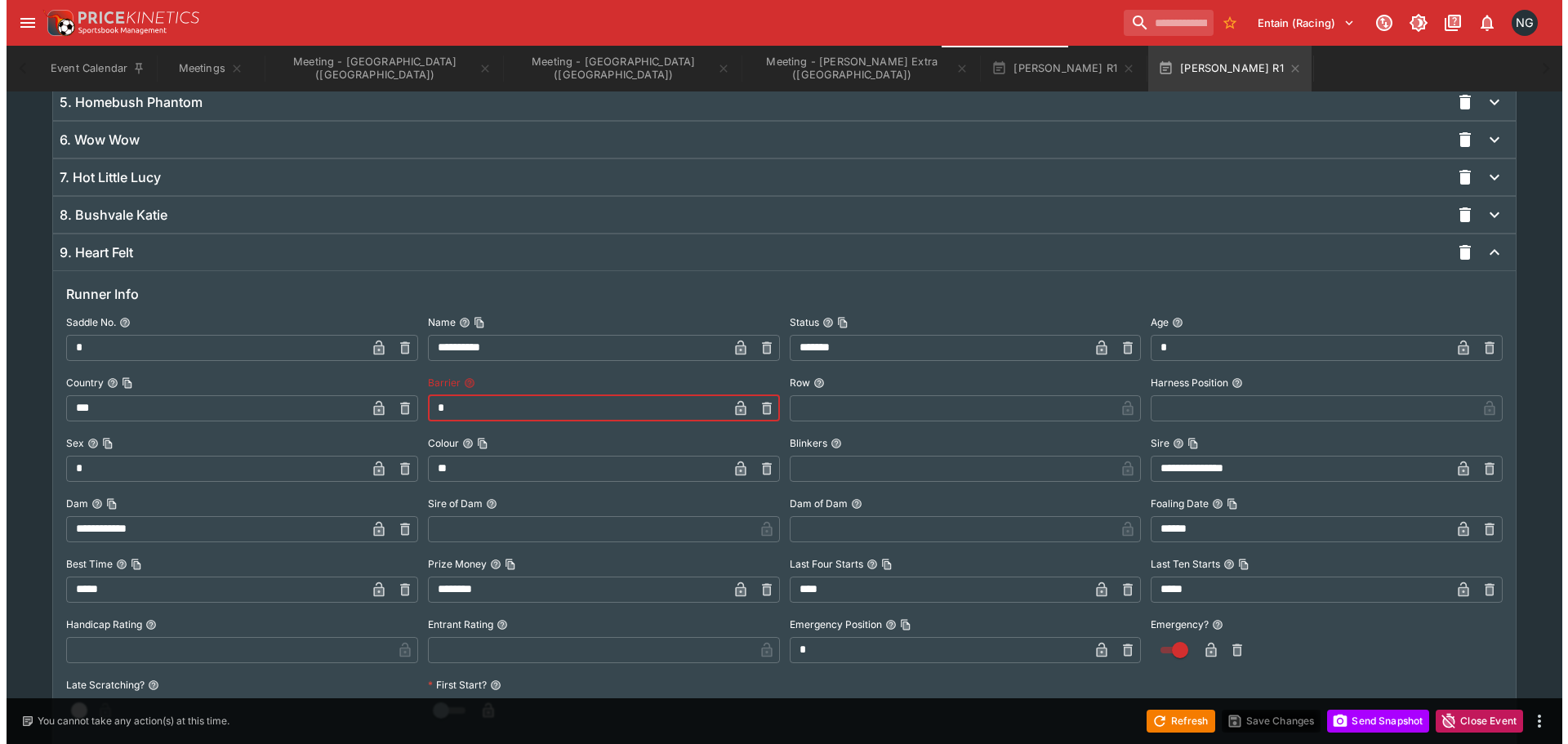
scroll to position [1346, 0]
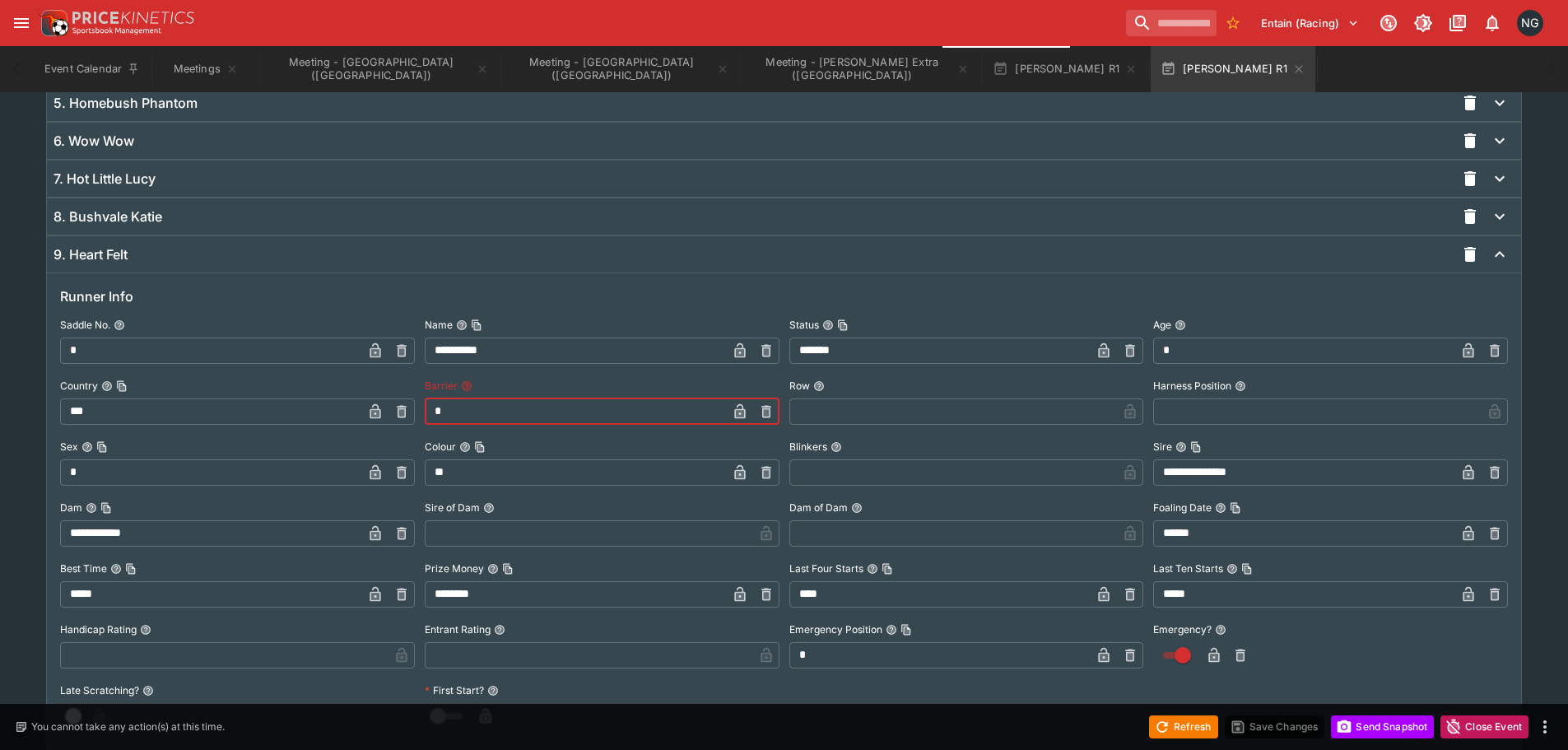
type input "*"
click at [741, 411] on icon "button" at bounding box center [740, 414] width 8 height 7
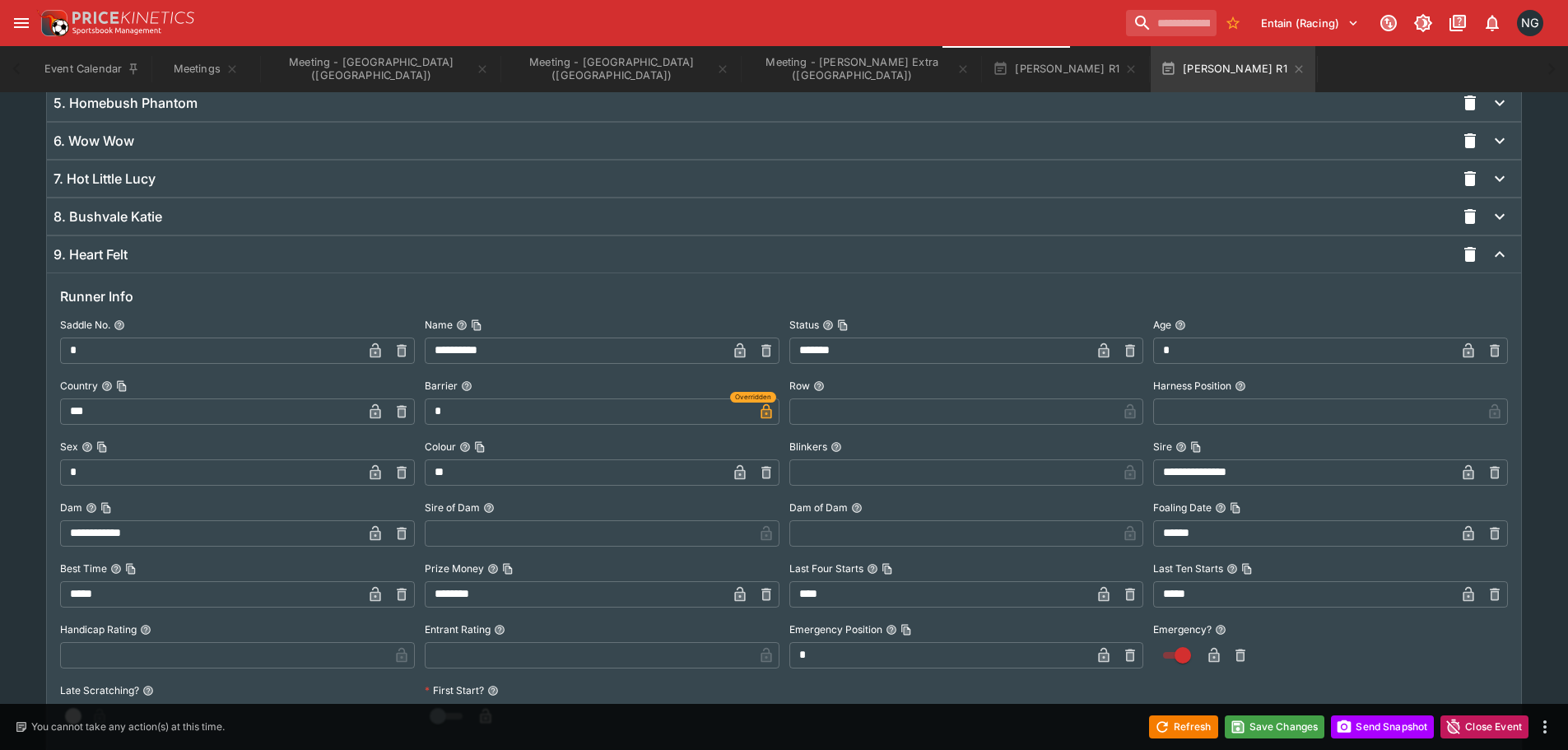
click at [1236, 664] on button "button" at bounding box center [1240, 655] width 26 height 26
click at [1257, 727] on button "Save Changes" at bounding box center [1274, 726] width 100 height 23
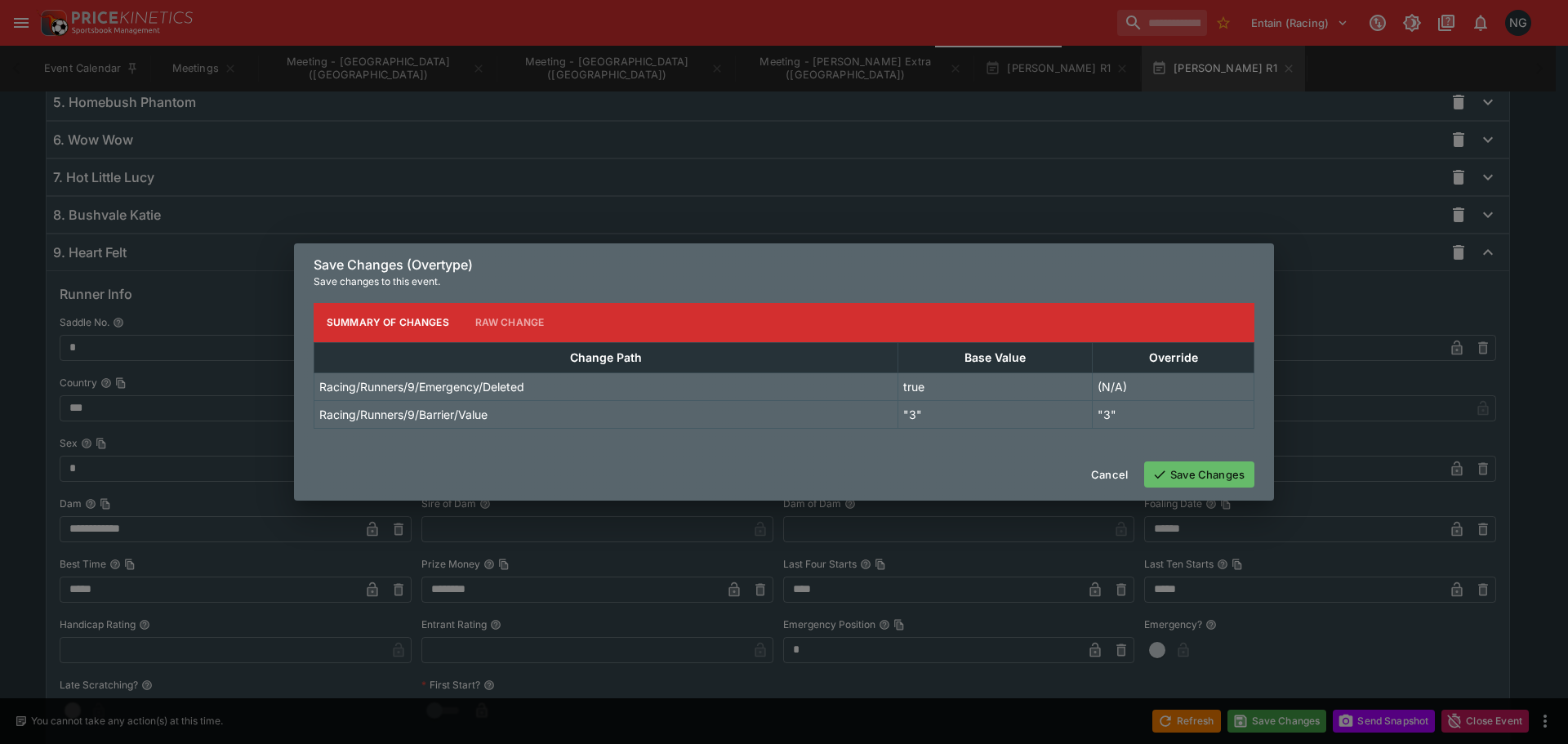
click at [1196, 490] on div "Cancel Save Changes" at bounding box center [784, 474] width 980 height 52
click at [1214, 467] on button "Save Changes" at bounding box center [1200, 474] width 111 height 26
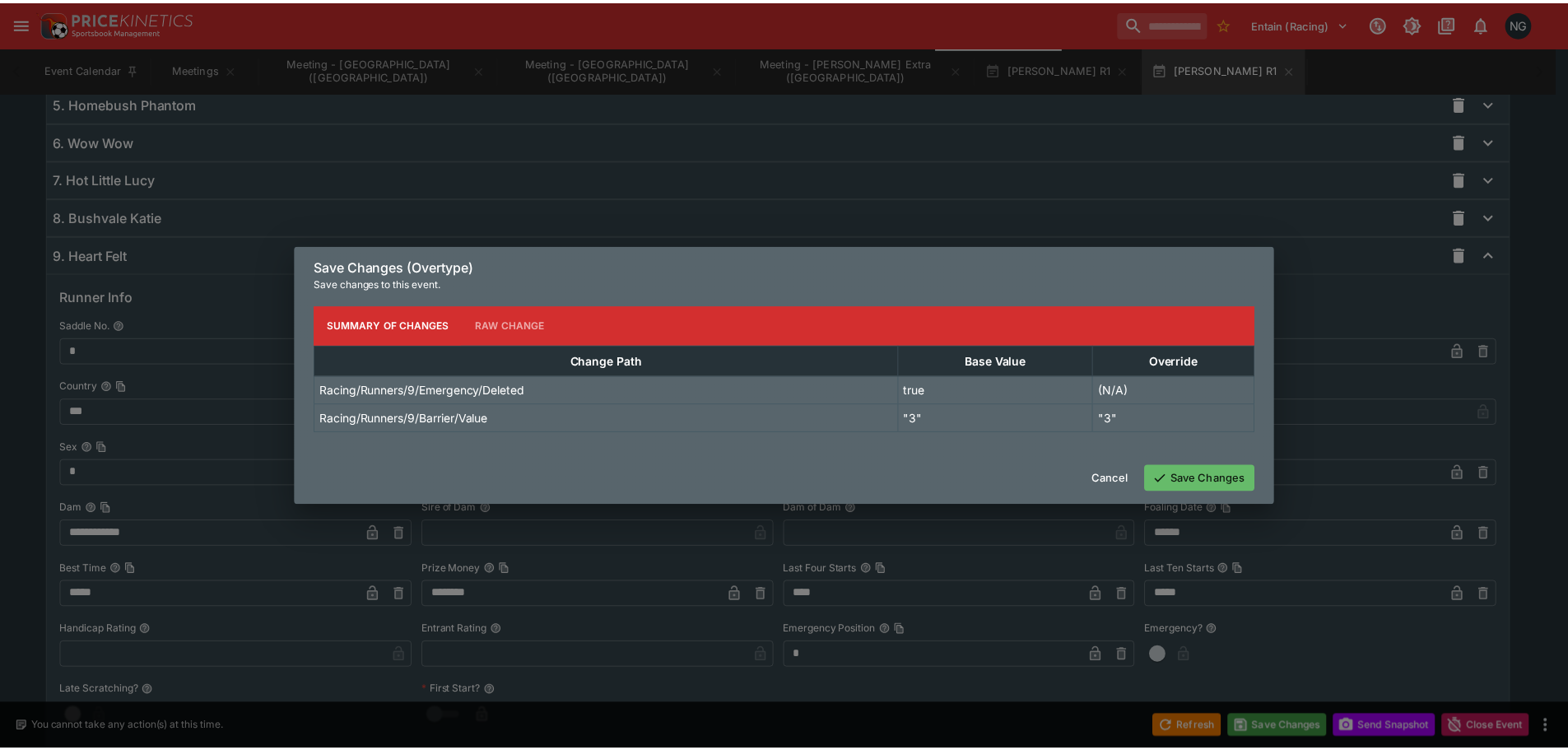
scroll to position [0, 0]
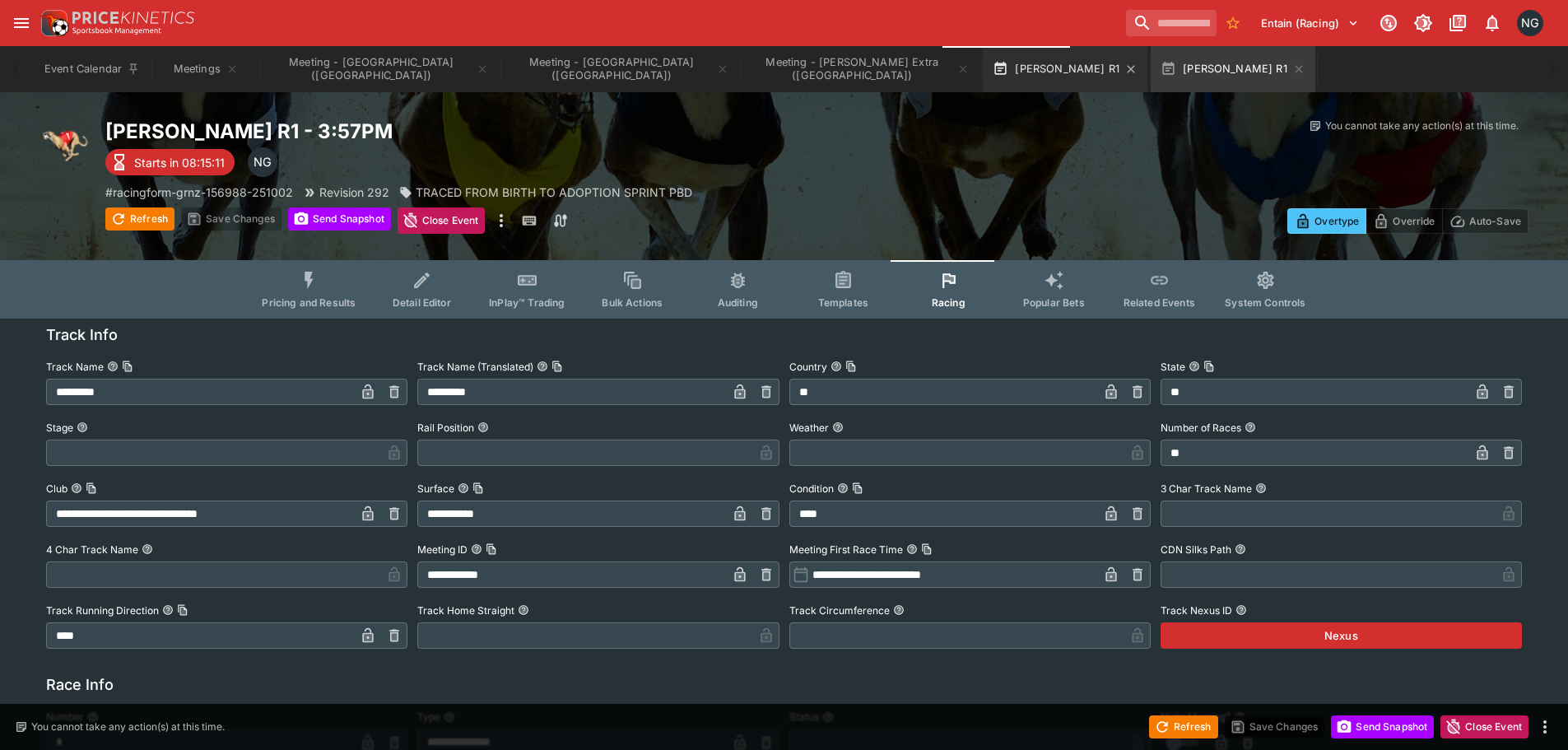
click at [983, 66] on button "[PERSON_NAME] R1" at bounding box center [1064, 69] width 165 height 46
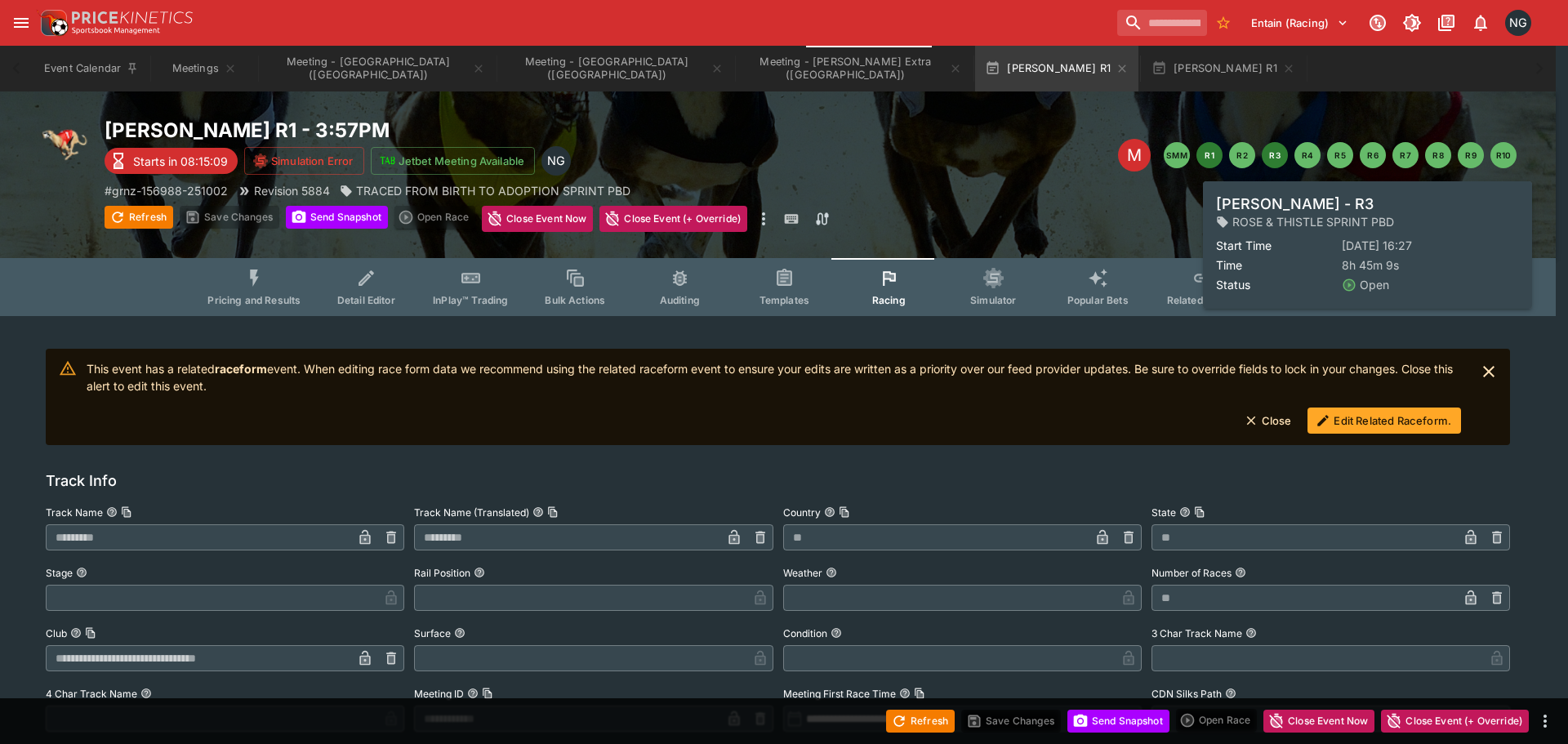
click at [1266, 149] on button "R3" at bounding box center [1275, 155] width 26 height 26
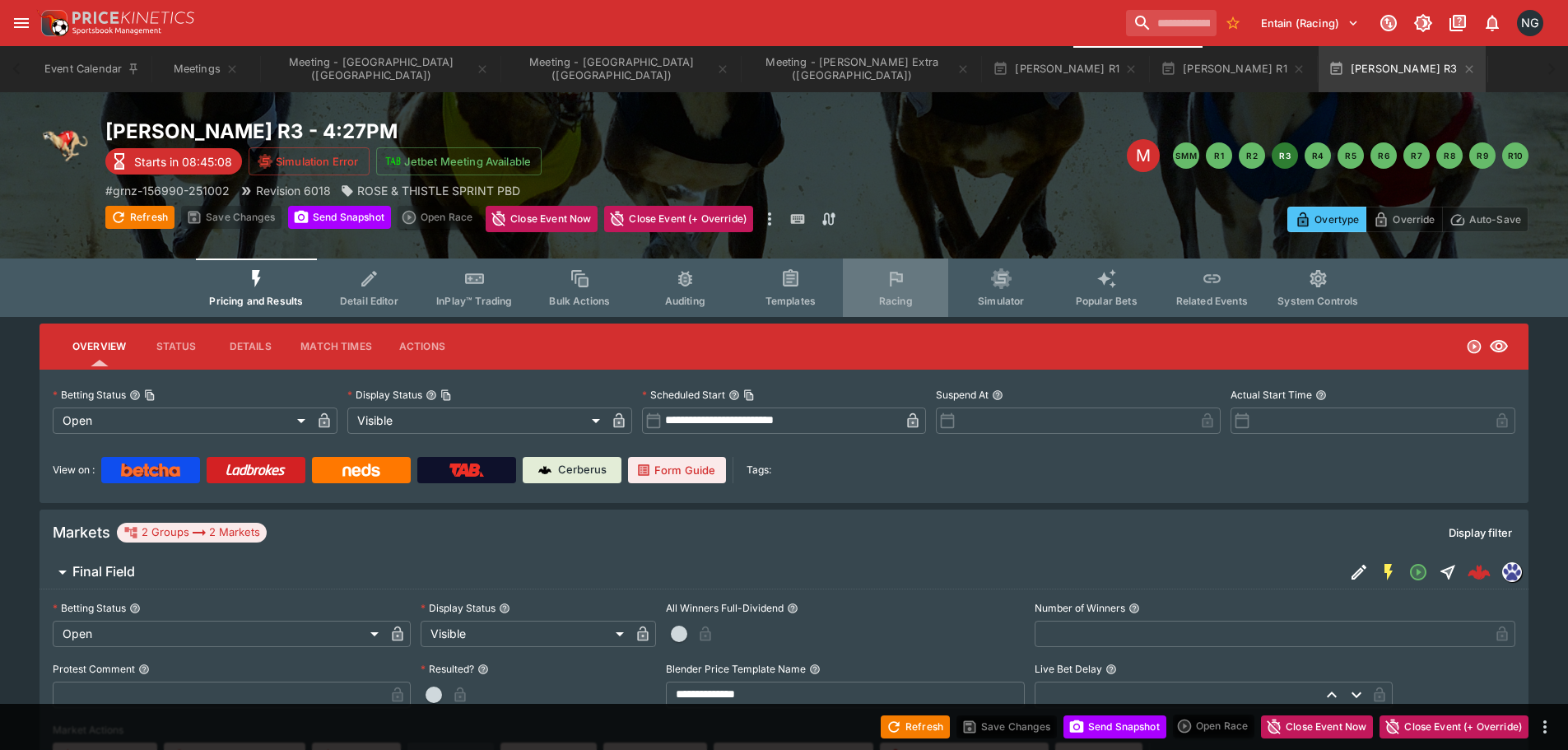
click at [902, 285] on icon "Event type filters" at bounding box center [896, 279] width 22 height 22
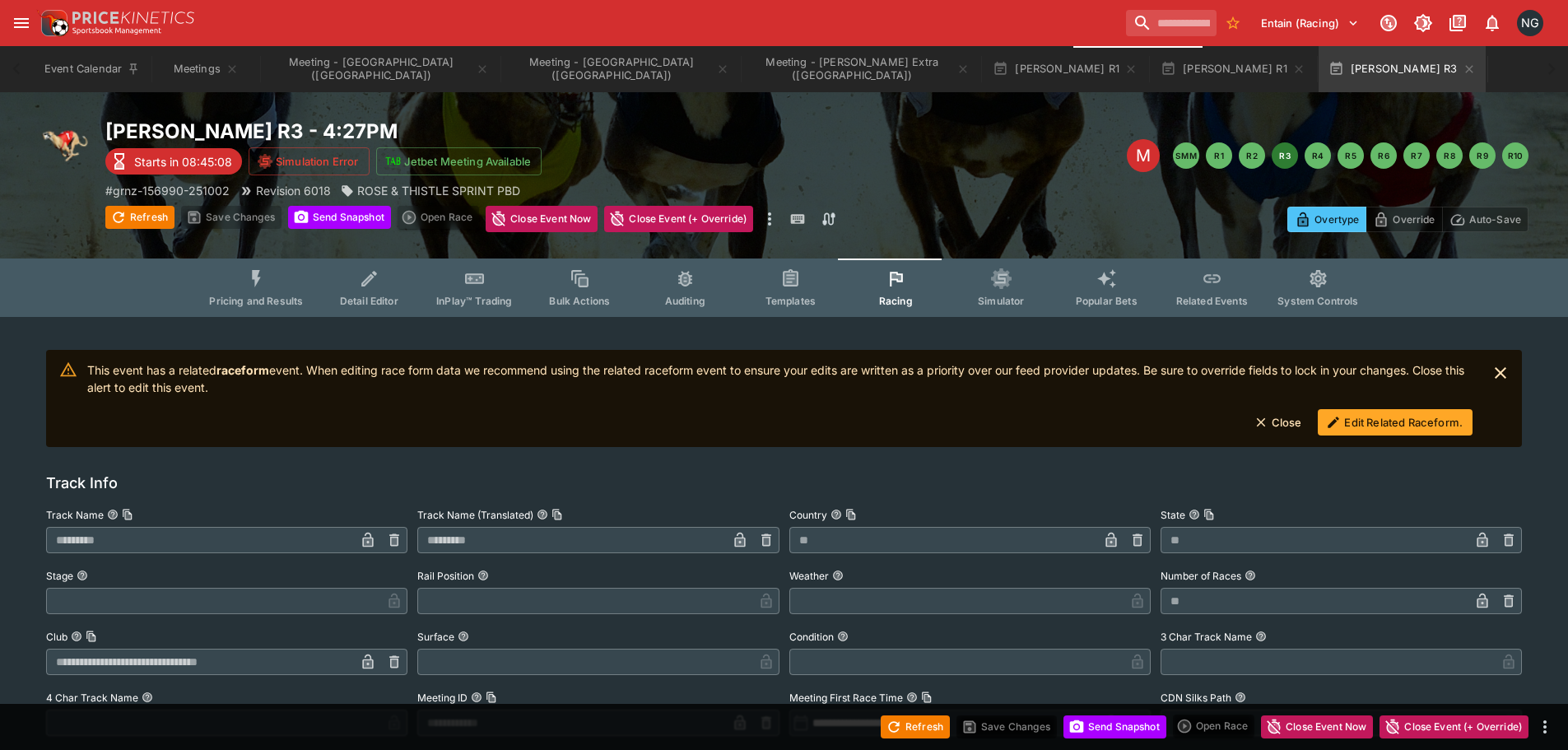
click at [1320, 416] on button "Edit Related Raceform." at bounding box center [1396, 422] width 155 height 26
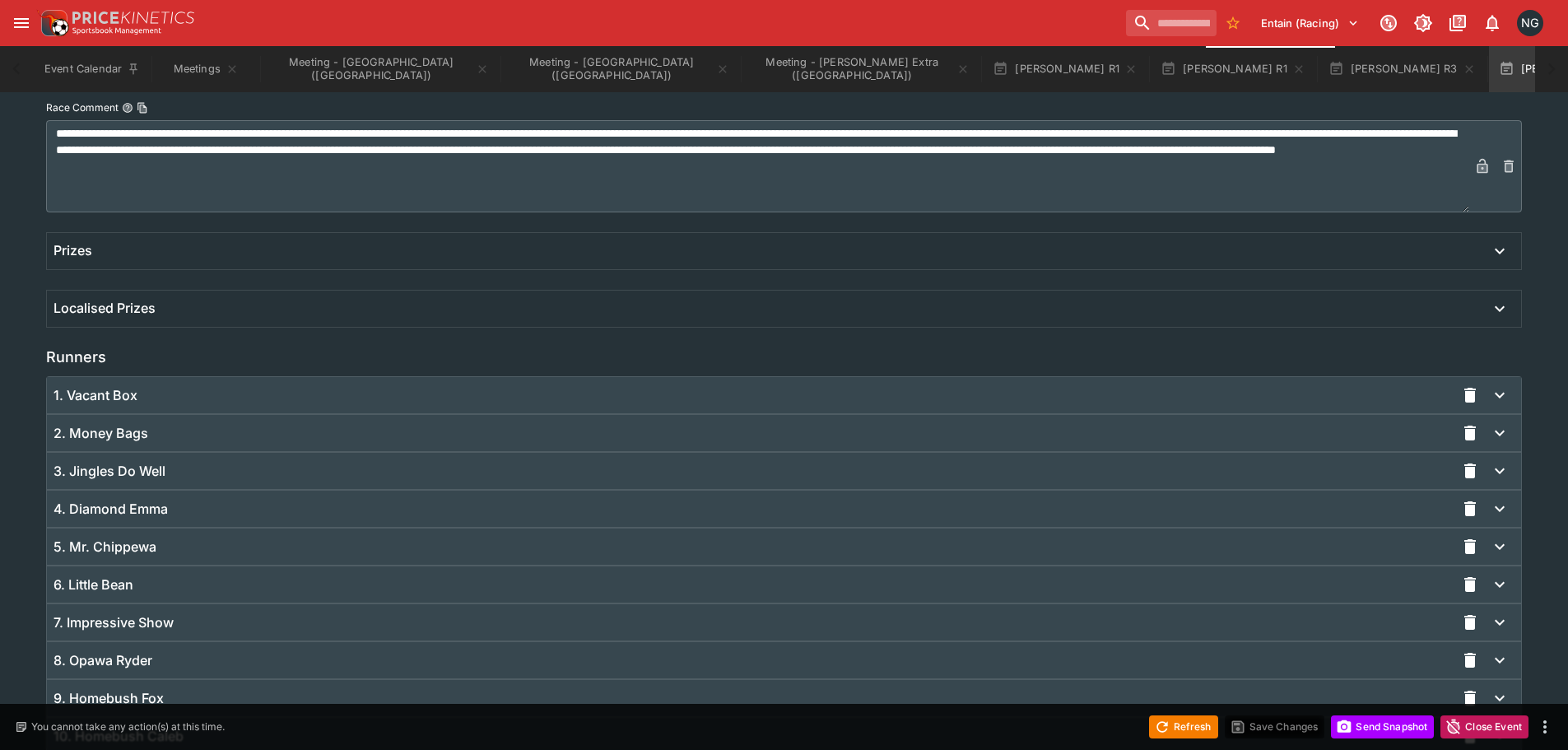
scroll to position [988, 0]
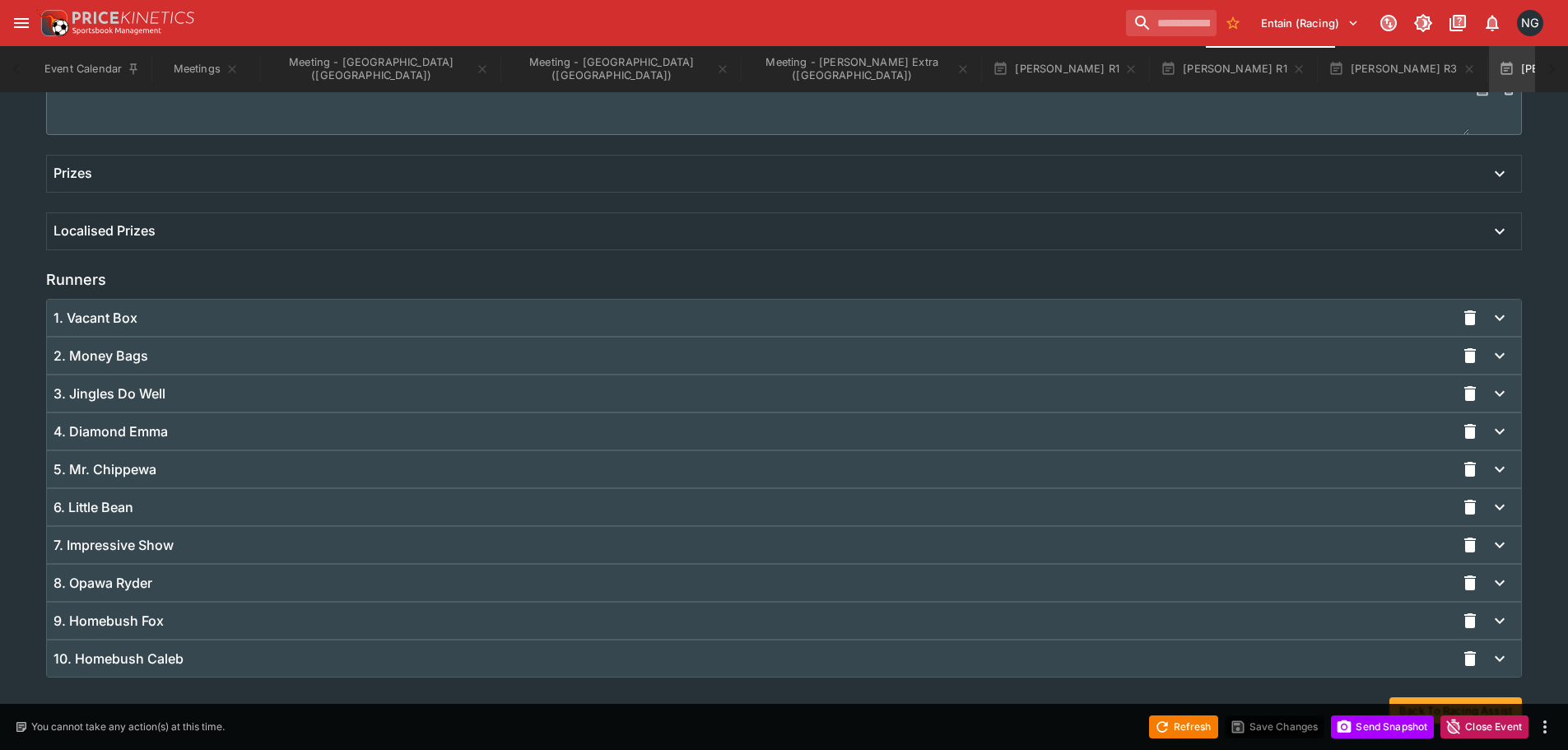
click at [311, 618] on div "9. Homebush Fox" at bounding box center [754, 621] width 1402 height 17
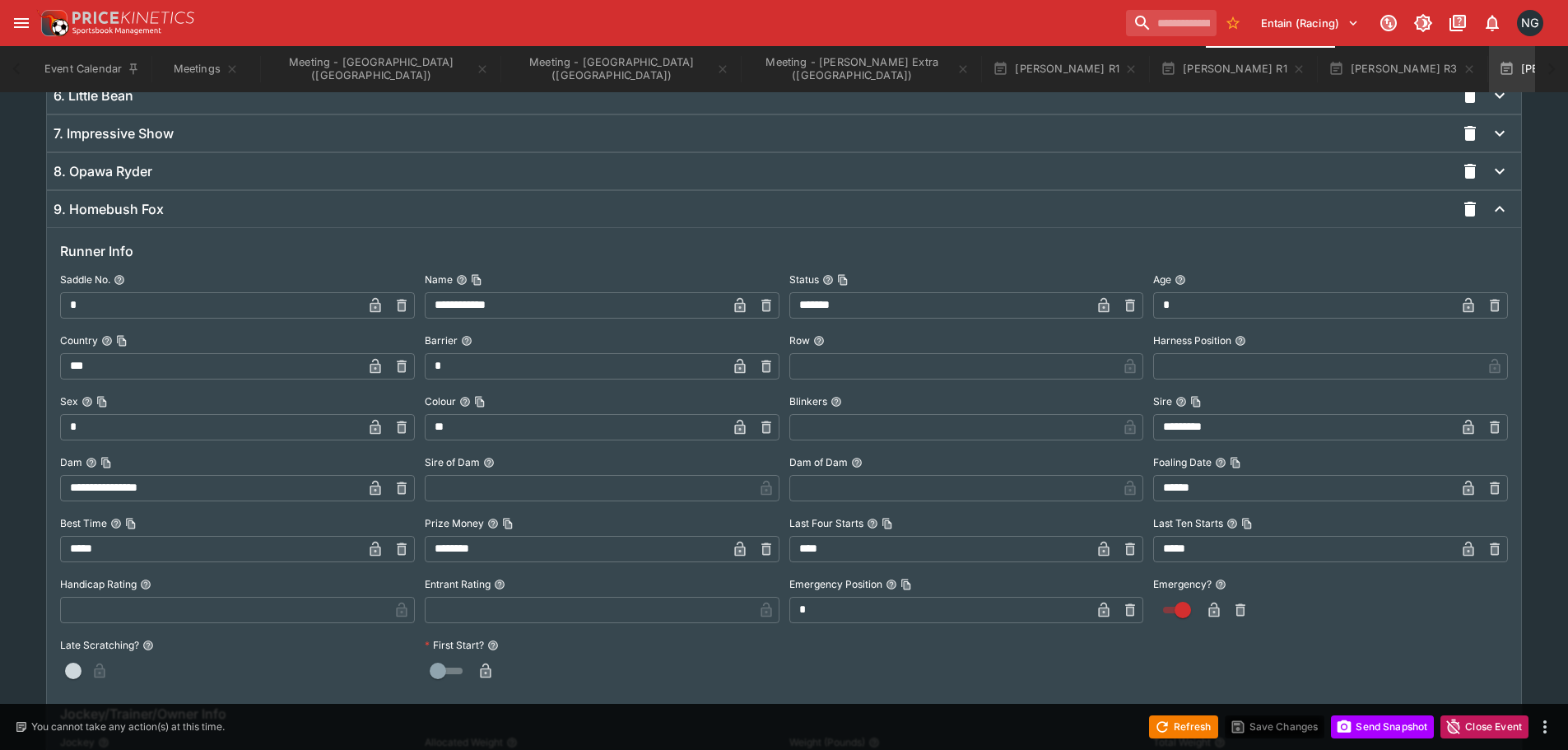
scroll to position [1156, 0]
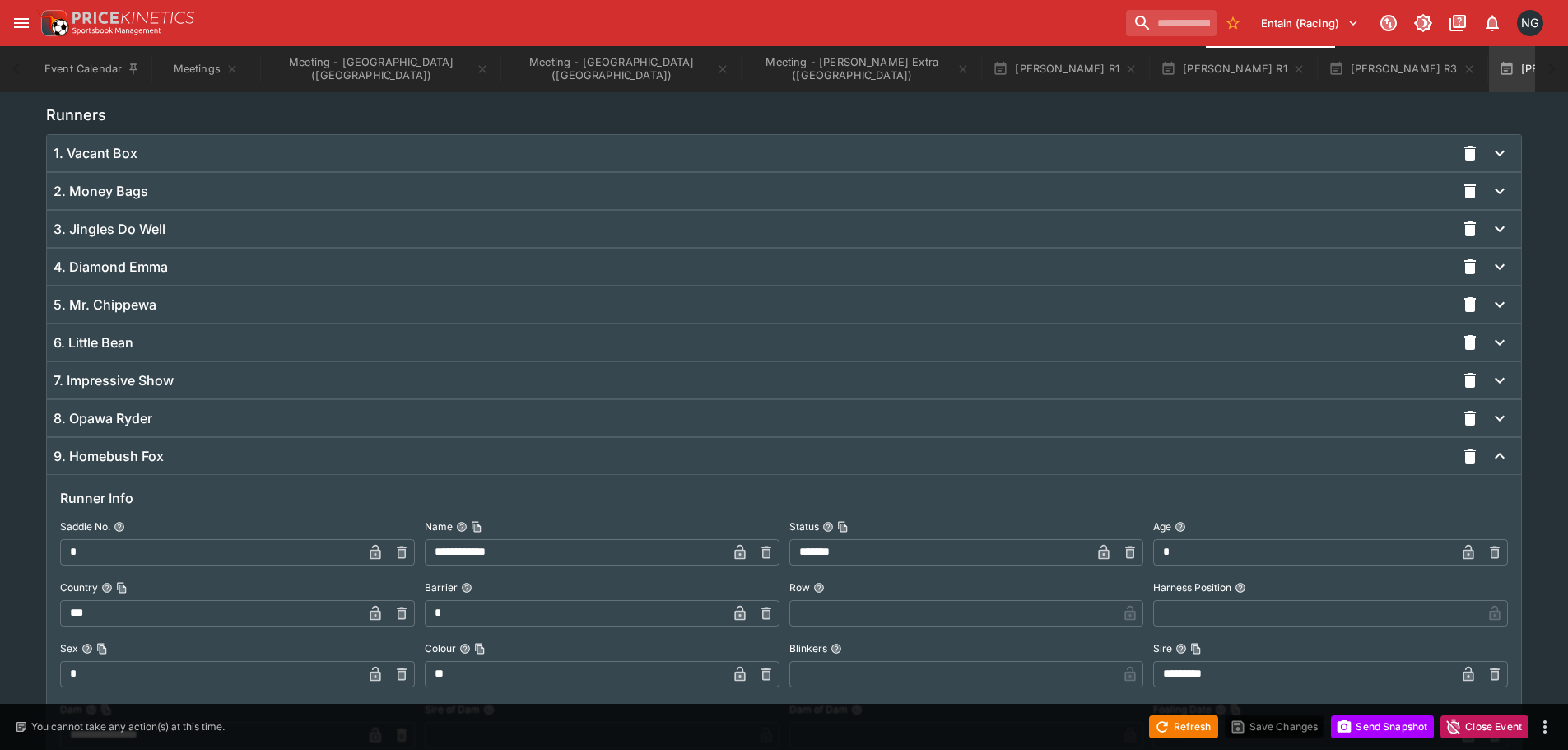
click at [461, 597] on label "Barrier" at bounding box center [602, 587] width 355 height 24
click at [461, 593] on button "Barrier" at bounding box center [466, 587] width 11 height 11
click at [473, 608] on input "*" at bounding box center [576, 613] width 302 height 26
type input "*"
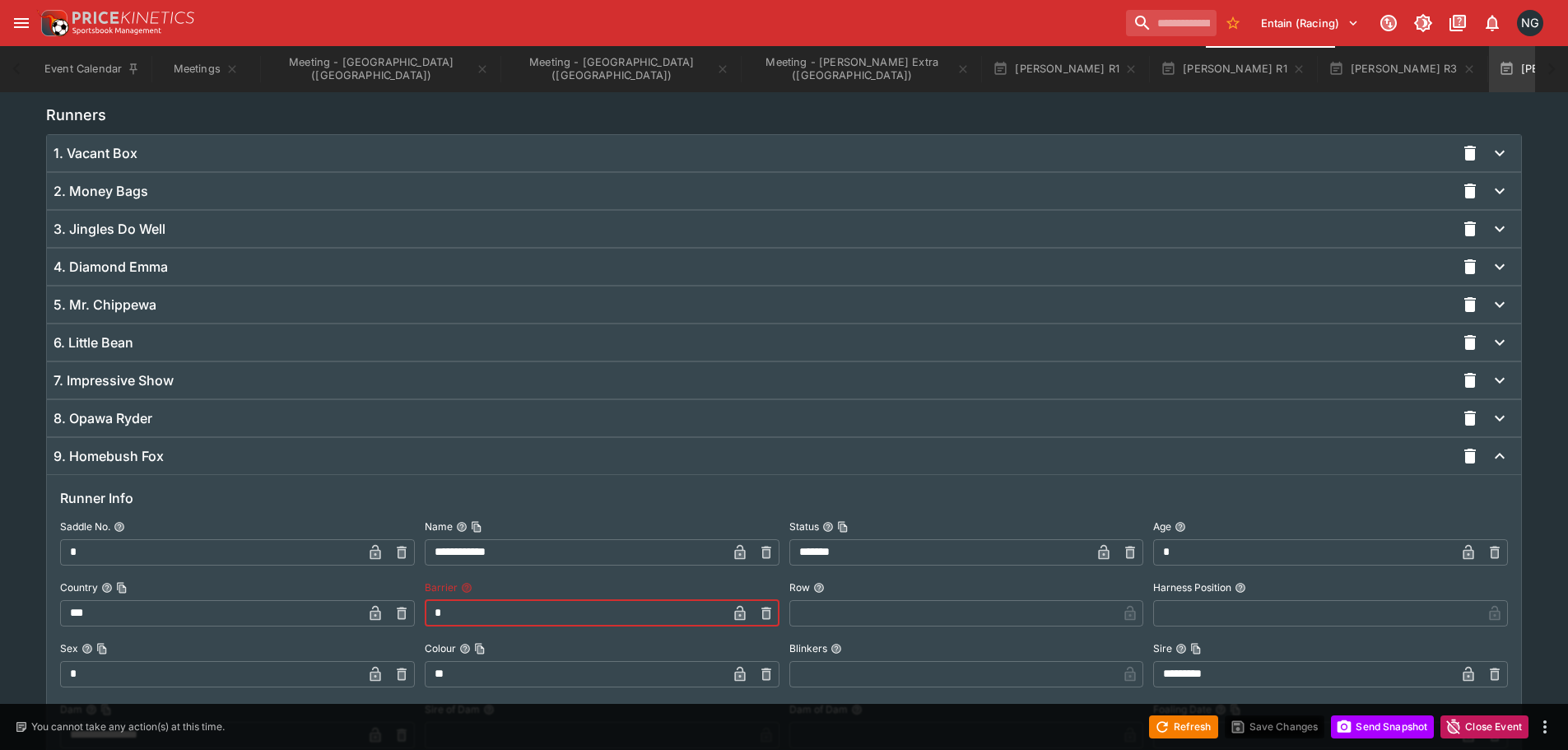
click at [740, 619] on icon "button" at bounding box center [740, 612] width 10 height 15
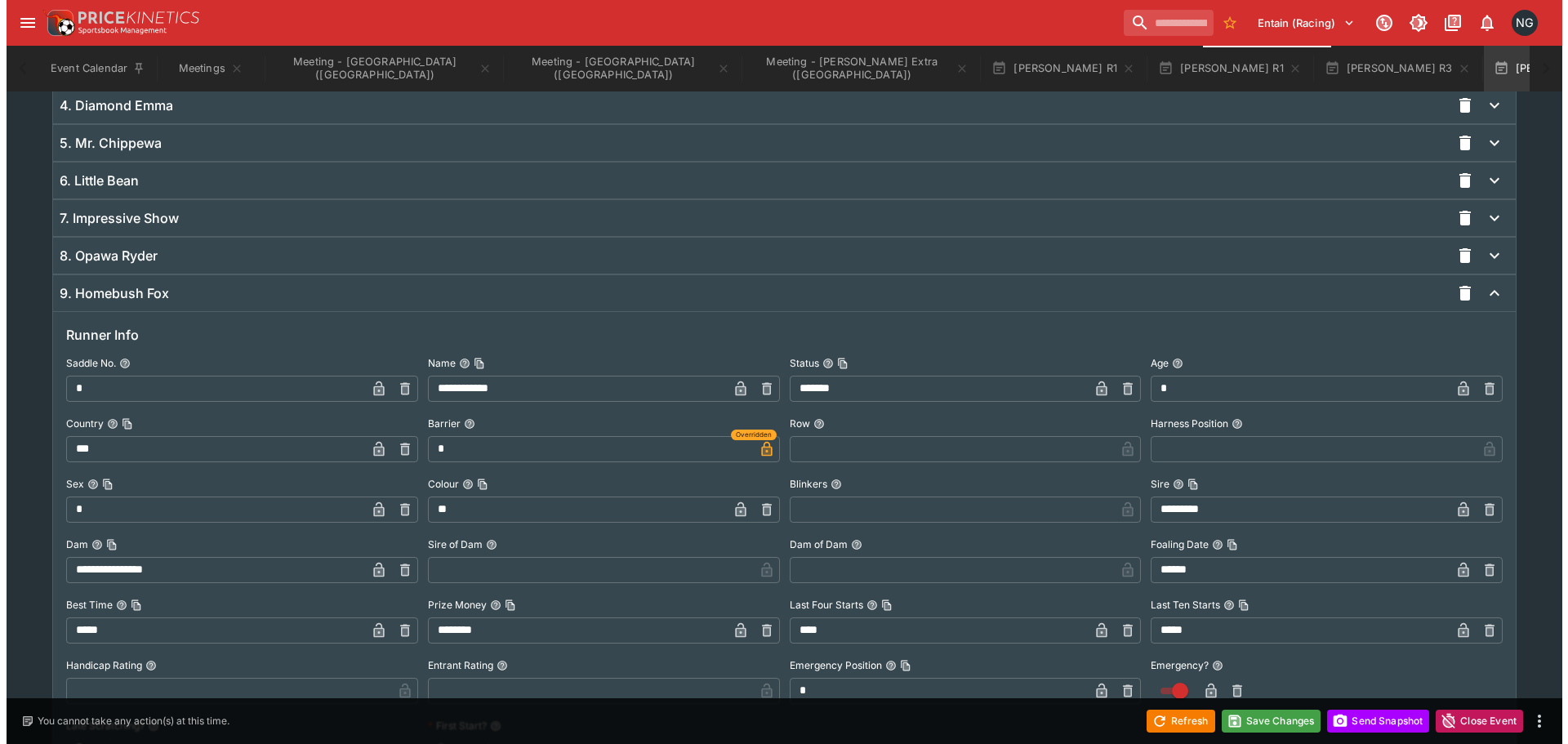
scroll to position [1391, 0]
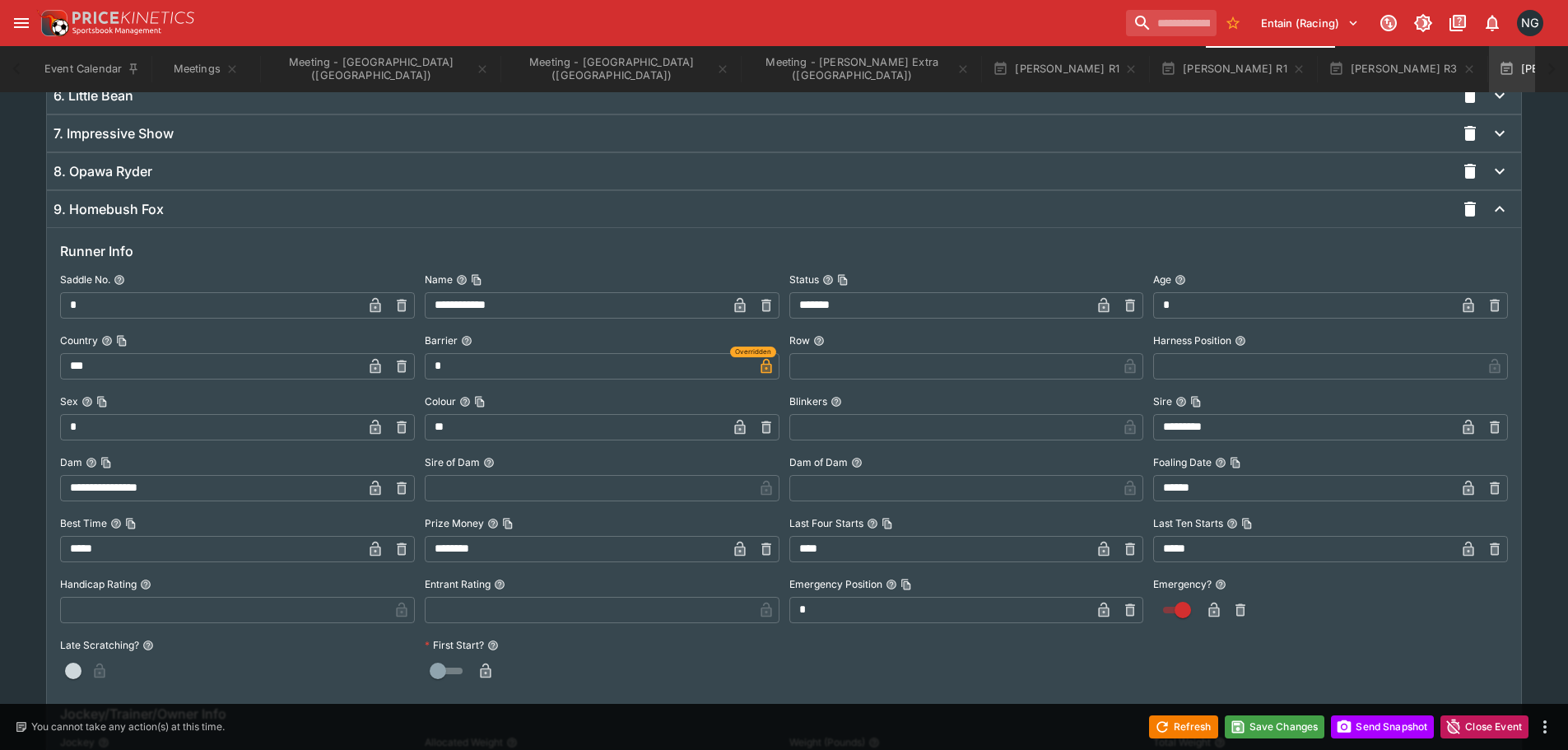
click at [1241, 615] on icon "button" at bounding box center [1240, 610] width 10 height 12
click at [1258, 723] on button "Save Changes" at bounding box center [1274, 726] width 100 height 23
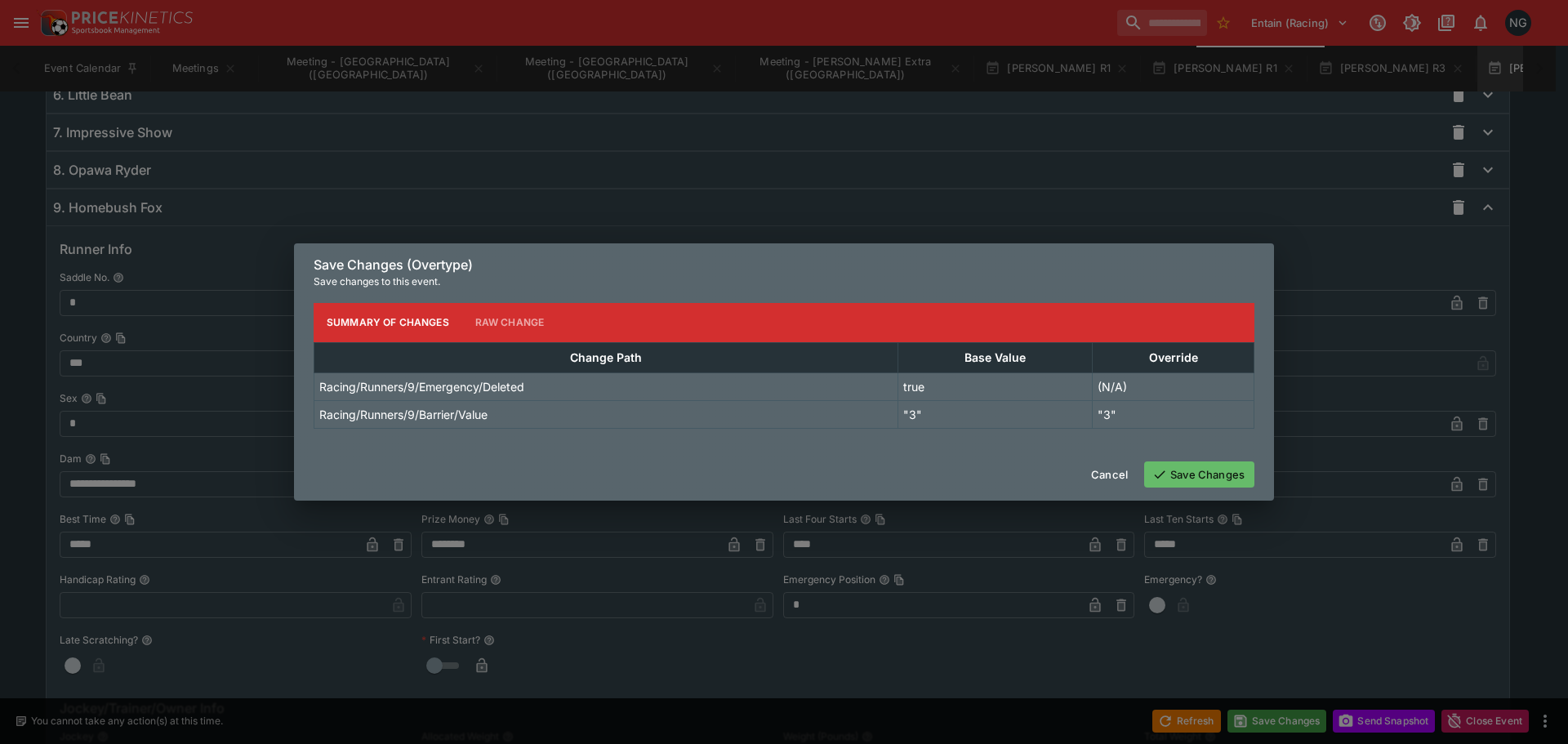
click at [1208, 482] on button "Save Changes" at bounding box center [1200, 474] width 111 height 26
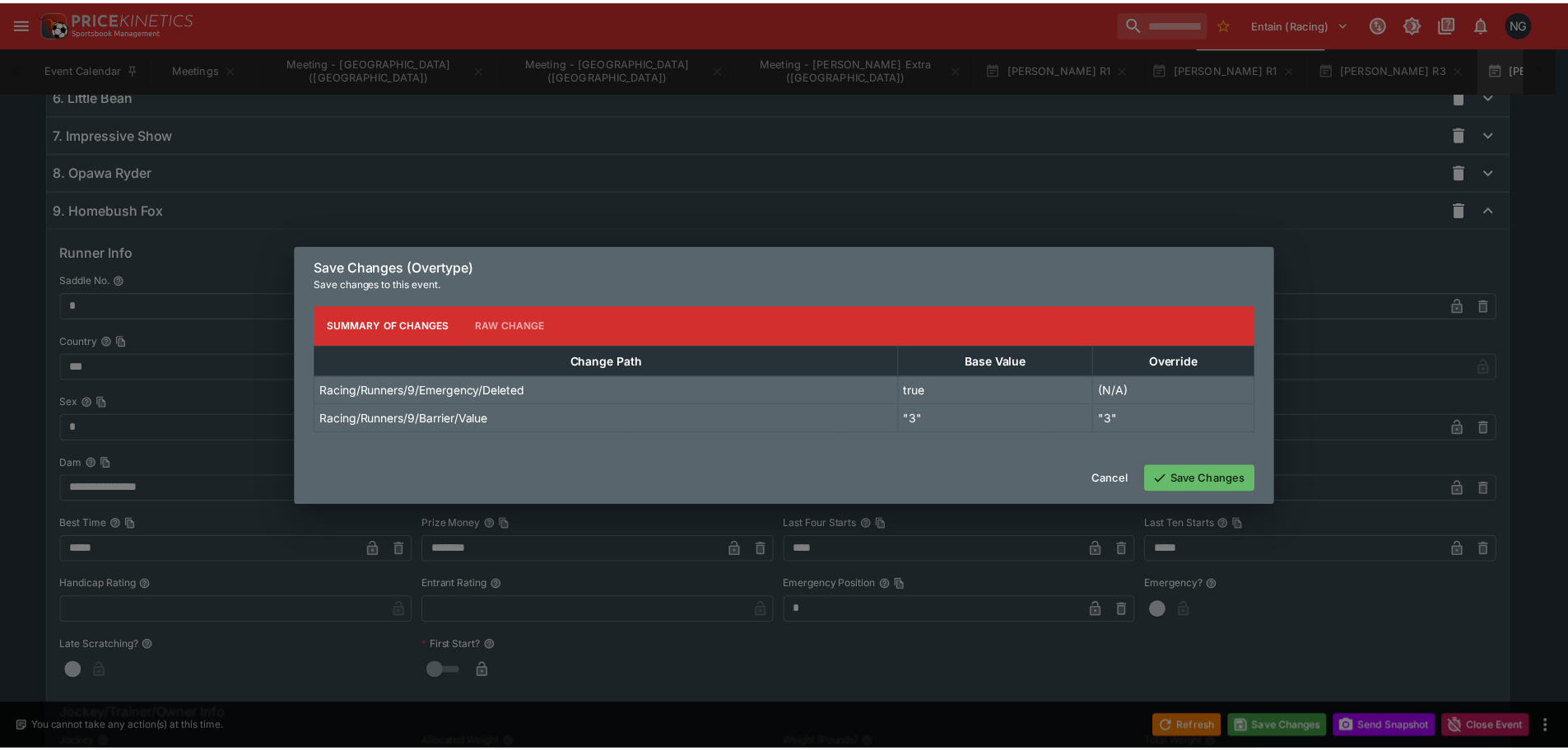
scroll to position [0, 0]
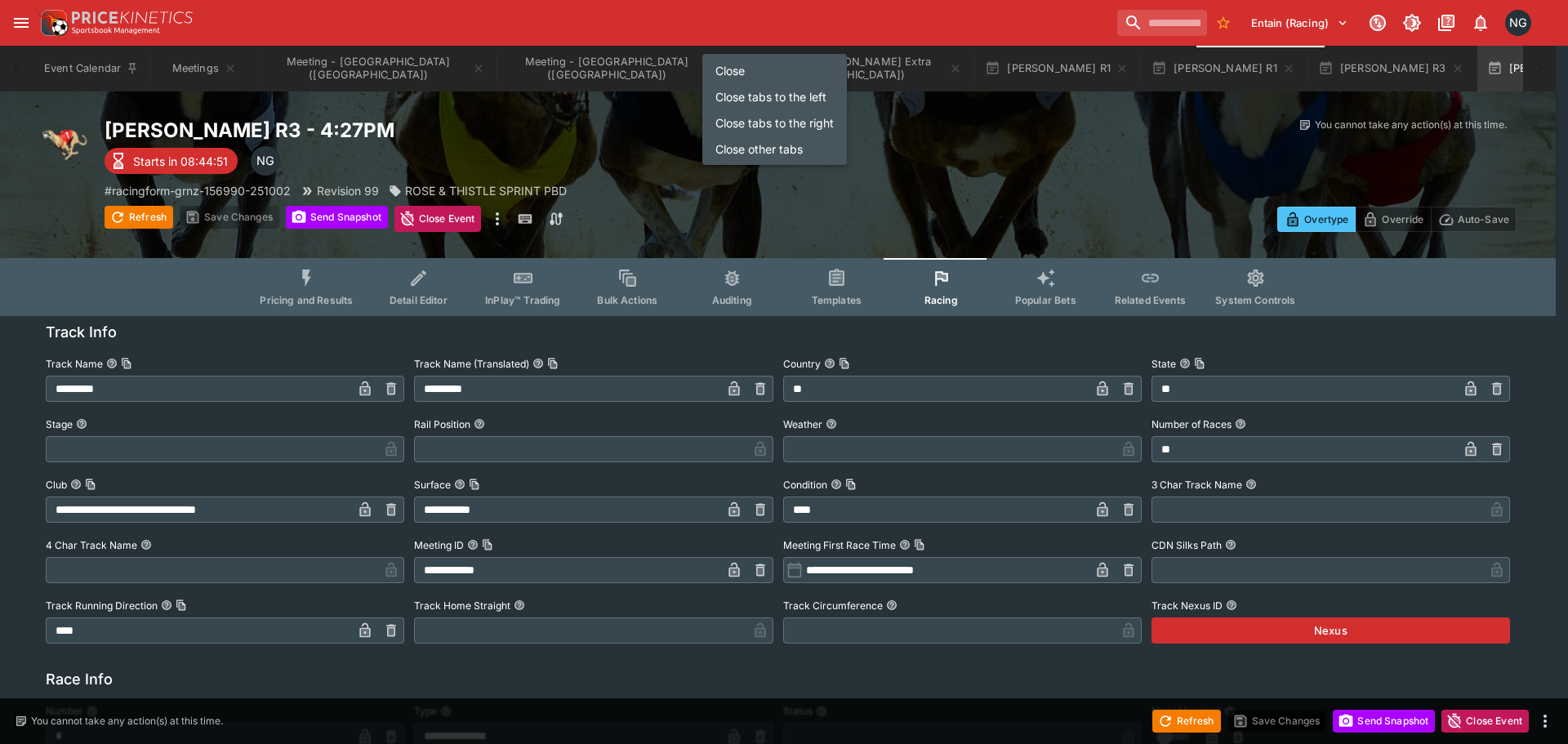
click at [800, 124] on li "Close tabs to the right" at bounding box center [774, 123] width 144 height 26
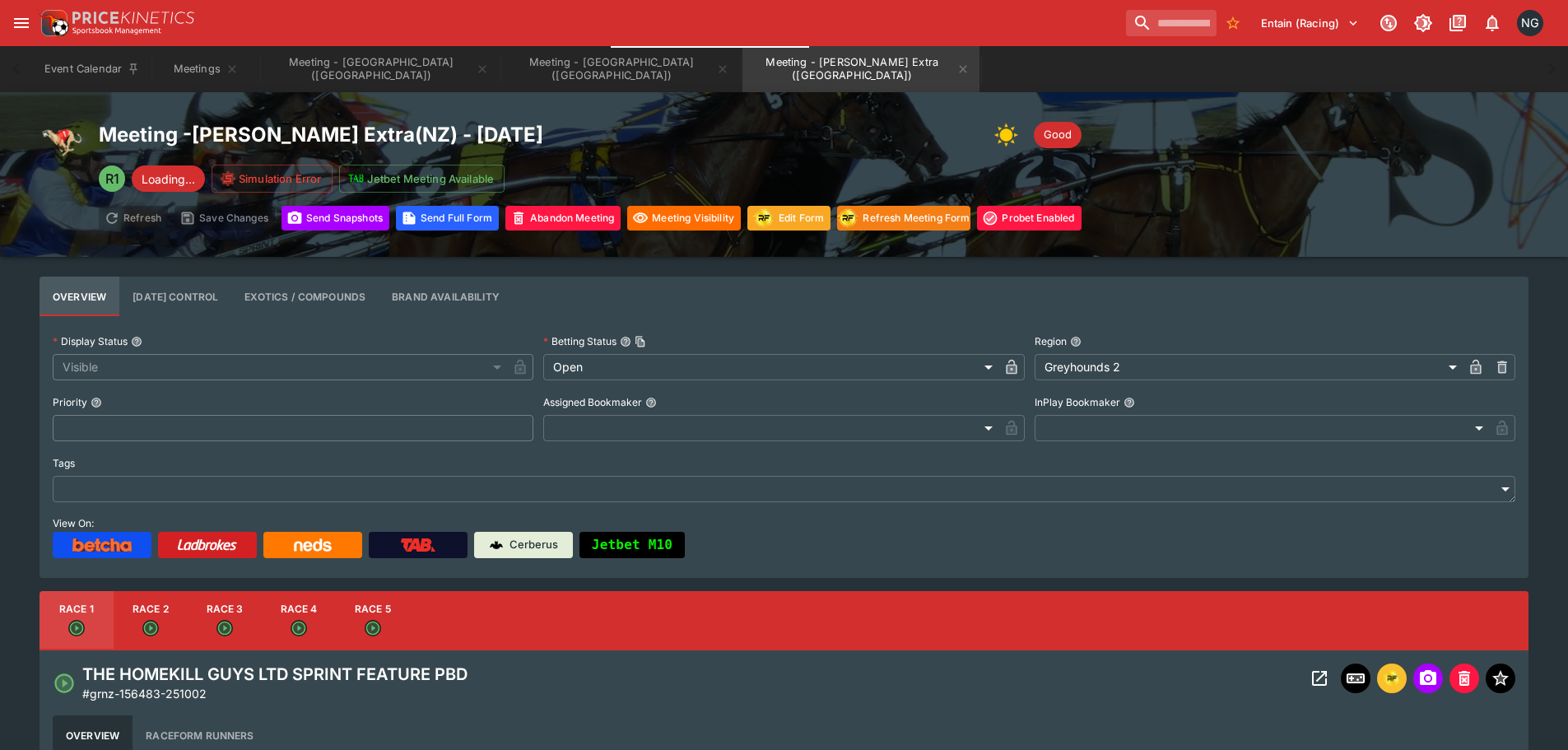
click at [742, 17] on div "Entain (Racing) 1 NG" at bounding box center [793, 24] width 1512 height 37
click at [208, 67] on button "Meetings" at bounding box center [206, 69] width 105 height 46
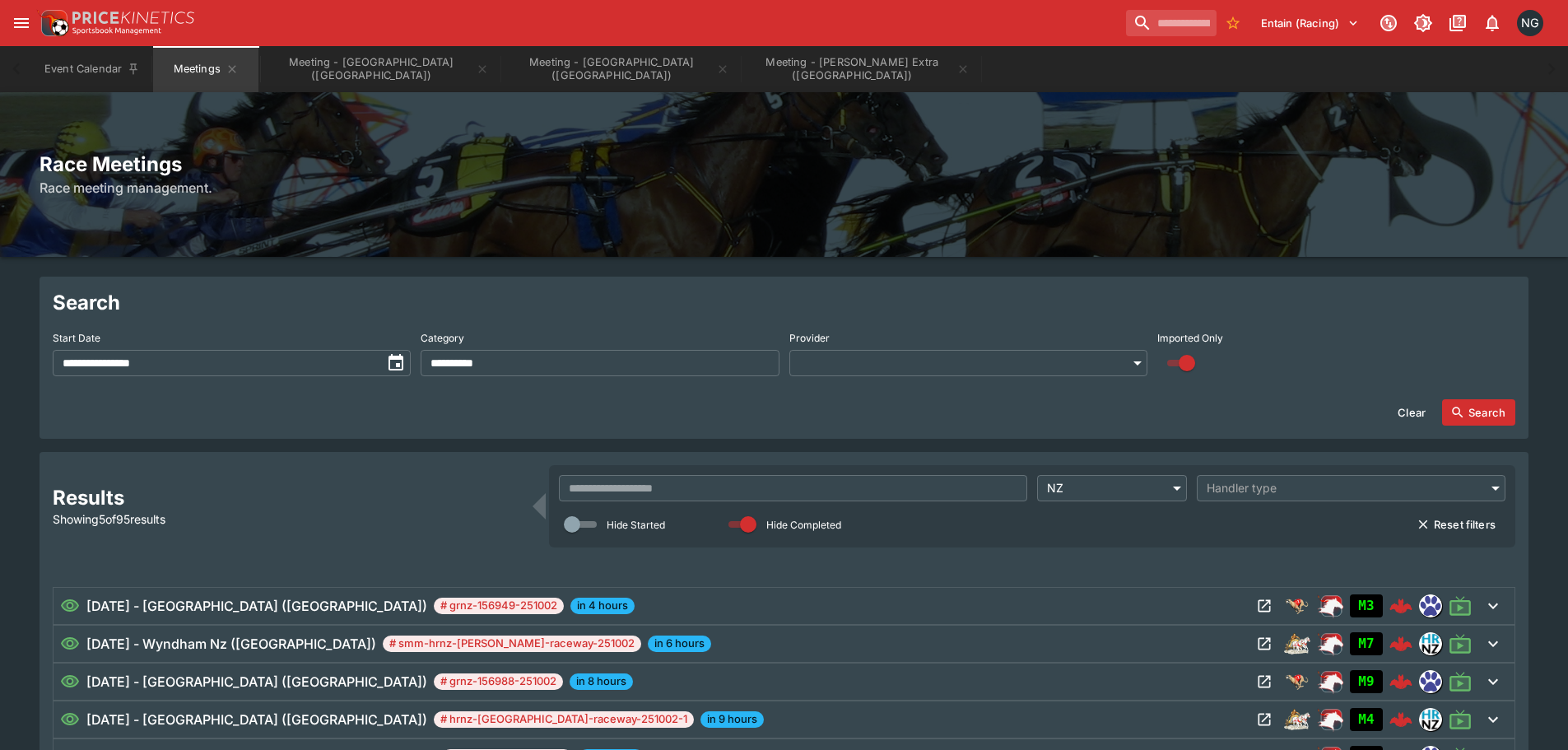
click at [887, 129] on div "Race Meetings Race meeting management." at bounding box center [784, 174] width 1568 height 165
click at [354, 55] on button "Meeting - [GEOGRAPHIC_DATA] ([GEOGRAPHIC_DATA])" at bounding box center [380, 69] width 237 height 46
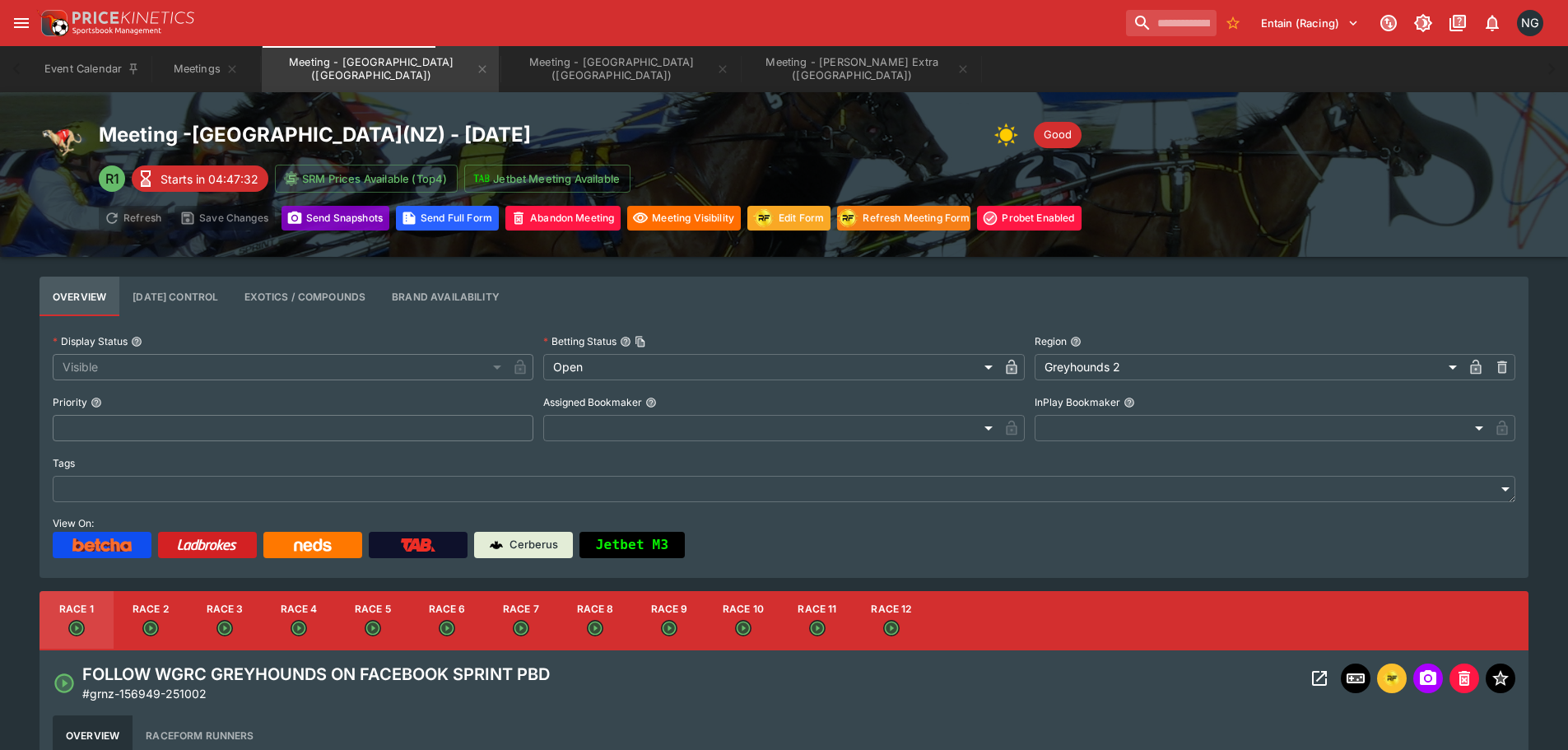
click at [335, 226] on button "Send Snapshot s" at bounding box center [335, 218] width 108 height 24
click at [502, 72] on button "Meeting - [GEOGRAPHIC_DATA] ([GEOGRAPHIC_DATA])" at bounding box center [620, 69] width 237 height 46
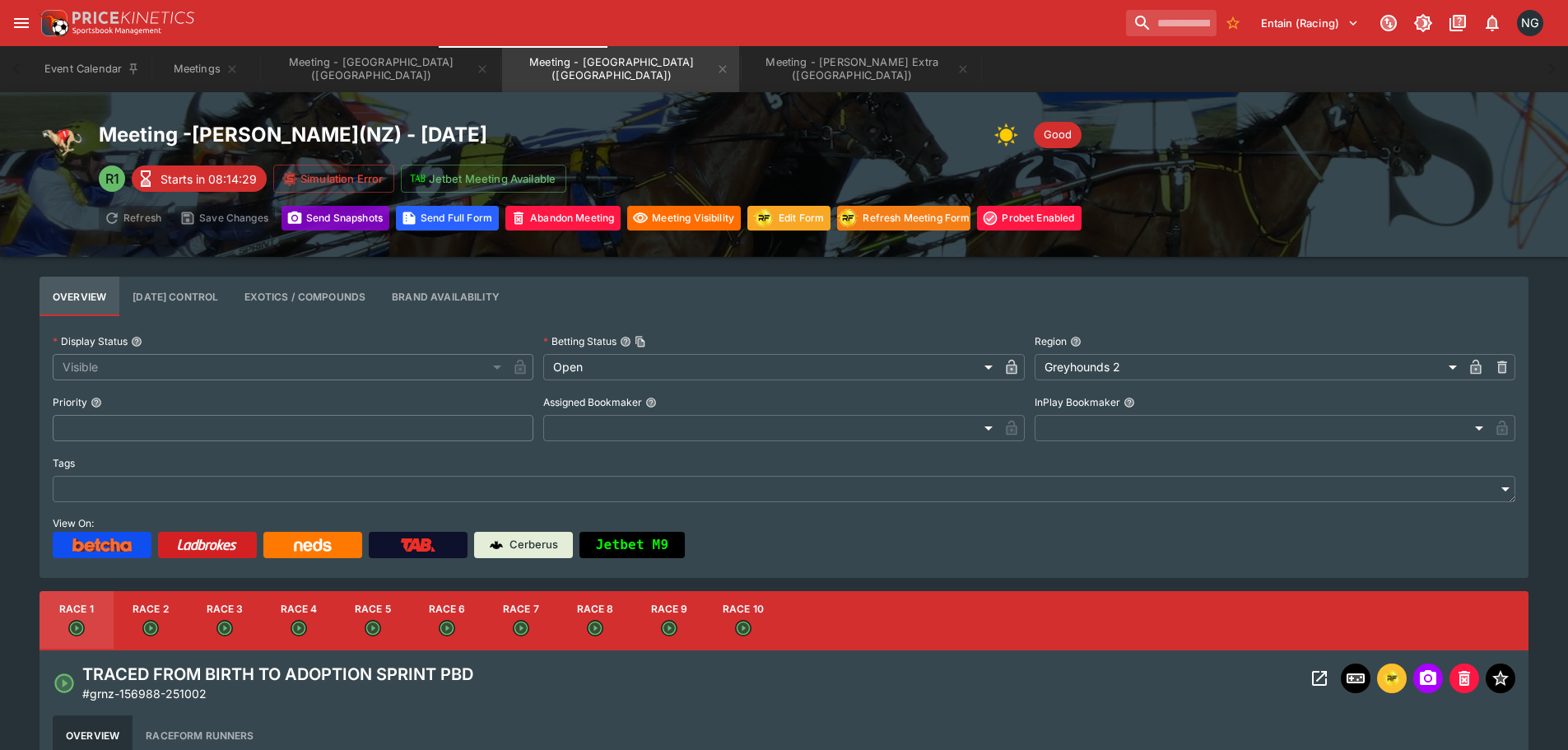
click at [328, 212] on button "Send Snapshot s" at bounding box center [335, 218] width 108 height 24
click at [742, 64] on button "Meeting - [PERSON_NAME] Extra ([GEOGRAPHIC_DATA])" at bounding box center [861, 69] width 237 height 46
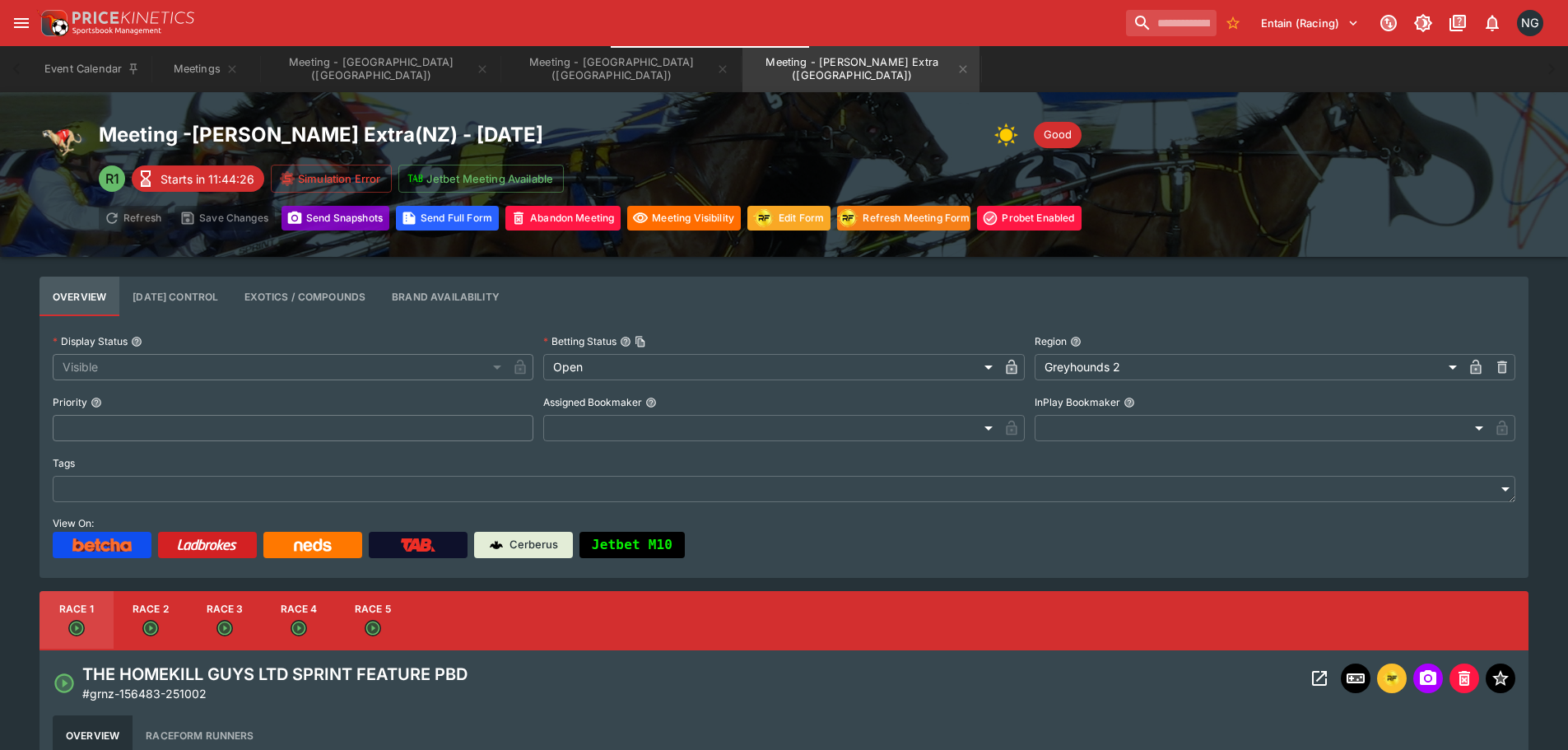
click at [328, 219] on button "Send Snapshot s" at bounding box center [335, 218] width 108 height 24
click at [204, 71] on button "Meetings" at bounding box center [206, 69] width 105 height 46
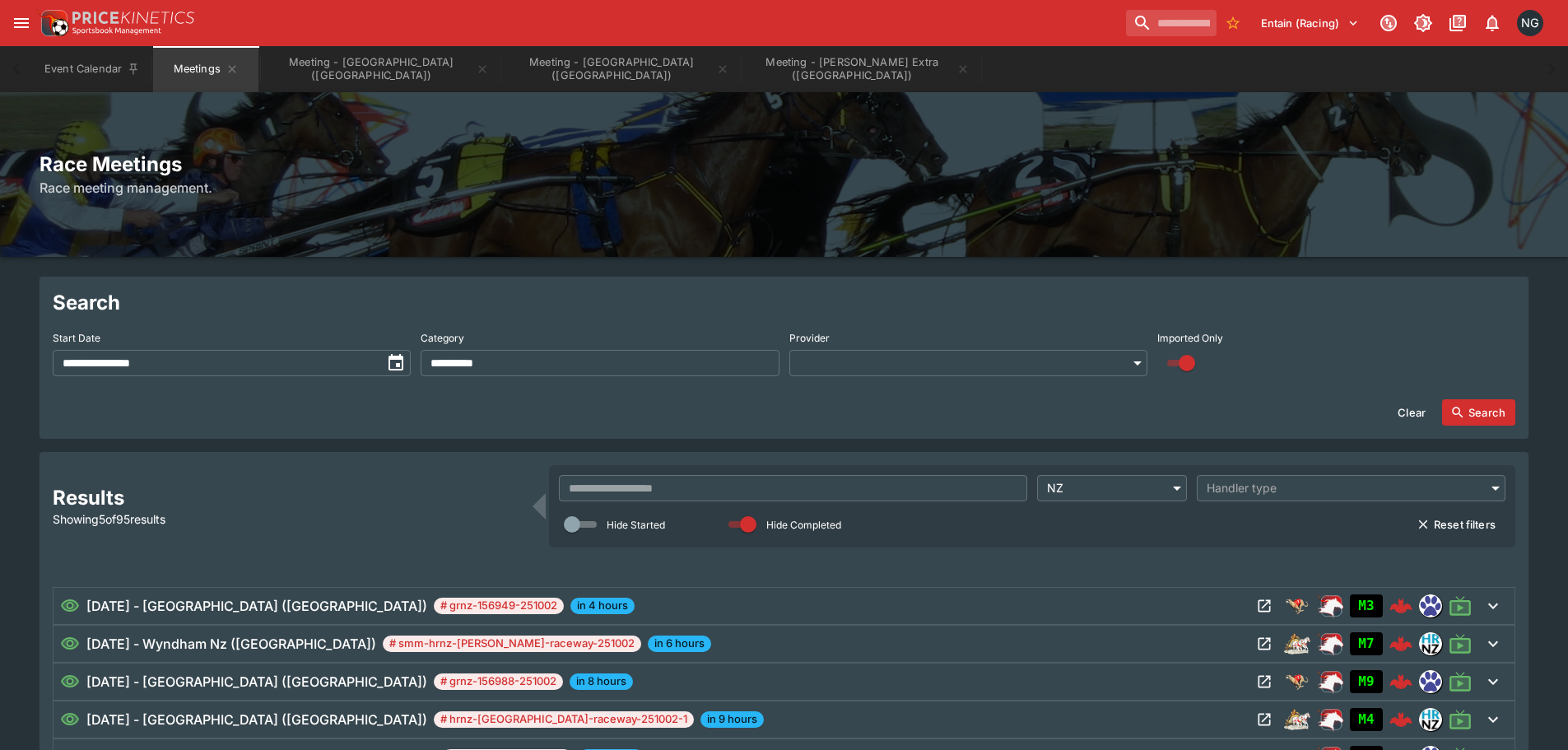
click at [1150, 221] on div "Race Meetings Race meeting management." at bounding box center [784, 174] width 1568 height 165
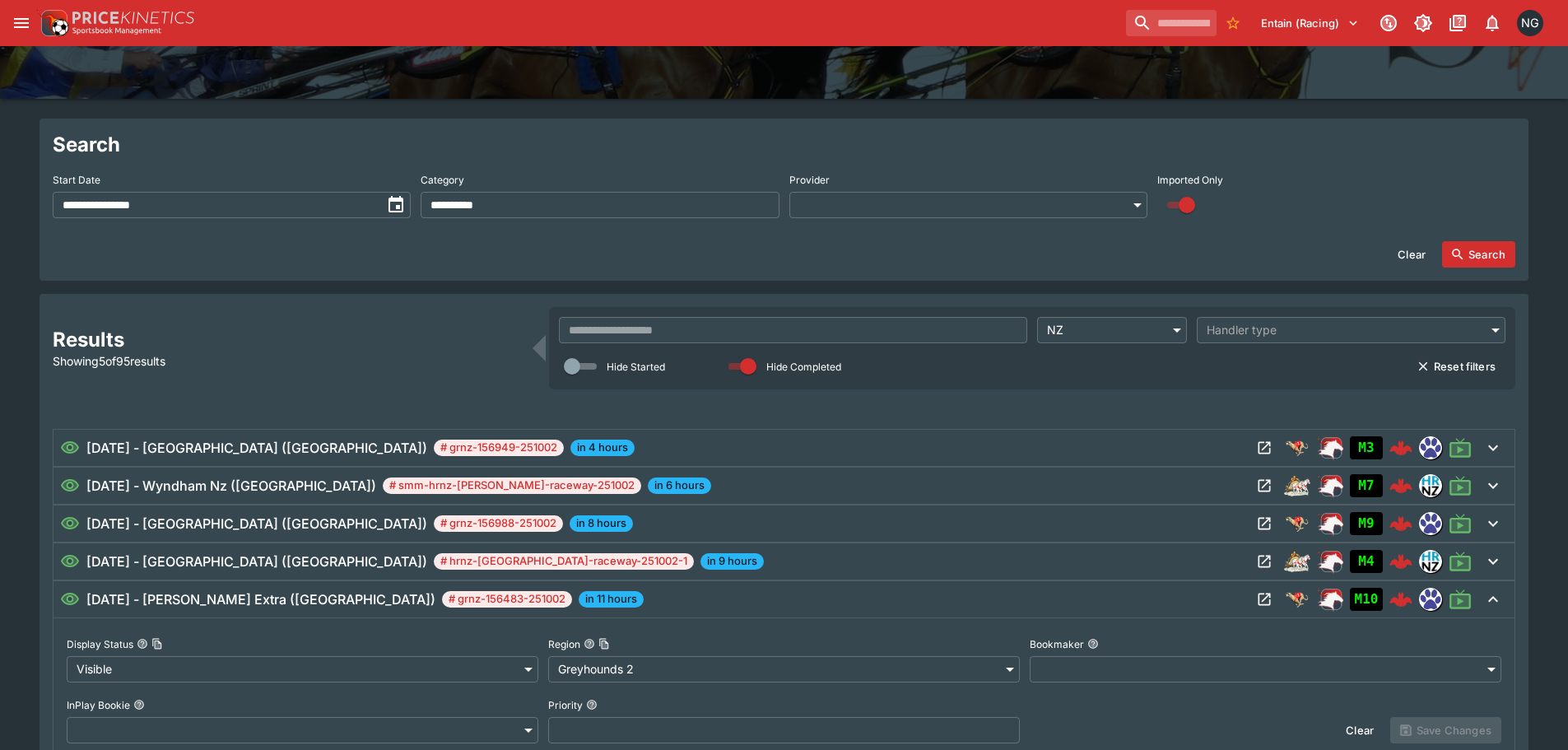
scroll to position [165, 0]
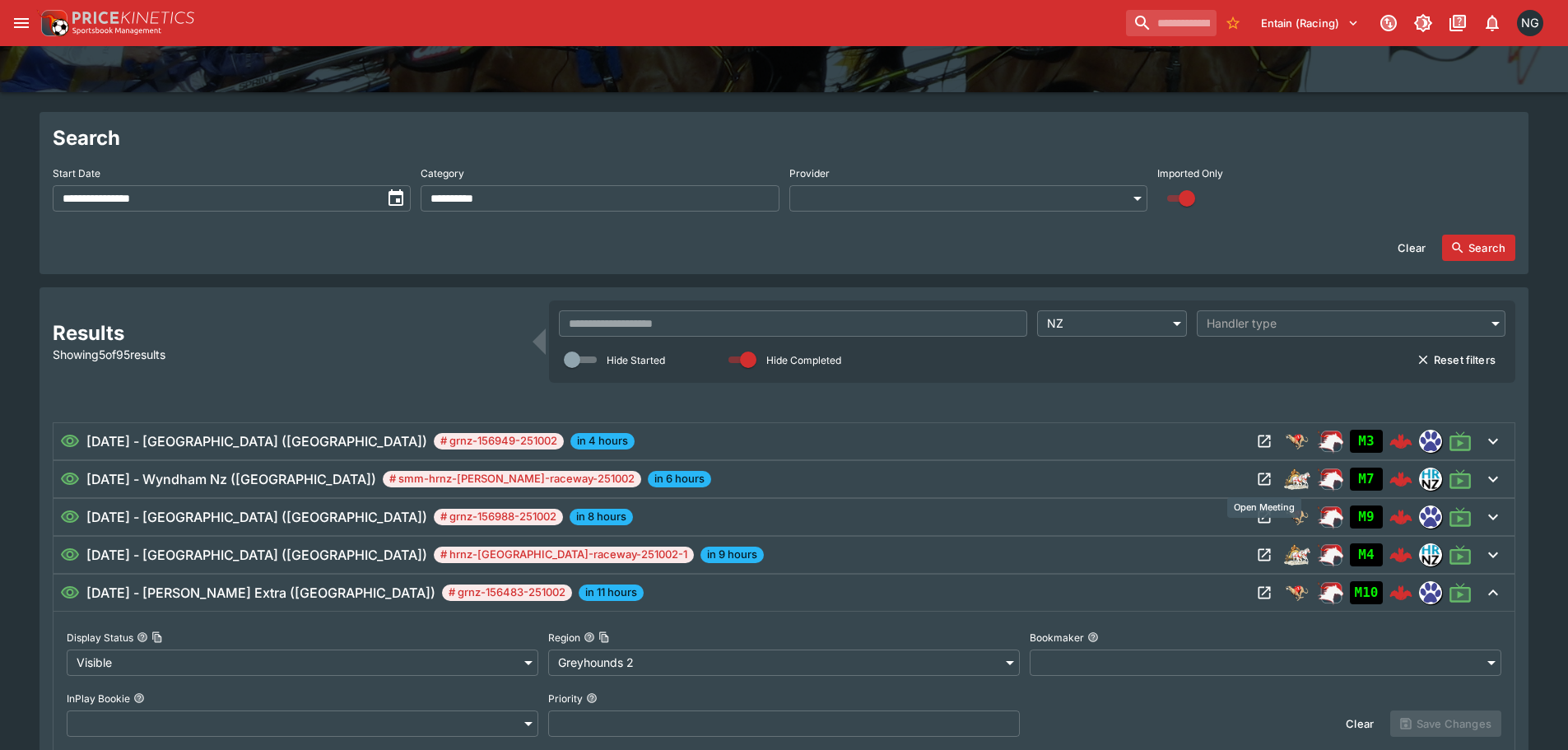
click at [1267, 479] on icon "Open Meeting" at bounding box center [1264, 478] width 17 height 17
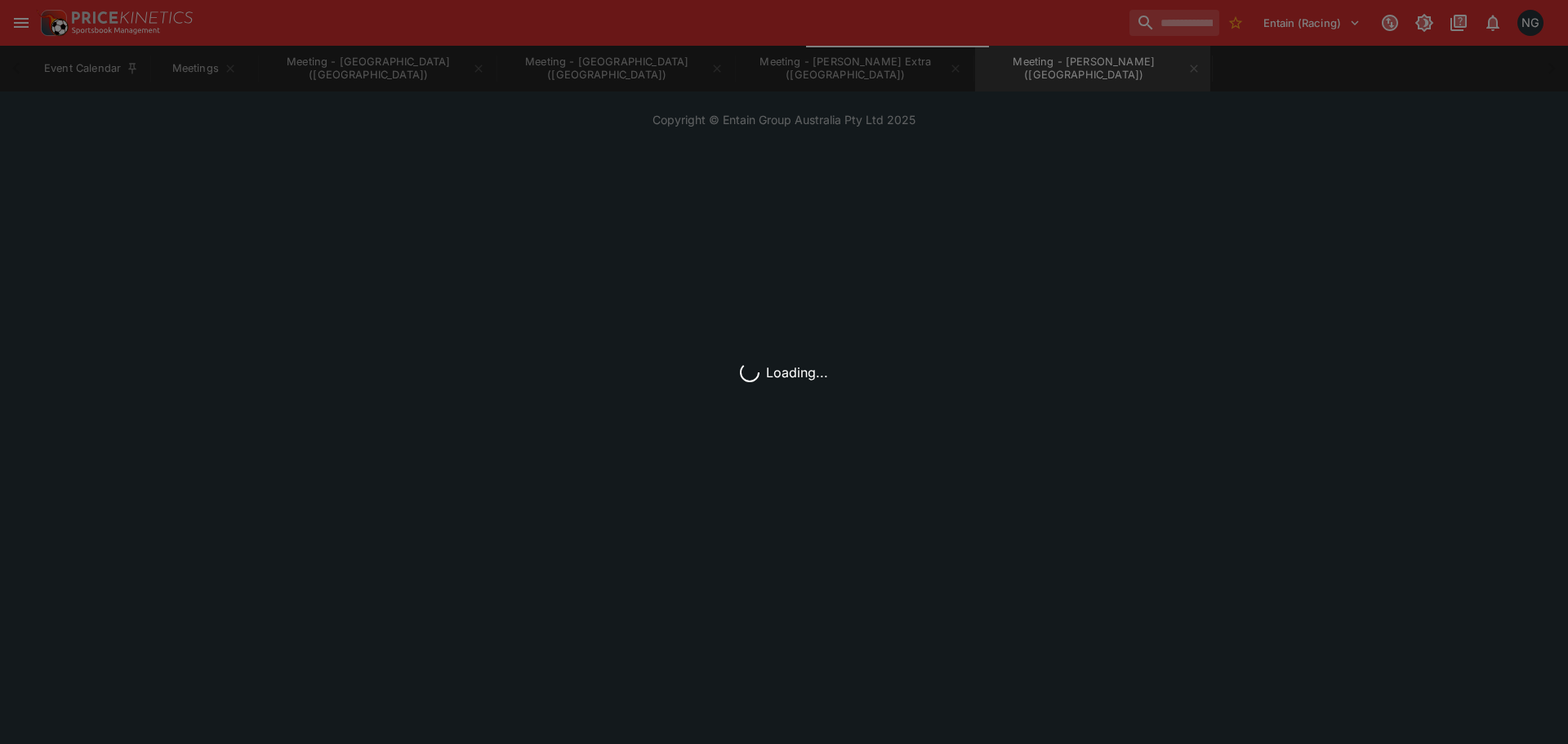
click at [202, 65] on div "Loading..." at bounding box center [784, 372] width 1568 height 744
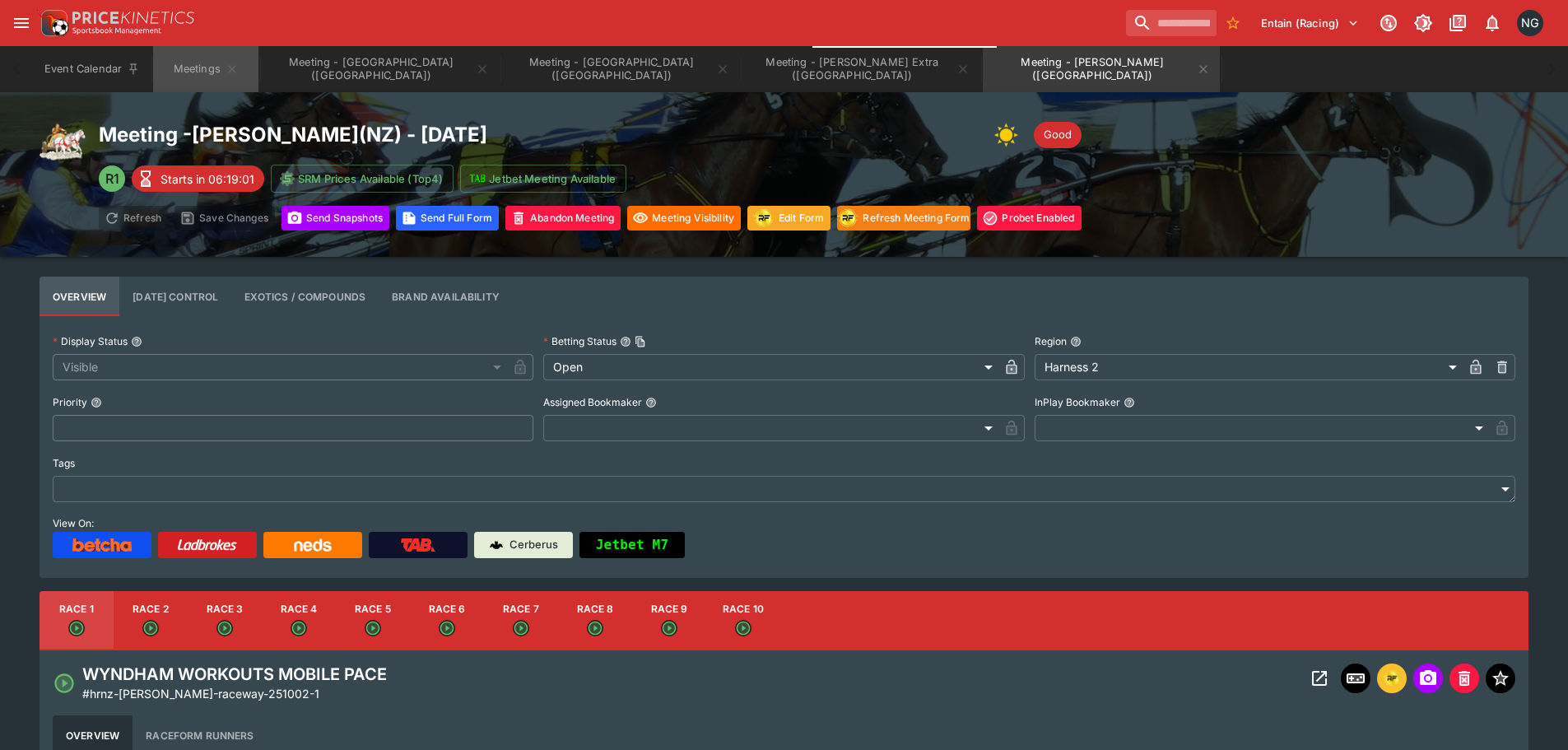
click at [204, 65] on button "Meetings" at bounding box center [206, 69] width 105 height 46
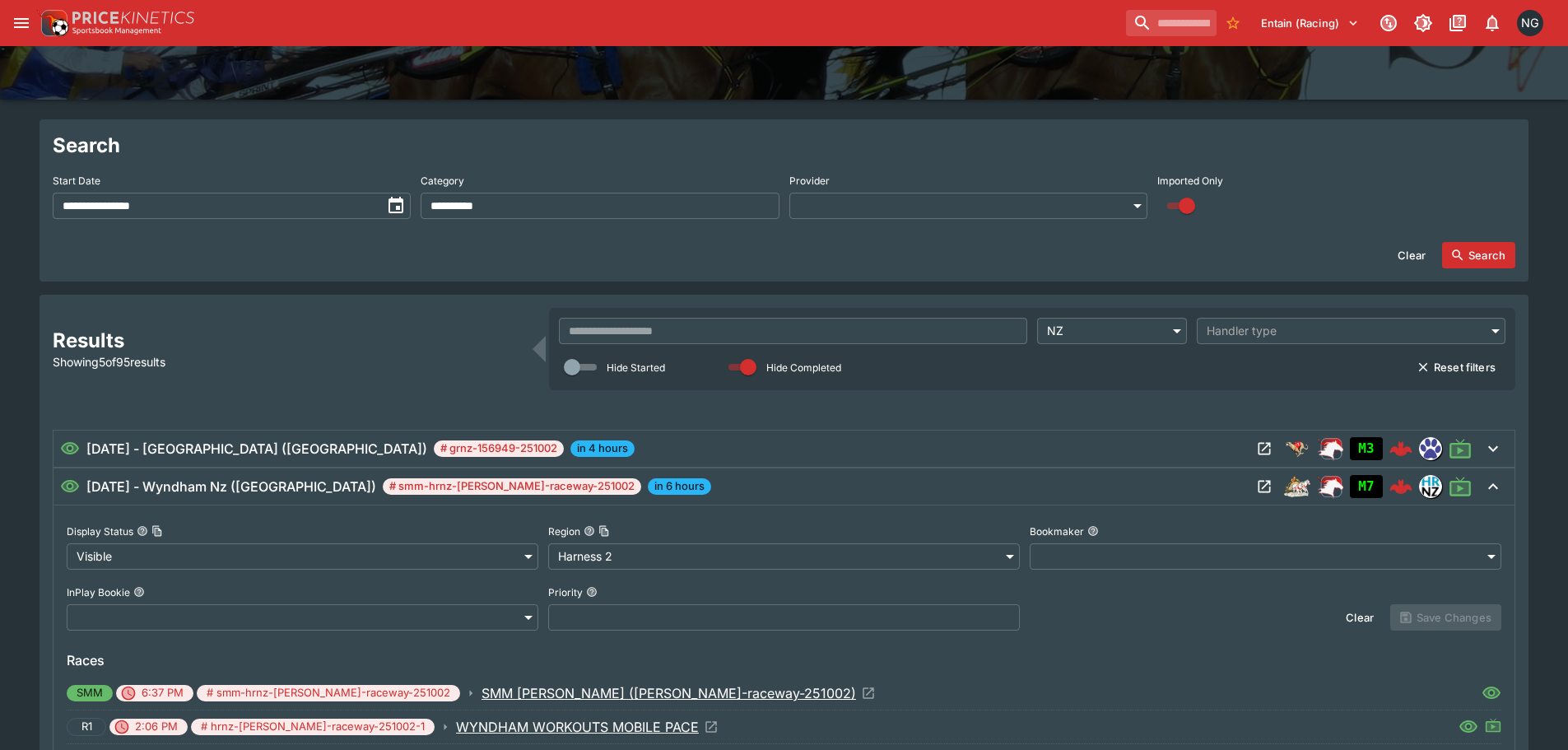
scroll to position [165, 0]
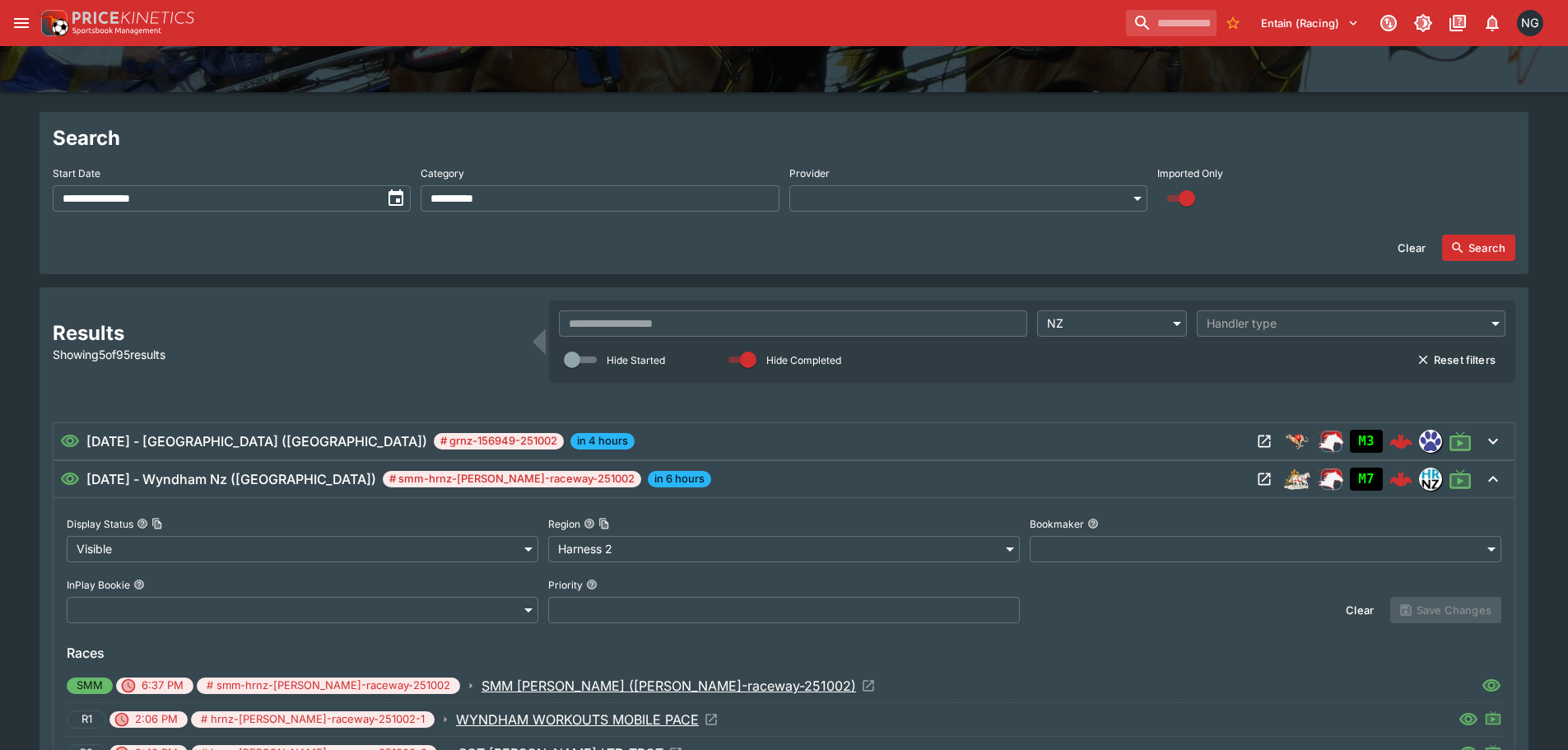
click at [696, 472] on div "[DATE] - [PERSON_NAME] ([GEOGRAPHIC_DATA]) # smm-hrnz-[PERSON_NAME]-raceway-251…" at bounding box center [655, 479] width 1191 height 20
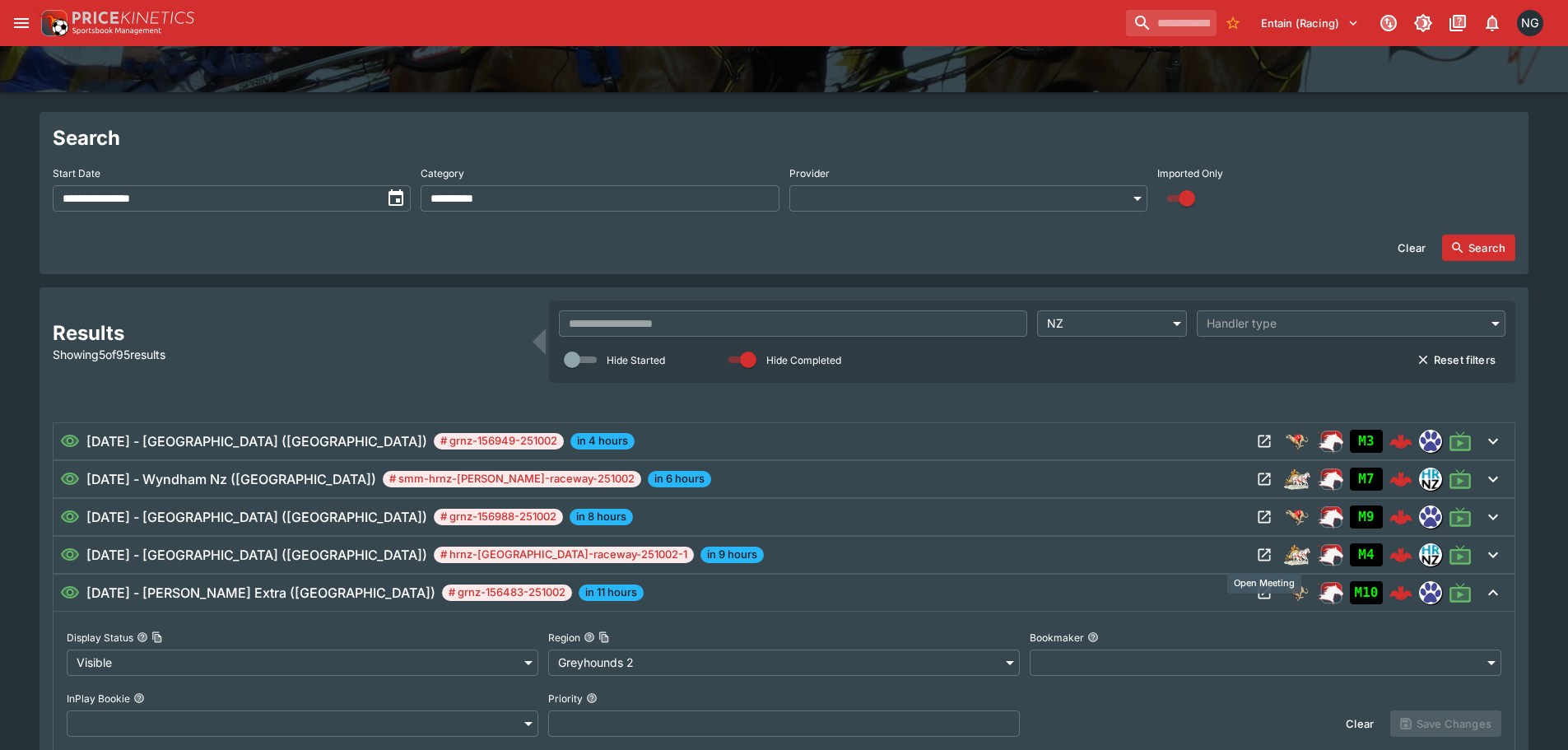
click at [1260, 554] on icon "Open Meeting" at bounding box center [1264, 554] width 17 height 17
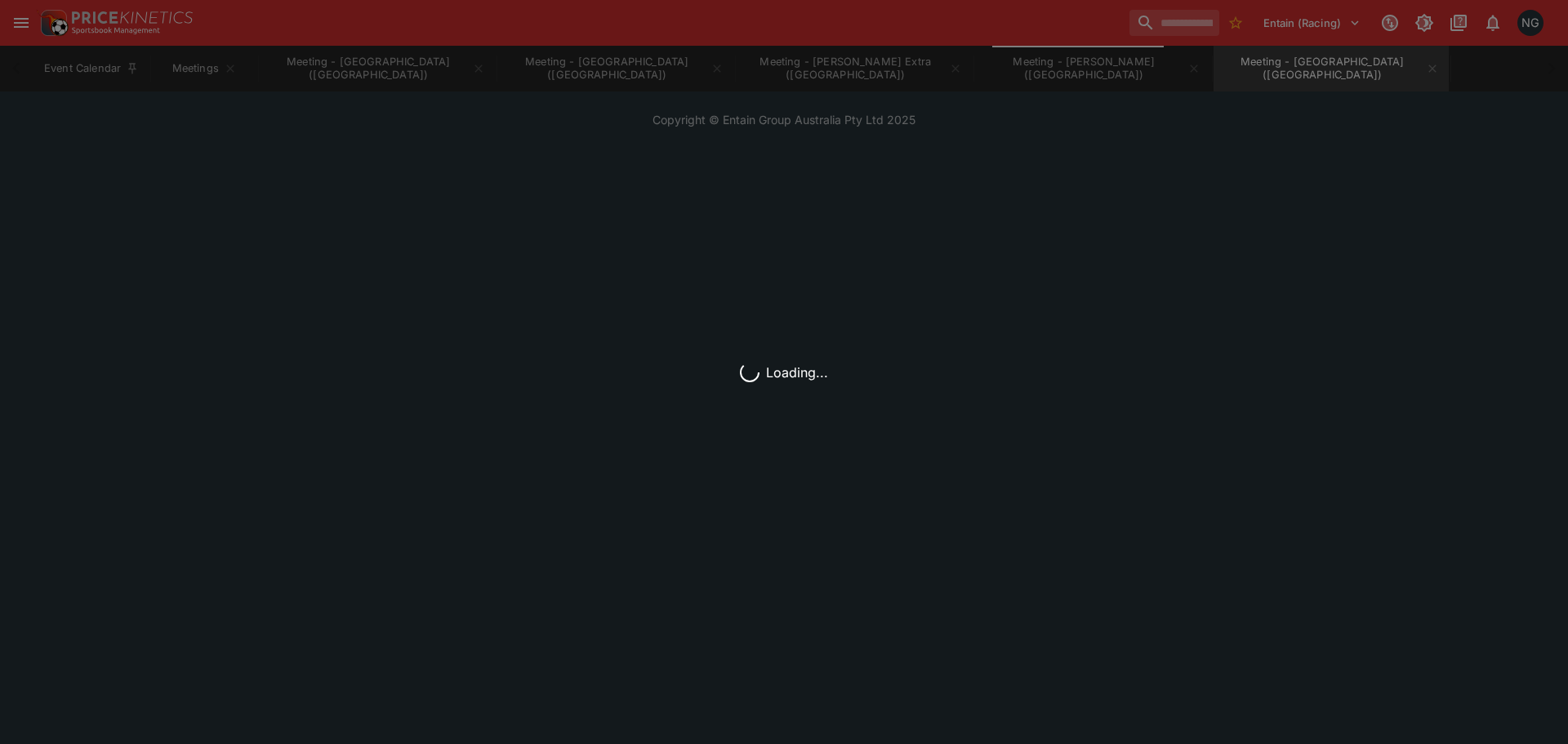
click at [1298, 72] on div "Event Calendar Meetings Meeting - [GEOGRAPHIC_DATA] ([GEOGRAPHIC_DATA]) Meeting…" at bounding box center [784, 68] width 1502 height 46
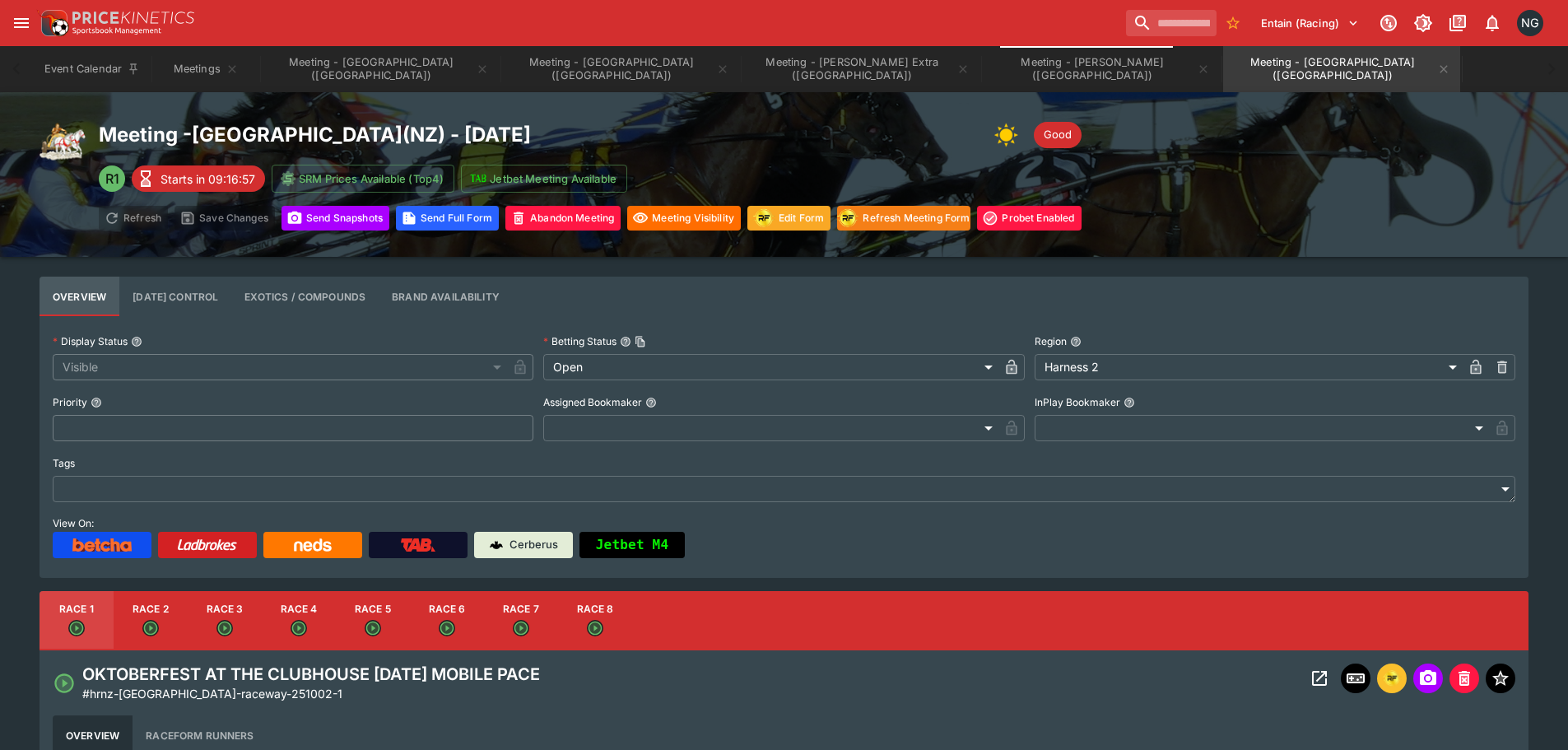
click at [1308, 72] on div "Event Calendar Meetings Meeting - [GEOGRAPHIC_DATA] ([GEOGRAPHIC_DATA]) Meeting…" at bounding box center [784, 69] width 1502 height 46
click at [801, 209] on button "Edit Form" at bounding box center [788, 218] width 83 height 24
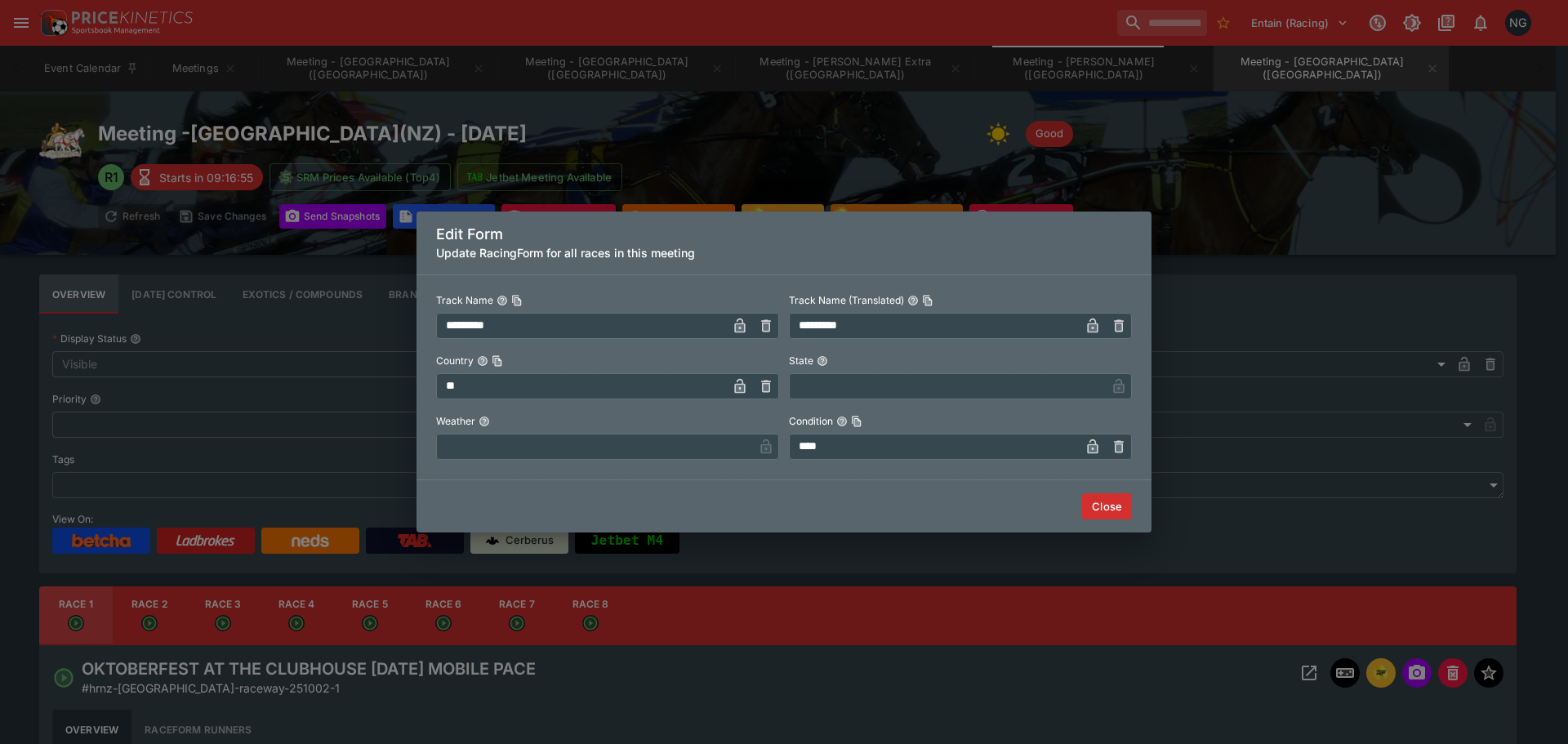
click at [550, 455] on input "text" at bounding box center [595, 447] width 317 height 26
type input "*****"
click at [1120, 502] on button "Close" at bounding box center [1107, 506] width 50 height 26
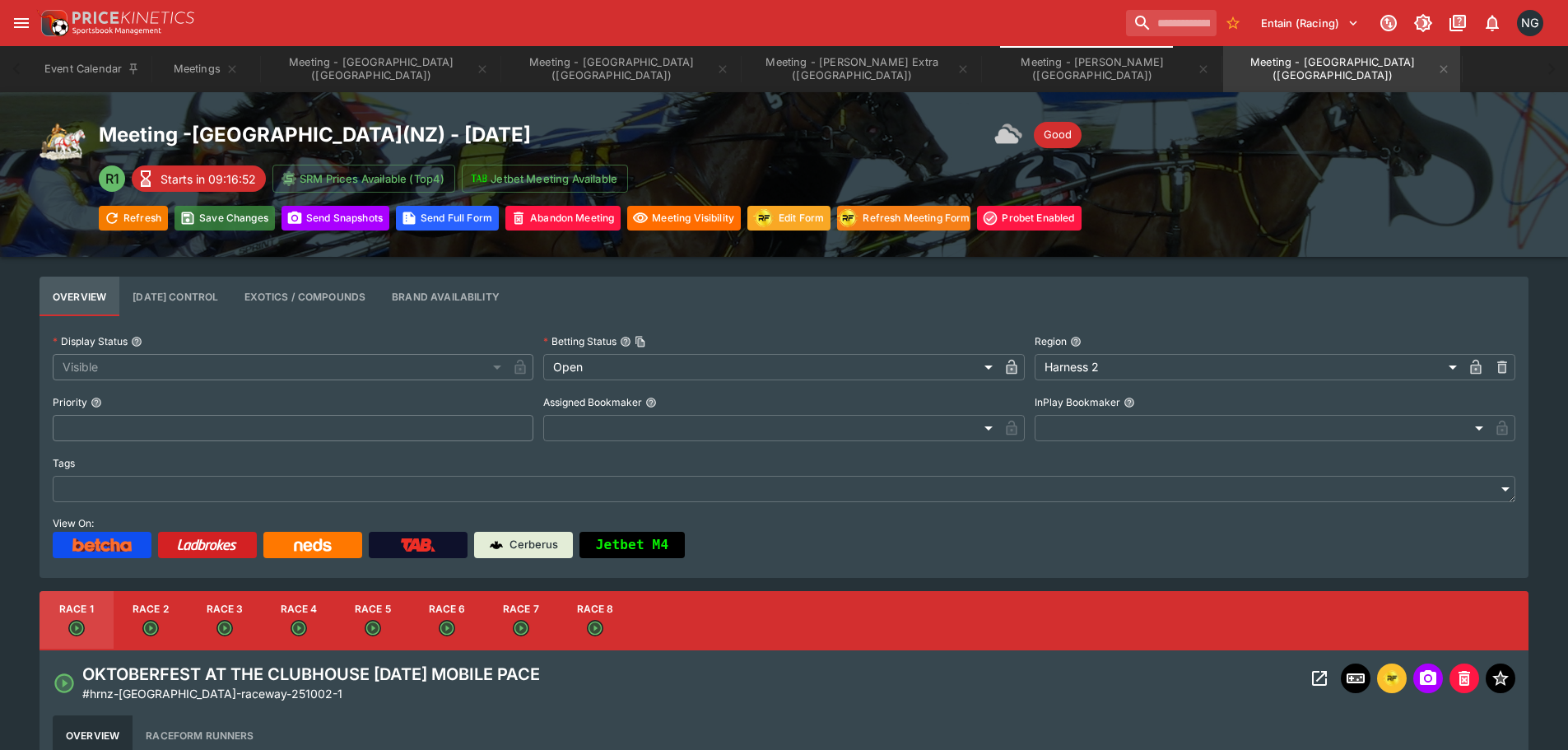
click at [258, 222] on button "Save Changes" at bounding box center [224, 218] width 100 height 24
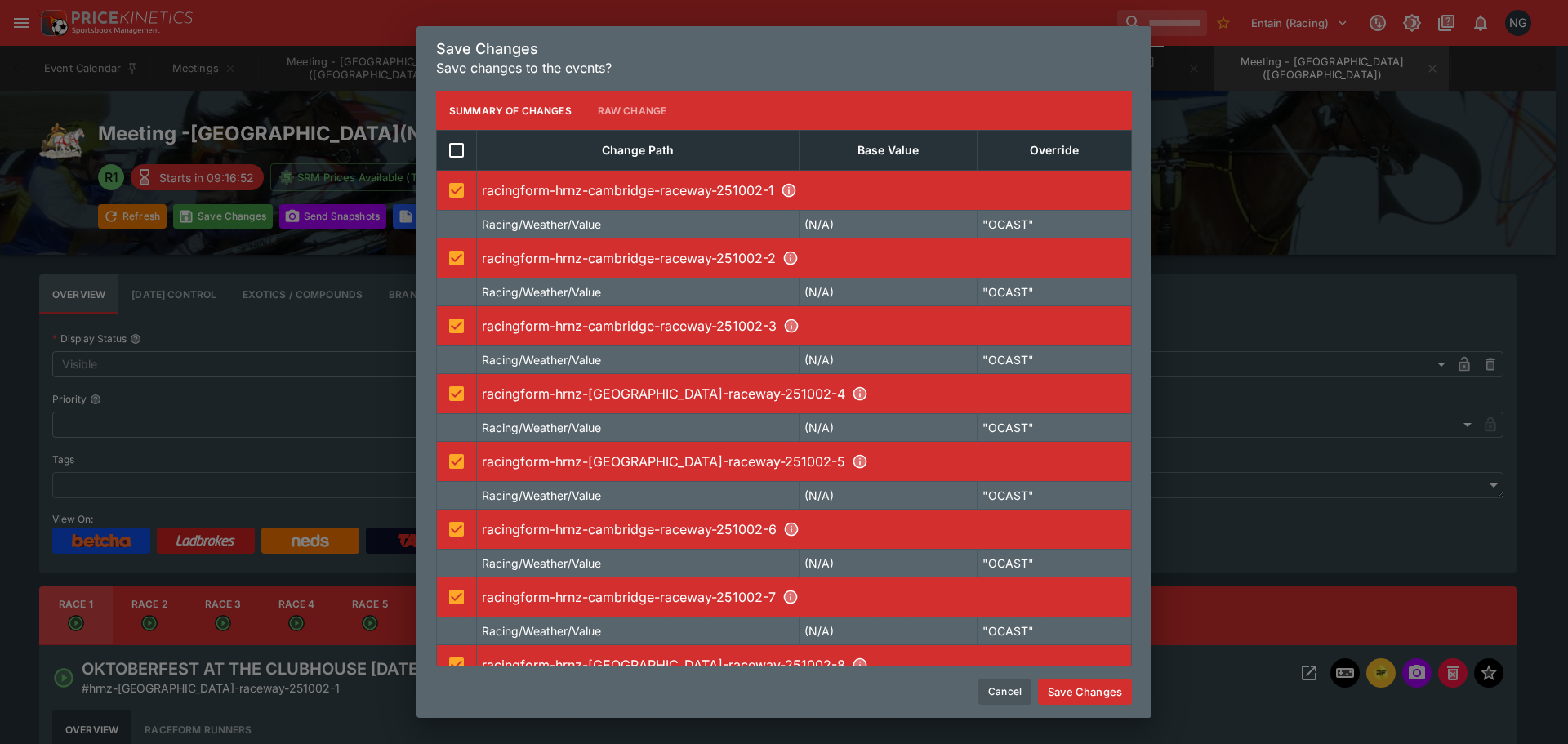
click at [1094, 685] on button "Save Changes" at bounding box center [1085, 691] width 94 height 26
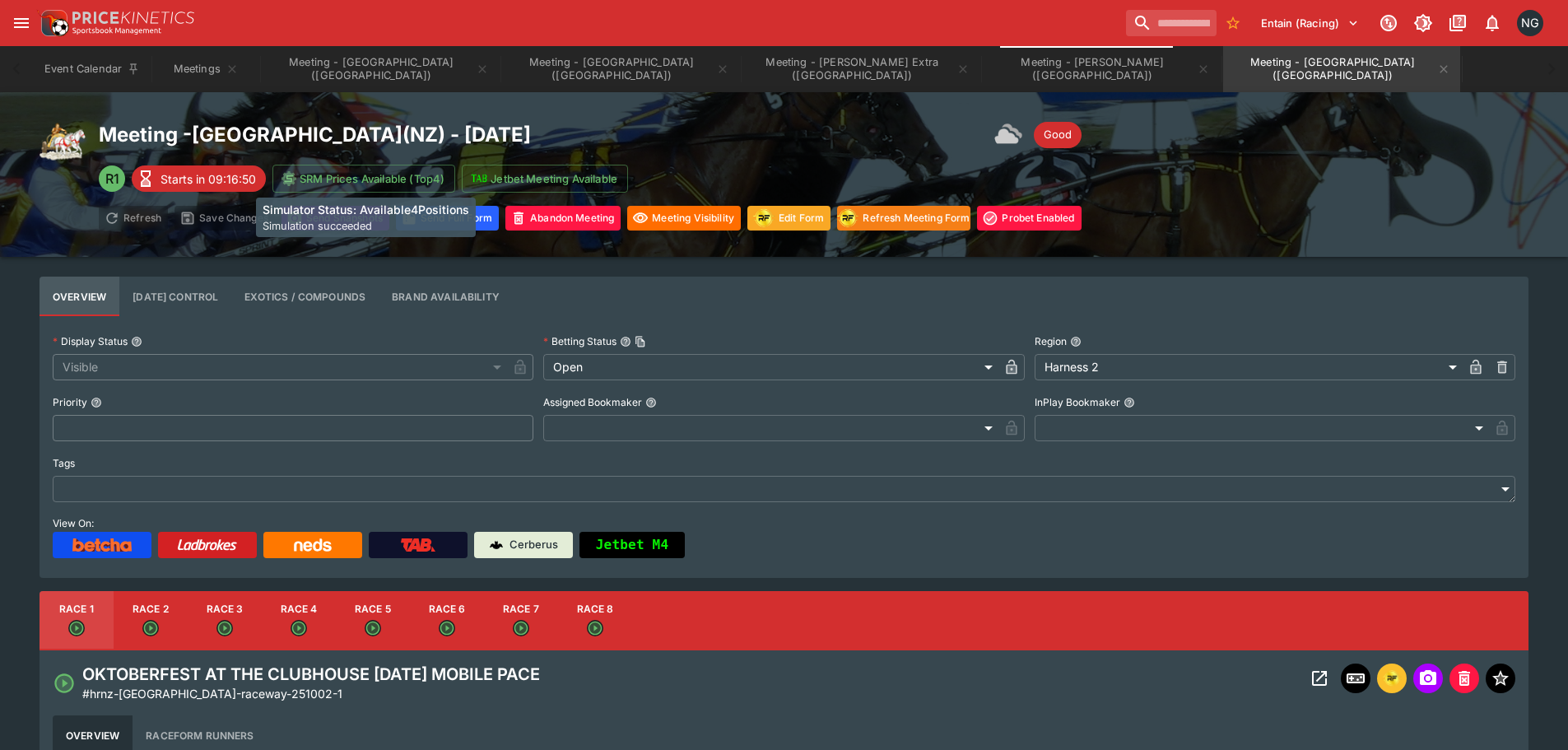
click at [326, 214] on h6 "Simulator Status: Available4Positions" at bounding box center [365, 210] width 206 height 17
click at [315, 212] on button "Send Snapshot s" at bounding box center [335, 218] width 108 height 24
click at [331, 72] on button "Meeting - [GEOGRAPHIC_DATA] ([GEOGRAPHIC_DATA])" at bounding box center [380, 69] width 237 height 46
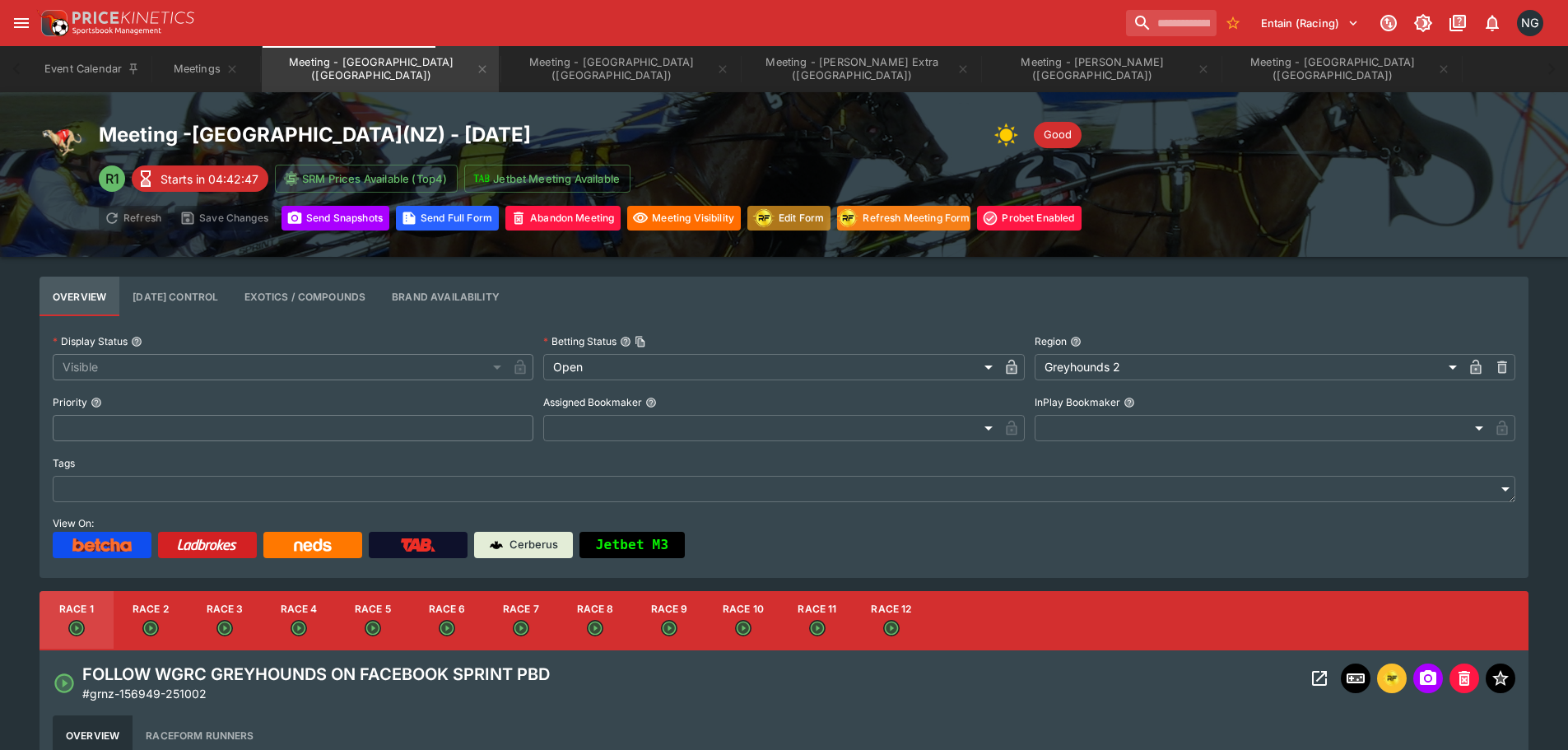
click at [775, 220] on img "racingform" at bounding box center [764, 218] width 23 height 21
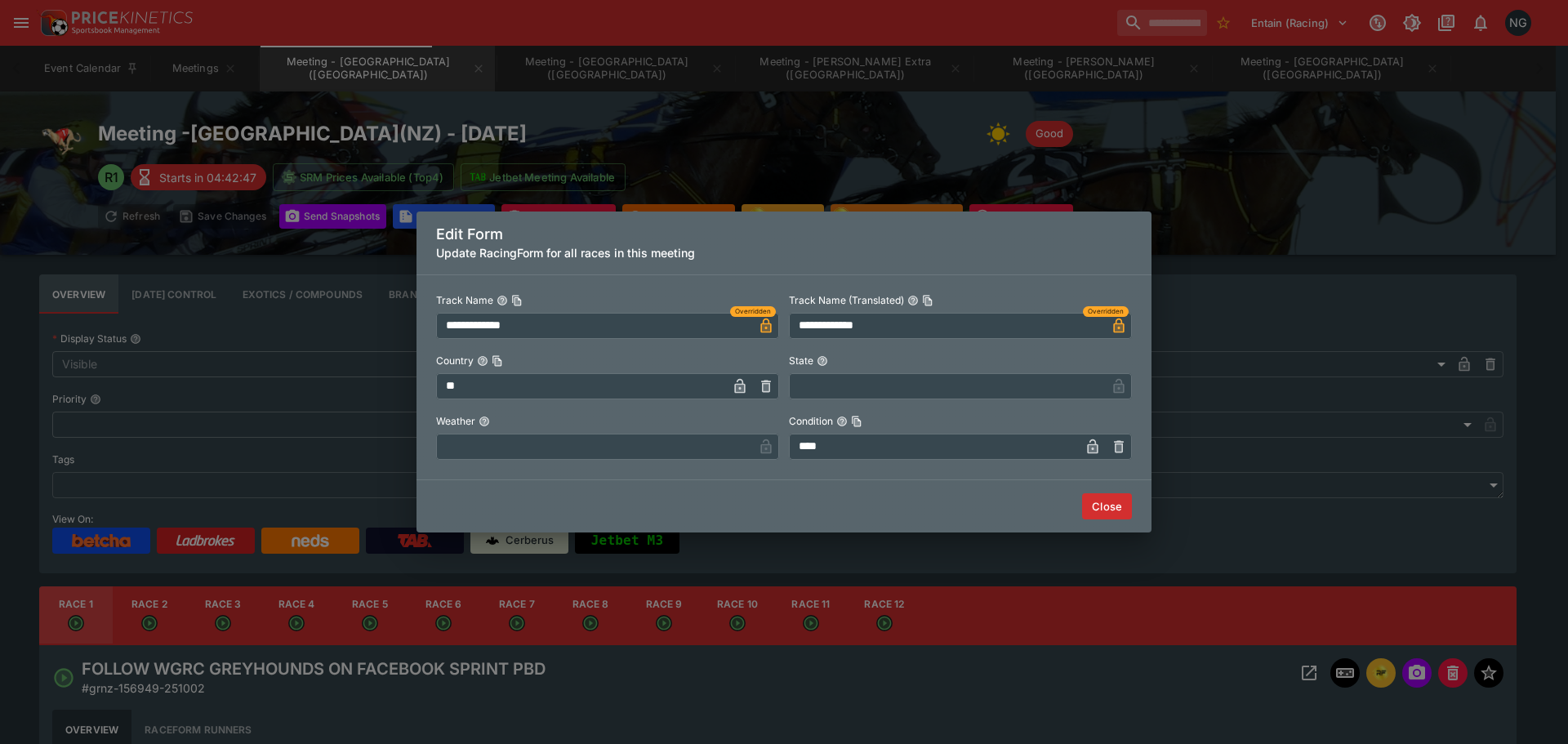
click at [558, 424] on label "Weather" at bounding box center [608, 421] width 343 height 24
click at [490, 424] on button "Weather" at bounding box center [484, 421] width 11 height 11
click at [561, 445] on input "text" at bounding box center [595, 447] width 317 height 26
type input "*****"
click at [1123, 503] on button "Close" at bounding box center [1107, 506] width 50 height 26
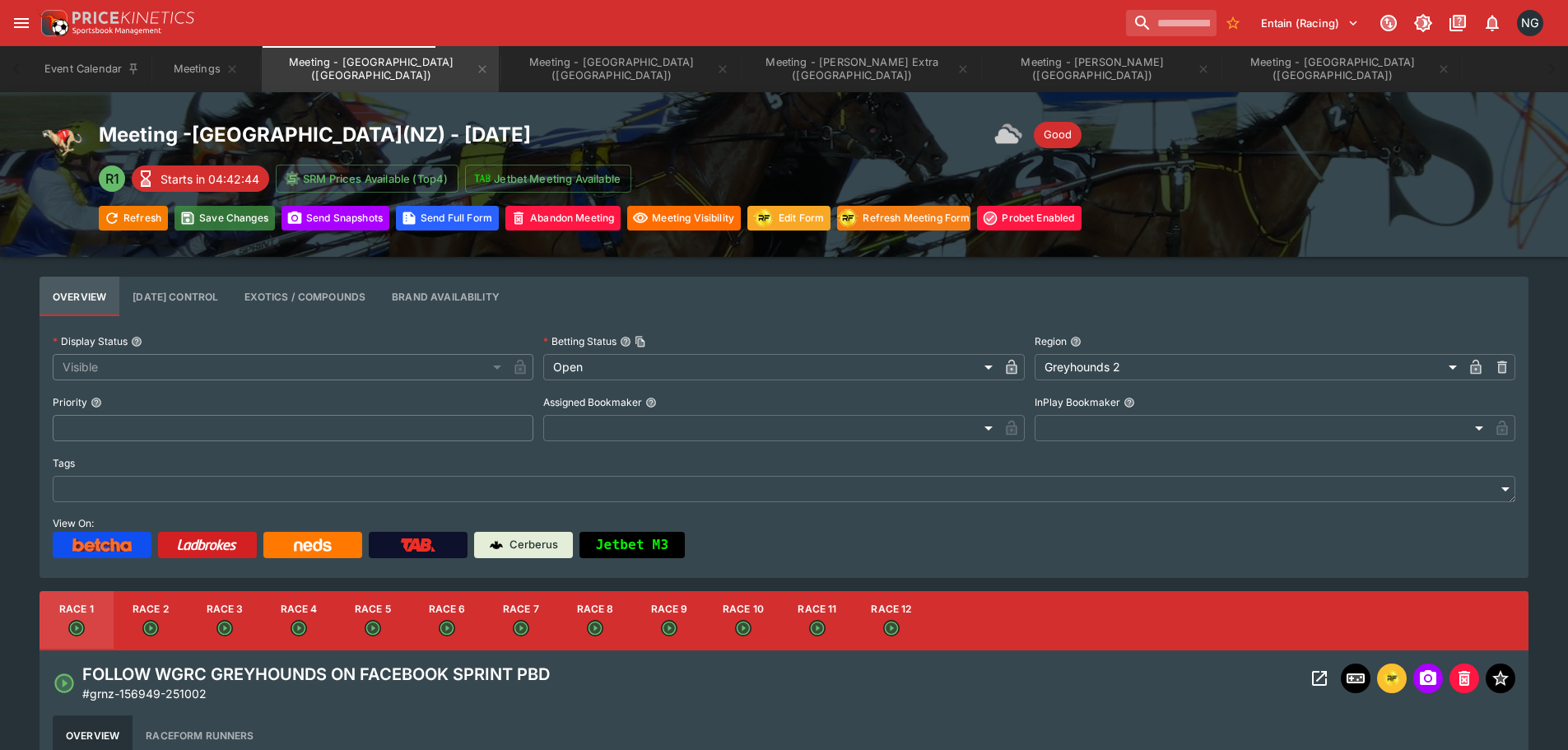
click at [246, 219] on button "Save Changes" at bounding box center [224, 218] width 100 height 24
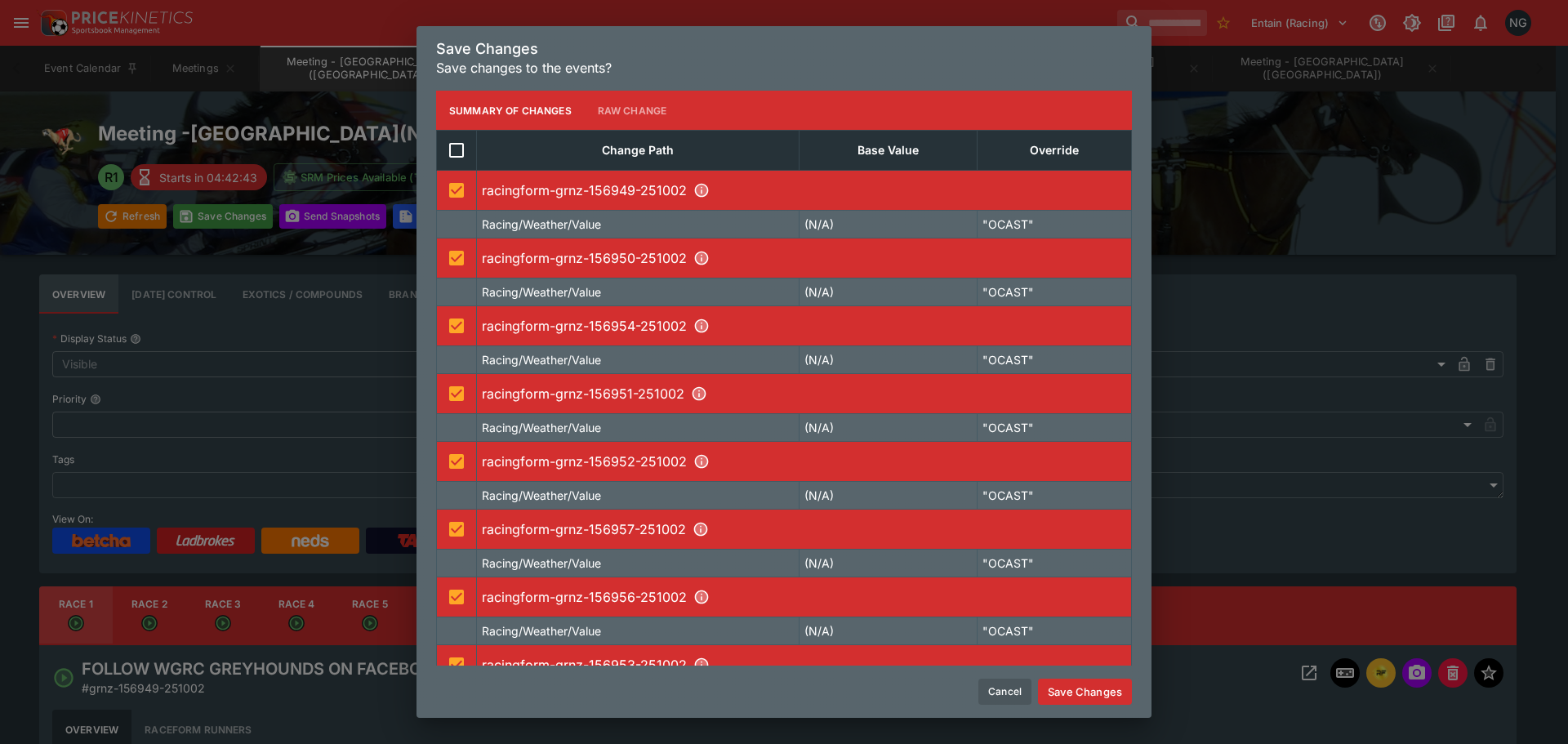
click at [1102, 690] on button "Save Changes" at bounding box center [1085, 691] width 94 height 26
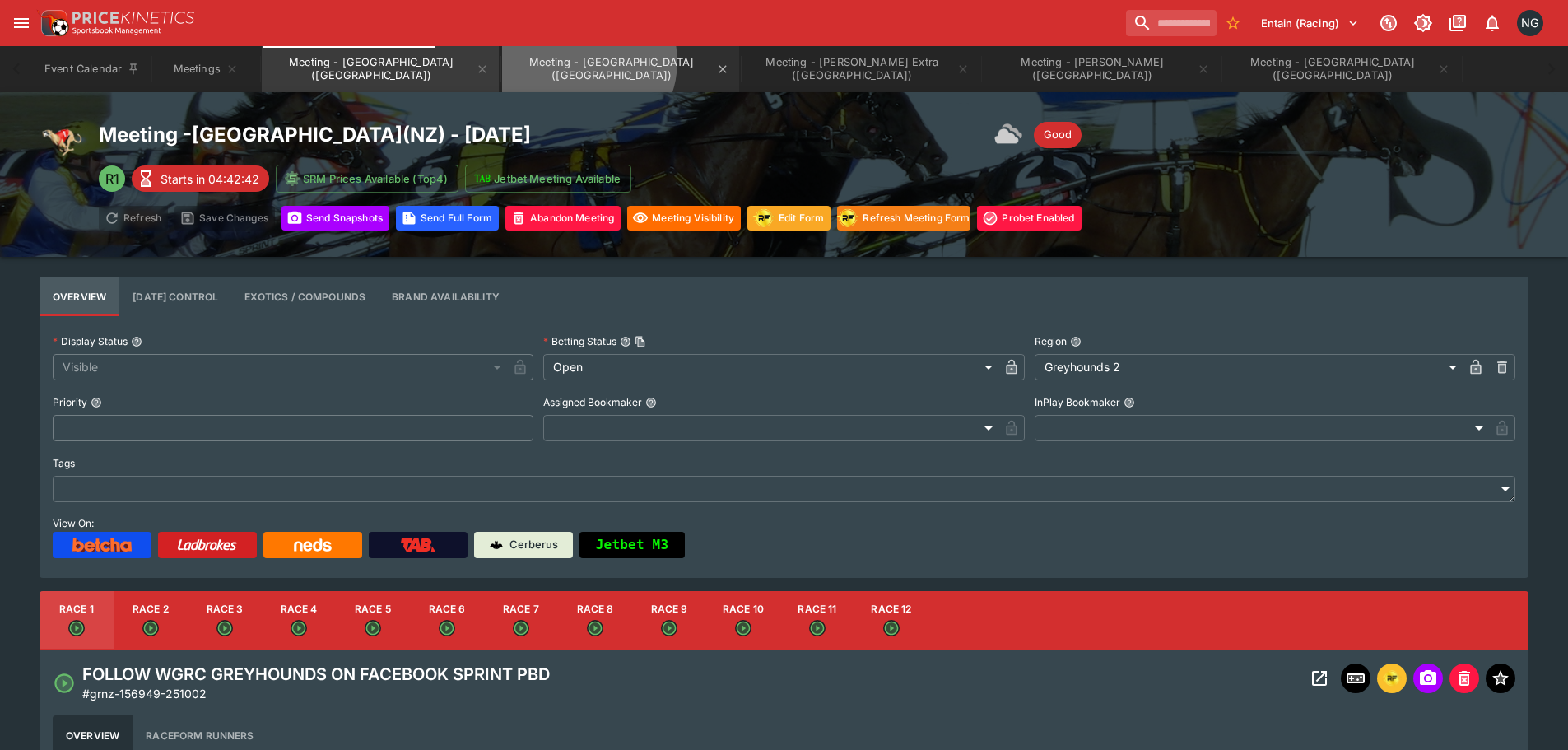
click at [517, 62] on button "Meeting - [GEOGRAPHIC_DATA] ([GEOGRAPHIC_DATA])" at bounding box center [620, 69] width 237 height 46
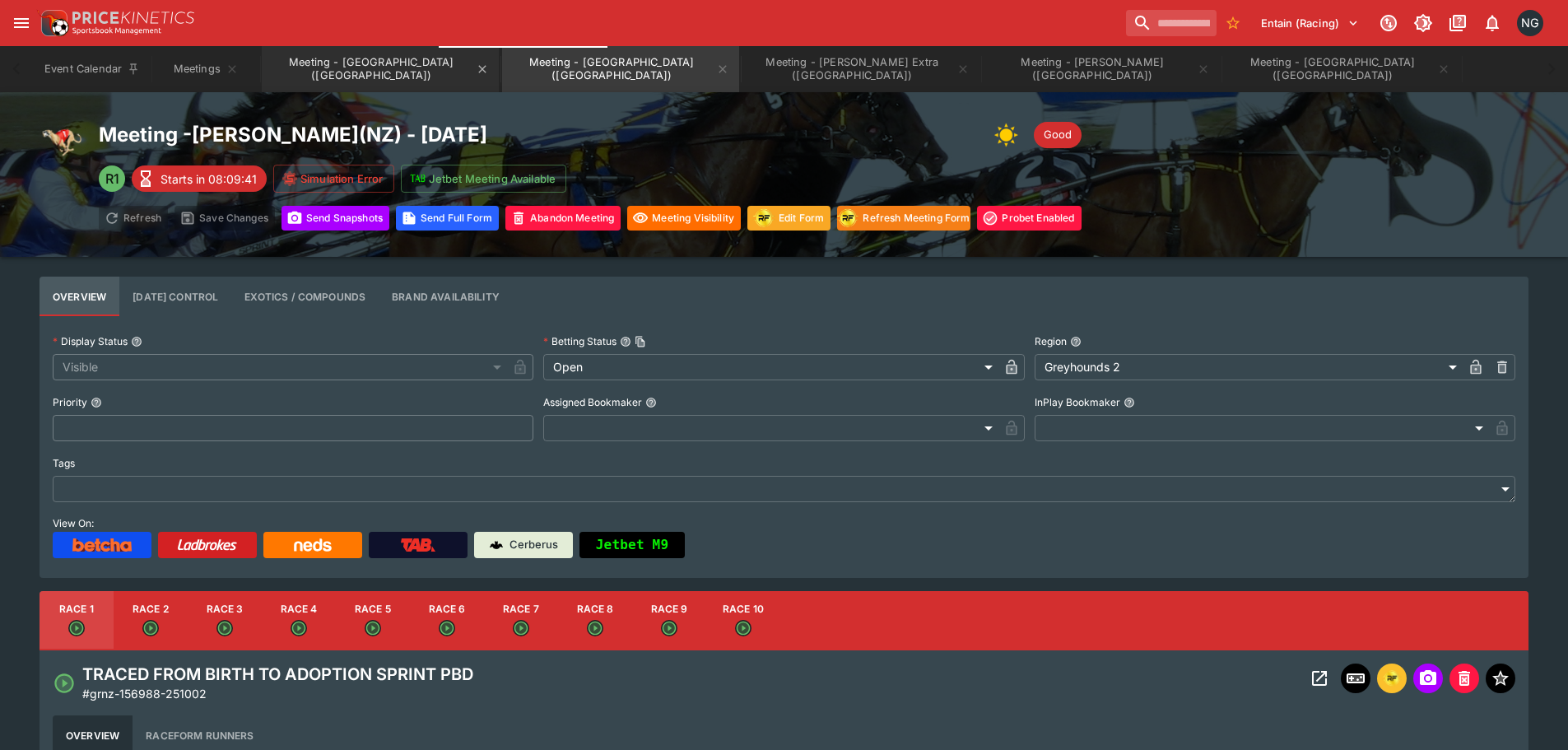
click at [284, 67] on button "Meeting - [GEOGRAPHIC_DATA] ([GEOGRAPHIC_DATA])" at bounding box center [380, 69] width 237 height 46
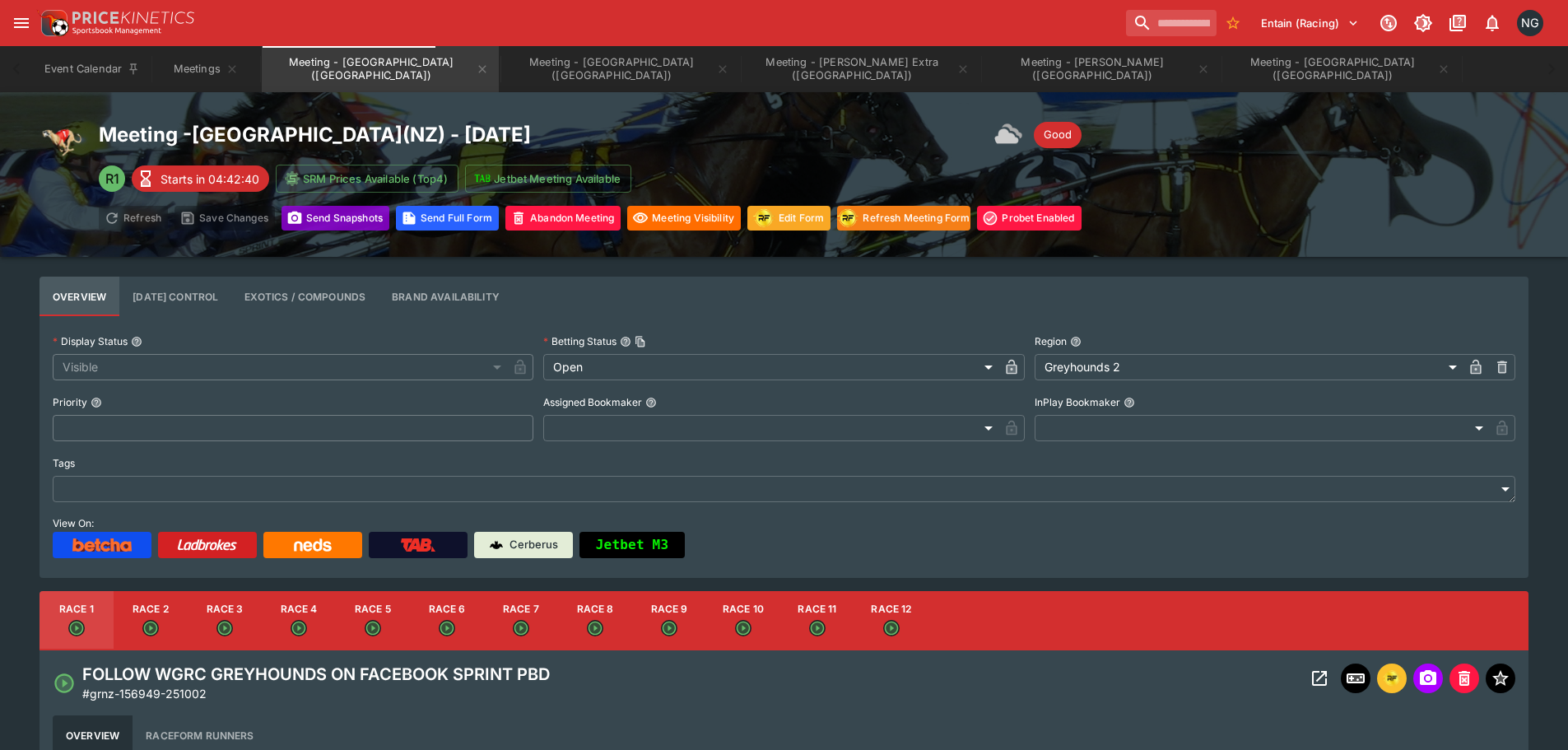
click at [309, 220] on button "Send Snapshot s" at bounding box center [335, 218] width 108 height 24
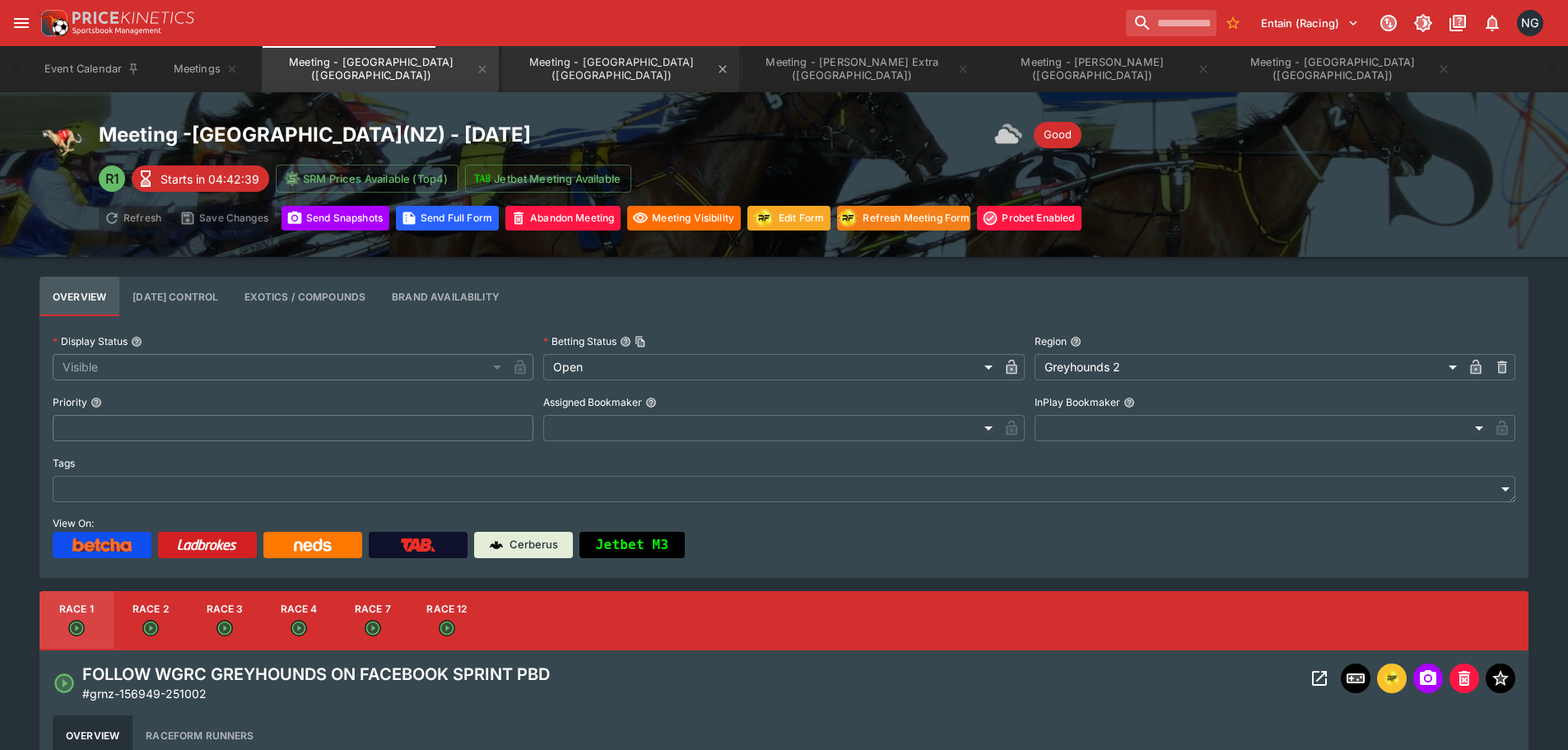
click at [502, 81] on button "Meeting - [GEOGRAPHIC_DATA] ([GEOGRAPHIC_DATA])" at bounding box center [620, 69] width 237 height 46
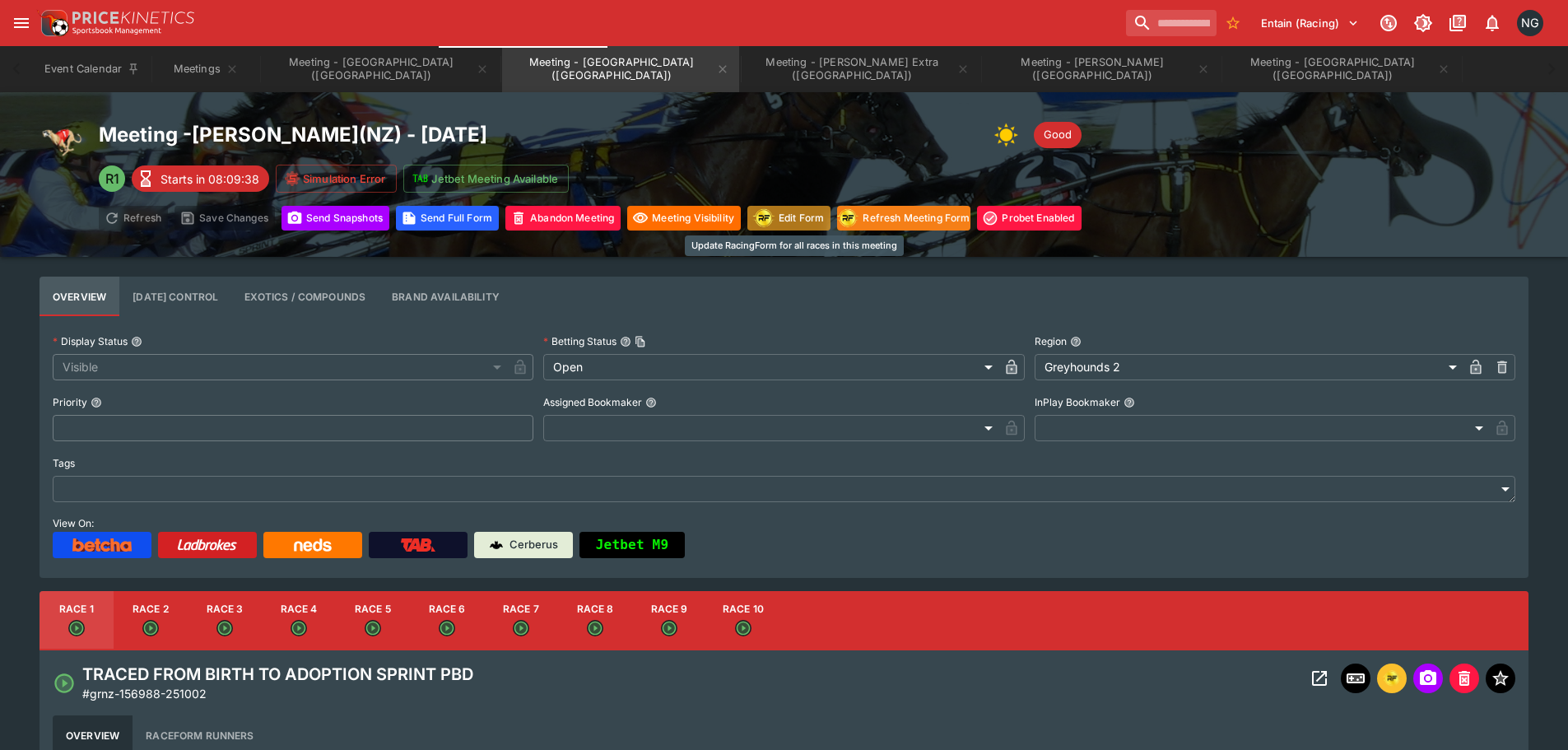
click at [787, 217] on button "Edit Form" at bounding box center [788, 218] width 83 height 24
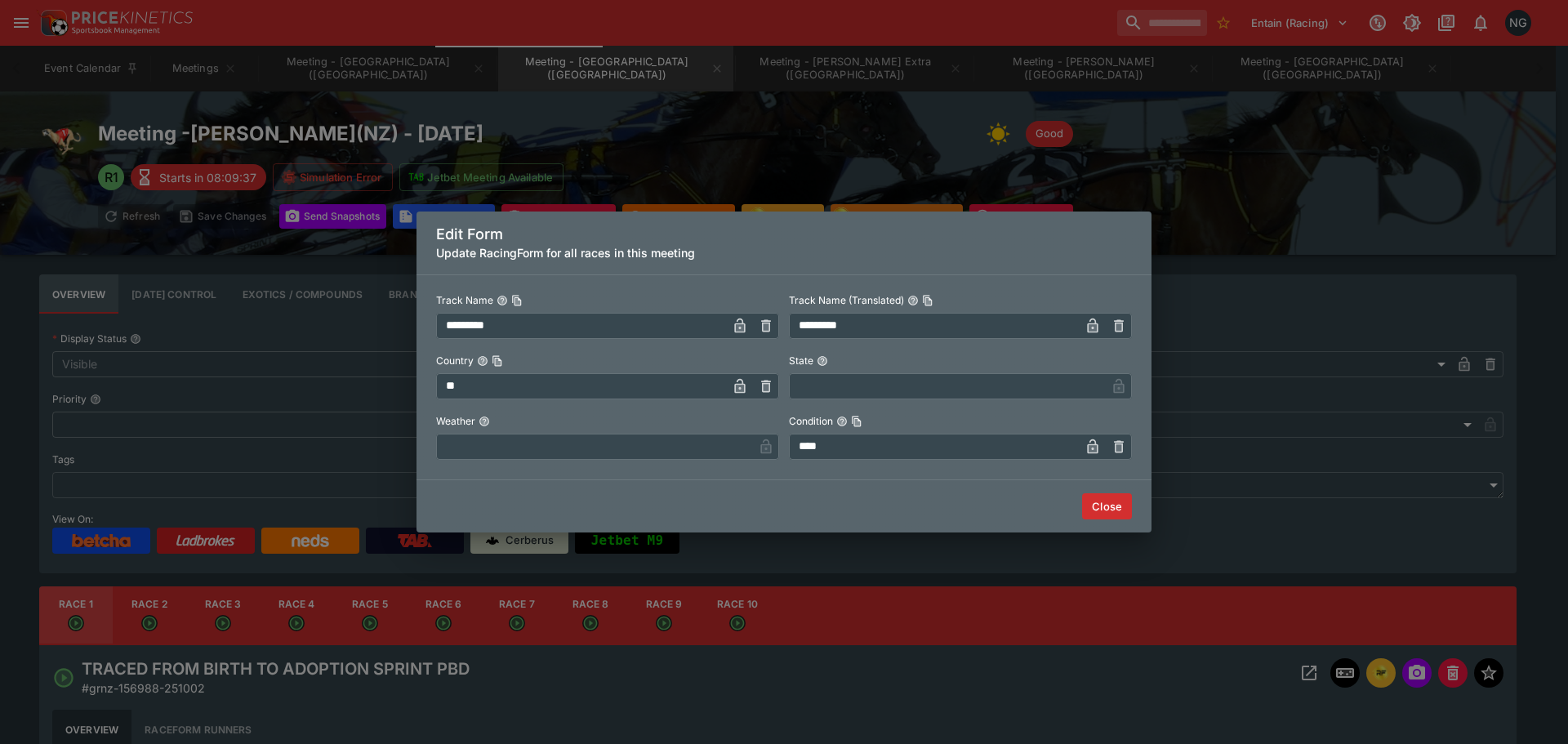
click at [613, 437] on input "text" at bounding box center [595, 447] width 317 height 26
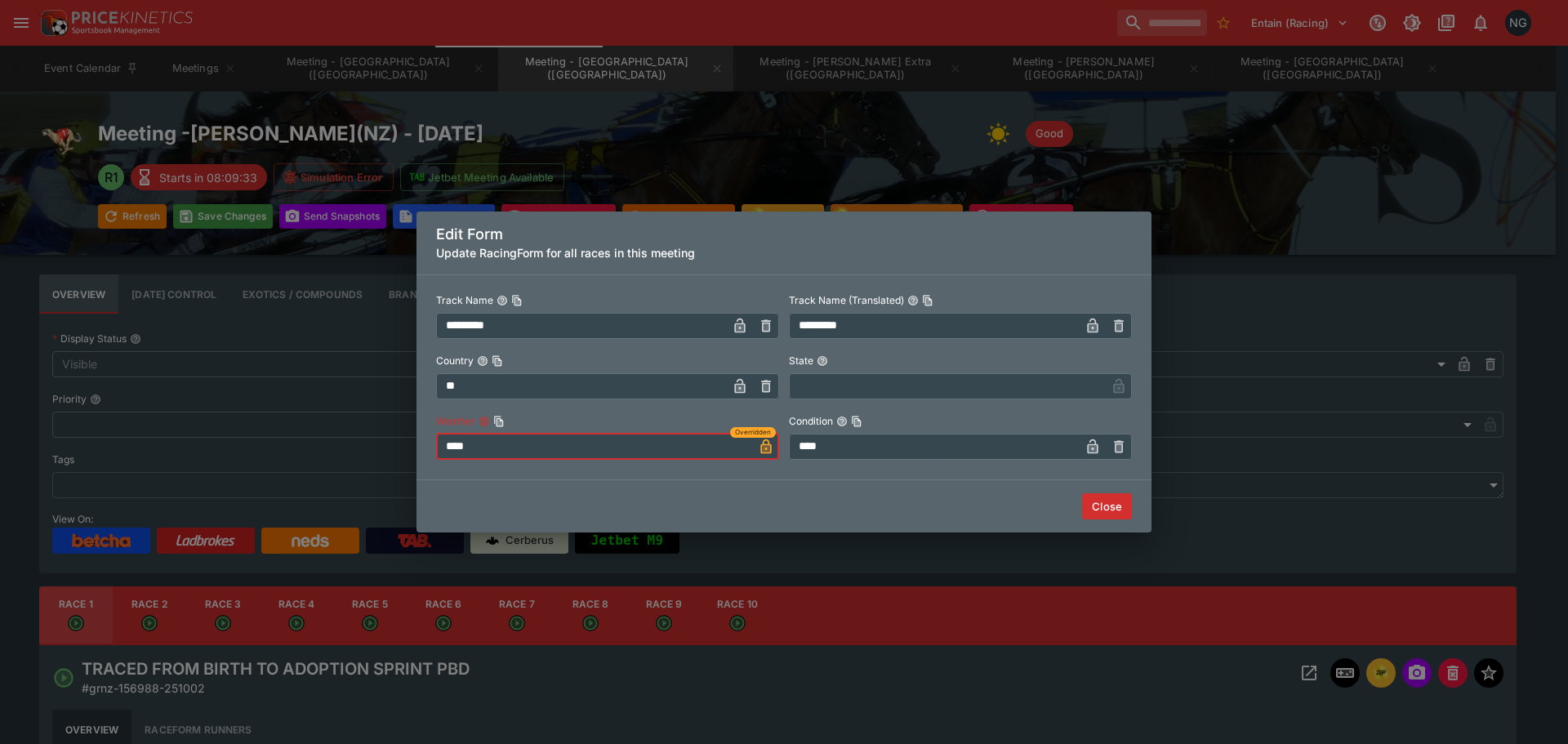
type input "****"
click at [1119, 506] on button "Close" at bounding box center [1107, 506] width 50 height 26
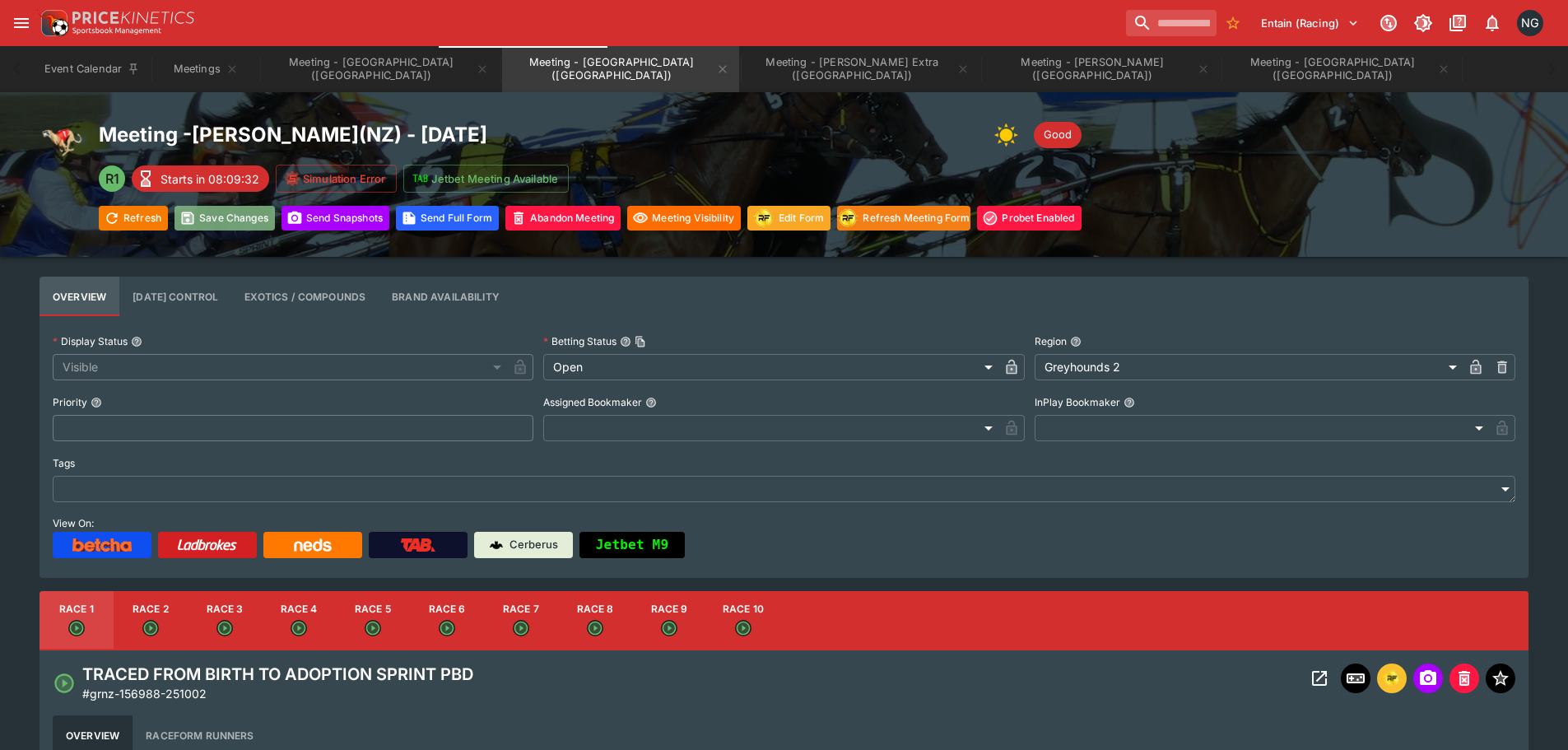
click at [233, 212] on button "Save Changes" at bounding box center [224, 218] width 100 height 24
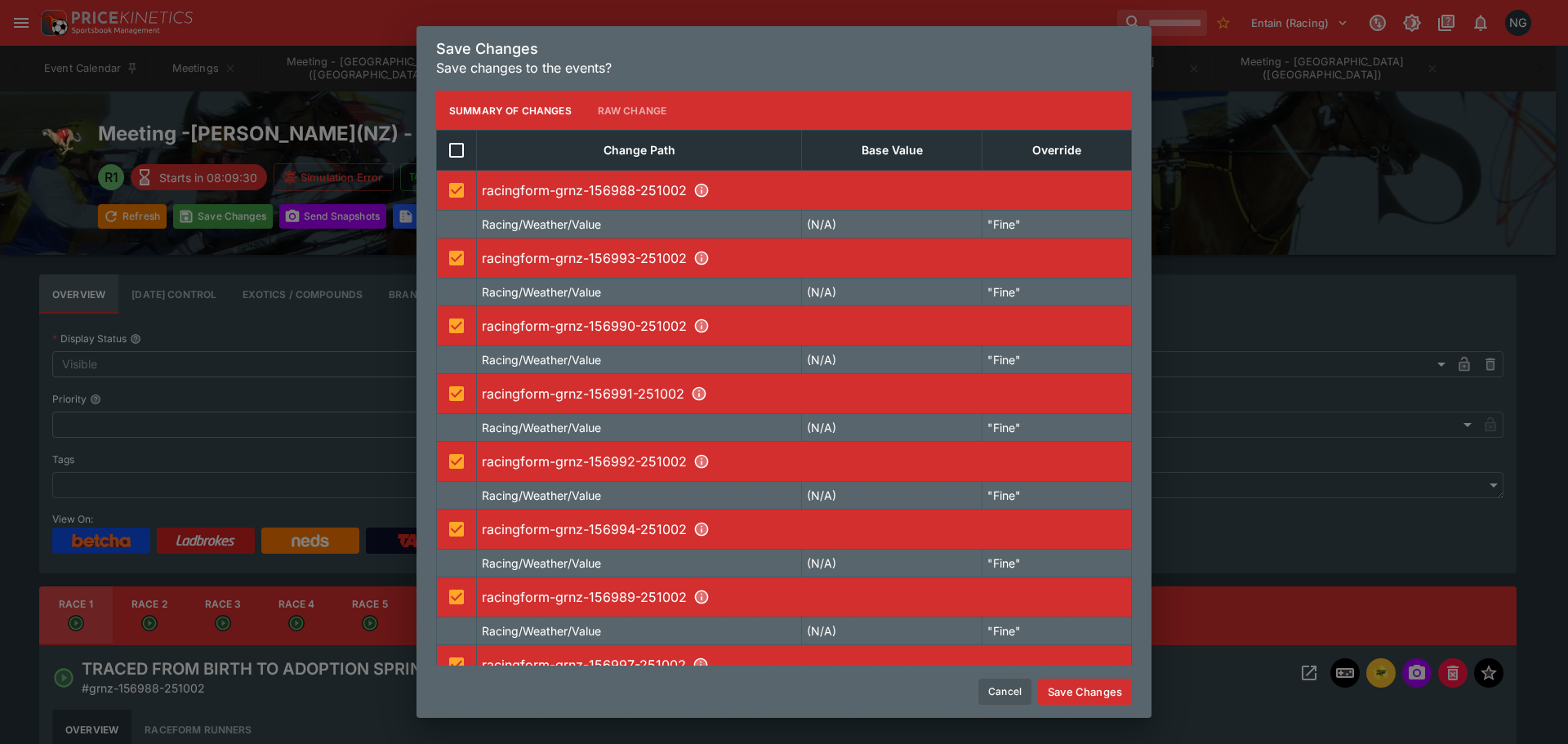
click at [1079, 689] on button "Save Changes" at bounding box center [1085, 691] width 94 height 26
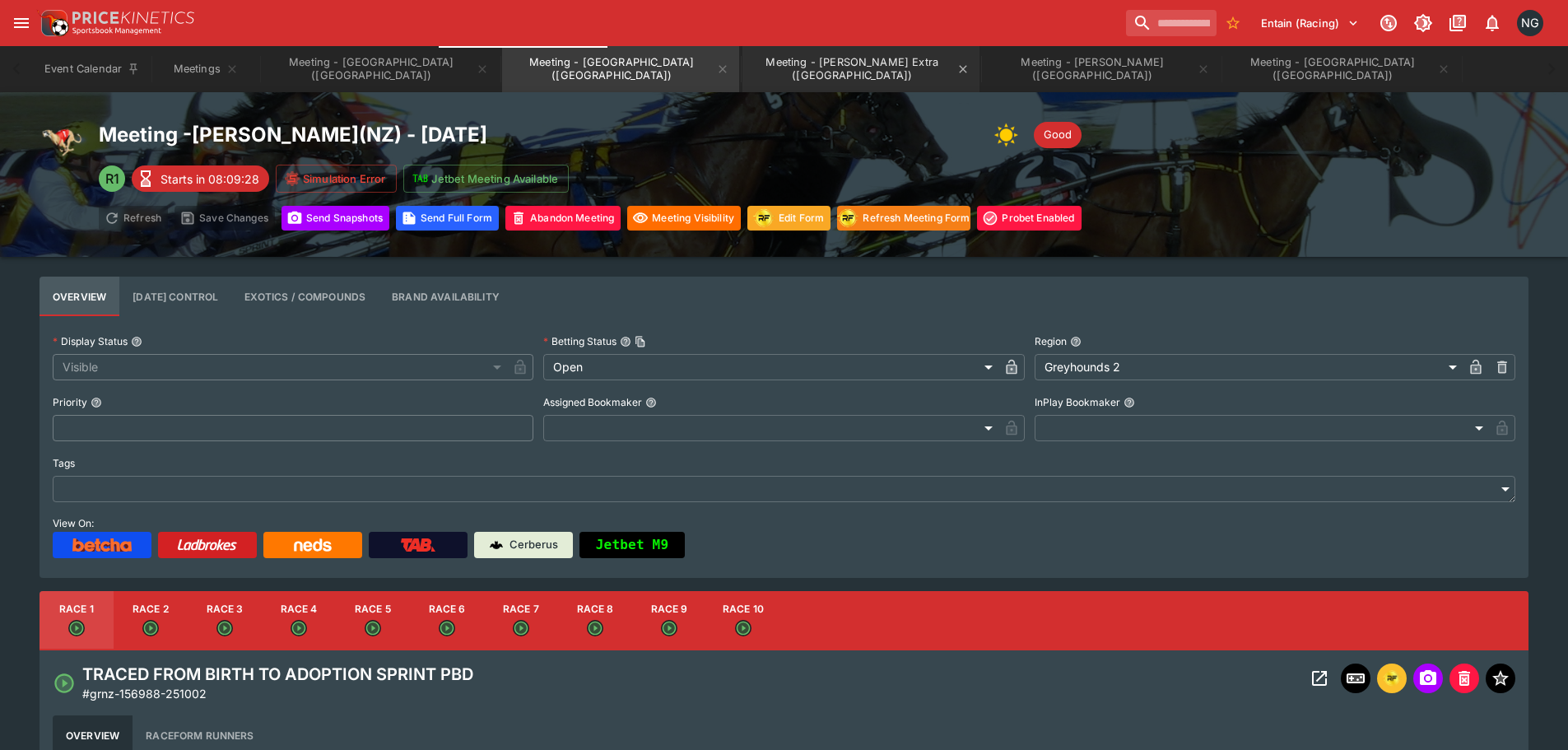
click at [742, 70] on button "Meeting - [PERSON_NAME] Extra ([GEOGRAPHIC_DATA])" at bounding box center [861, 69] width 237 height 46
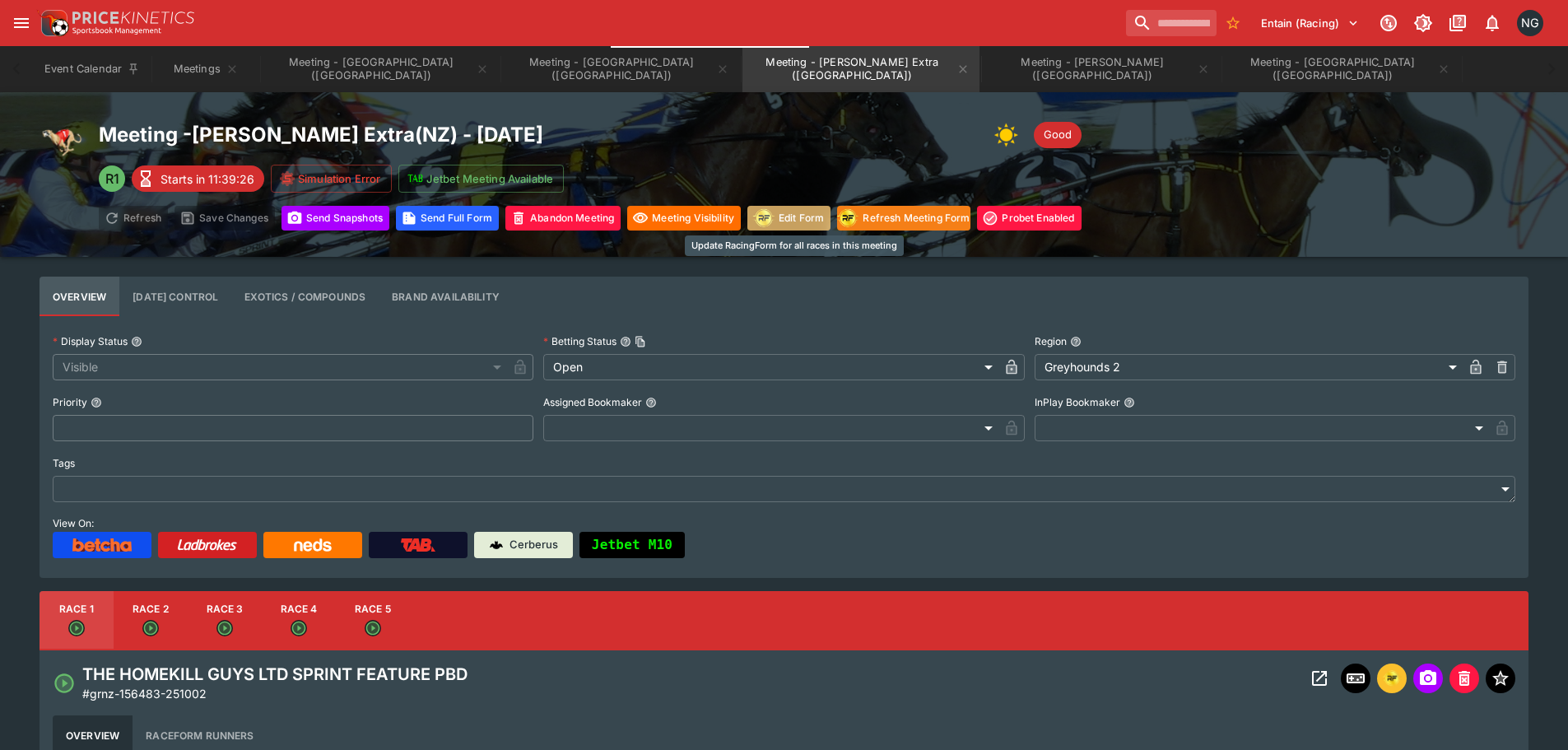
click at [787, 212] on button "Edit Form" at bounding box center [788, 218] width 83 height 24
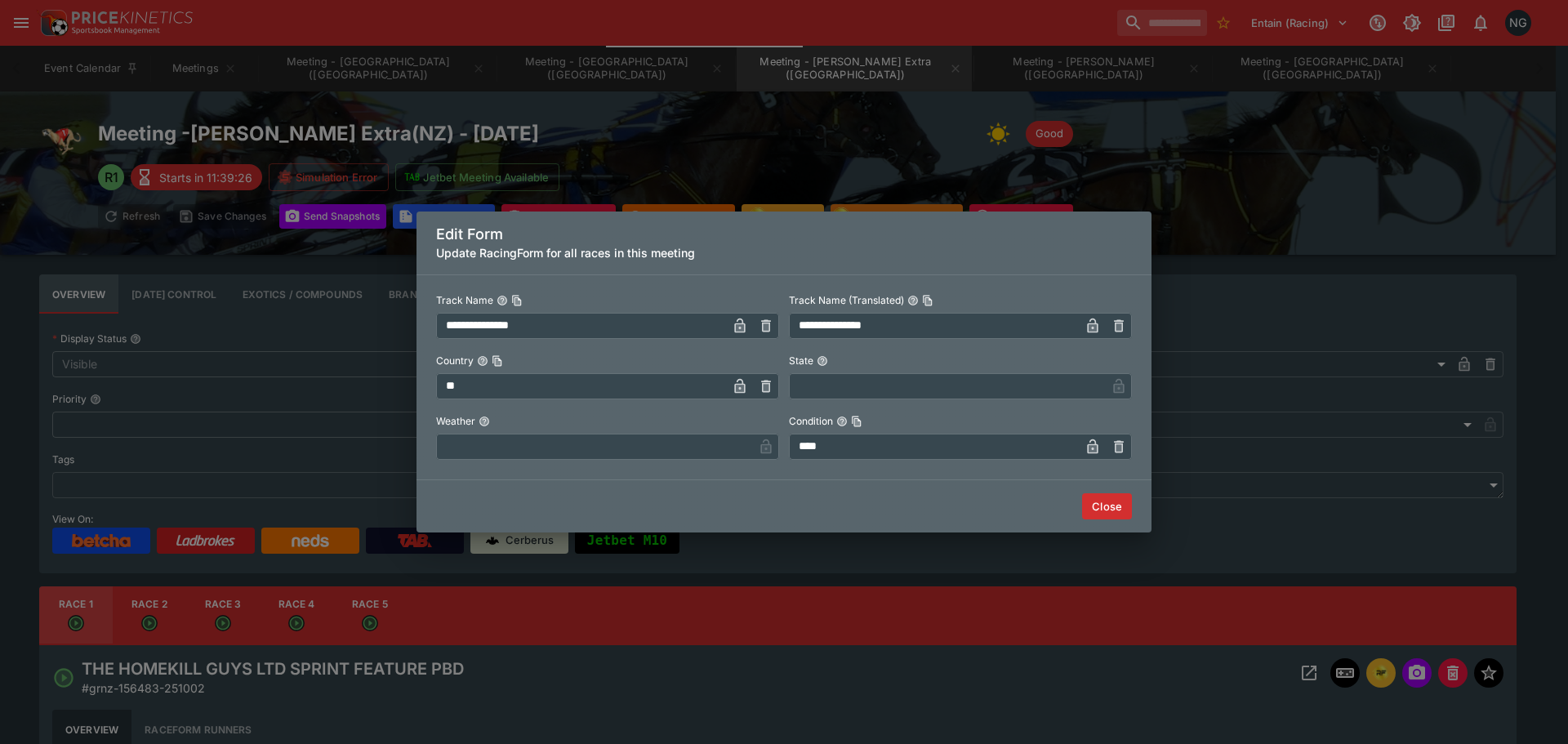
click at [600, 452] on input "text" at bounding box center [595, 447] width 317 height 26
type input "****"
click at [1090, 503] on button "Close" at bounding box center [1107, 506] width 50 height 26
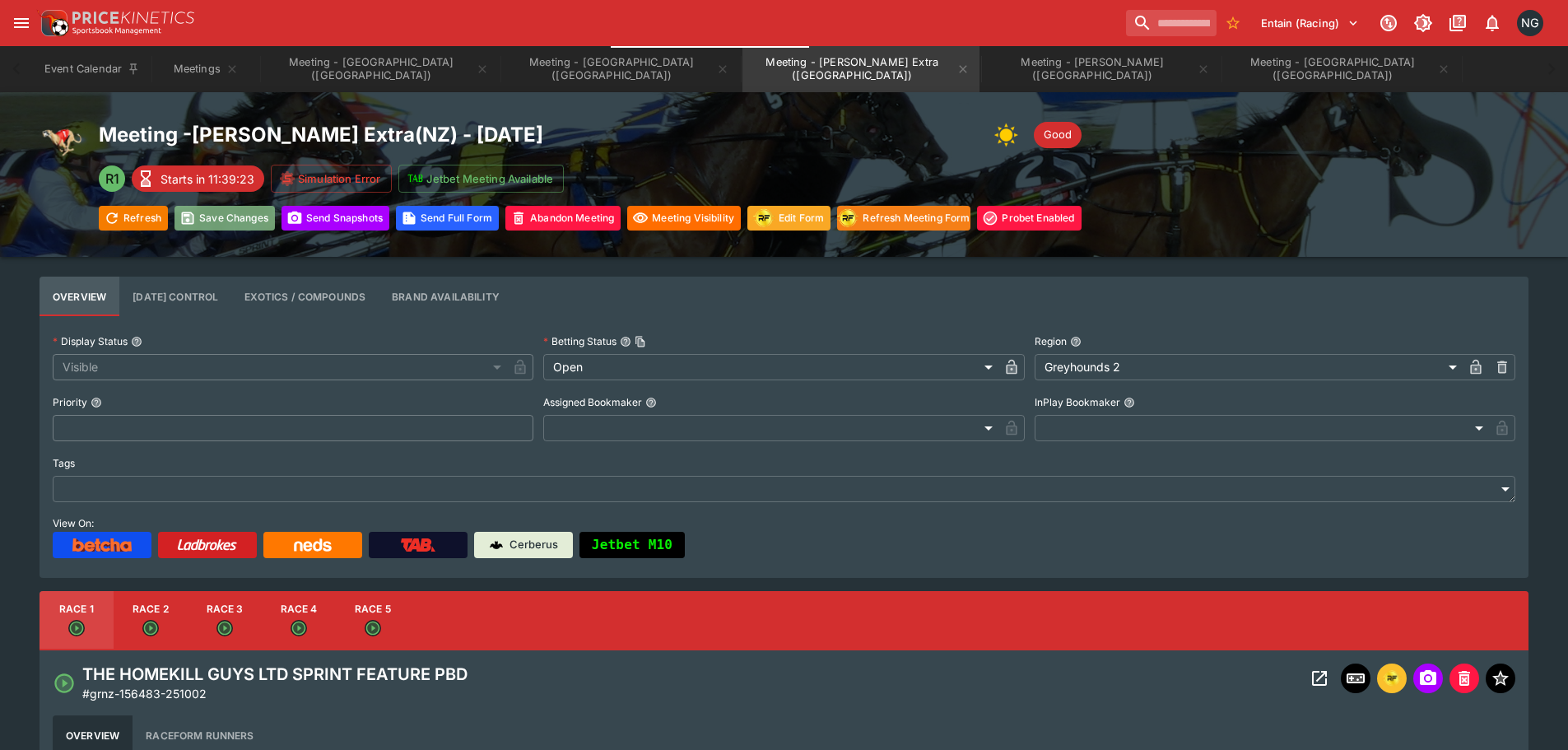
click at [258, 224] on button "Save Changes" at bounding box center [224, 218] width 100 height 24
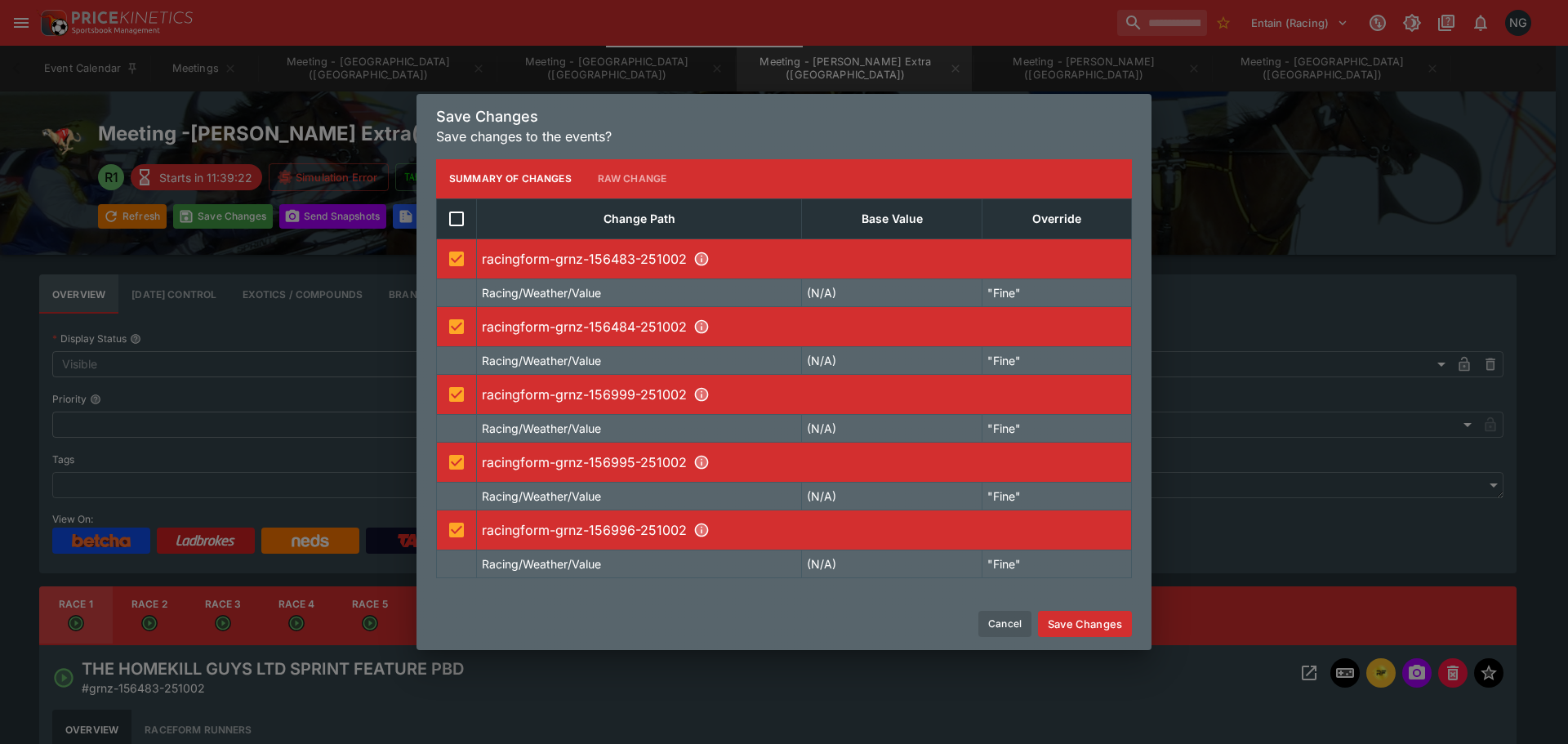
click at [1095, 628] on button "Save Changes" at bounding box center [1085, 624] width 94 height 26
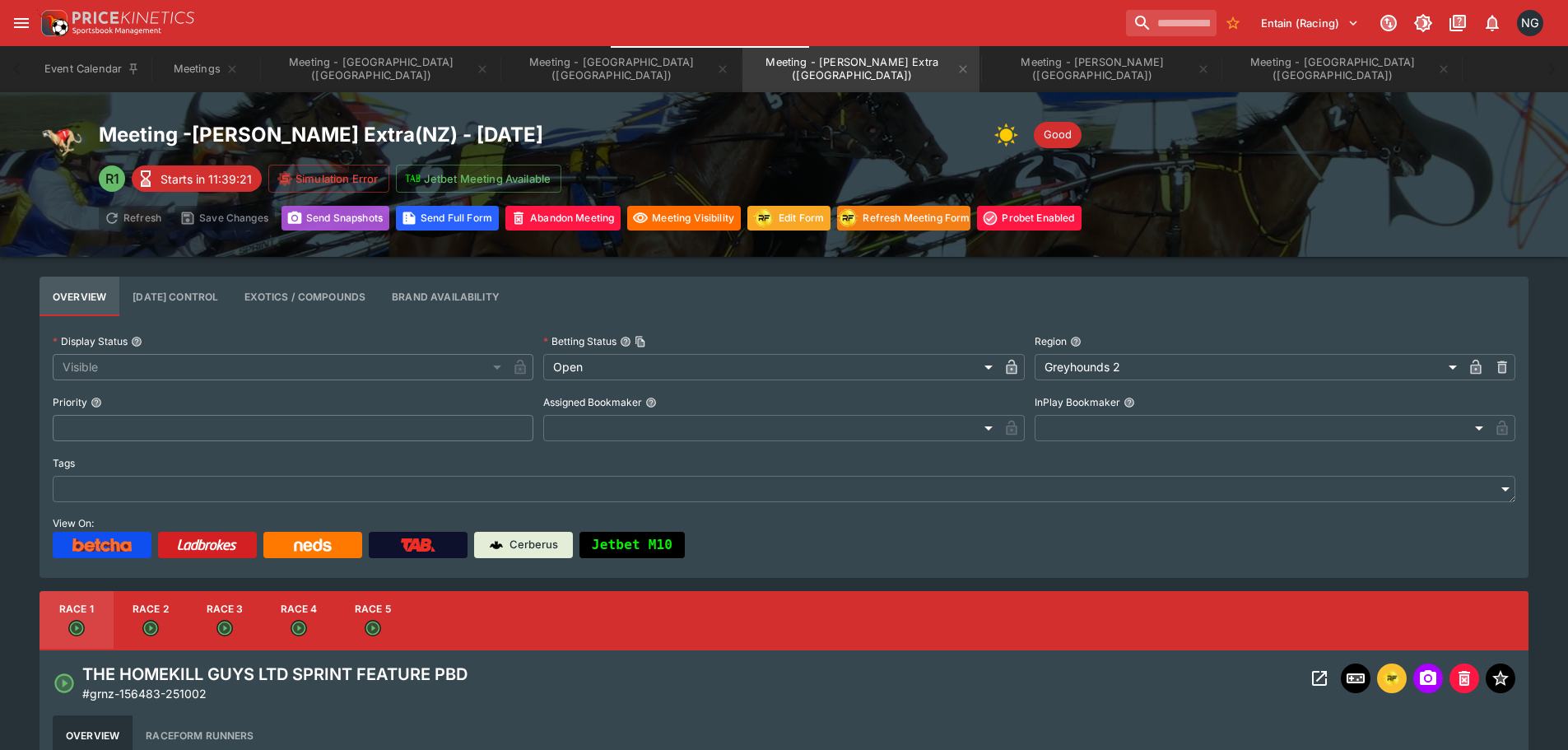
click at [343, 223] on button "Send Snapshot s" at bounding box center [335, 218] width 108 height 24
click at [520, 76] on button "Meeting - [GEOGRAPHIC_DATA] ([GEOGRAPHIC_DATA])" at bounding box center [620, 69] width 237 height 46
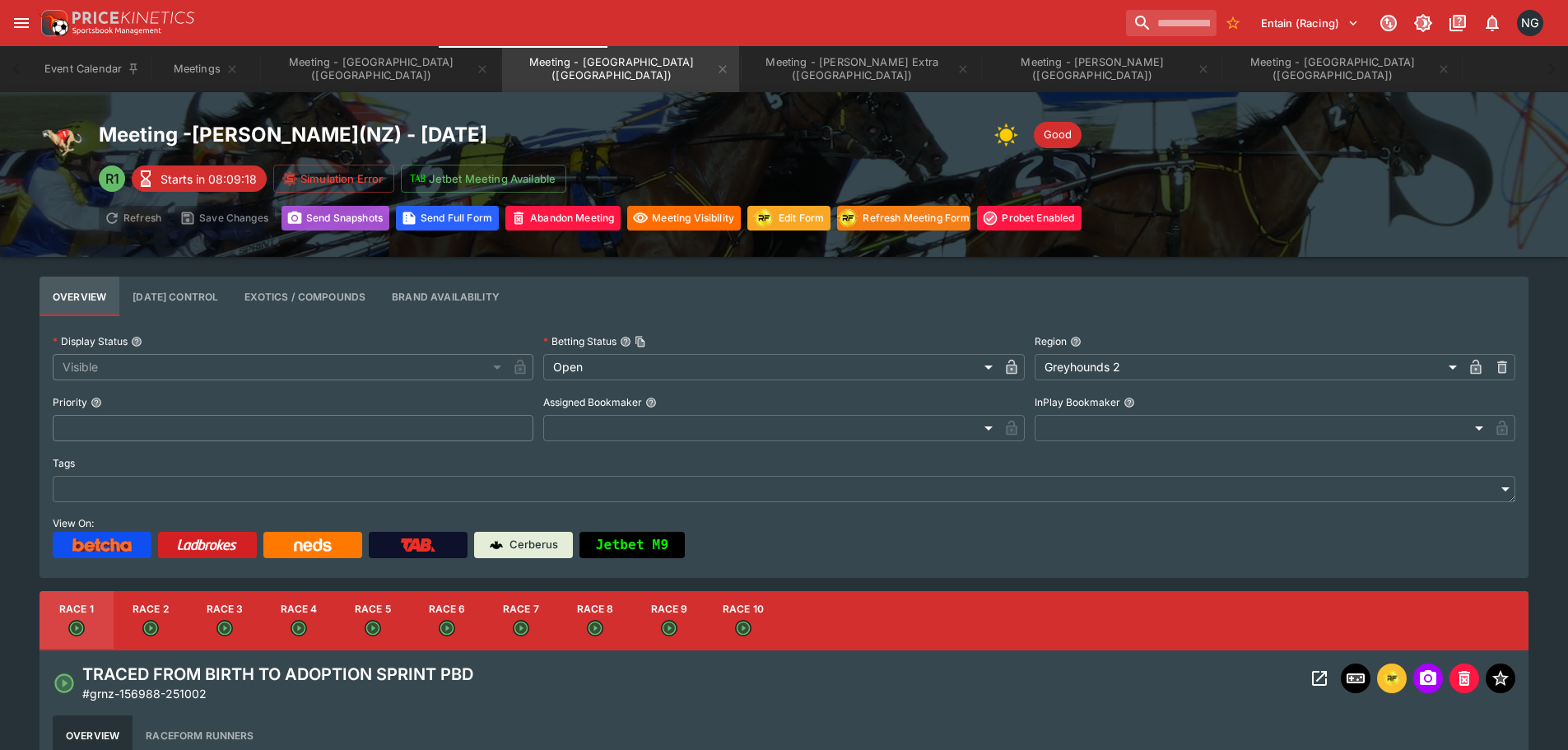
click at [328, 220] on button "Send Snapshot s" at bounding box center [335, 218] width 108 height 24
click at [983, 74] on button "Meeting - [PERSON_NAME] ([GEOGRAPHIC_DATA])" at bounding box center [1101, 69] width 237 height 46
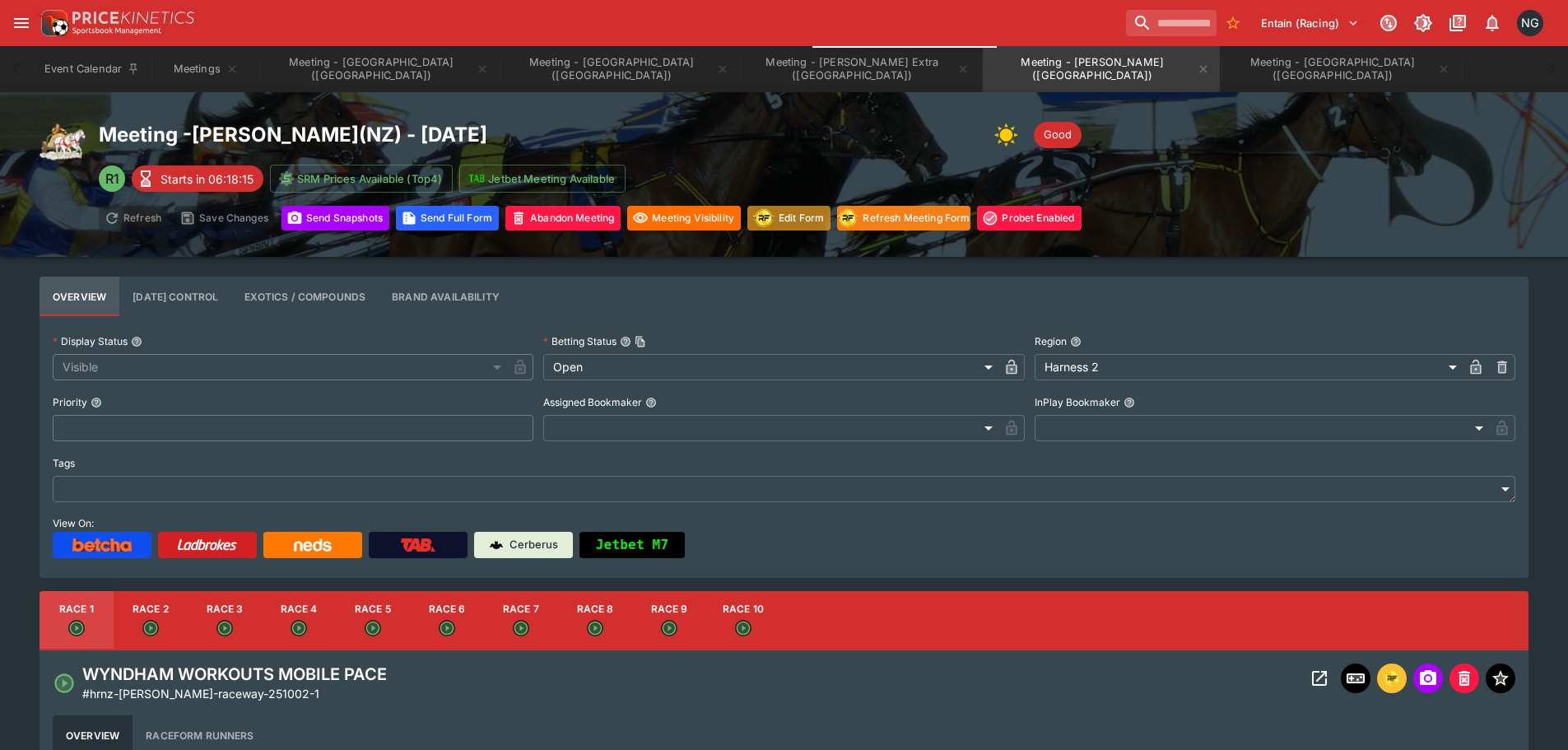
click at [774, 206] on button "Edit Form" at bounding box center [788, 218] width 83 height 24
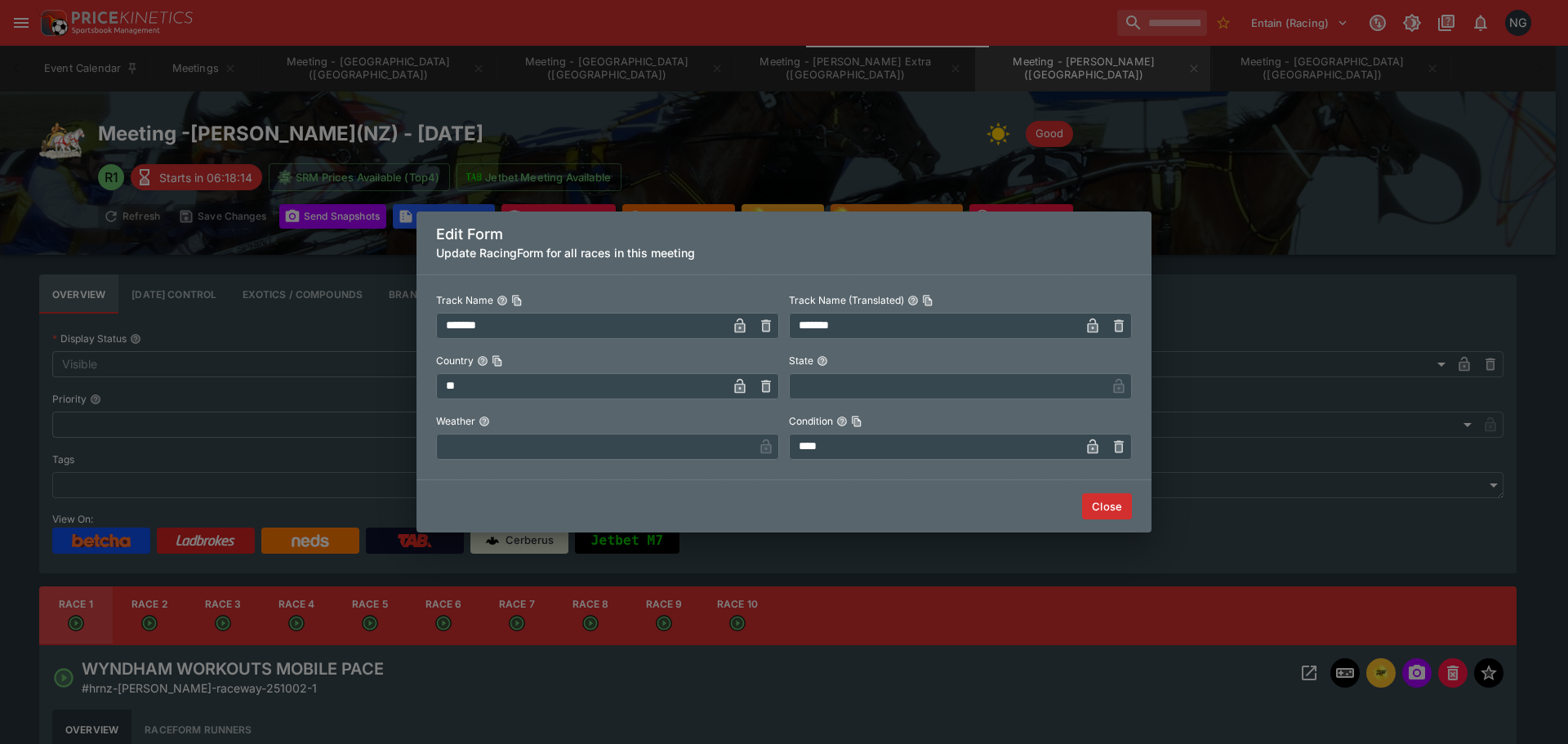
click at [598, 441] on input "text" at bounding box center [595, 447] width 317 height 26
type input "*****"
click at [1099, 509] on button "Close" at bounding box center [1107, 506] width 50 height 26
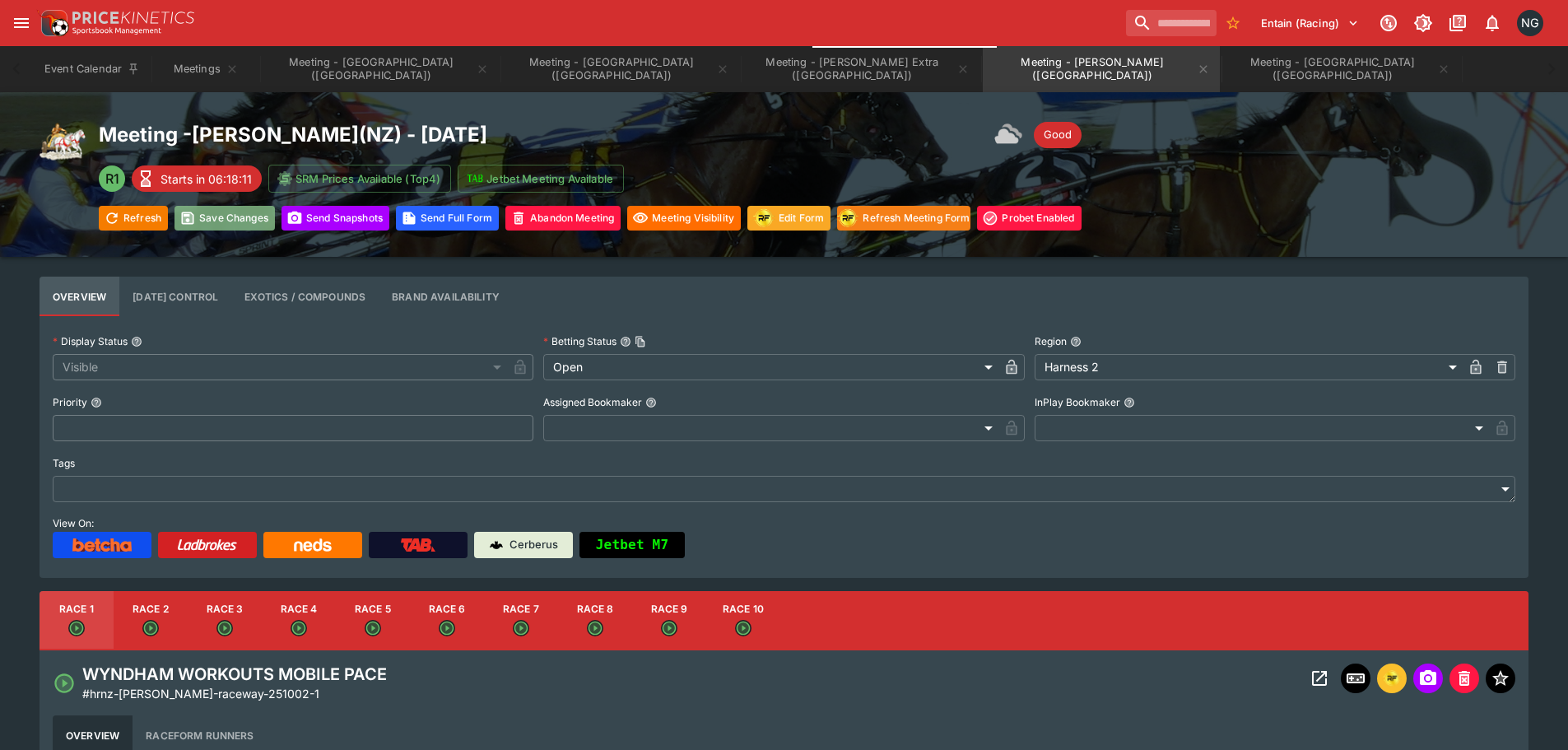
click at [219, 219] on button "Save Changes" at bounding box center [224, 218] width 100 height 24
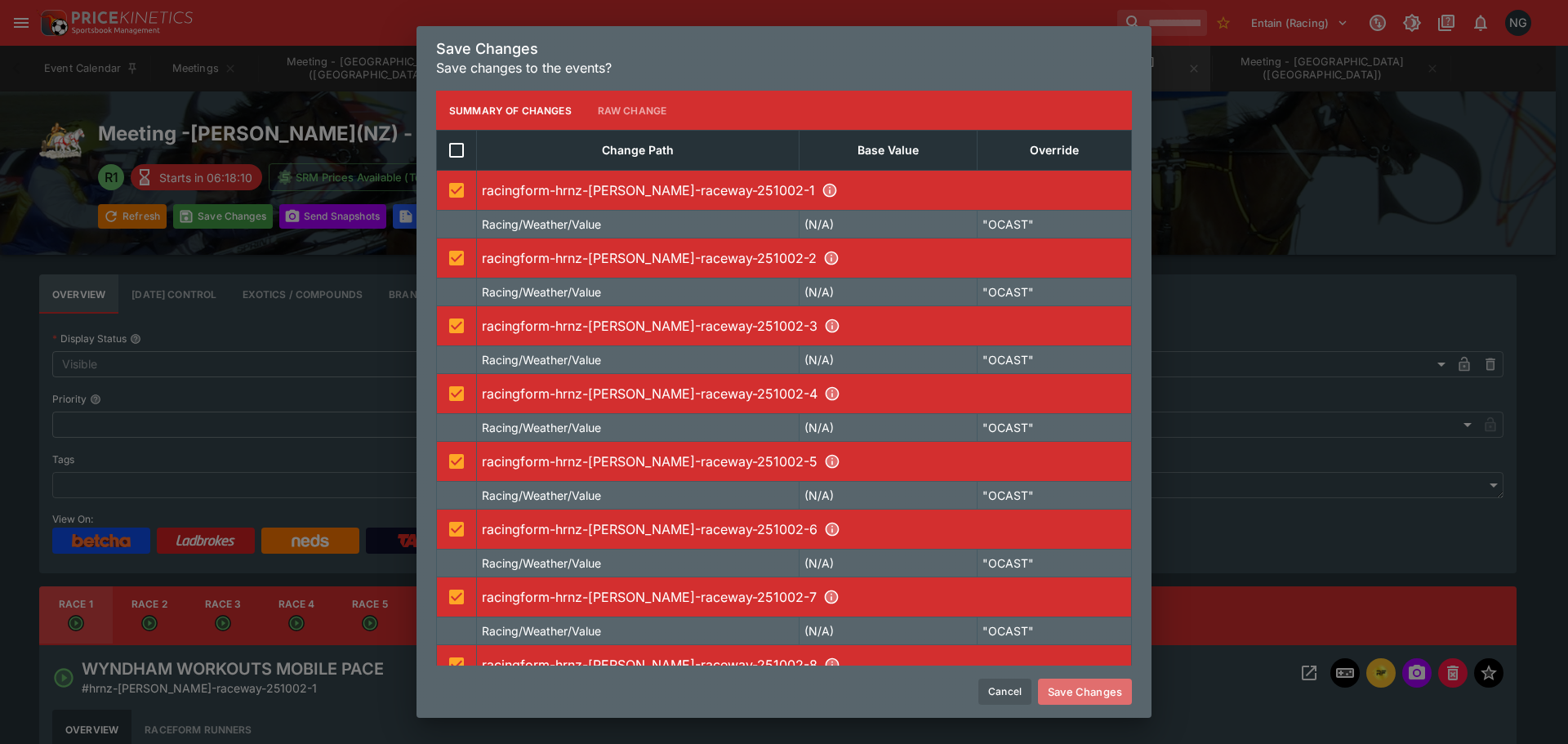
click at [1119, 689] on button "Save Changes" at bounding box center [1085, 691] width 94 height 26
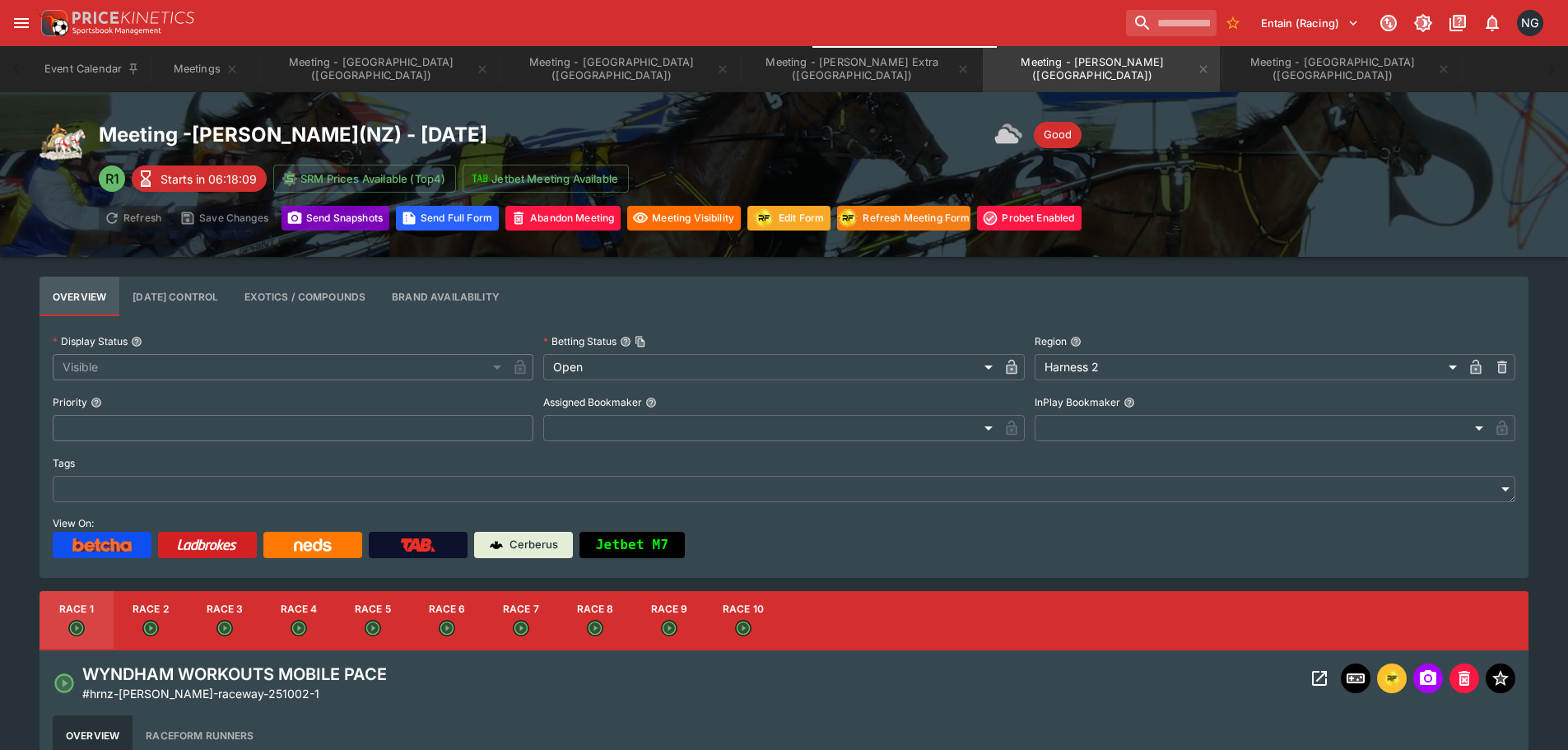
click at [366, 224] on button "Send Snapshot s" at bounding box center [335, 218] width 108 height 24
